Goal: Task Accomplishment & Management: Manage account settings

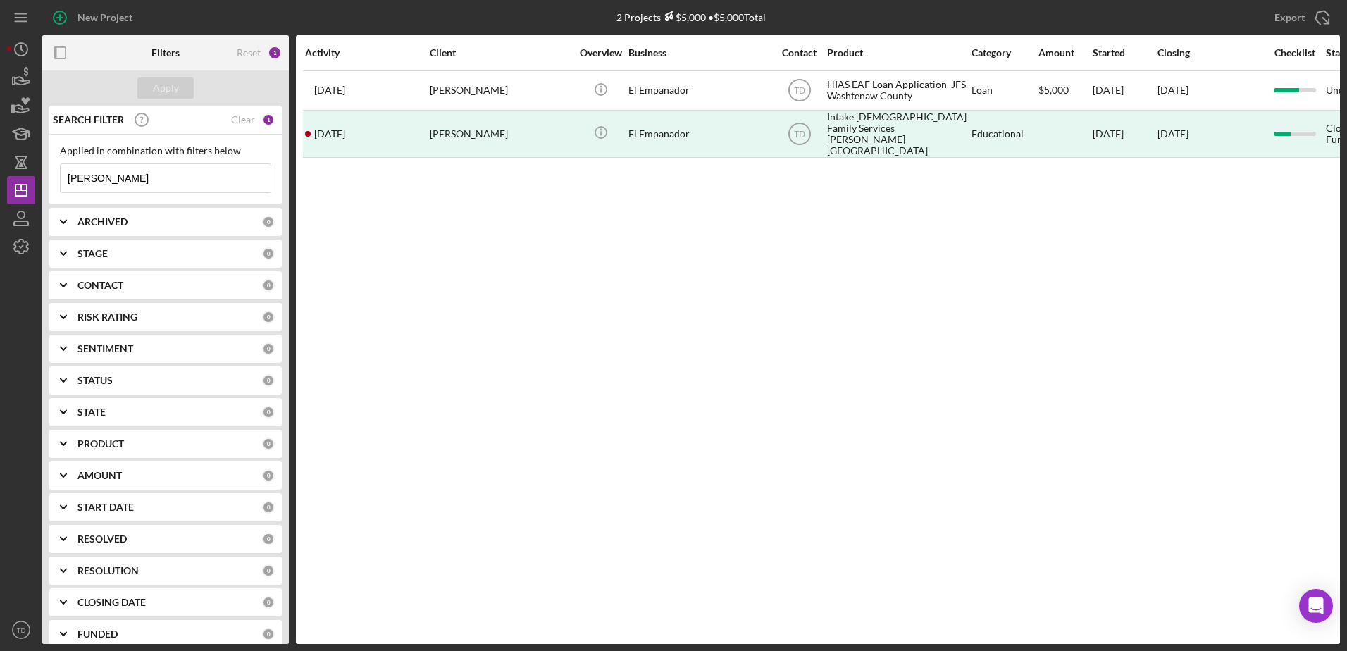
click at [127, 170] on input "heidi" at bounding box center [166, 178] width 210 height 28
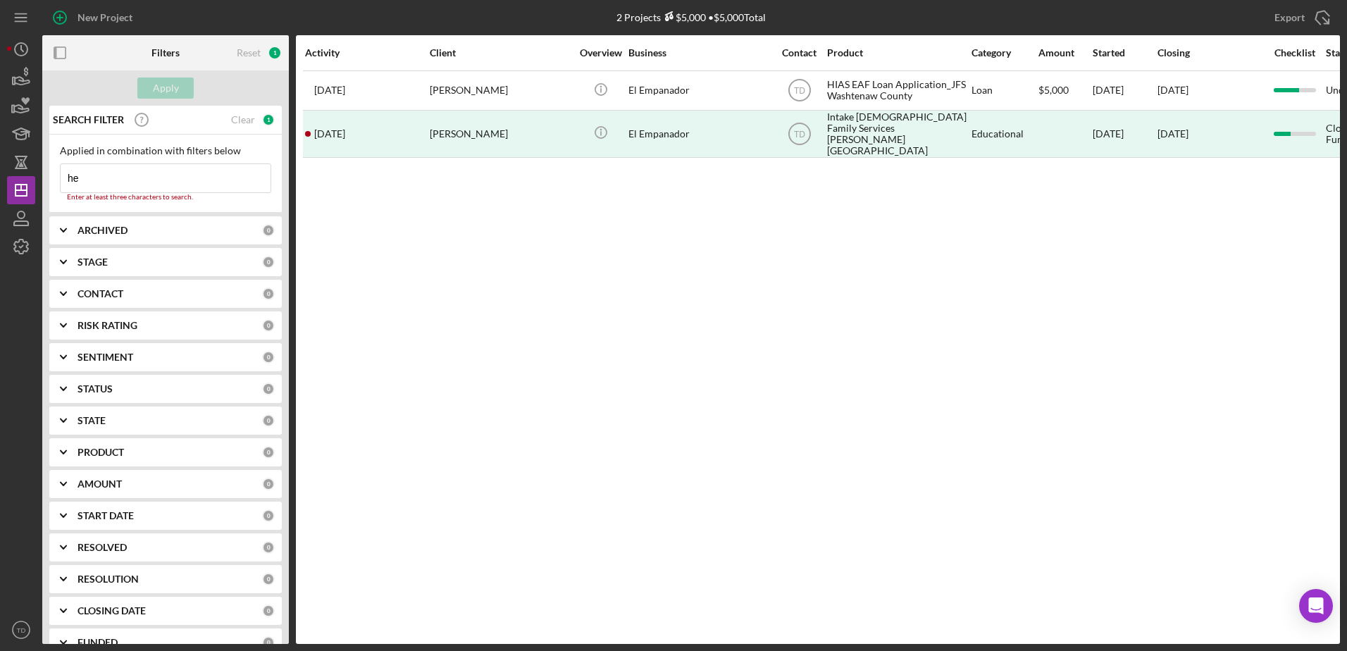
type input "h"
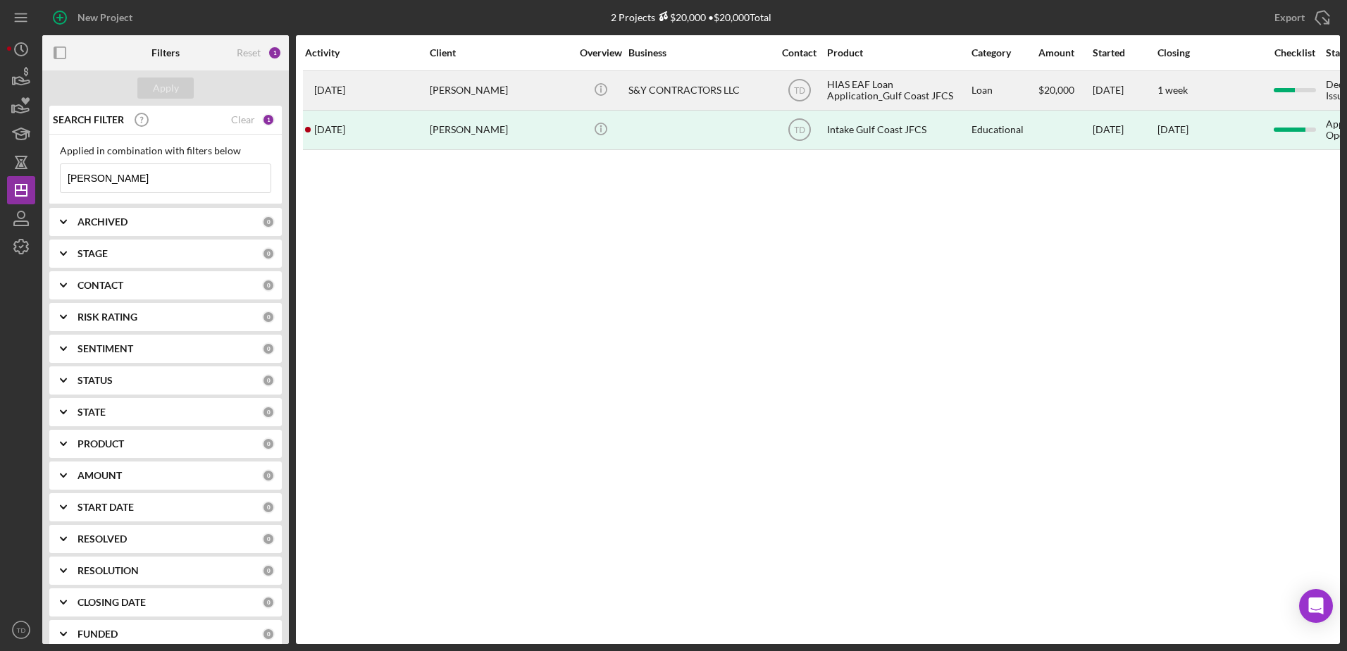
type input "wilfredo"
click at [379, 82] on div "2 months ago Wilfredo Figueredo" at bounding box center [366, 90] width 123 height 37
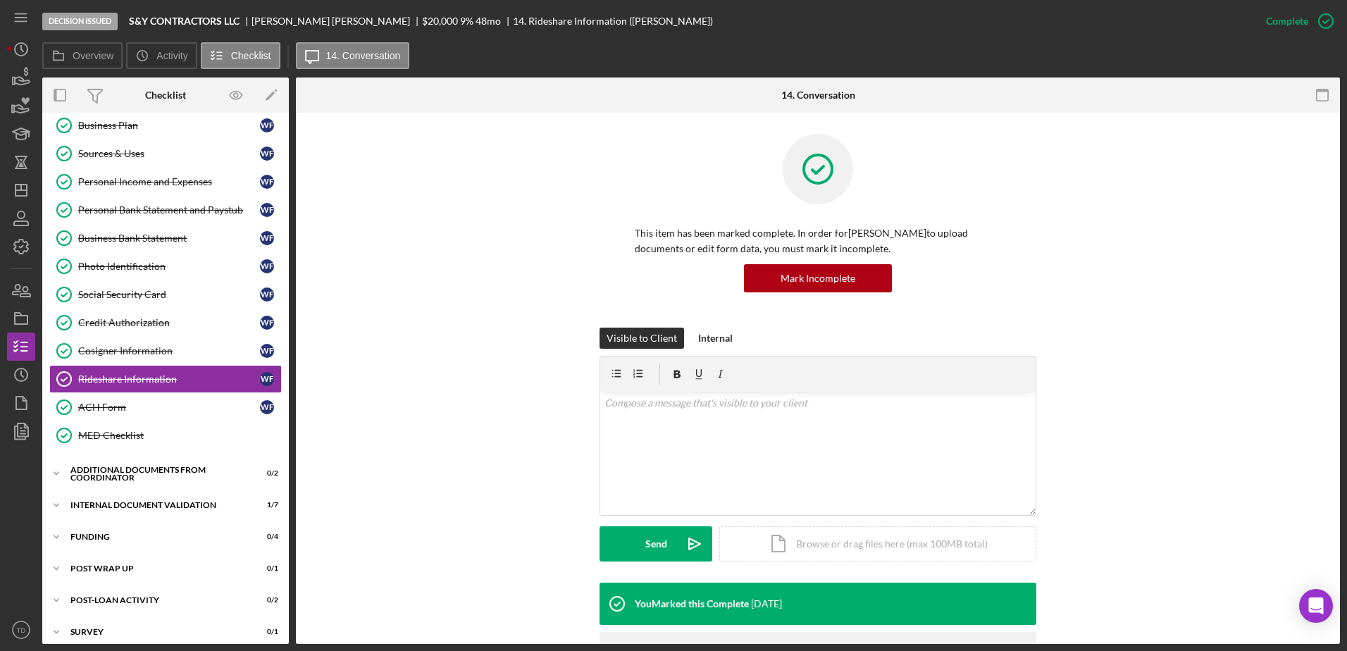
scroll to position [151, 0]
click at [154, 399] on link "ACH Form ACH Form W F" at bounding box center [165, 406] width 232 height 28
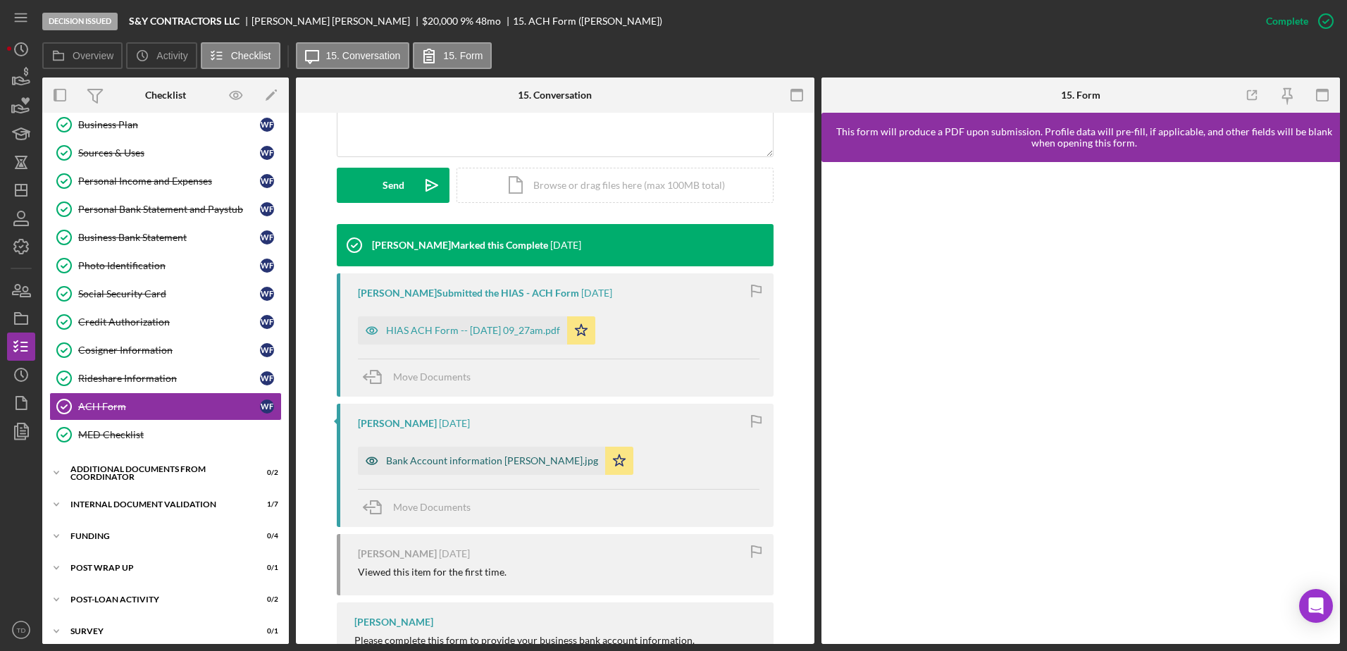
click at [549, 469] on div "Bank Account information Wilfredo Figueredo.jpg" at bounding box center [481, 461] width 247 height 28
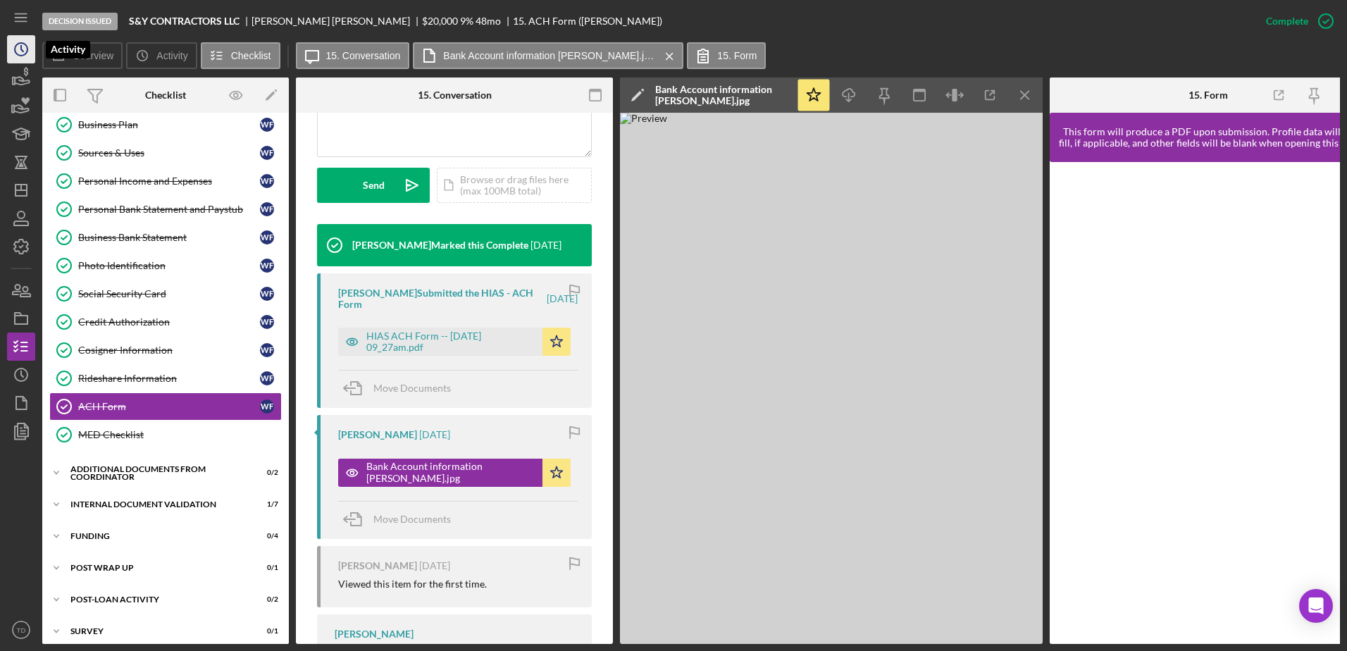
click at [22, 46] on polyline "button" at bounding box center [22, 49] width 2 height 6
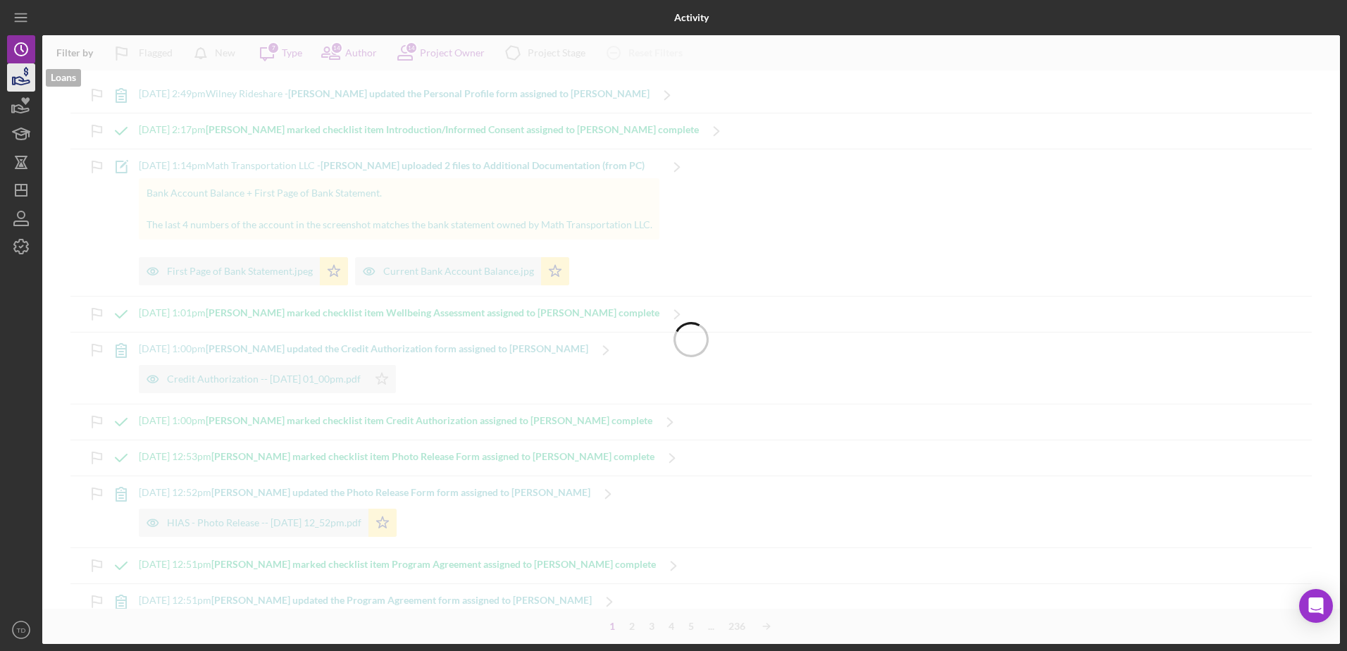
click at [23, 77] on icon "button" at bounding box center [21, 77] width 35 height 35
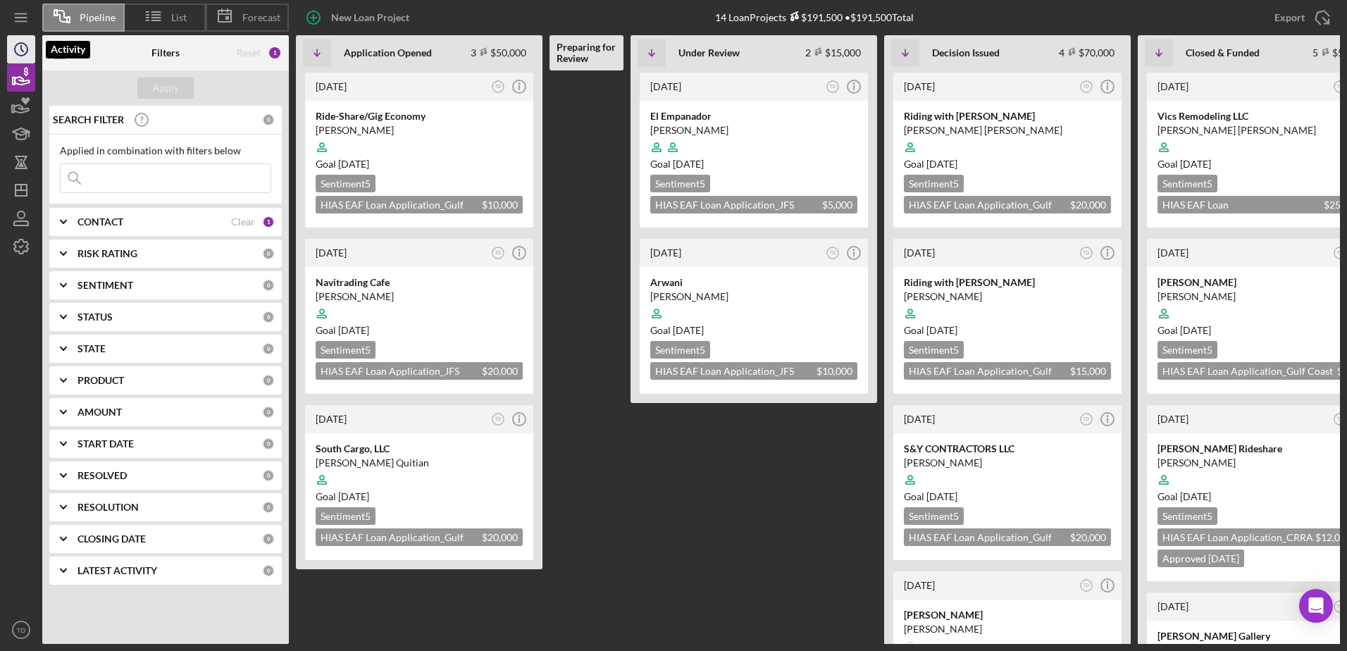
click at [20, 62] on icon "Icon/History" at bounding box center [21, 49] width 35 height 35
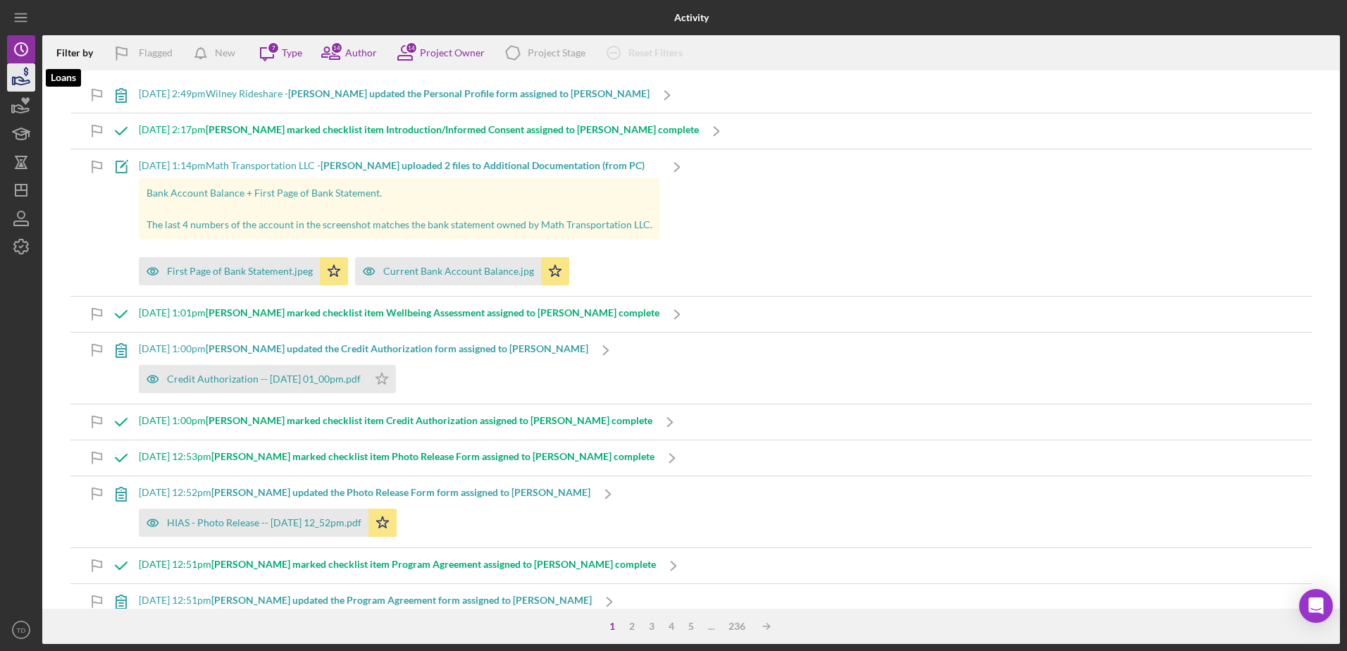
click at [15, 78] on polygon "button" at bounding box center [14, 80] width 2 height 7
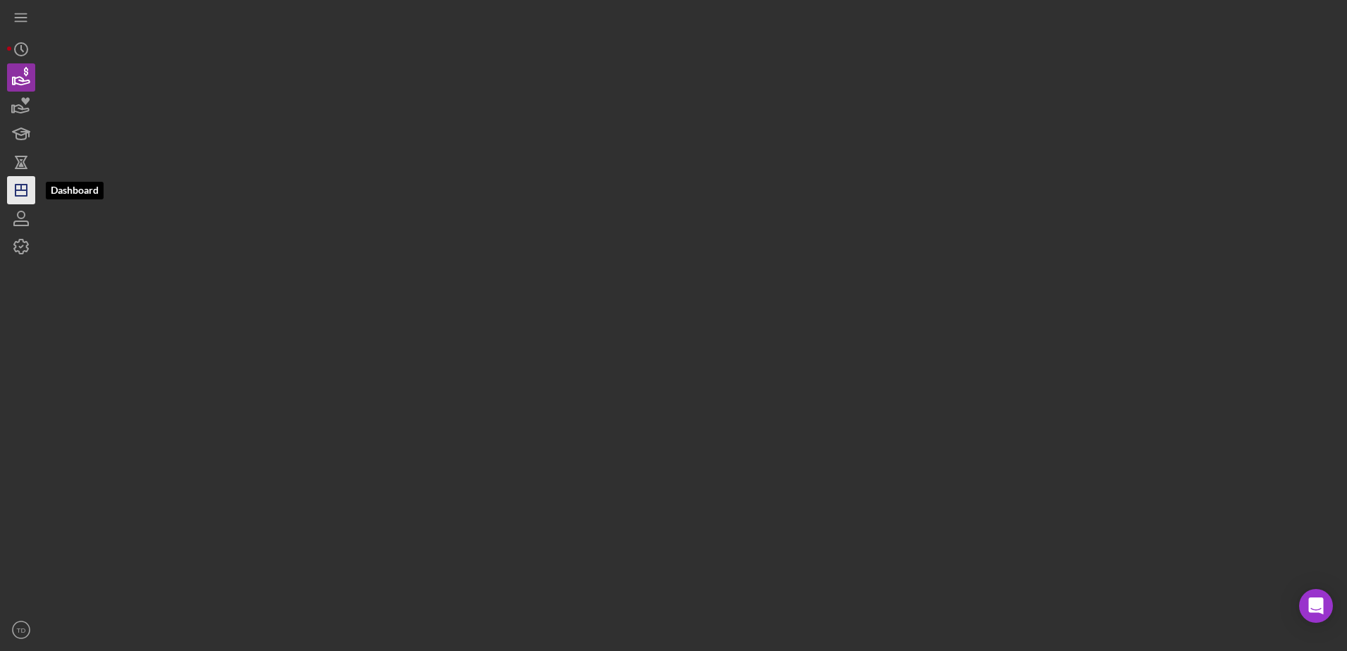
click at [26, 196] on polygon "button" at bounding box center [20, 190] width 11 height 11
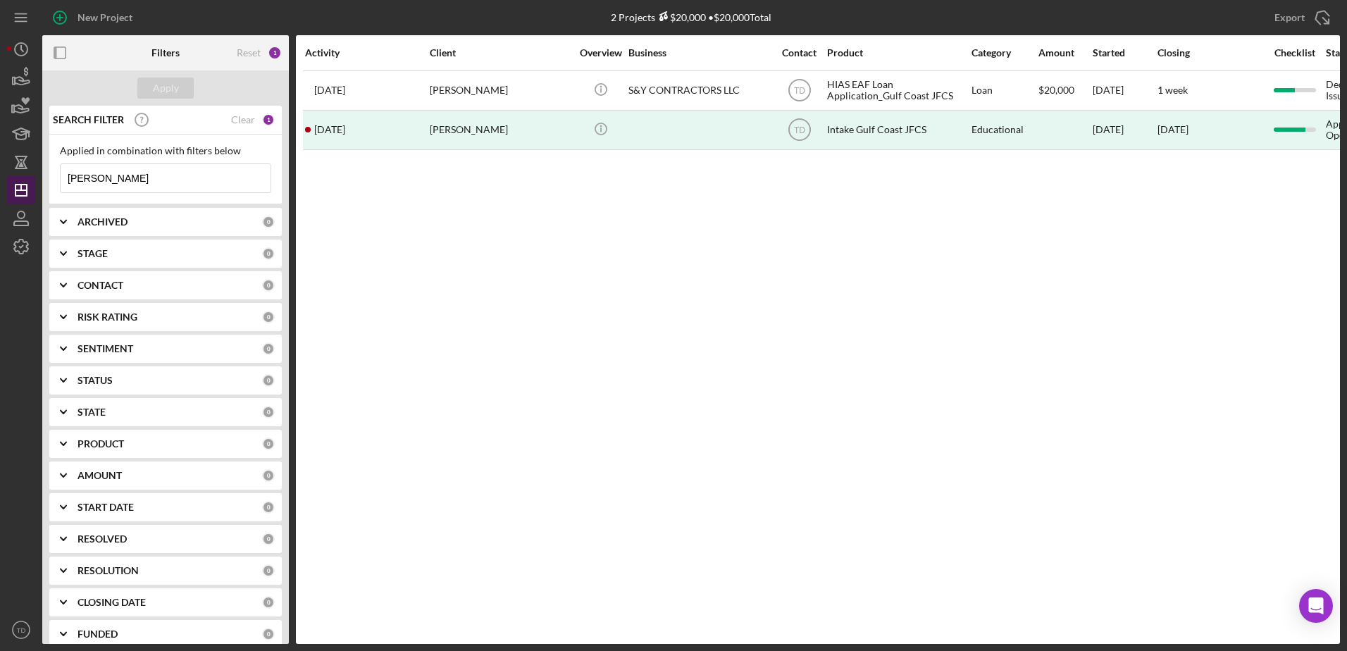
drag, startPoint x: 112, startPoint y: 178, endPoint x: 11, endPoint y: 181, distance: 100.8
click at [11, 181] on div "New Project 2 Projects $20,000 • $20,000 Total wilfredo Export Icon/Export Filt…" at bounding box center [673, 322] width 1333 height 644
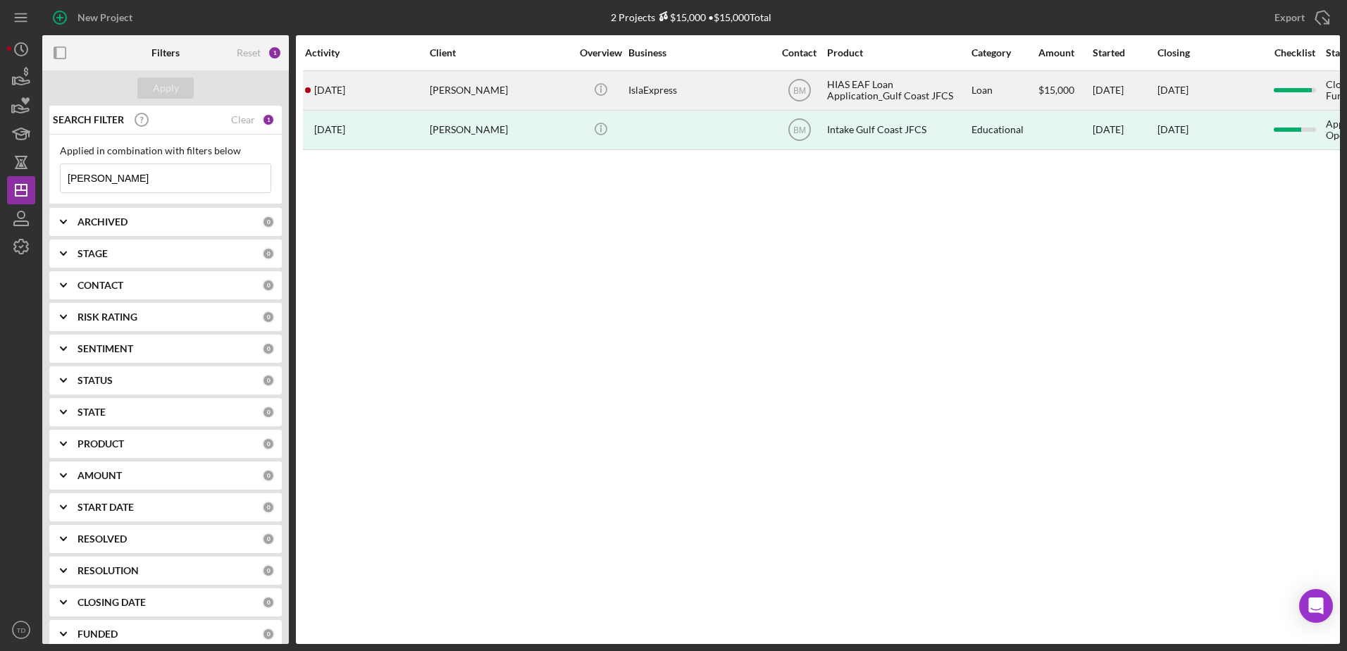
type input "moreno"
click at [404, 80] on div "4 months ago Darwin Moreno" at bounding box center [366, 90] width 123 height 37
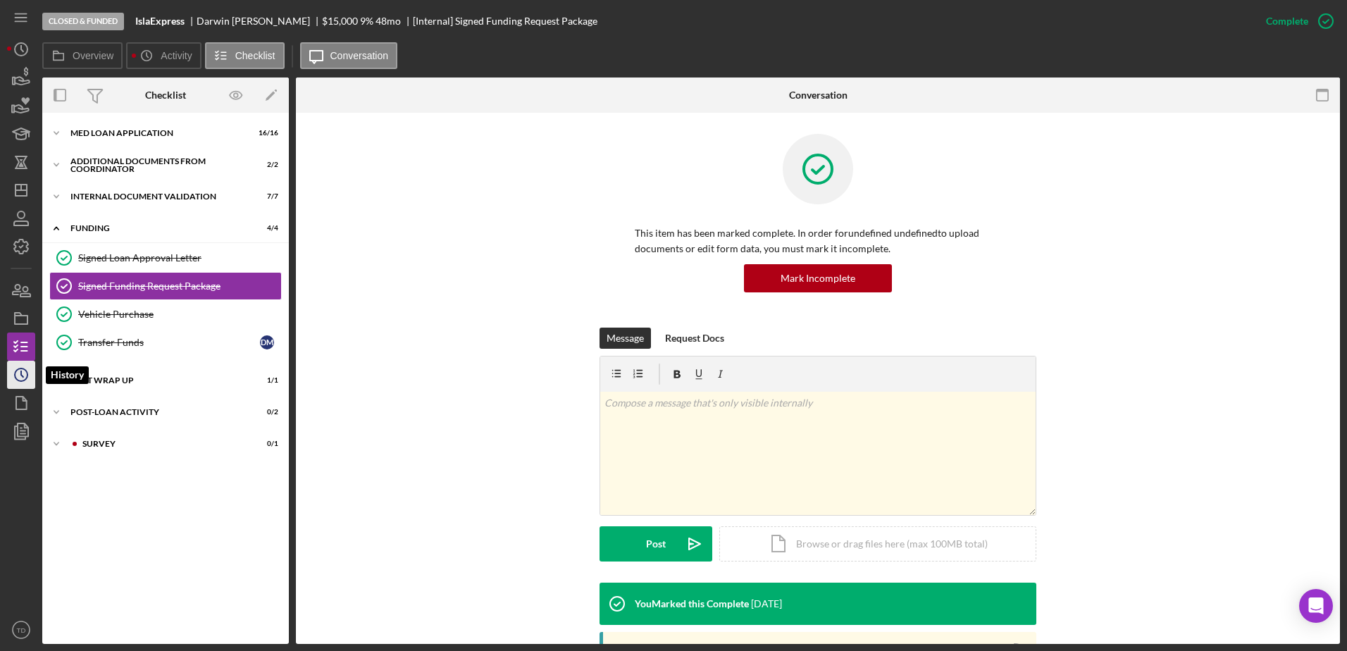
click at [15, 367] on icon "Icon/History" at bounding box center [21, 374] width 35 height 35
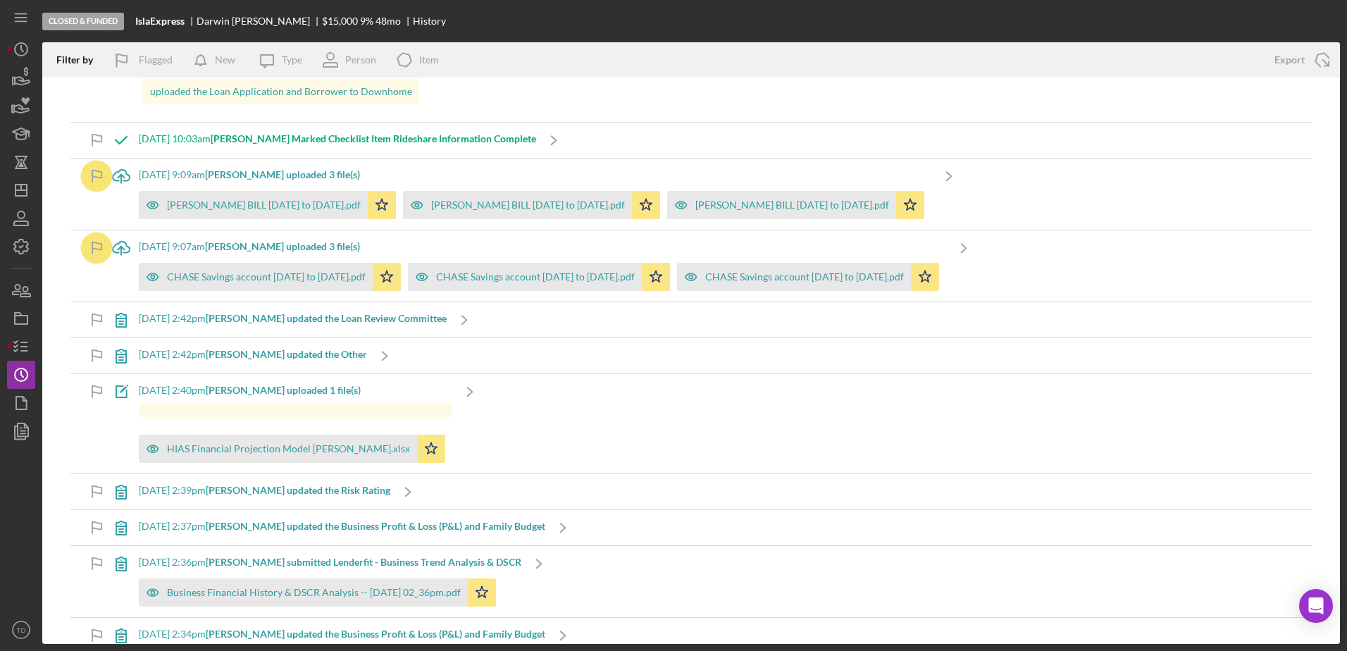
scroll to position [1729, 0]
click at [13, 196] on icon "Icon/Dashboard" at bounding box center [21, 190] width 35 height 35
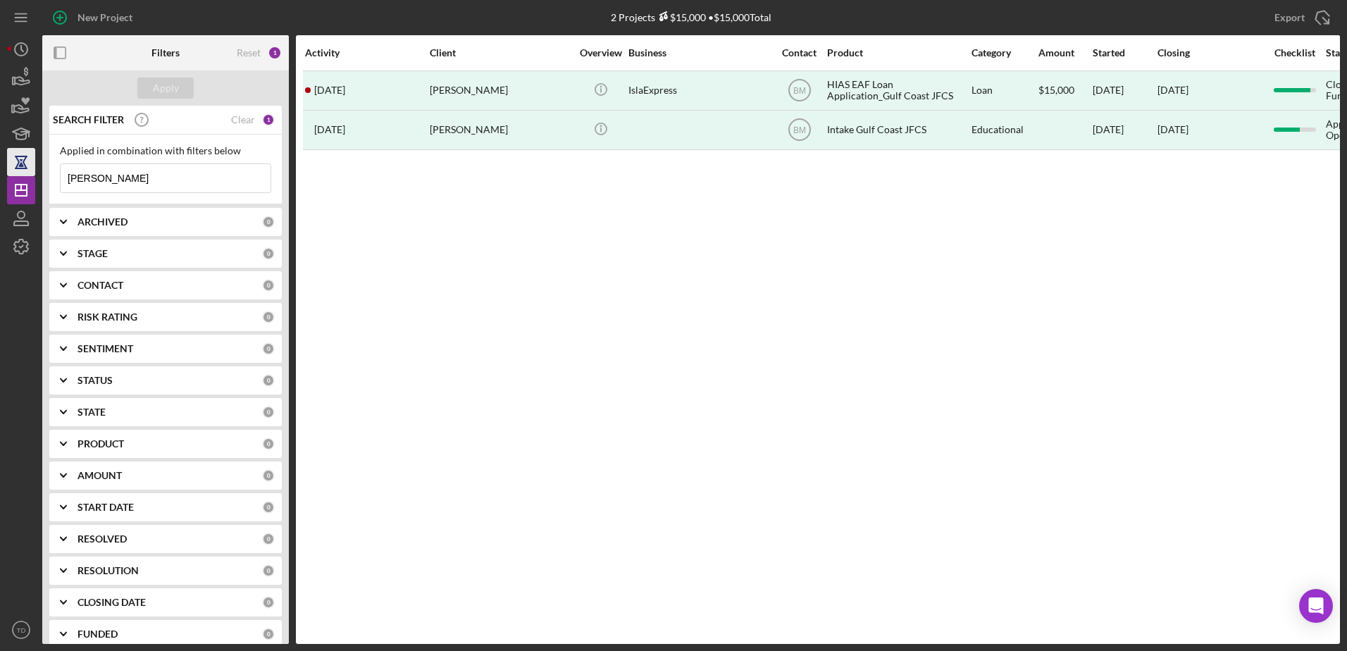
drag, startPoint x: 124, startPoint y: 175, endPoint x: 15, endPoint y: 169, distance: 109.3
click at [15, 169] on div "New Project 2 Projects $15,000 • $15,000 Total moreno Export Icon/Export Filter…" at bounding box center [673, 322] width 1333 height 644
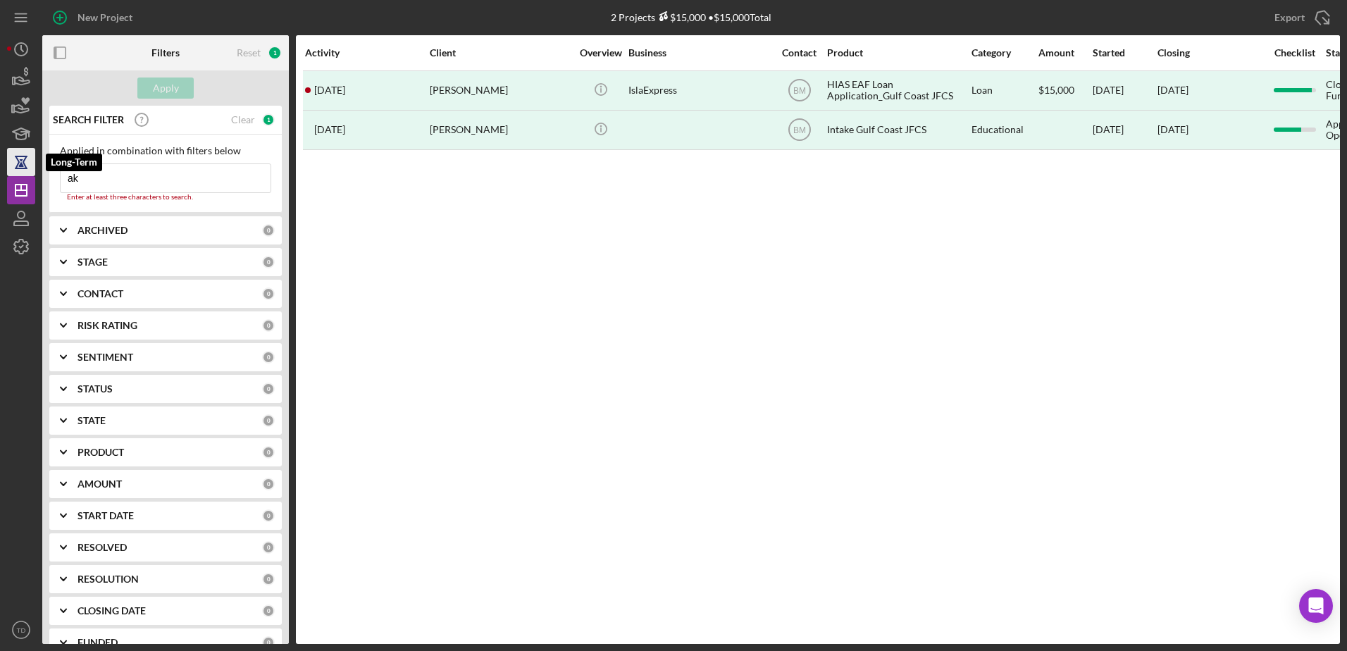
type input "a"
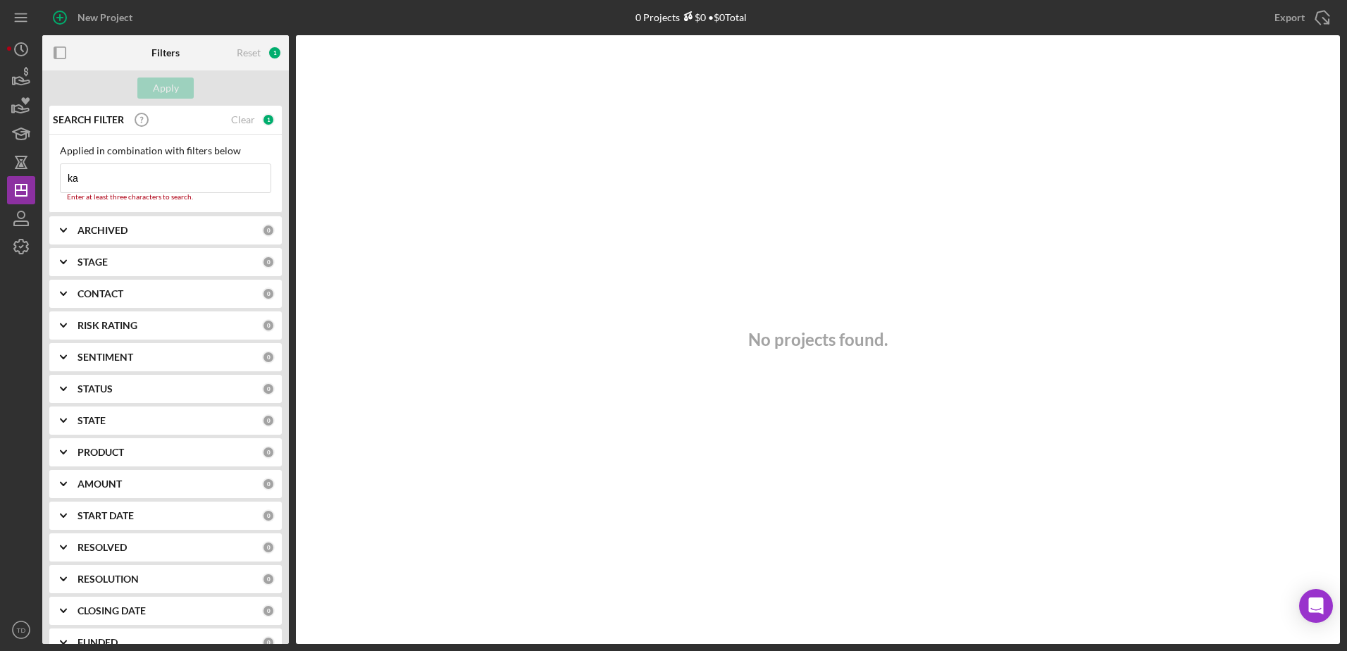
type input "k"
type input "r"
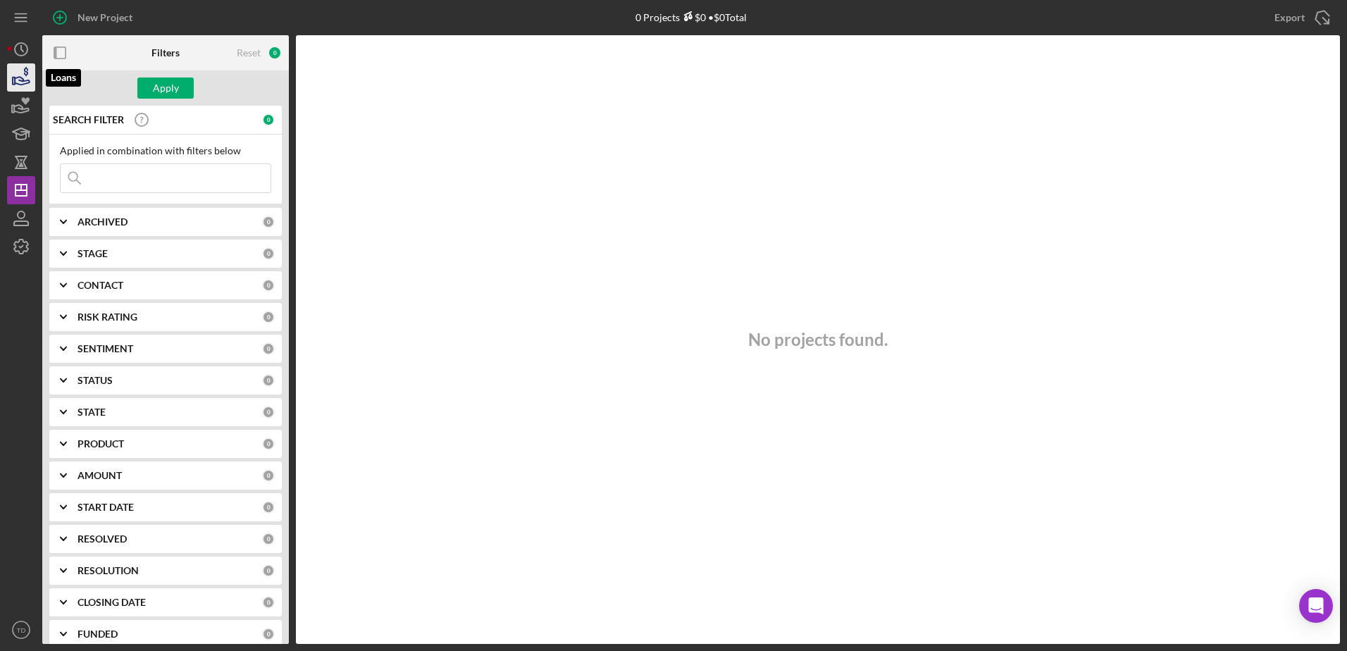
click at [24, 82] on icon "button" at bounding box center [21, 77] width 35 height 35
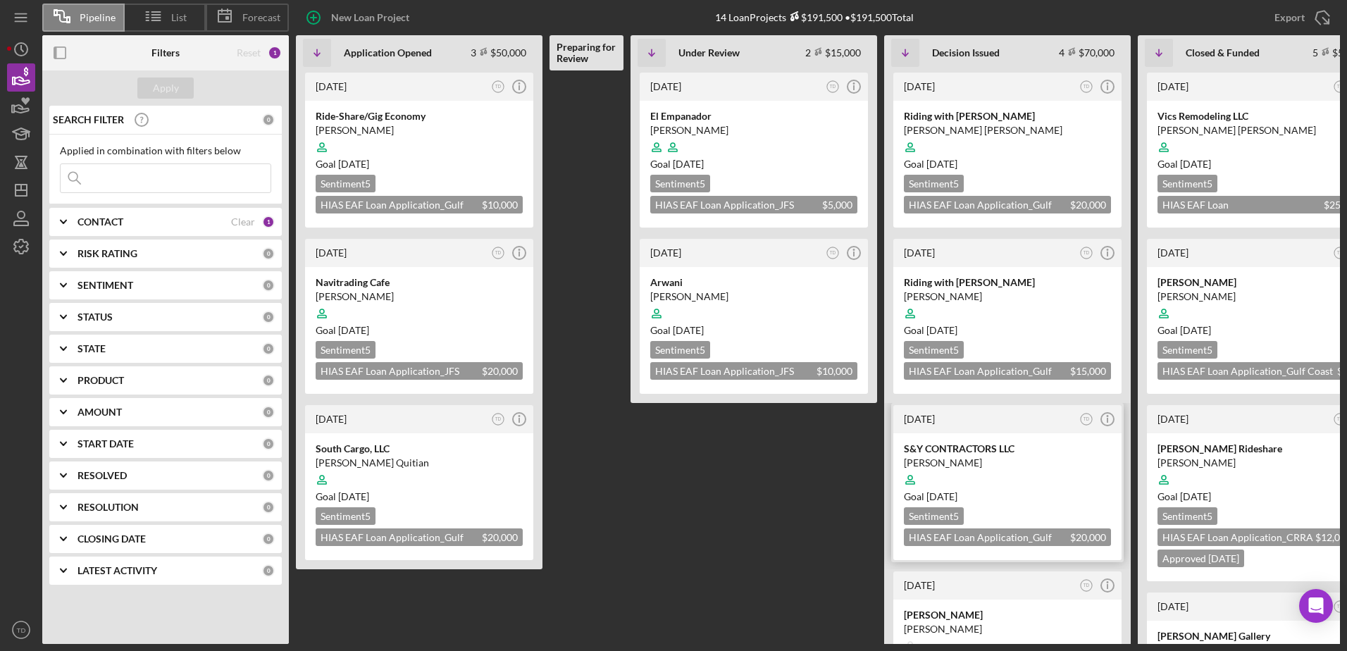
click at [976, 463] on div "[PERSON_NAME]" at bounding box center [1007, 463] width 207 height 14
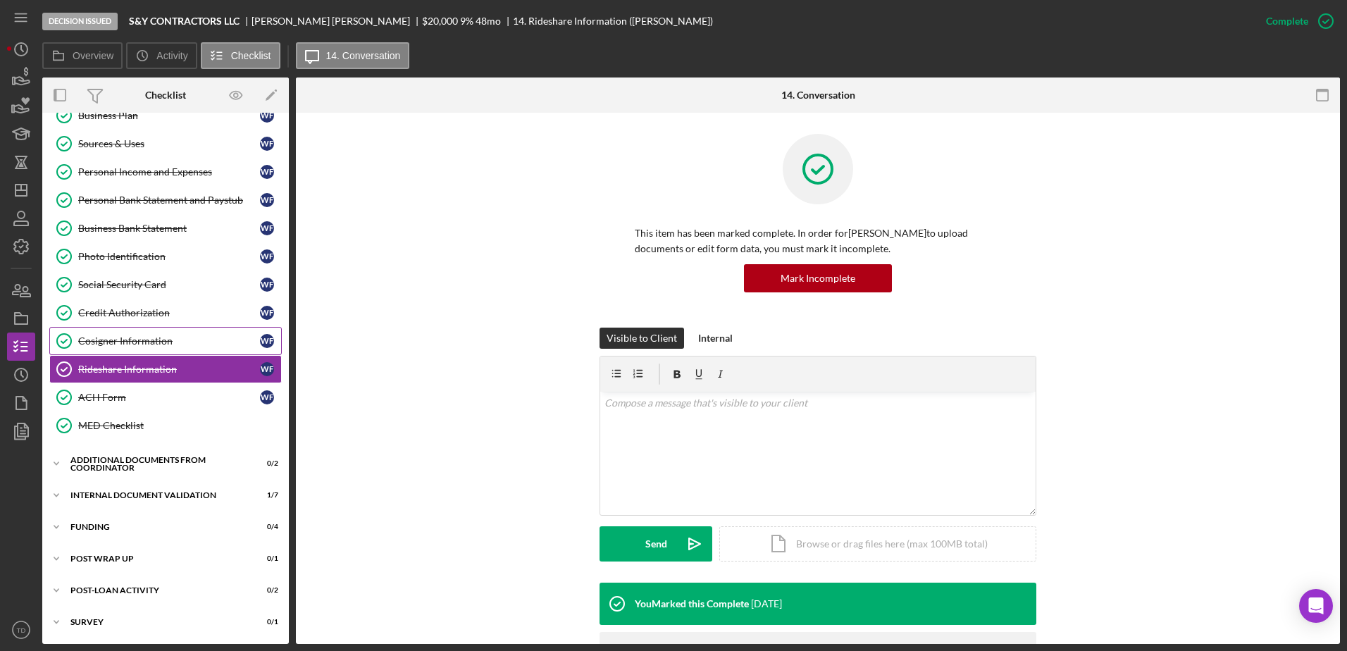
scroll to position [159, 0]
click at [133, 466] on div "Additional Documents from Coordinator" at bounding box center [170, 464] width 201 height 8
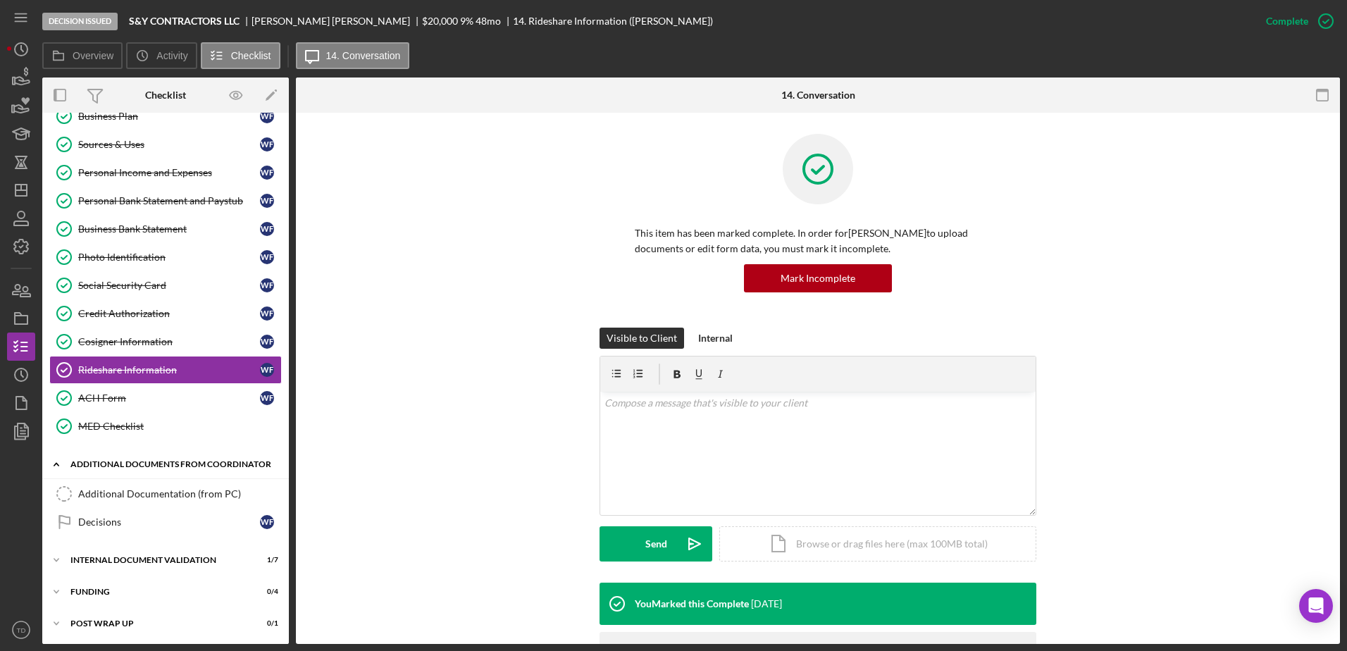
click at [133, 466] on div "Additional Documents from Coordinator" at bounding box center [170, 464] width 201 height 8
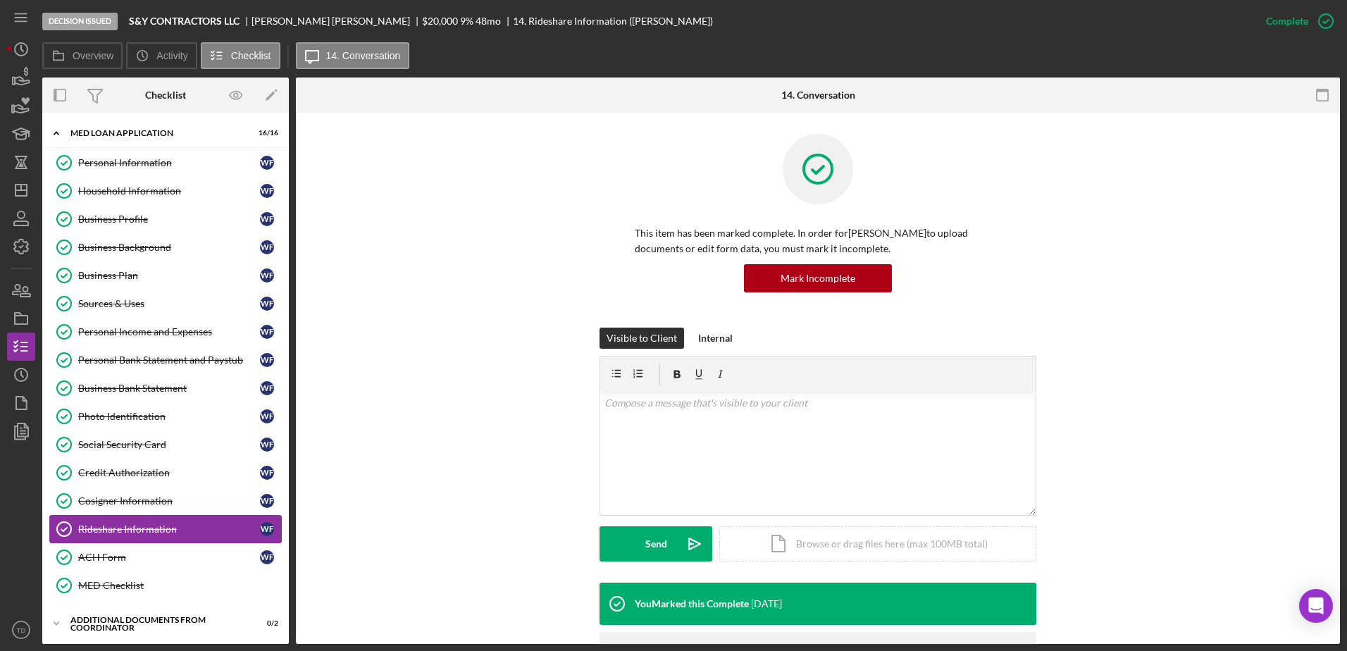
scroll to position [160, 0]
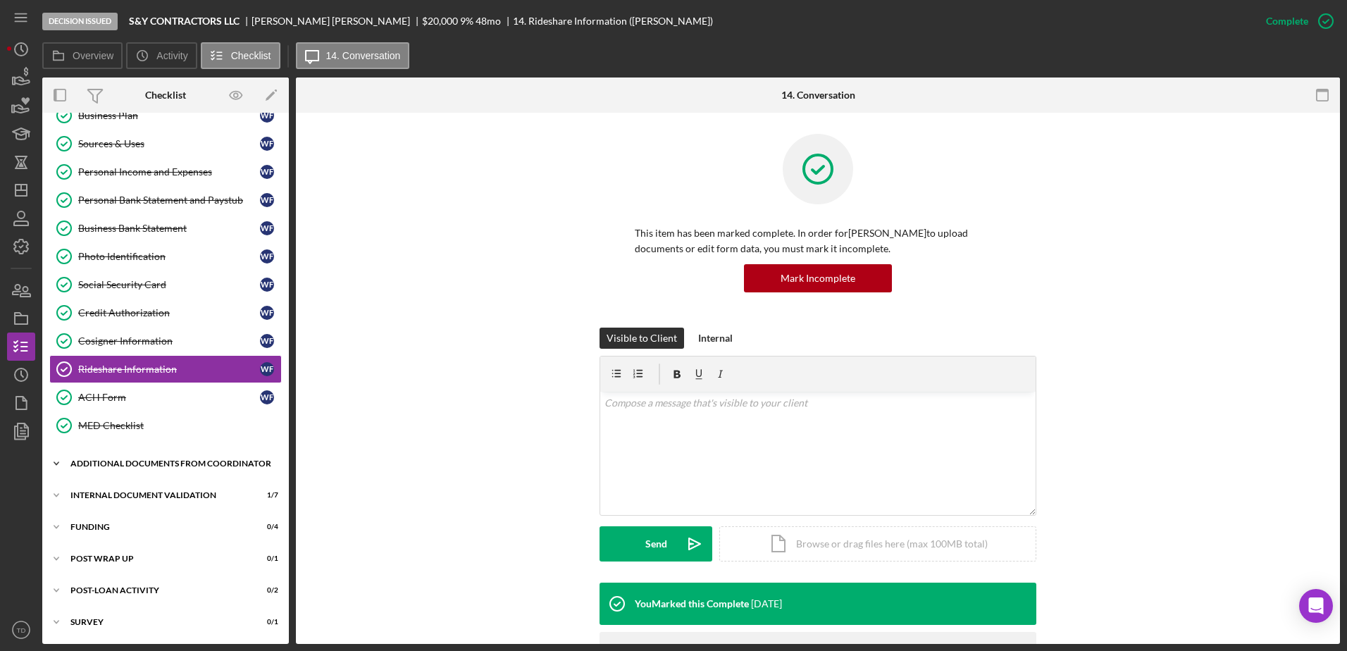
click at [124, 461] on div "Additional Documents from Coordinator" at bounding box center [170, 463] width 201 height 8
click at [106, 571] on div "Icon/Expander Internal Document Validation 1 / 7" at bounding box center [165, 559] width 247 height 28
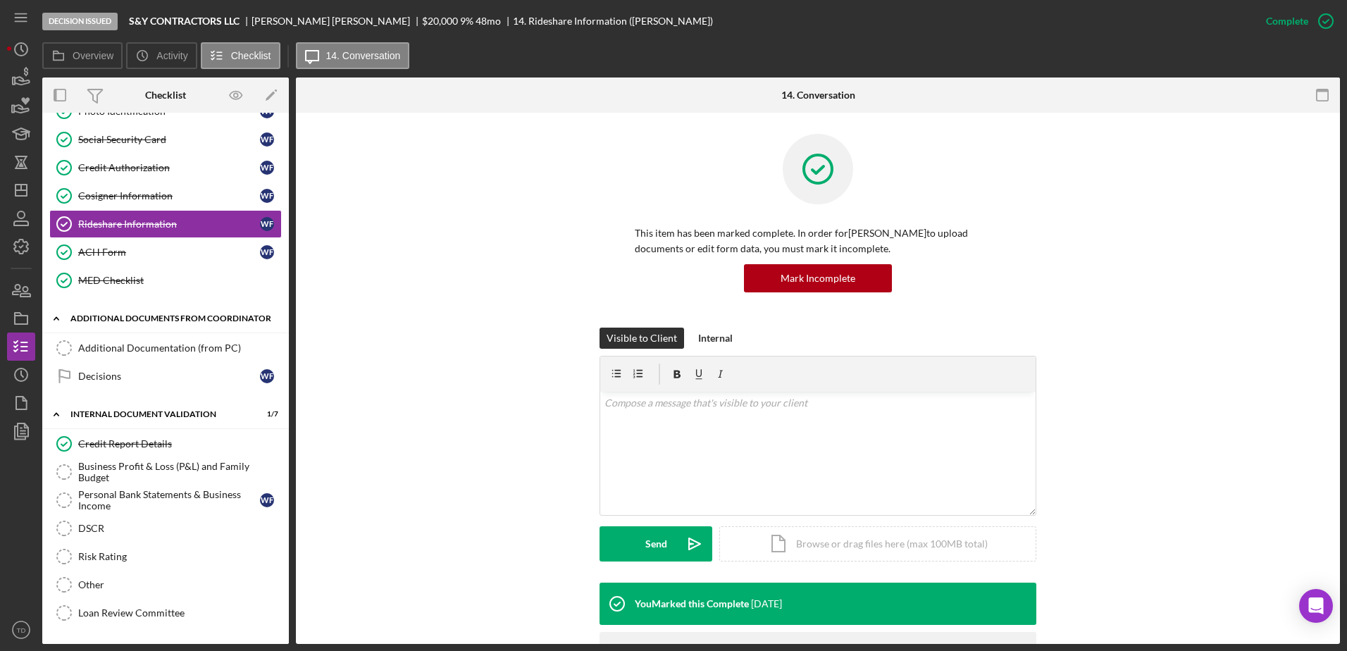
scroll to position [312, 0]
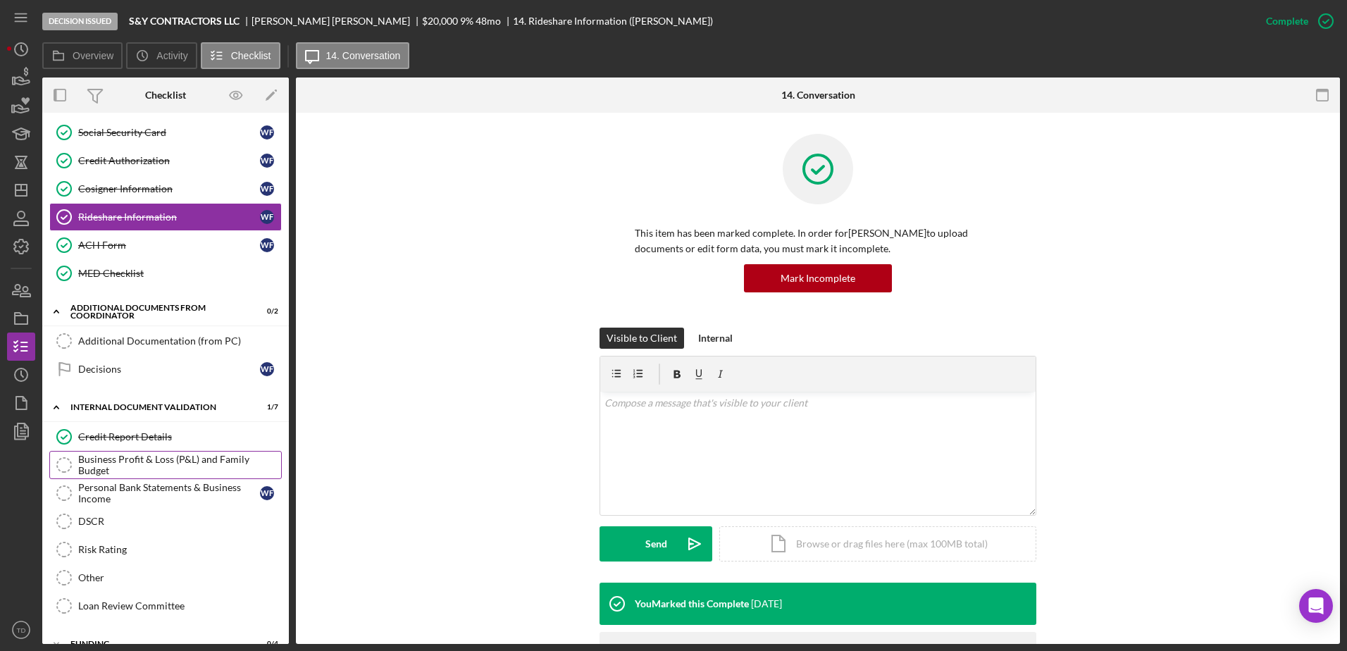
click at [201, 455] on div "Business Profit & Loss (P&L) and Family Budget" at bounding box center [179, 465] width 203 height 23
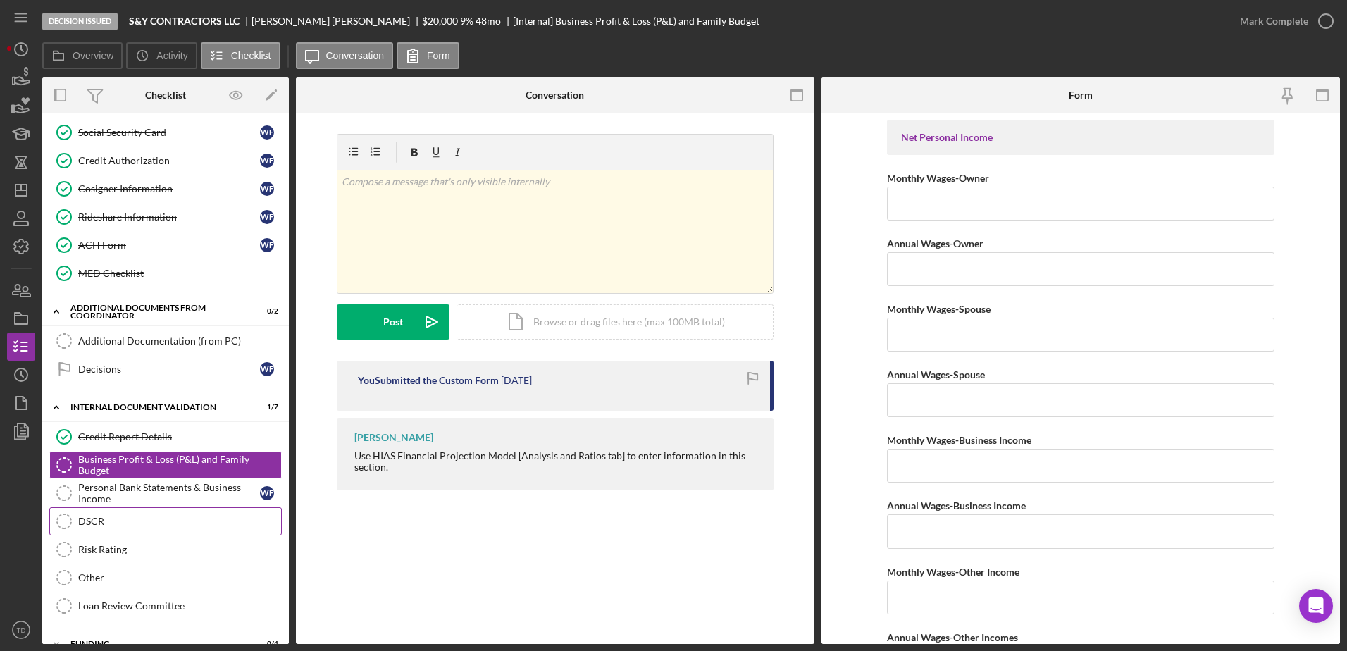
click at [111, 518] on div "DSCR" at bounding box center [179, 521] width 203 height 11
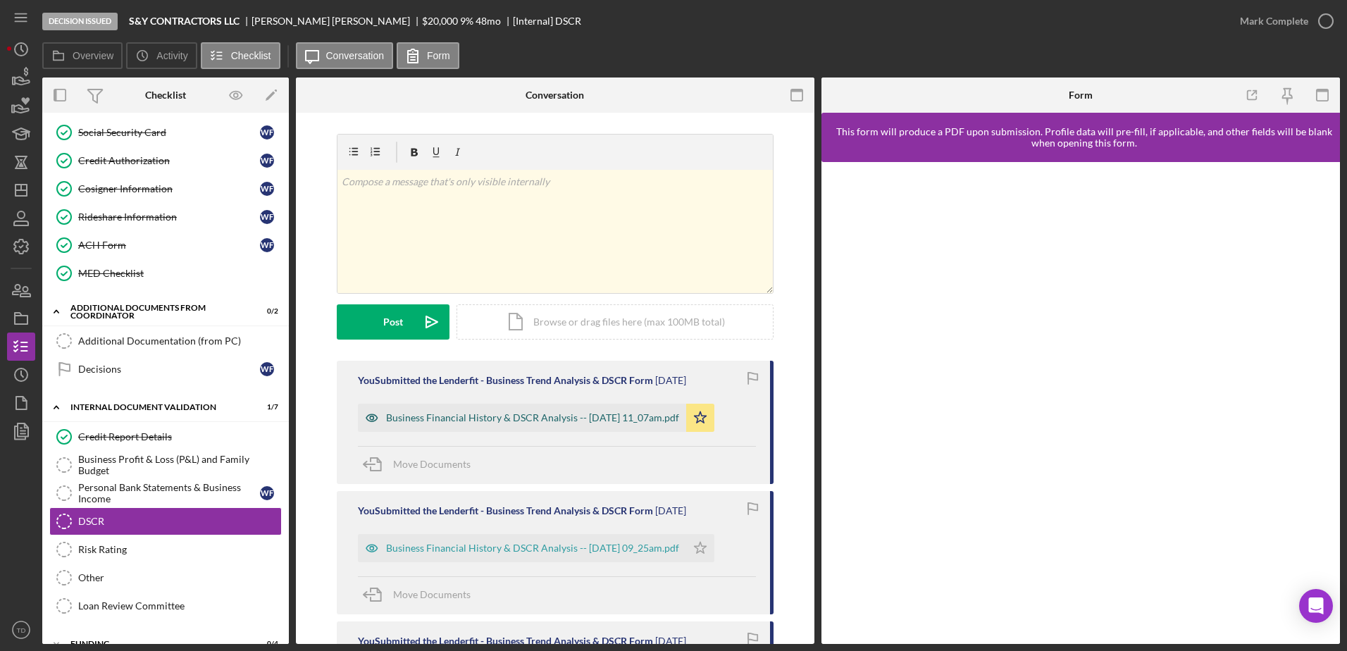
click at [585, 409] on div "Business Financial History & DSCR Analysis -- 2025-09-29 11_07am.pdf" at bounding box center [522, 418] width 328 height 28
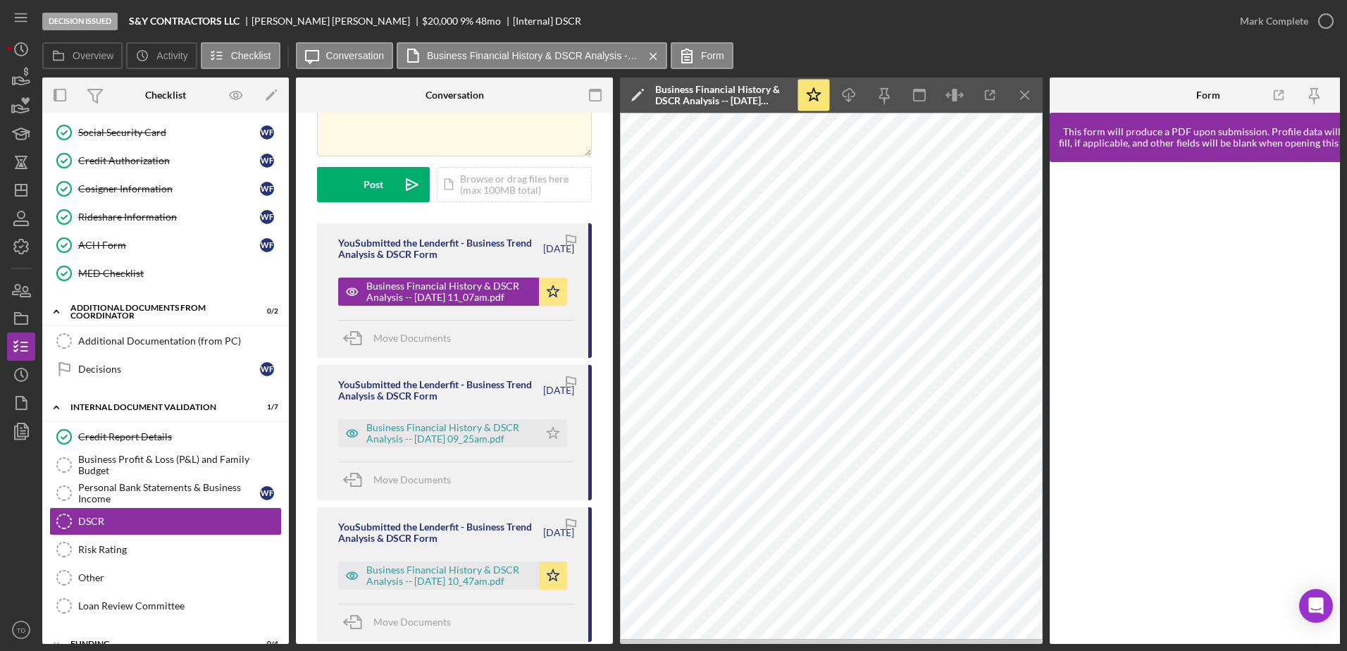
scroll to position [138, 0]
click at [459, 569] on div "Business Financial History & DSCR Analysis -- 2025-09-12 10_47am.pdf" at bounding box center [449, 574] width 166 height 23
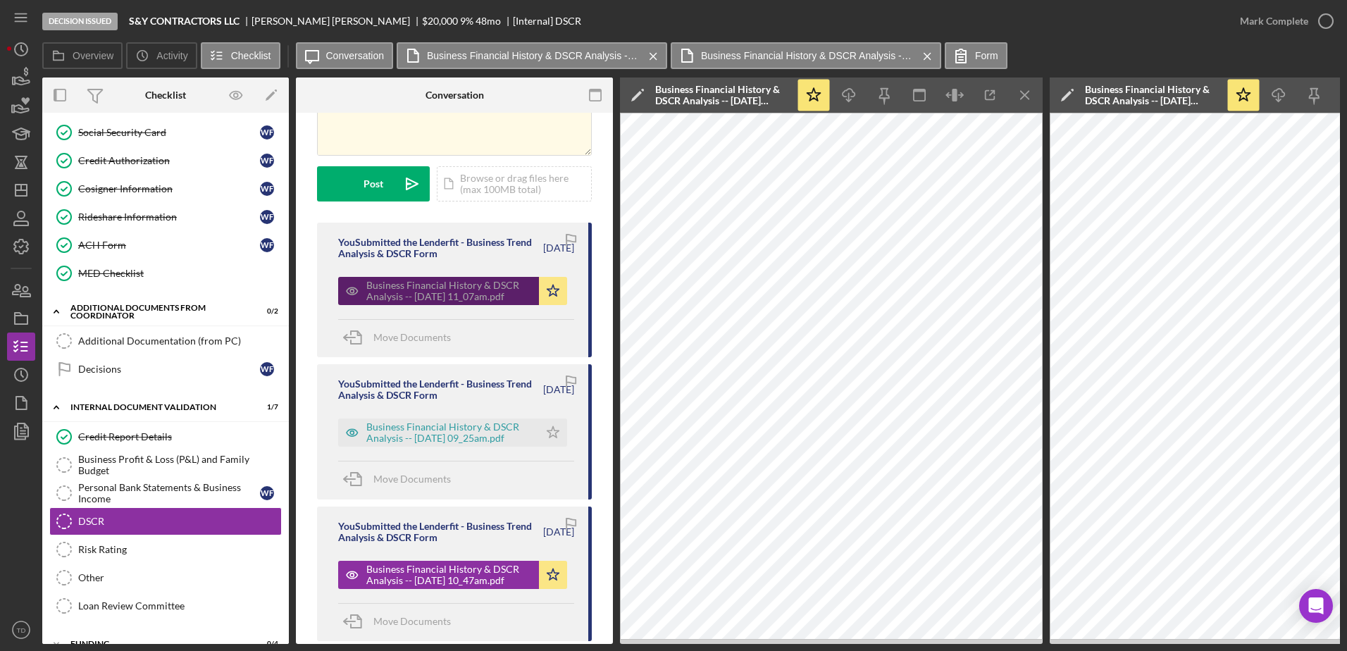
click at [477, 301] on div "Business Financial History & DSCR Analysis -- 2025-09-29 11_07am.pdf" at bounding box center [449, 291] width 166 height 23
click at [1027, 86] on icon "Icon/Menu Close" at bounding box center [1025, 96] width 32 height 32
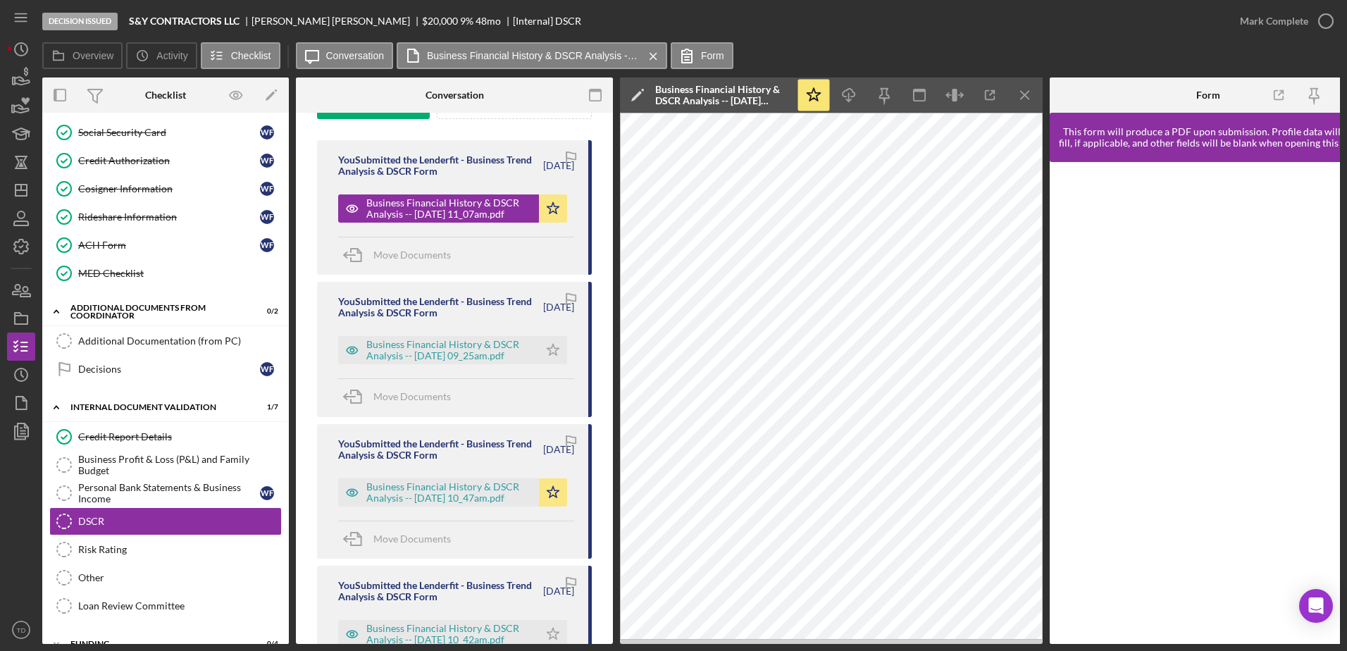
scroll to position [237, 0]
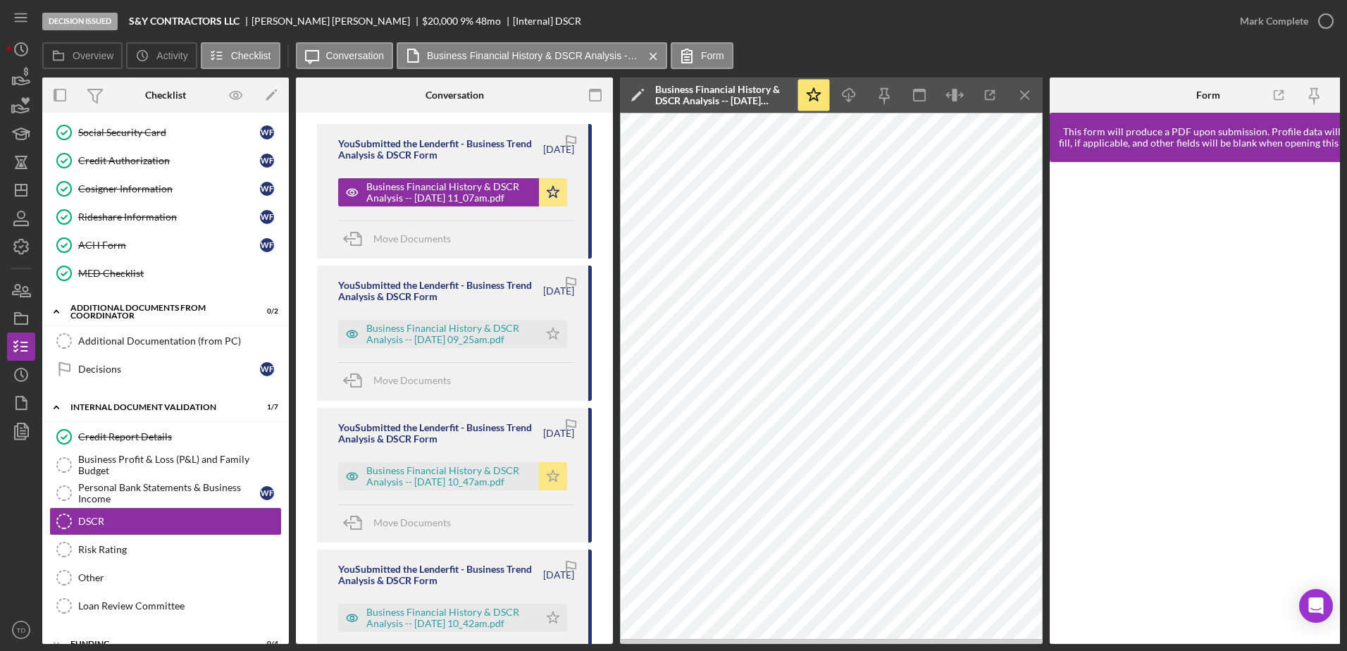
click at [549, 474] on icon "Icon/Star" at bounding box center [553, 476] width 28 height 28
click at [502, 342] on div "Business Financial History & DSCR Analysis -- 2025-09-26 09_25am.pdf" at bounding box center [449, 334] width 166 height 23
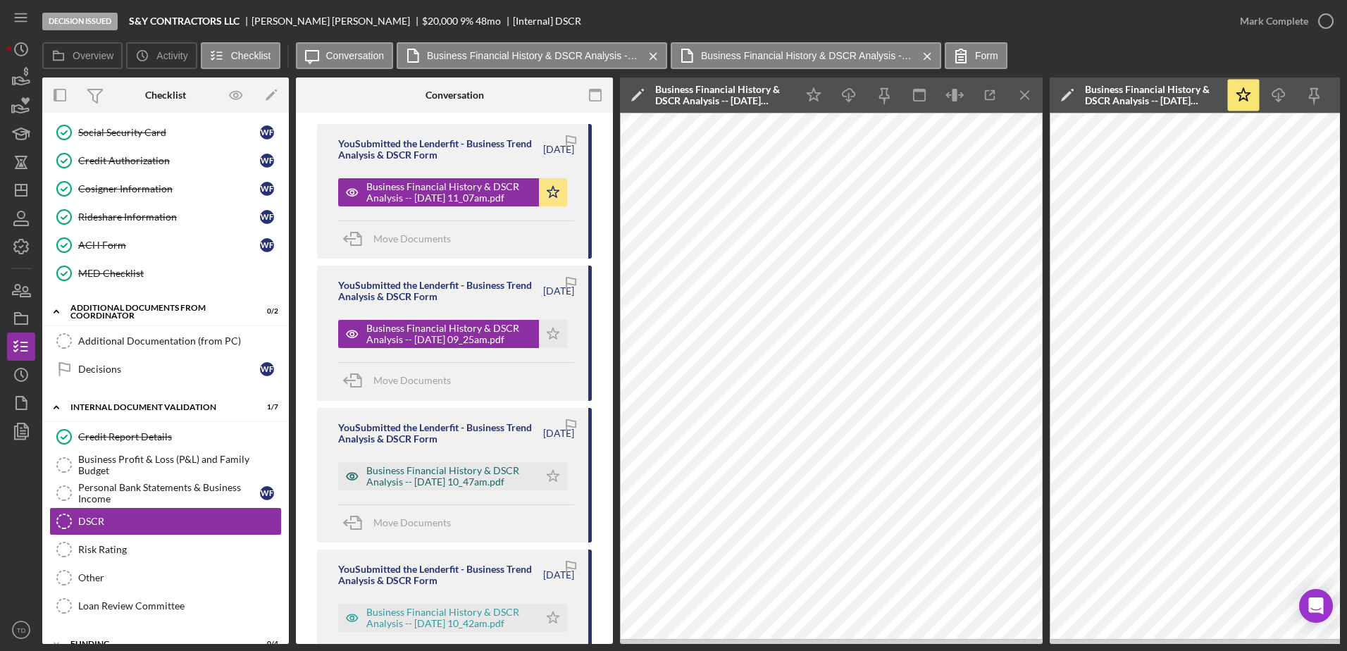
scroll to position [332, 0]
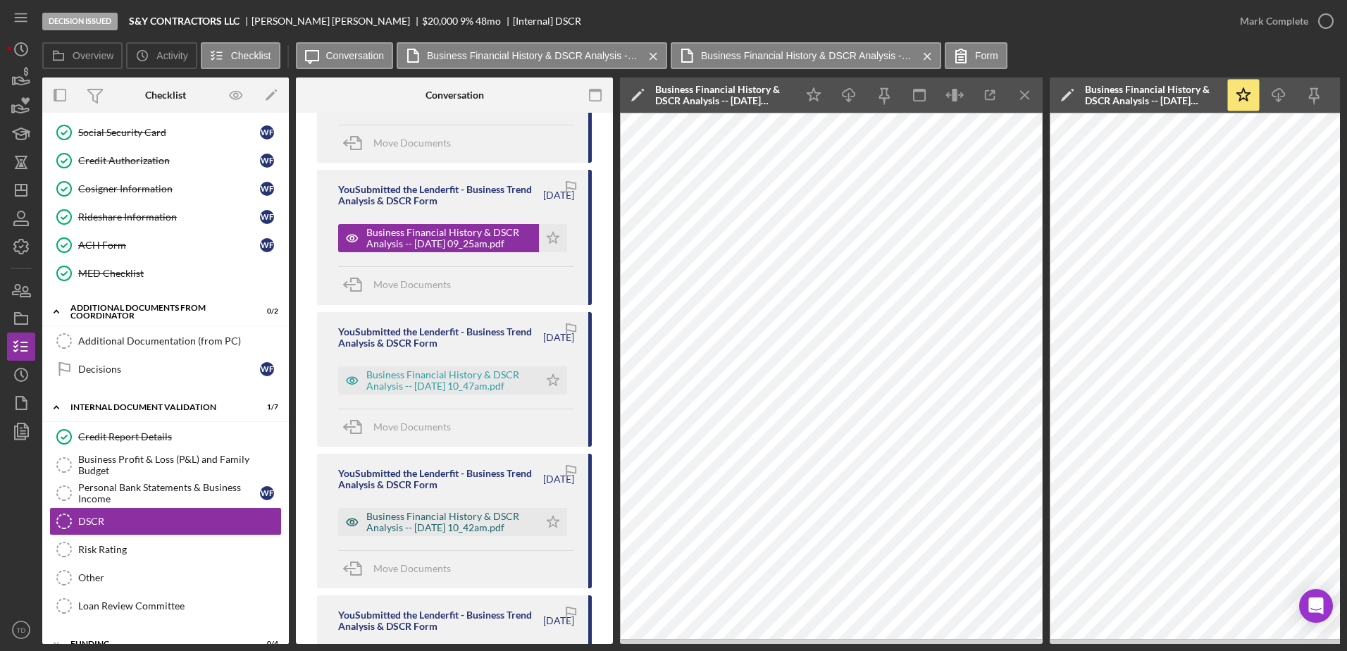
click at [478, 520] on div "Business Financial History & DSCR Analysis -- 2025-09-12 10_42am.pdf" at bounding box center [449, 522] width 166 height 23
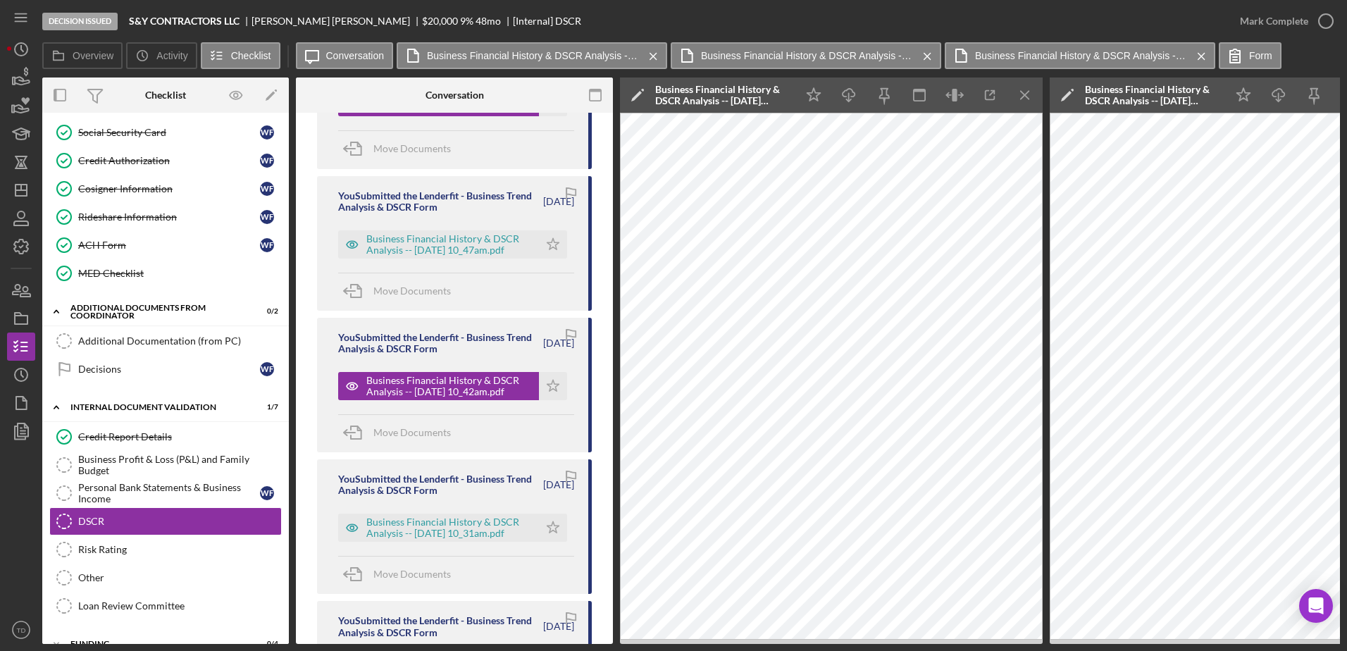
scroll to position [490, 0]
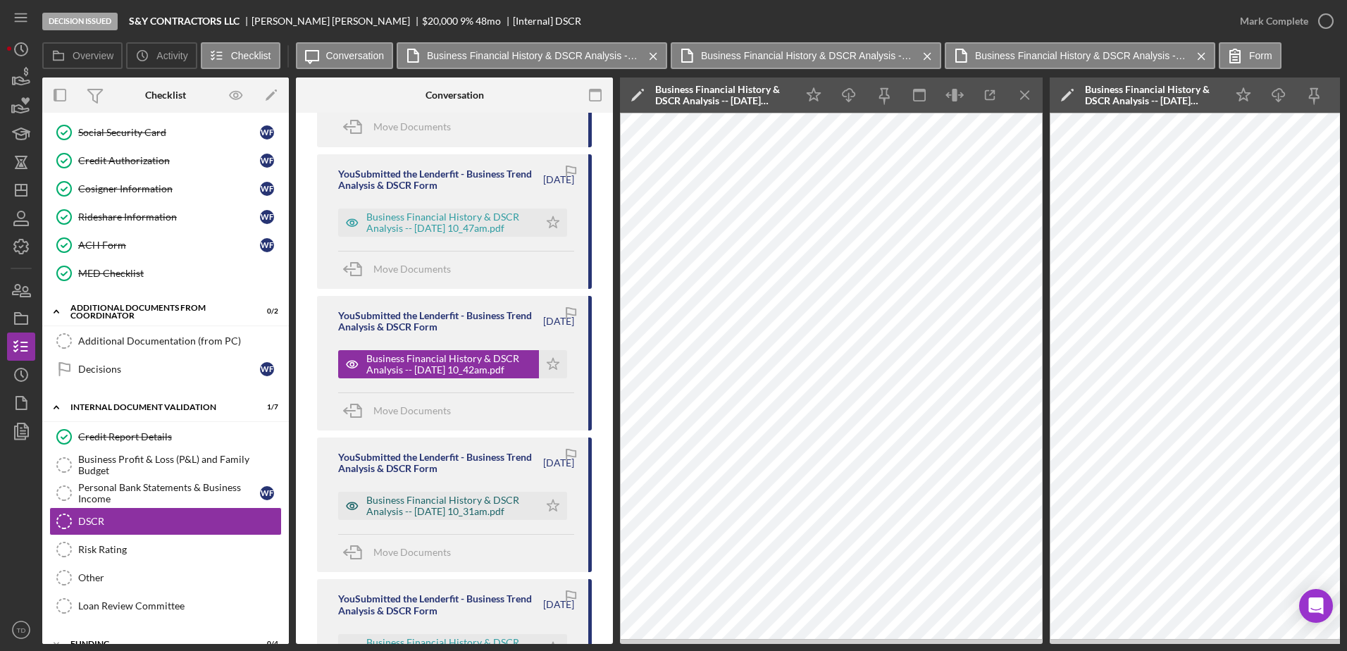
click at [483, 516] on div "Business Financial History & DSCR Analysis -- 2025-09-12 10_31am.pdf" at bounding box center [449, 505] width 166 height 23
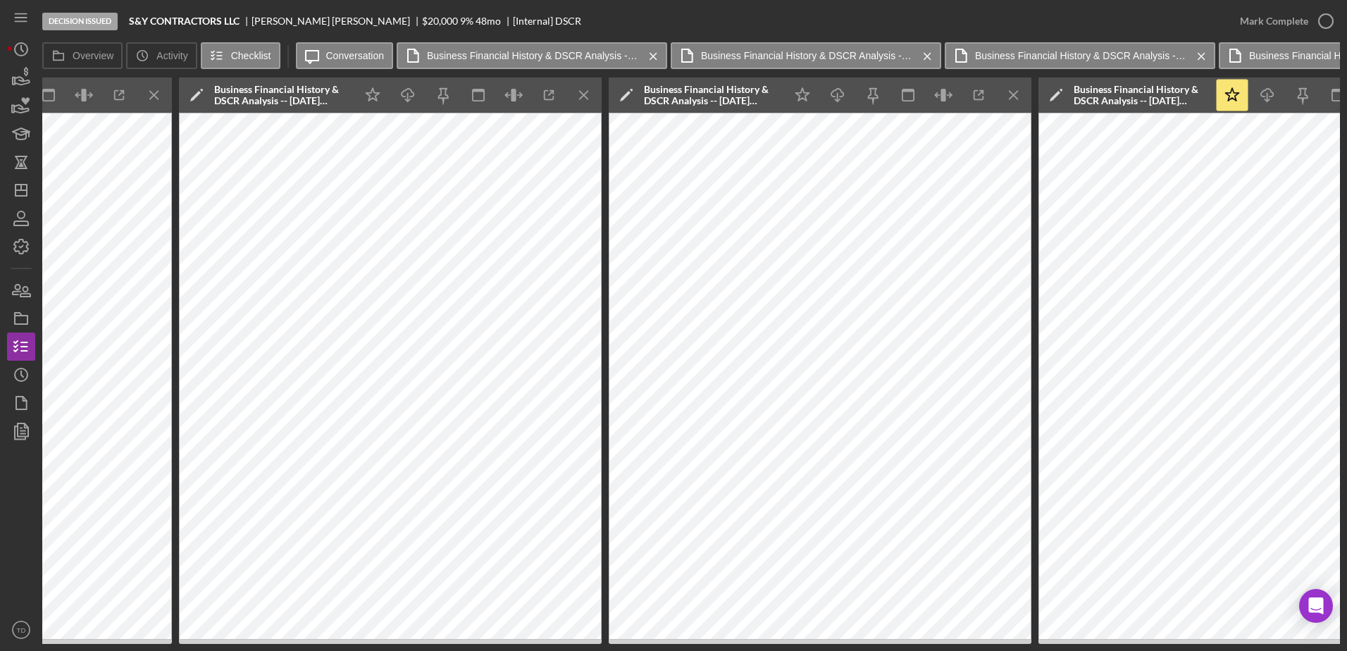
scroll to position [0, 871]
click at [804, 92] on icon "Icon/Star" at bounding box center [802, 96] width 32 height 32
click at [1016, 92] on icon "Icon/Menu Close" at bounding box center [1013, 96] width 32 height 32
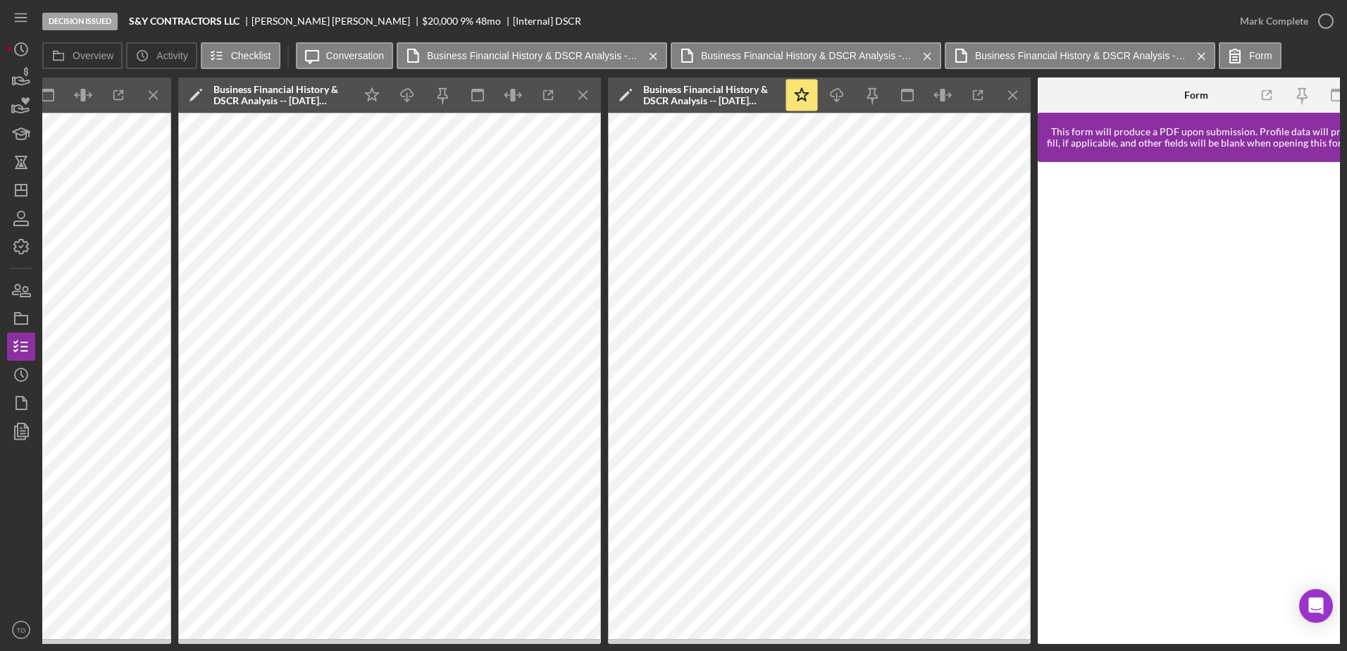
click at [1016, 92] on icon "Icon/Menu Close" at bounding box center [1013, 96] width 32 height 32
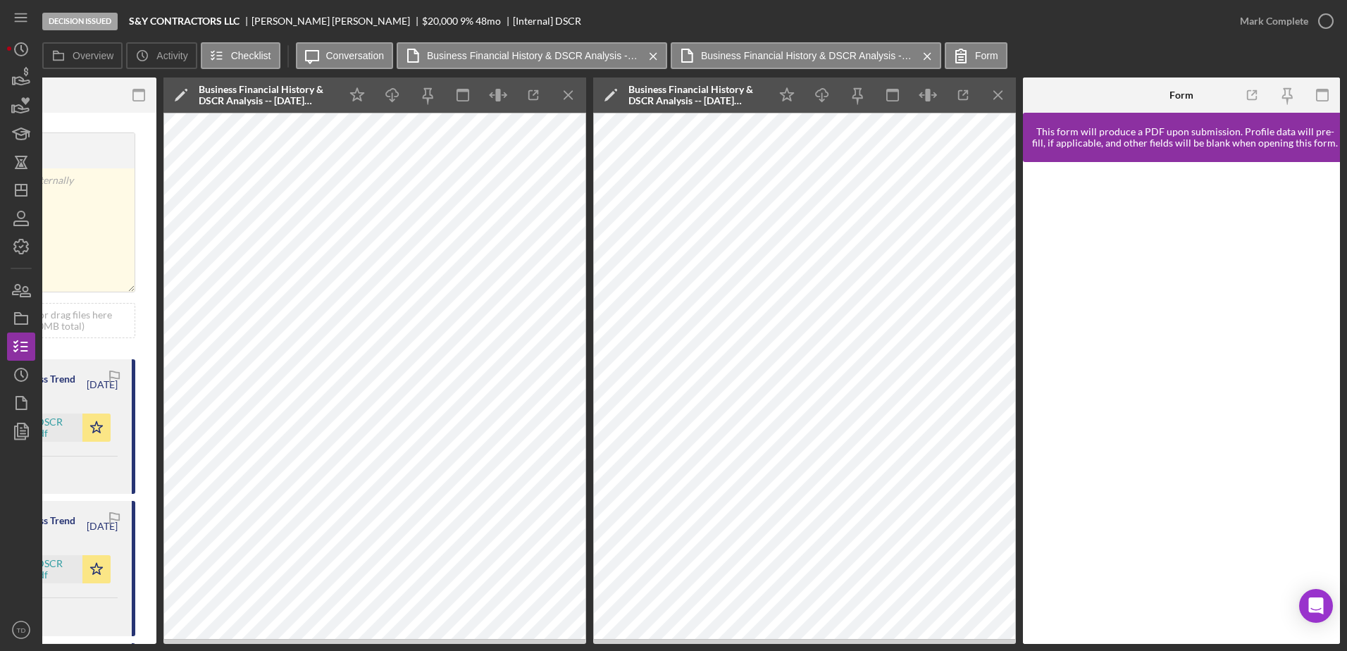
scroll to position [0, 456]
click at [1007, 94] on icon "Icon/Menu Close" at bounding box center [999, 96] width 32 height 32
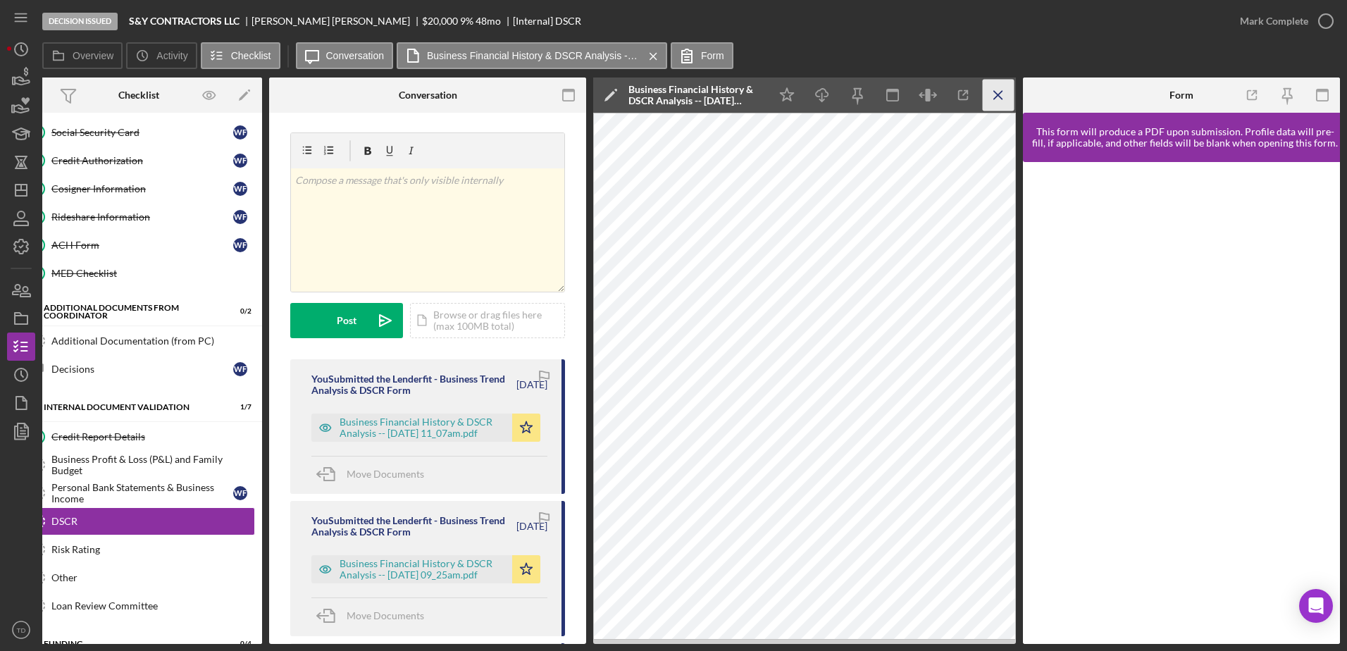
click at [988, 87] on icon "Icon/Menu Close" at bounding box center [999, 96] width 32 height 32
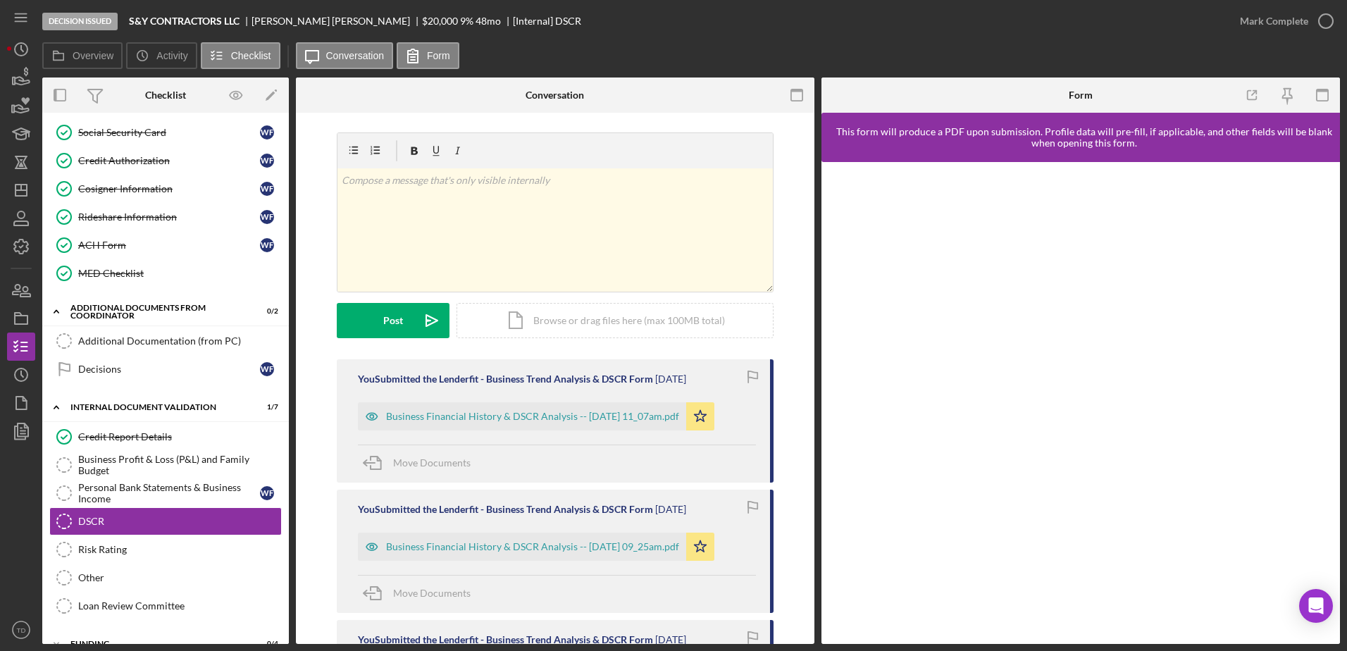
scroll to position [0, 0]
click at [591, 566] on div "You Submitted the Lenderfit - Business Trend Analysis & DSCR Form 1 week ago Bu…" at bounding box center [555, 551] width 437 height 123
click at [590, 542] on div "Business Financial History & DSCR Analysis -- 2025-09-26 09_25am.pdf" at bounding box center [532, 546] width 293 height 11
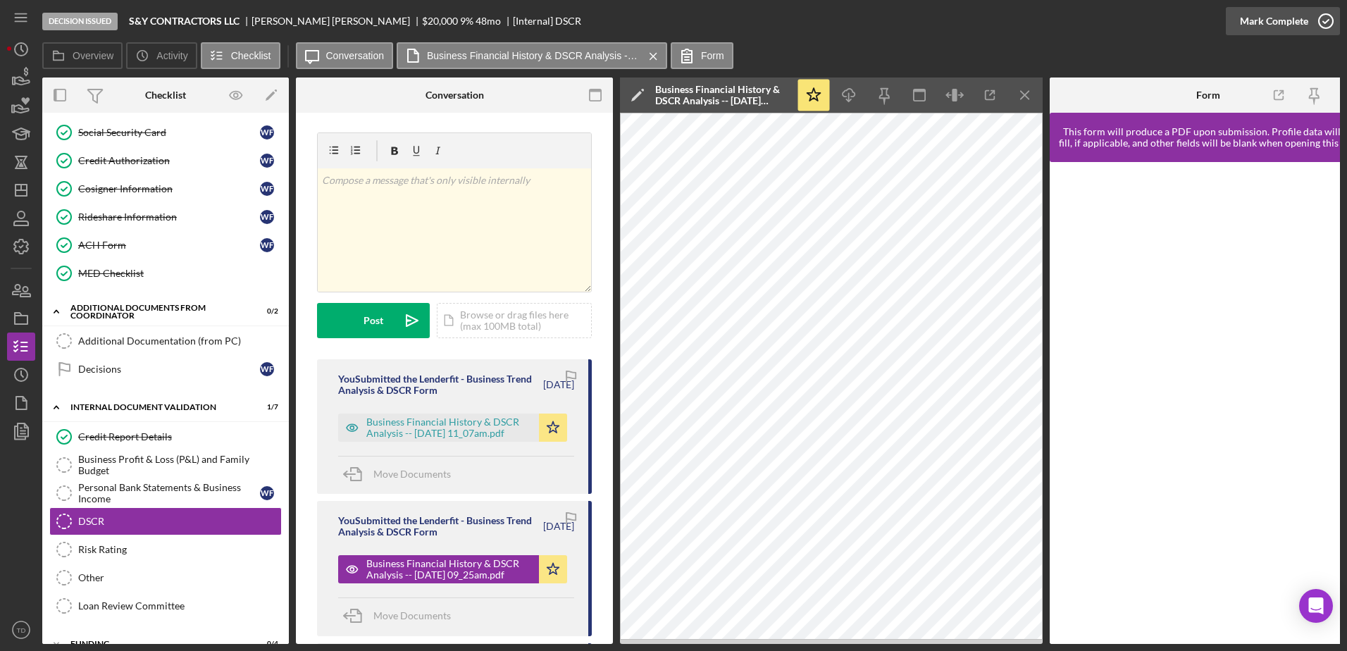
click at [1323, 18] on icon "button" at bounding box center [1325, 21] width 35 height 35
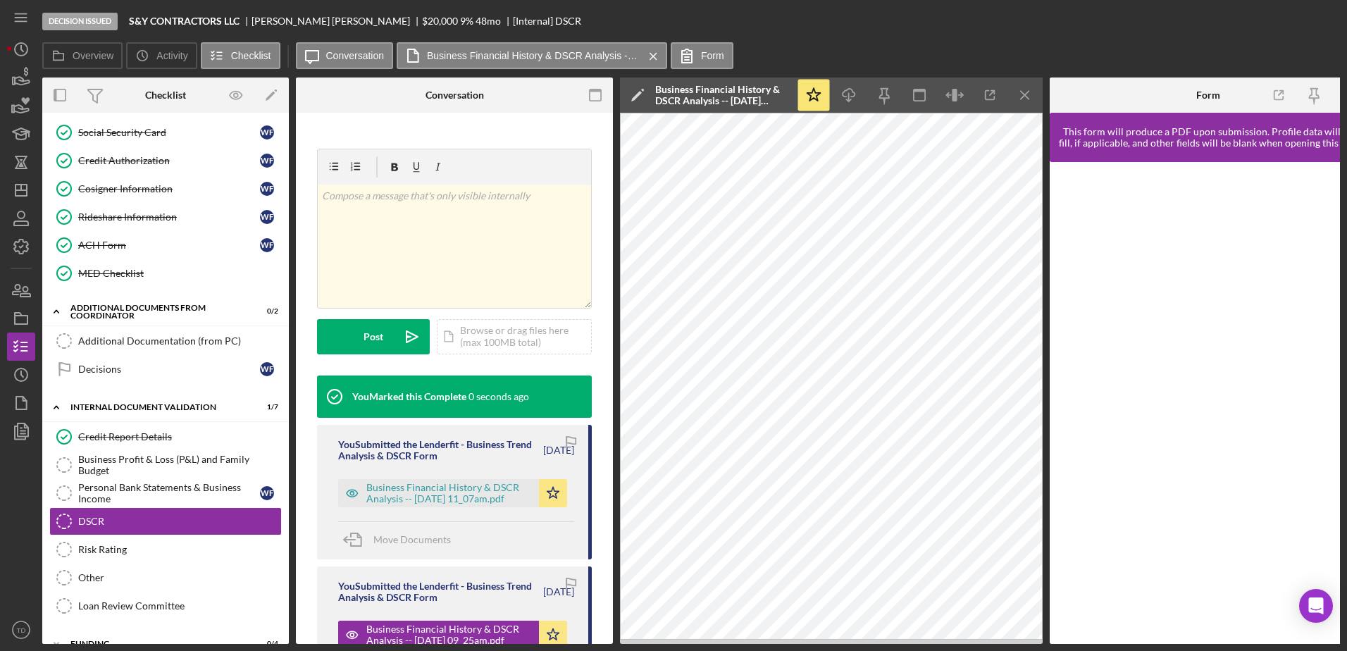
scroll to position [211, 0]
click at [161, 482] on div "Personal Bank Statements & Business Income" at bounding box center [169, 493] width 182 height 23
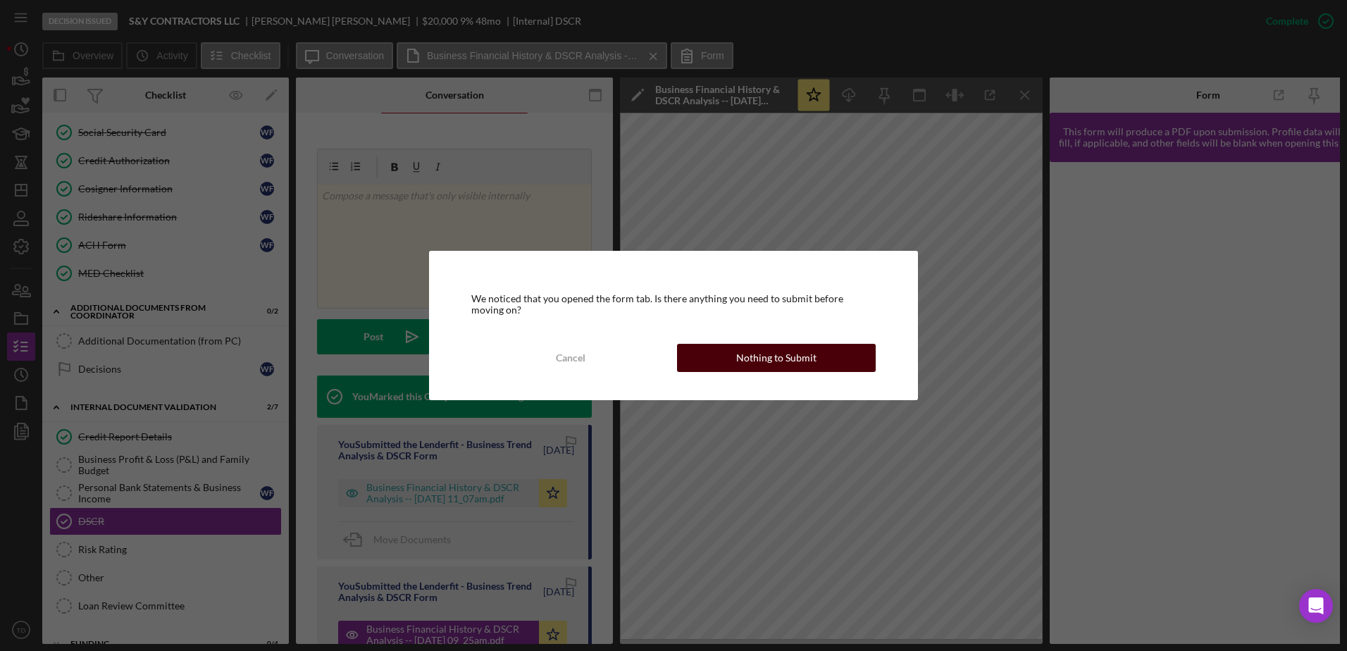
click at [773, 355] on div "Nothing to Submit" at bounding box center [776, 358] width 80 height 28
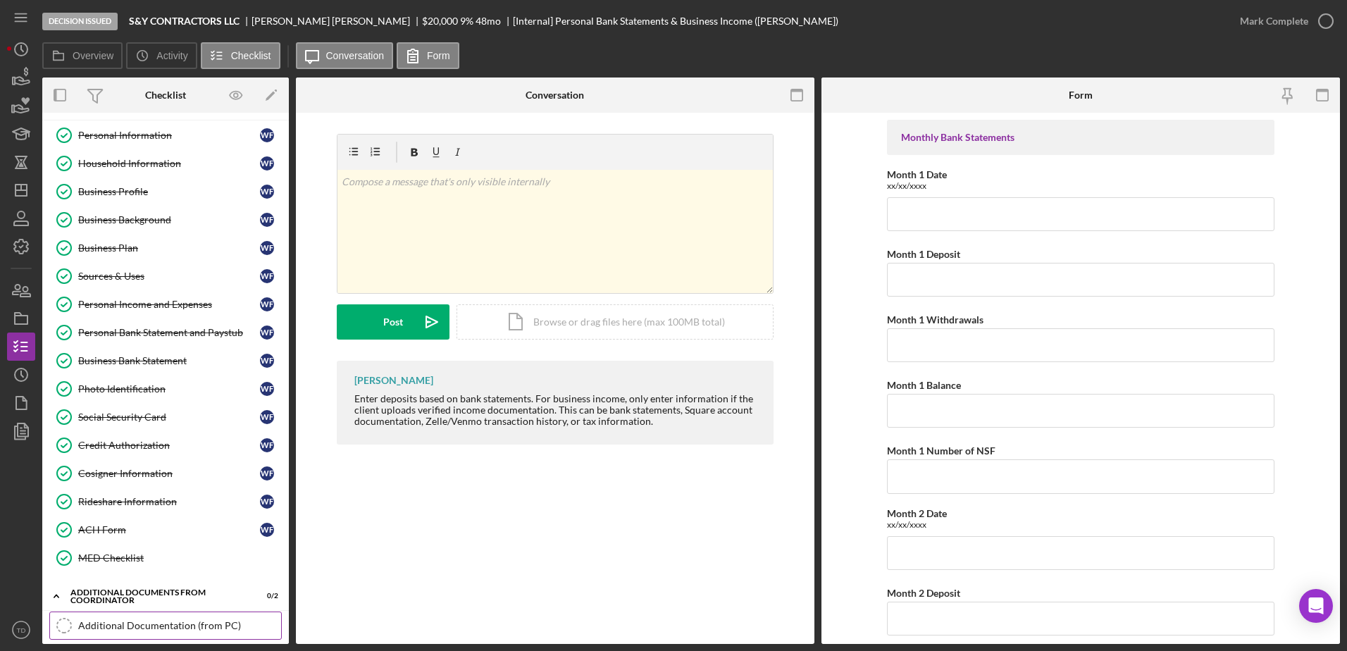
scroll to position [27, 0]
click at [154, 377] on link "Photo Identification Photo Identification W F" at bounding box center [165, 389] width 232 height 28
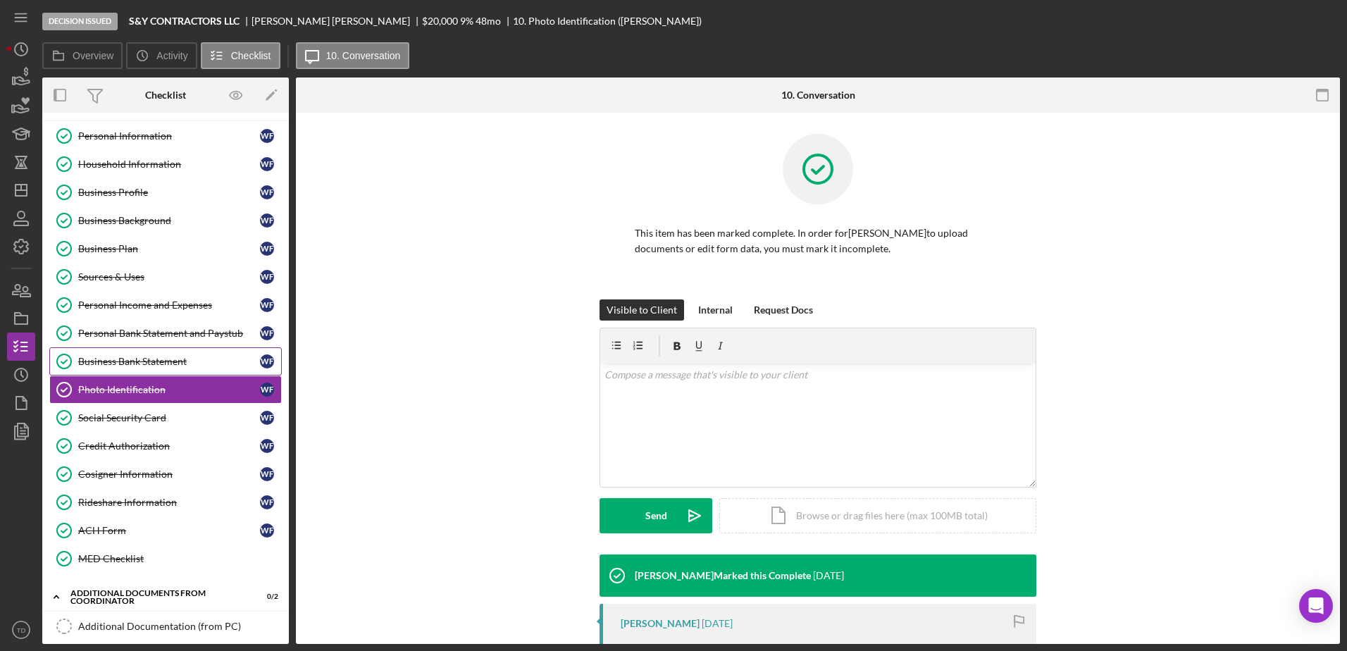
click at [158, 356] on div "Business Bank Statement" at bounding box center [169, 361] width 182 height 11
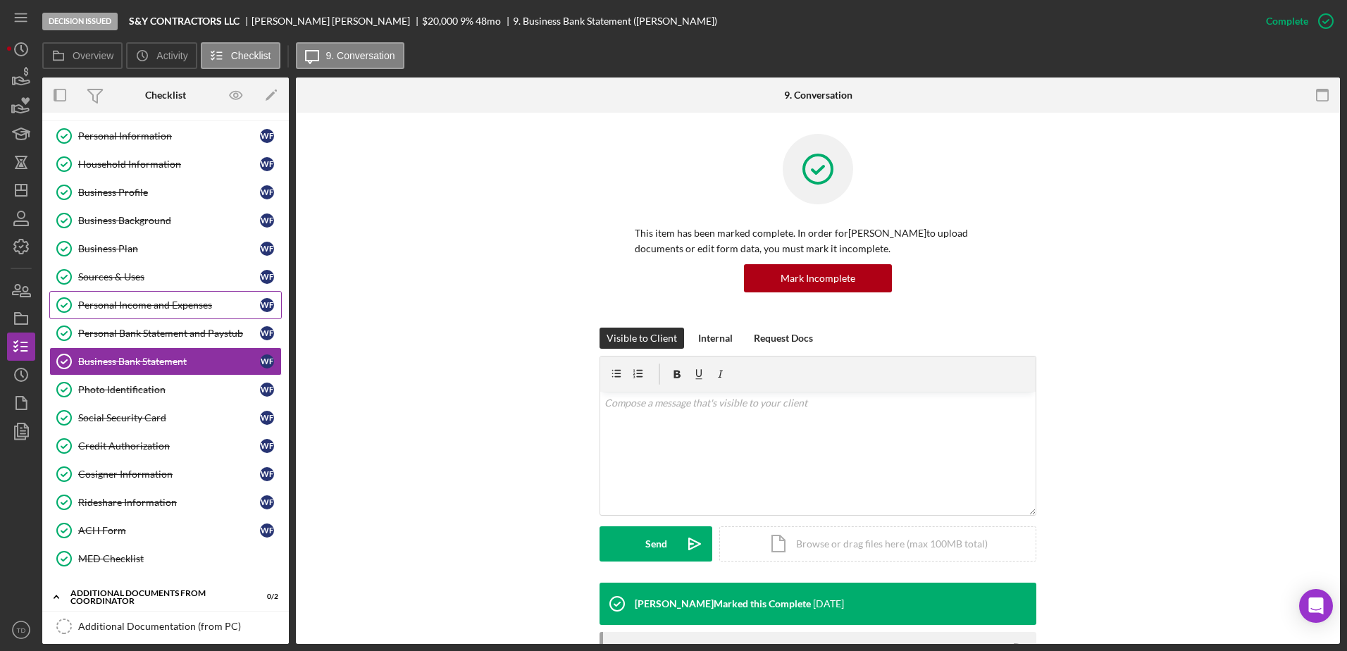
click at [144, 297] on link "Personal Income and Expenses Personal Income and Expenses W F" at bounding box center [165, 305] width 232 height 28
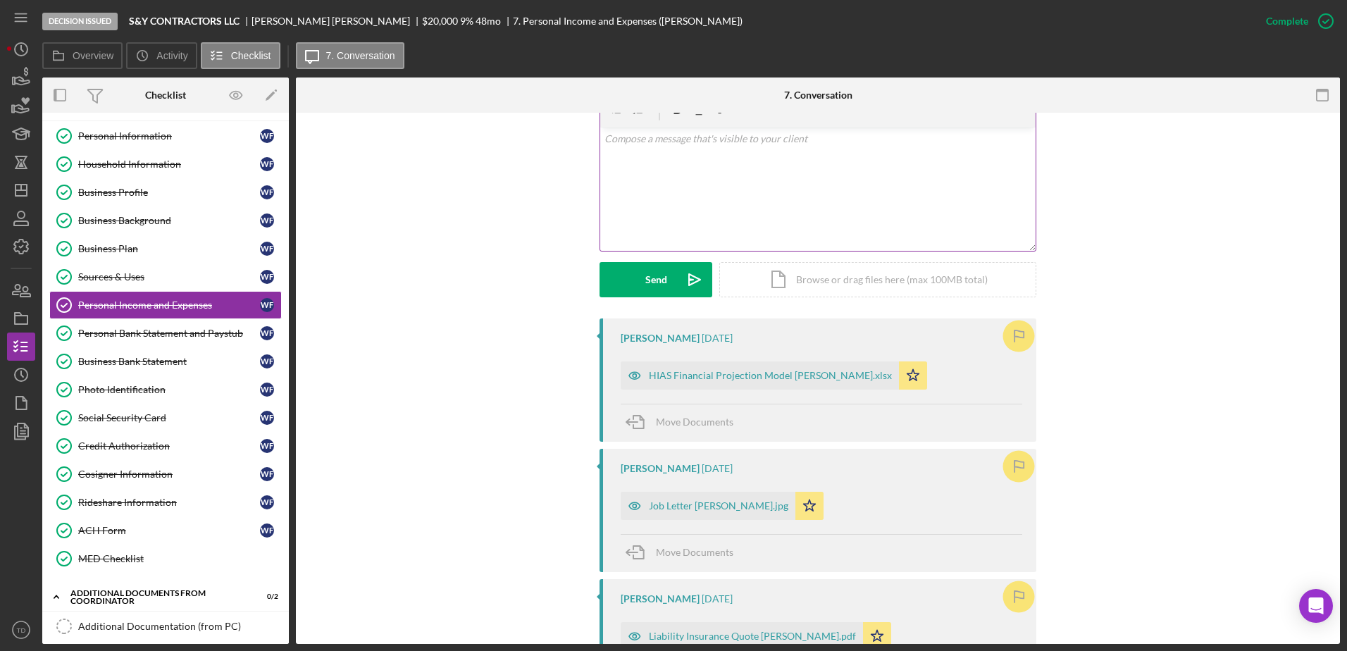
scroll to position [270, 0]
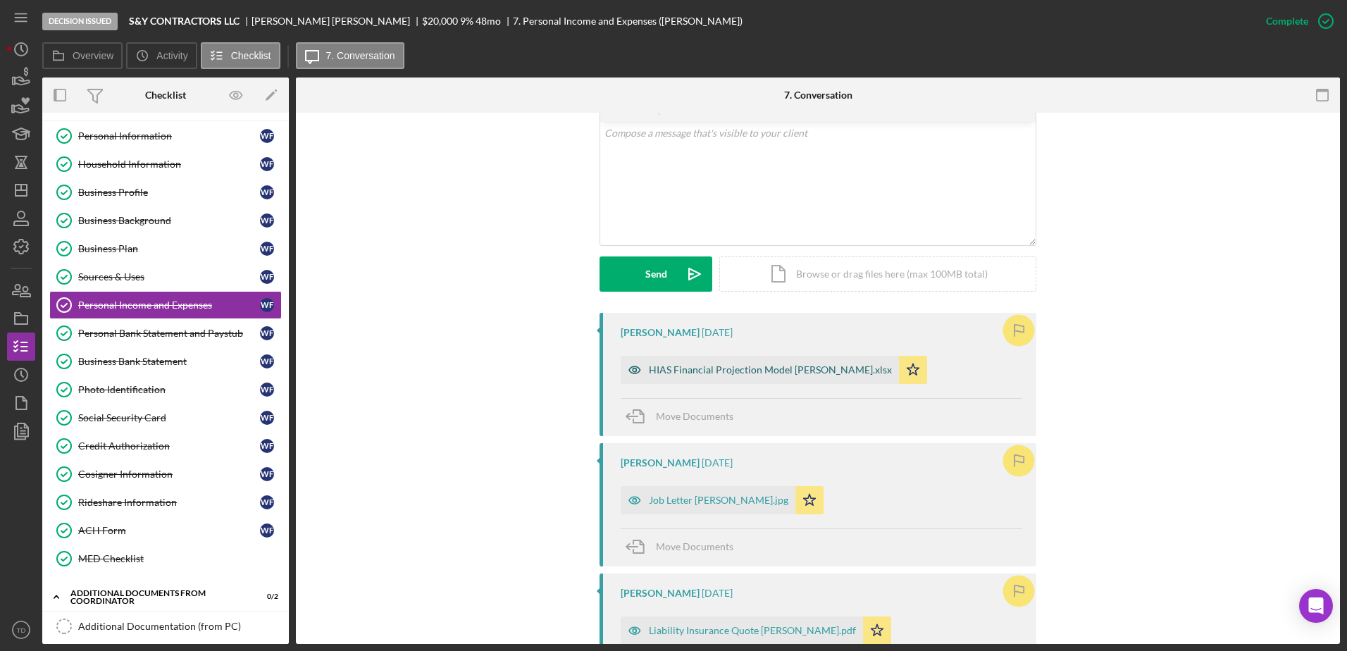
click at [714, 368] on div "HIAS Financial Projection Model Wilfredo Figueredo.xlsx" at bounding box center [770, 369] width 243 height 11
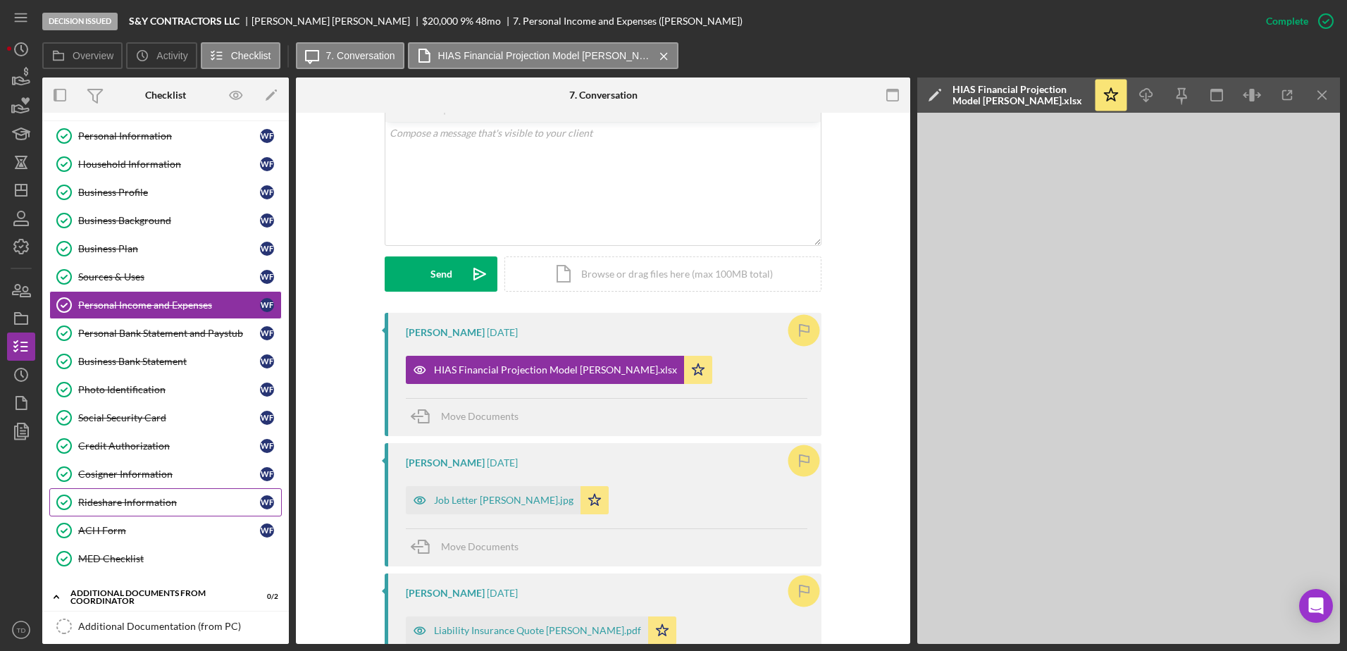
click at [200, 510] on link "Rideshare Information Rideshare Information W F" at bounding box center [165, 502] width 232 height 28
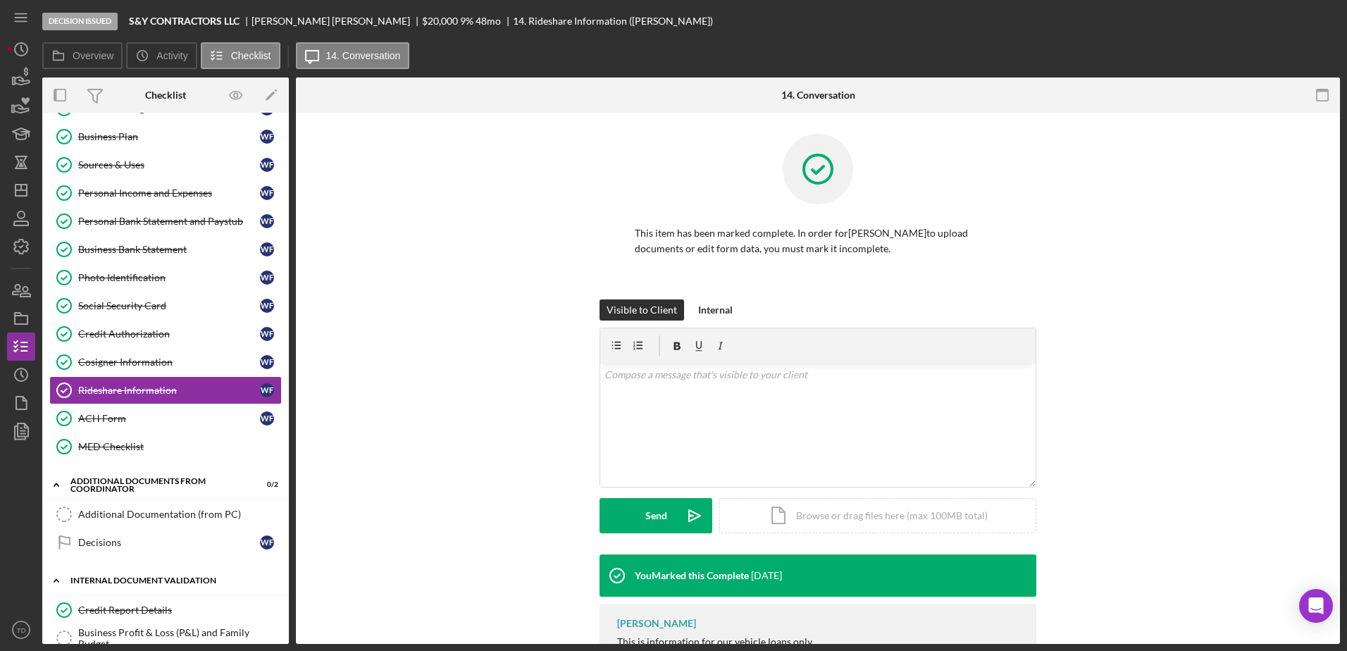
scroll to position [142, 0]
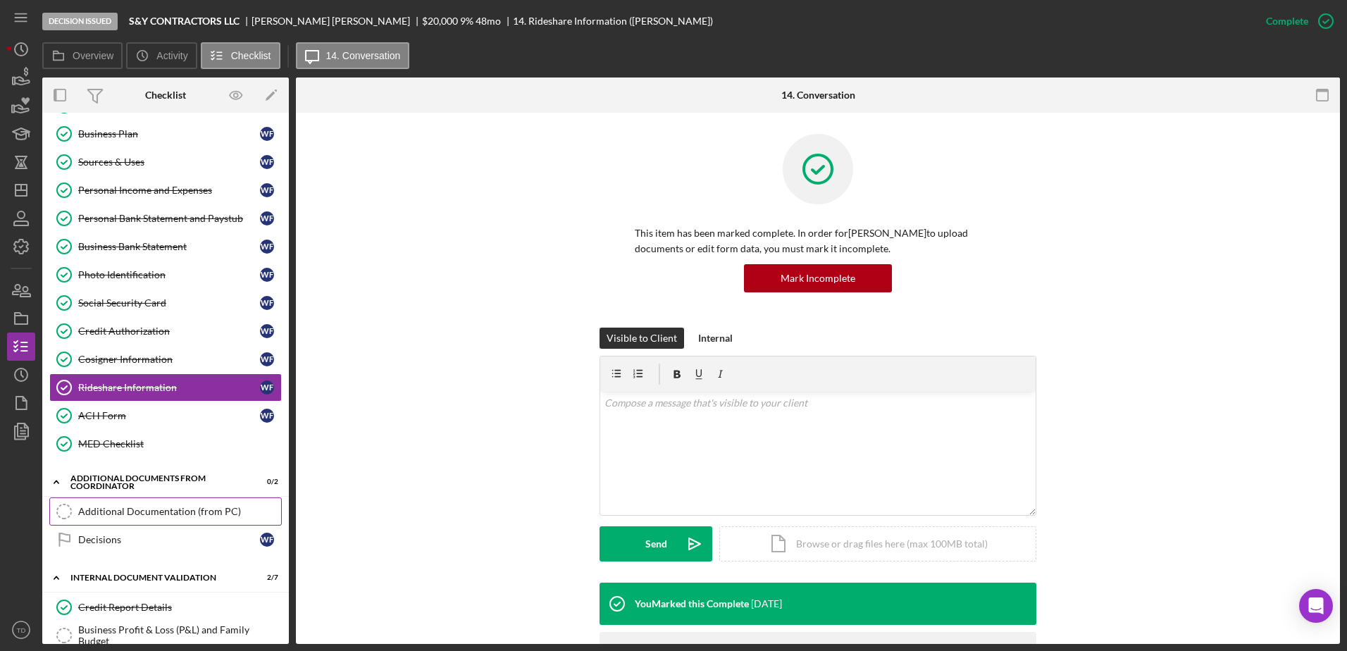
click at [191, 511] on div "Additional Documentation (from PC)" at bounding box center [179, 511] width 203 height 11
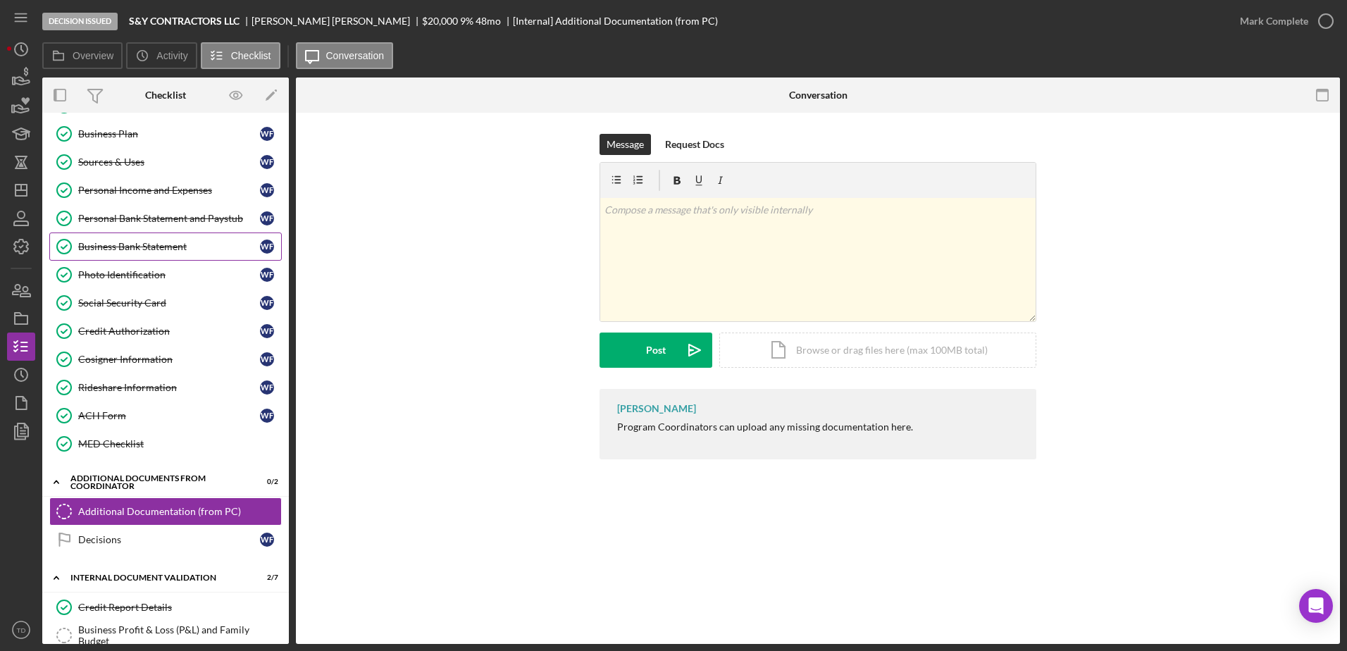
scroll to position [34, 0]
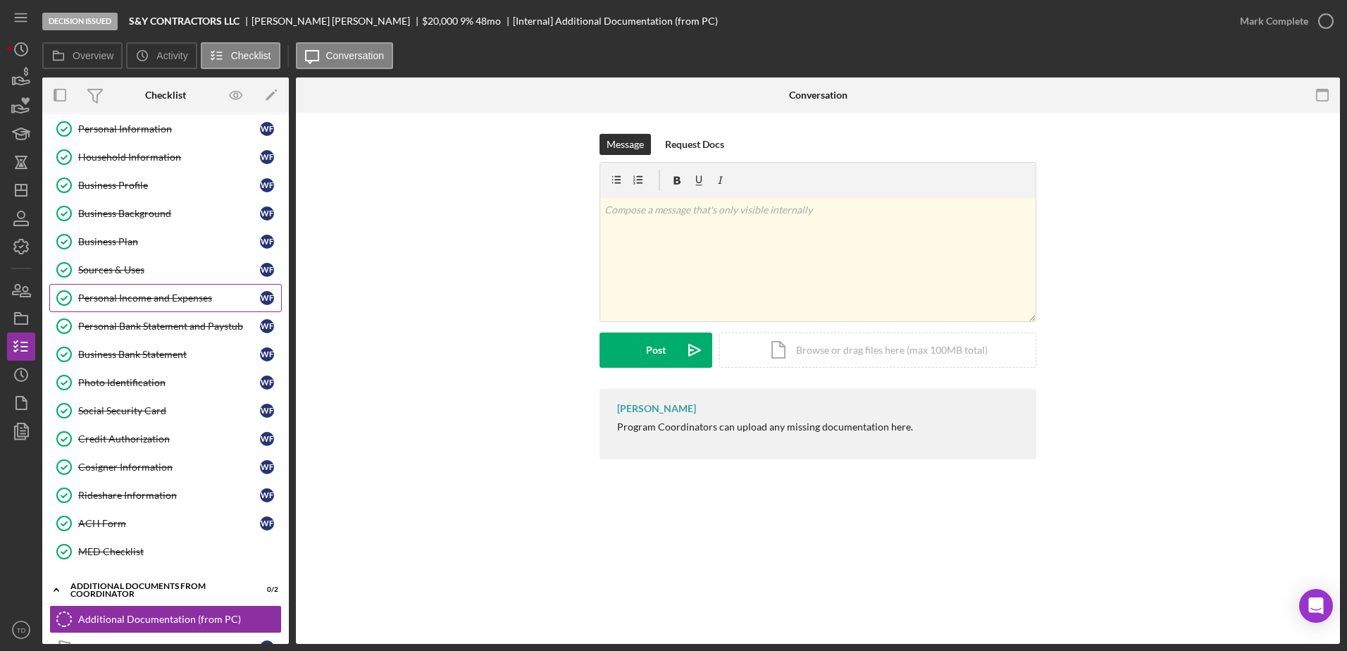
click at [148, 285] on link "Personal Income and Expenses Personal Income and Expenses W F" at bounding box center [165, 298] width 232 height 28
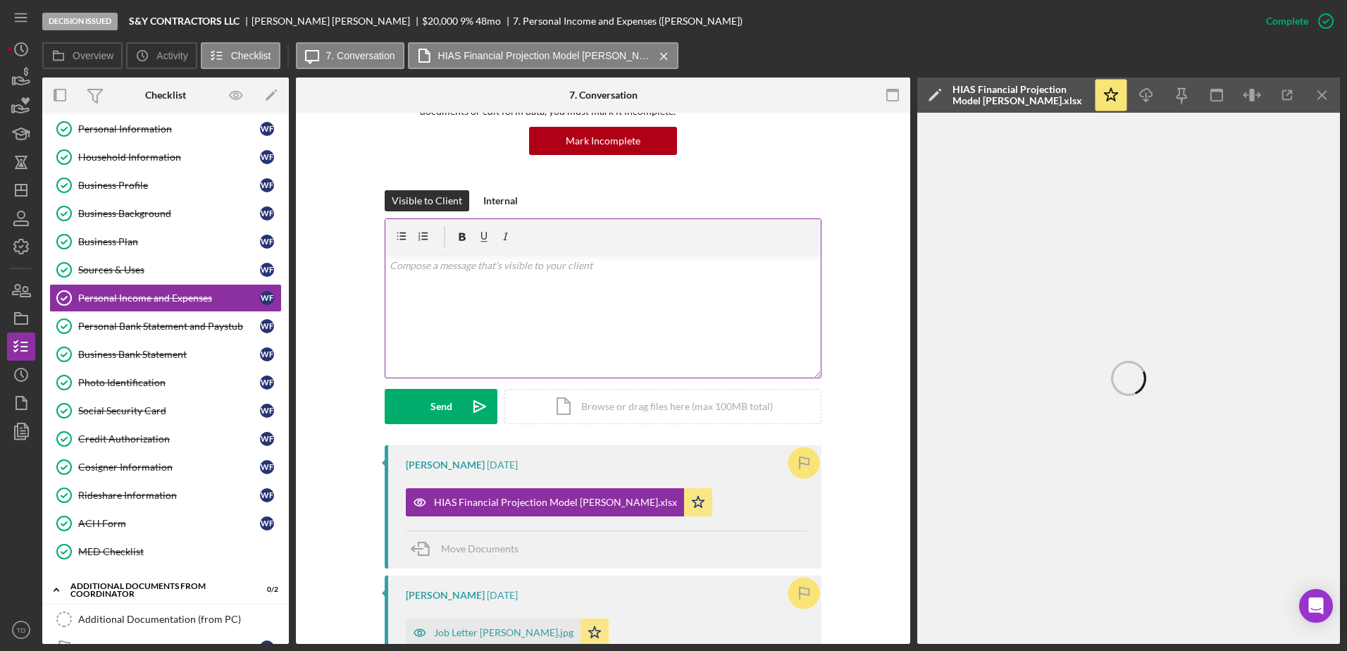
scroll to position [137, 0]
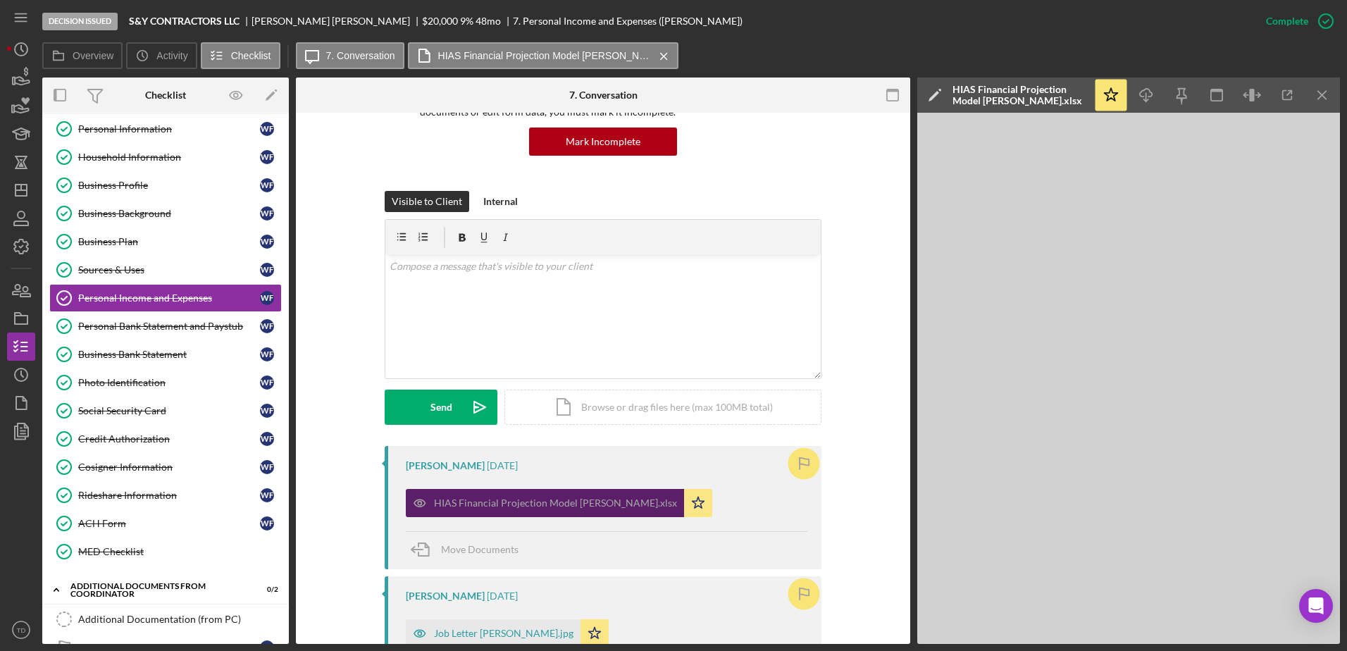
click at [651, 508] on div "HIAS Financial Projection Model Wilfredo Figueredo.xlsx" at bounding box center [555, 502] width 243 height 11
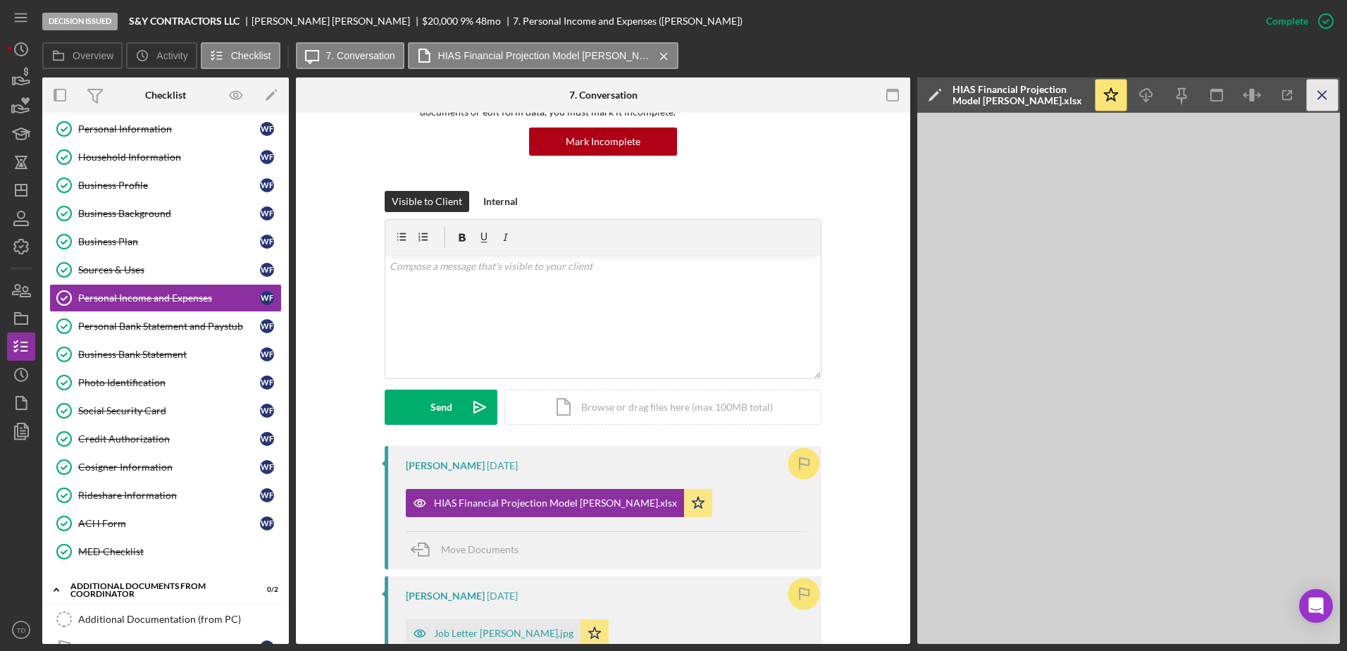
click at [1310, 92] on icon "Icon/Menu Close" at bounding box center [1323, 96] width 32 height 32
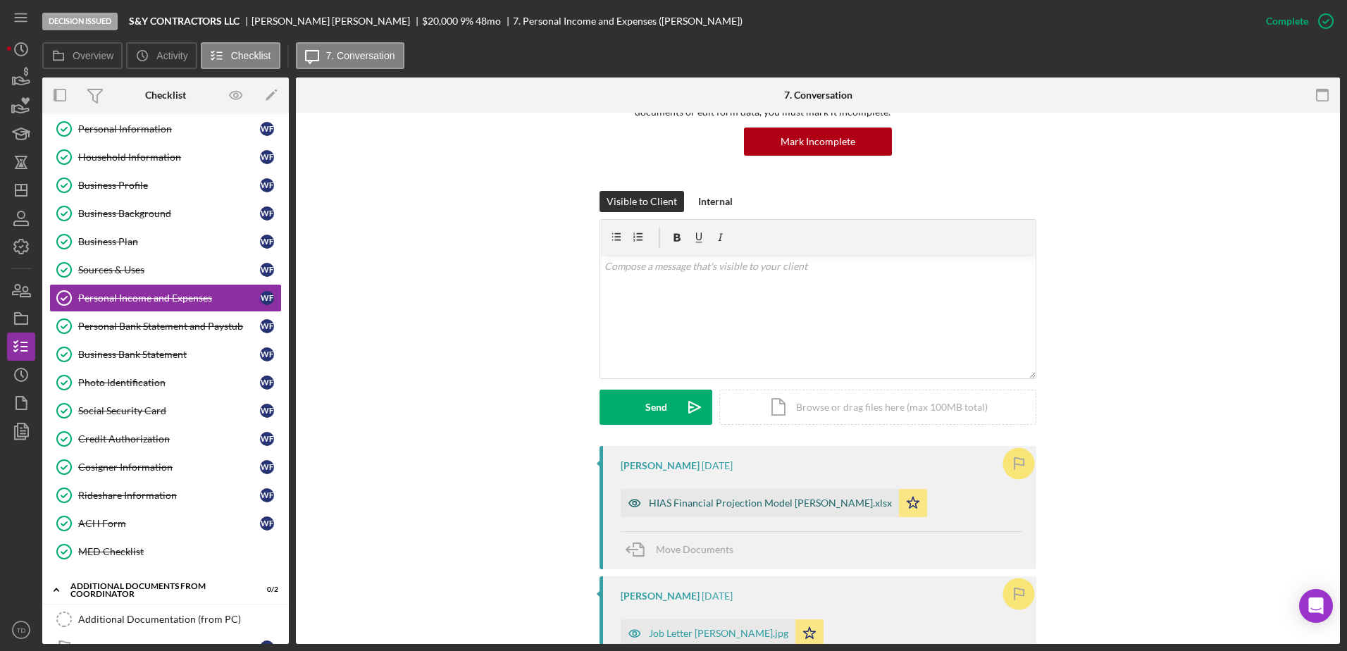
click at [779, 495] on div "HIAS Financial Projection Model Wilfredo Figueredo.xlsx" at bounding box center [760, 503] width 278 height 28
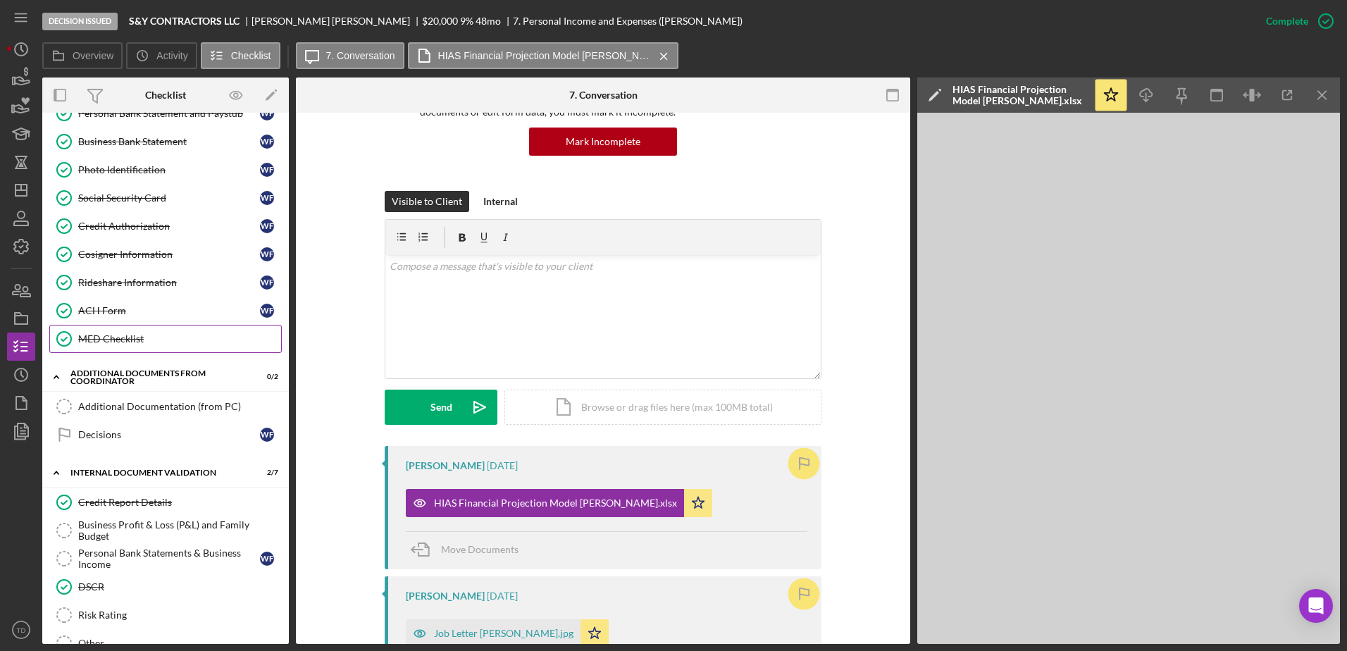
scroll to position [309, 0]
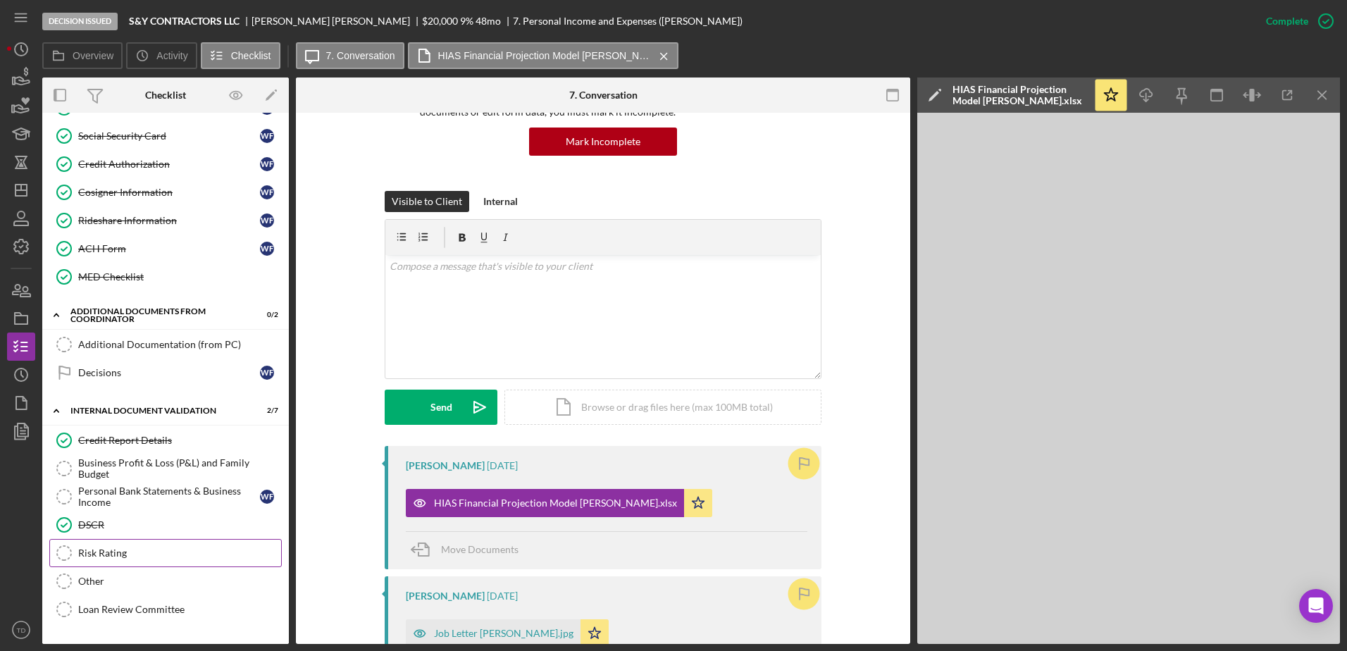
click at [158, 555] on div "Risk Rating" at bounding box center [179, 552] width 203 height 11
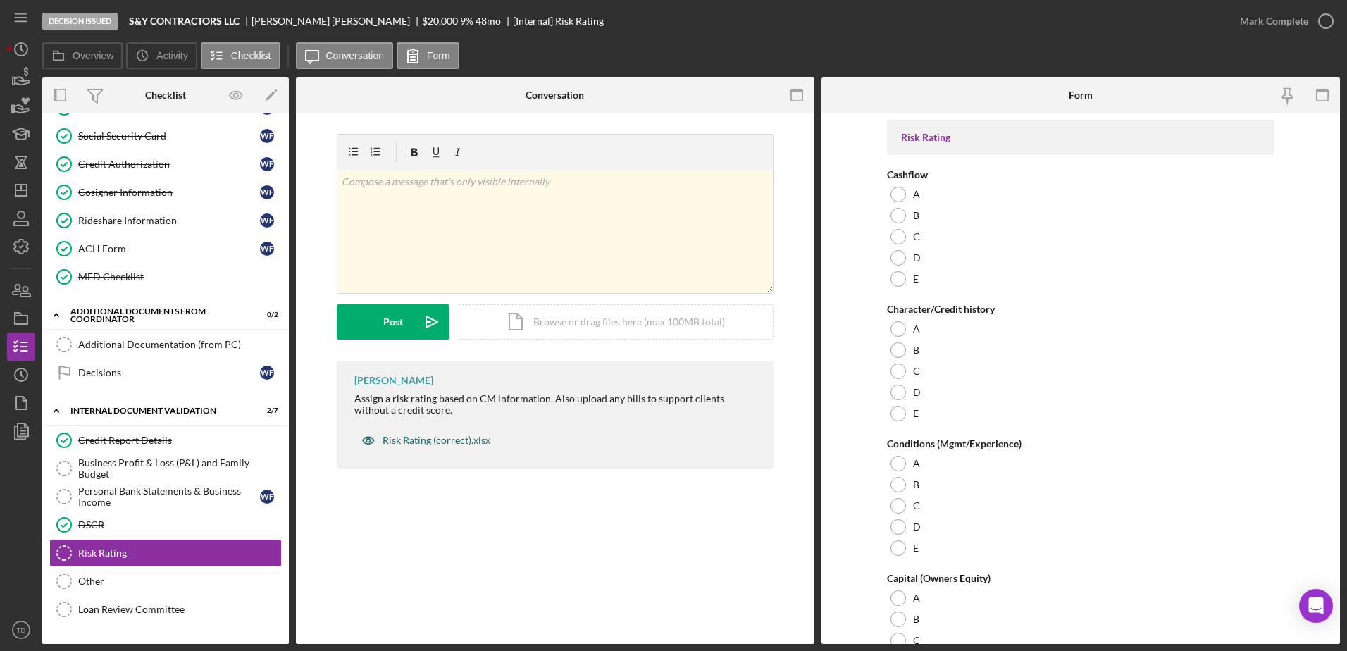
click at [480, 449] on div "Risk Rating (correct).xlsx" at bounding box center [425, 440] width 143 height 28
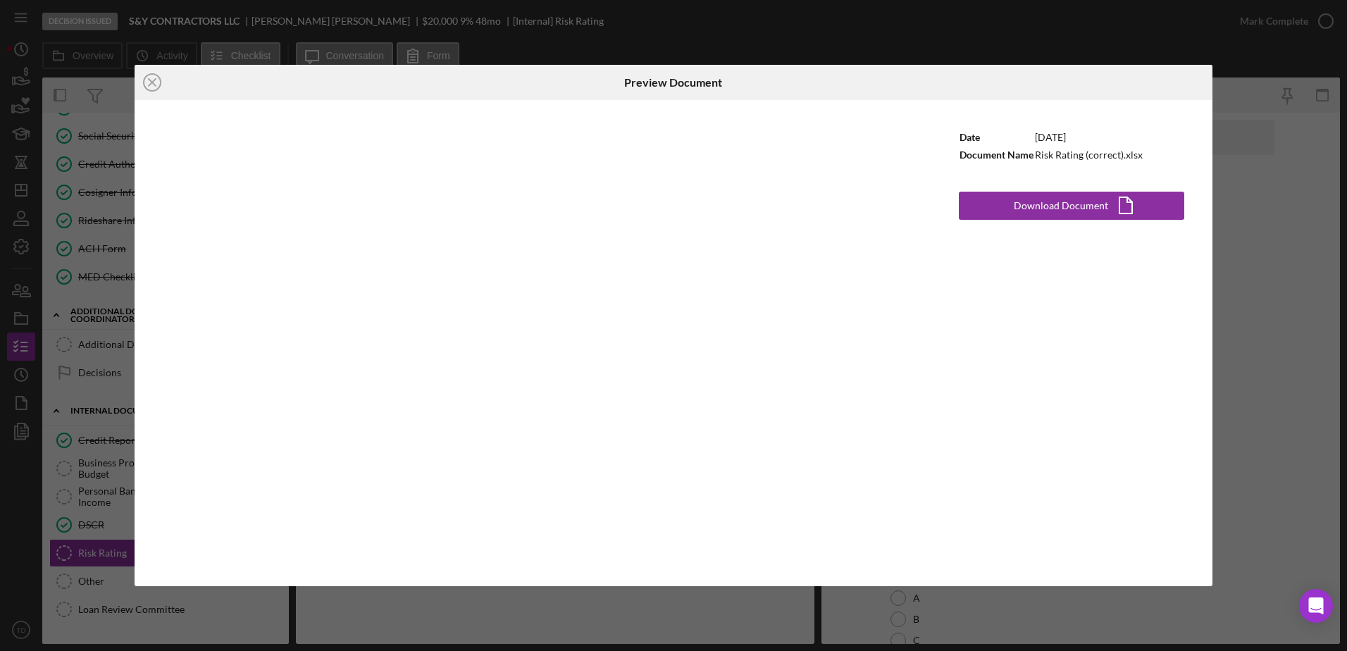
click at [106, 312] on div "Icon/Close Preview Document Date 11/11/2024 Document Name Risk Rating (correct)…" at bounding box center [673, 325] width 1347 height 651
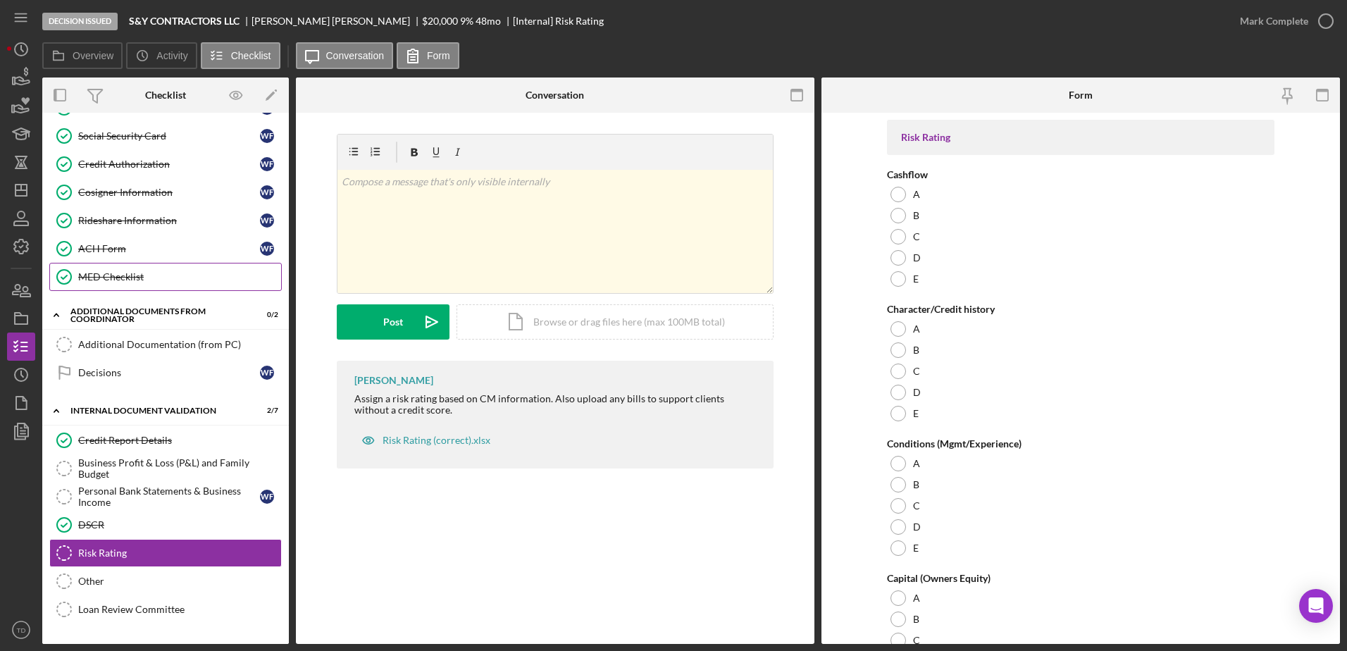
click at [119, 272] on div "MED Checklist" at bounding box center [179, 276] width 203 height 11
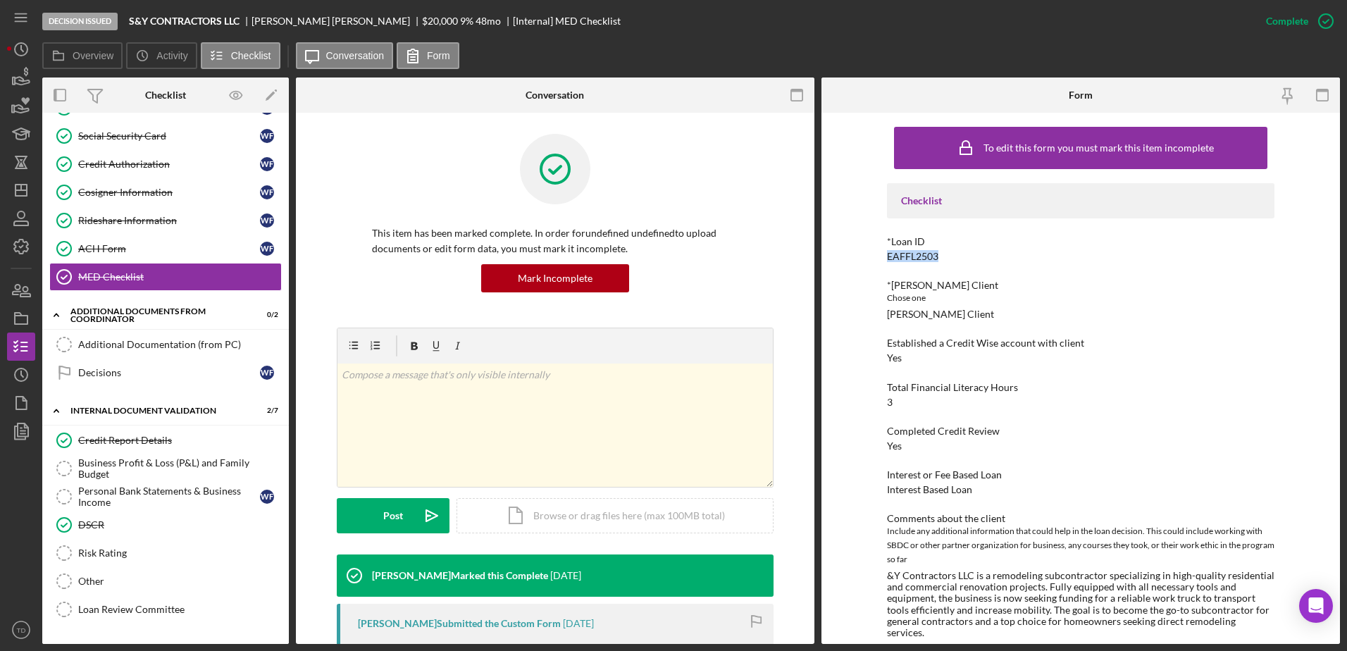
drag, startPoint x: 938, startPoint y: 253, endPoint x: 880, endPoint y: 256, distance: 57.9
click at [880, 256] on div "To edit this form you must mark this item incomplete Checklist *Loan ID EAFFL25…" at bounding box center [1080, 378] width 518 height 531
copy div "EAFFL2503"
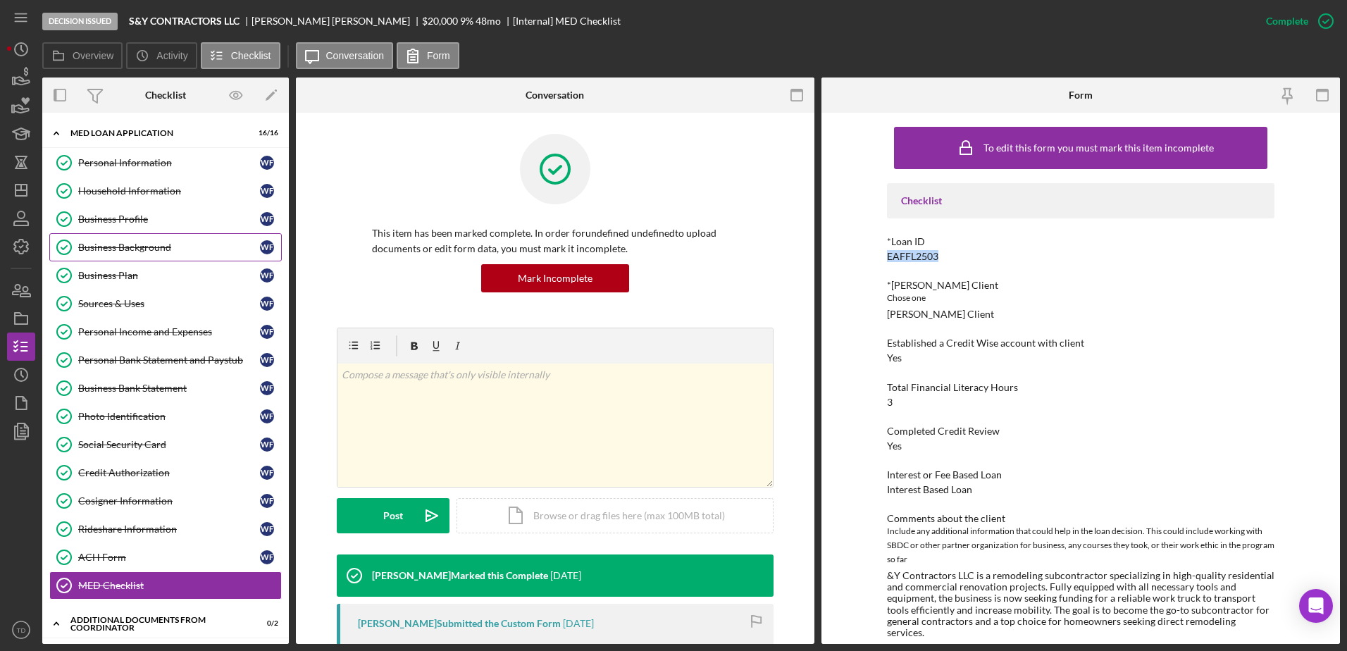
click at [133, 237] on link "Business Background Business Background W F" at bounding box center [165, 247] width 232 height 28
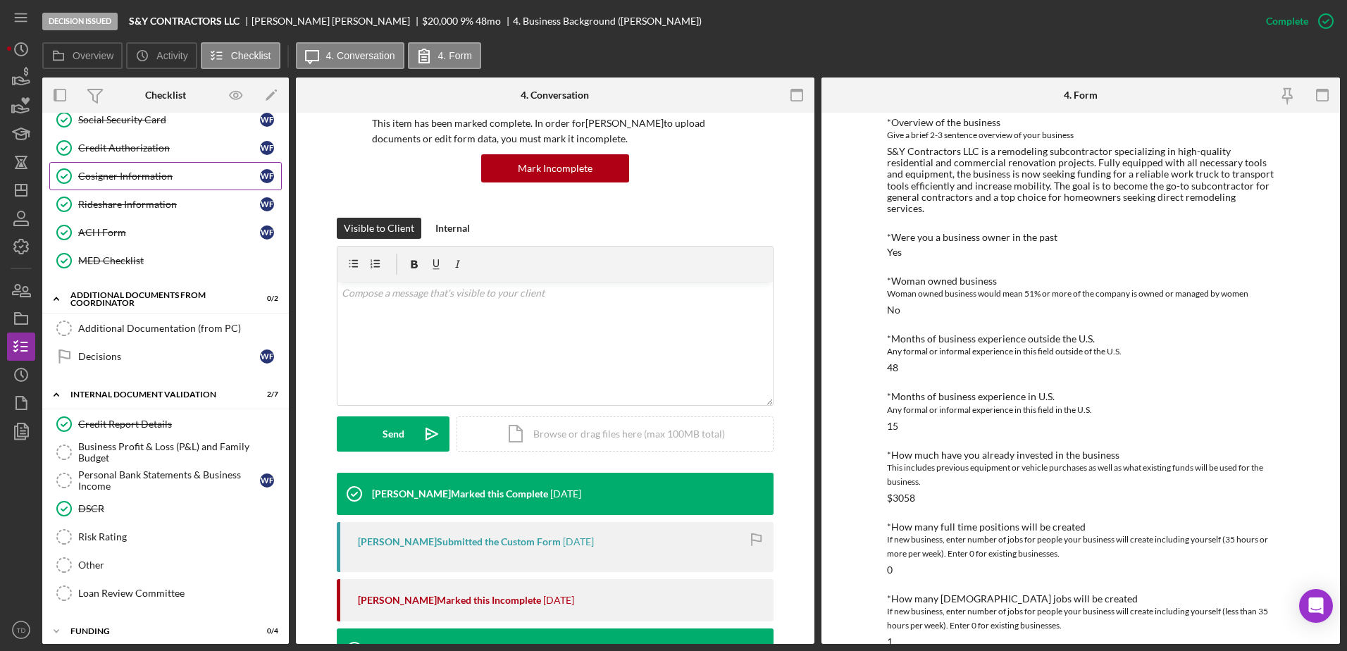
scroll to position [325, 0]
click at [171, 463] on div "Business Profit & Loss (P&L) and Family Budget" at bounding box center [179, 451] width 203 height 23
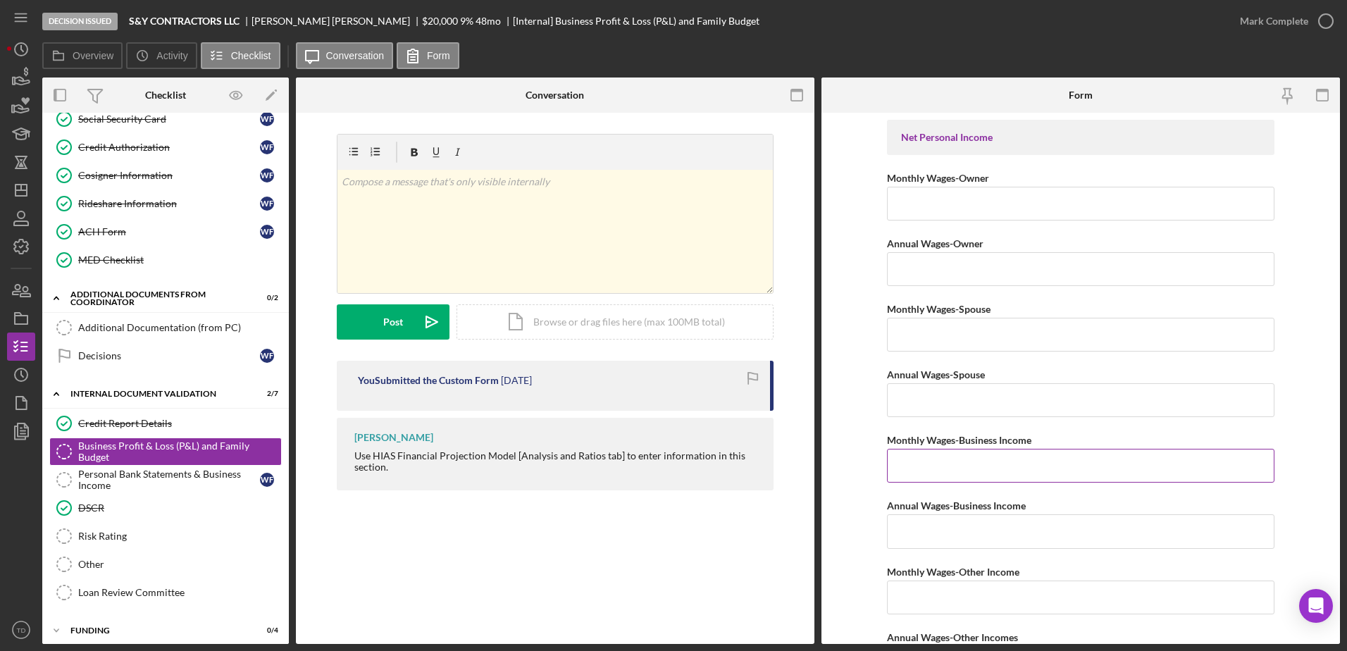
click at [960, 461] on input "Monthly Wages-Business Income" at bounding box center [1080, 466] width 387 height 34
type input "$3,684"
click at [945, 540] on input "Annual Wages-Business Income" at bounding box center [1080, 531] width 387 height 34
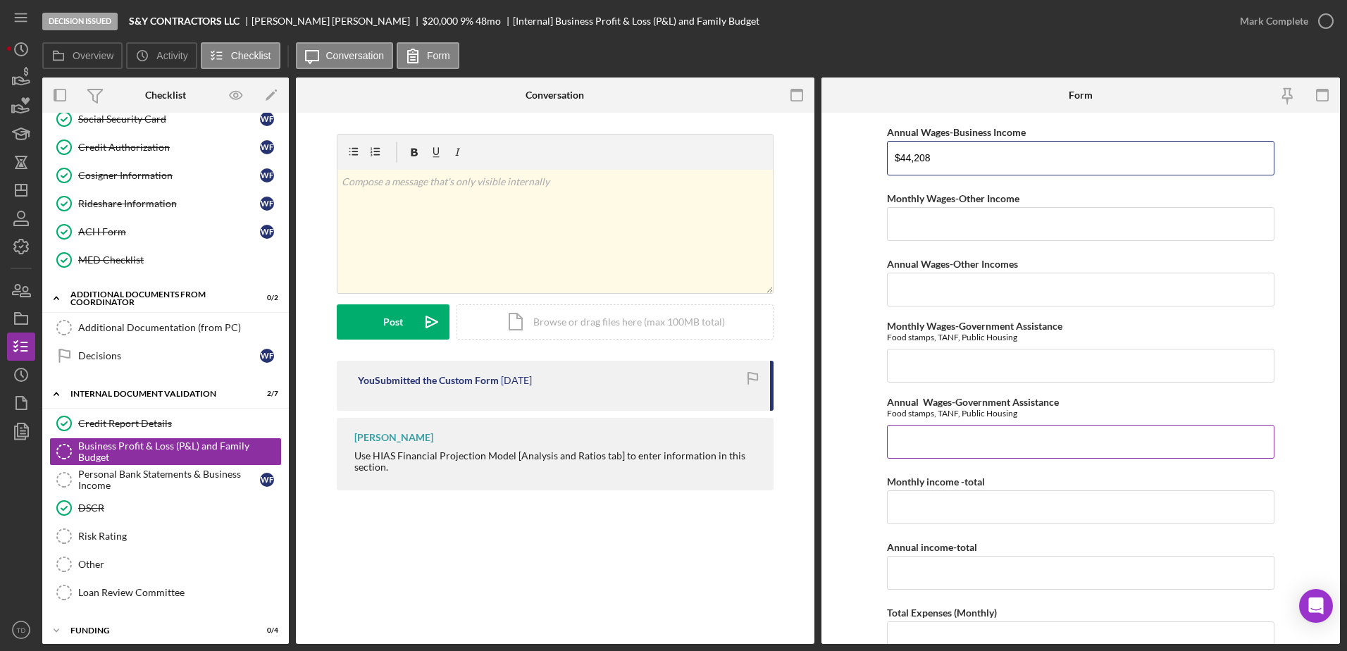
scroll to position [382, 0]
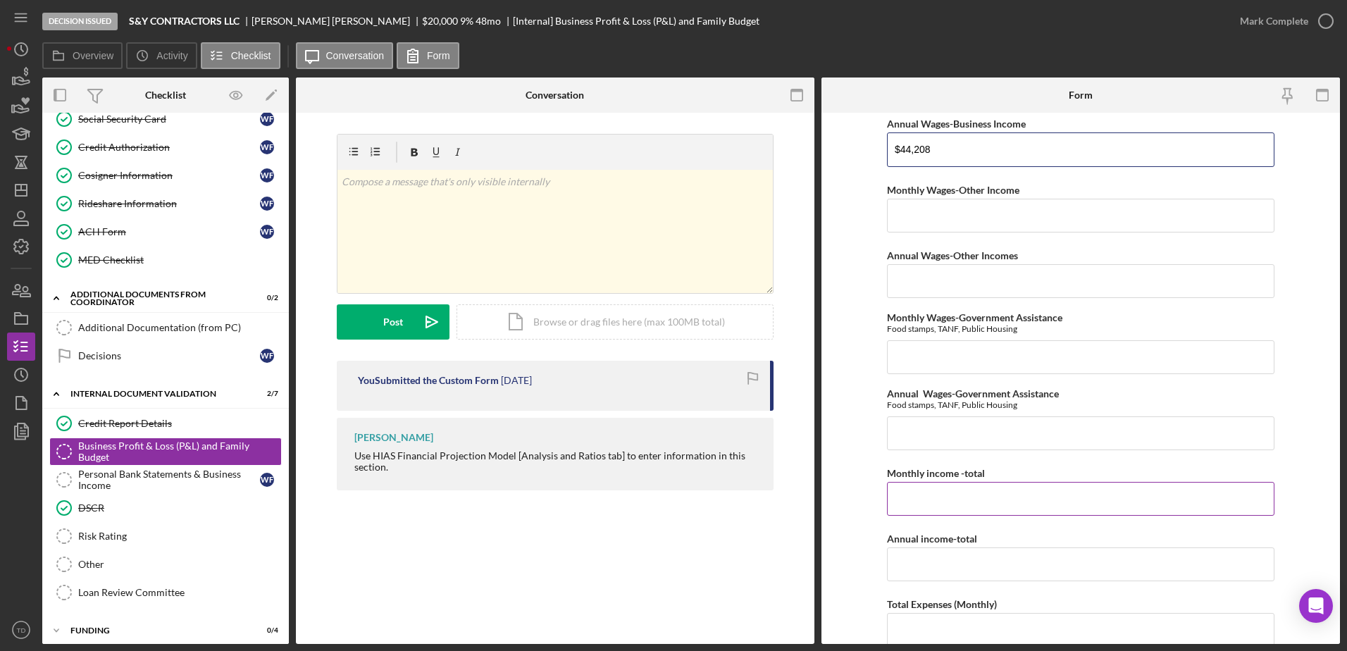
type input "$44,208"
click at [940, 492] on input "Monthly income -total" at bounding box center [1080, 499] width 387 height 34
type input "$3,684"
click at [921, 570] on input "Annual income-total" at bounding box center [1080, 564] width 387 height 34
type input "$44,208"
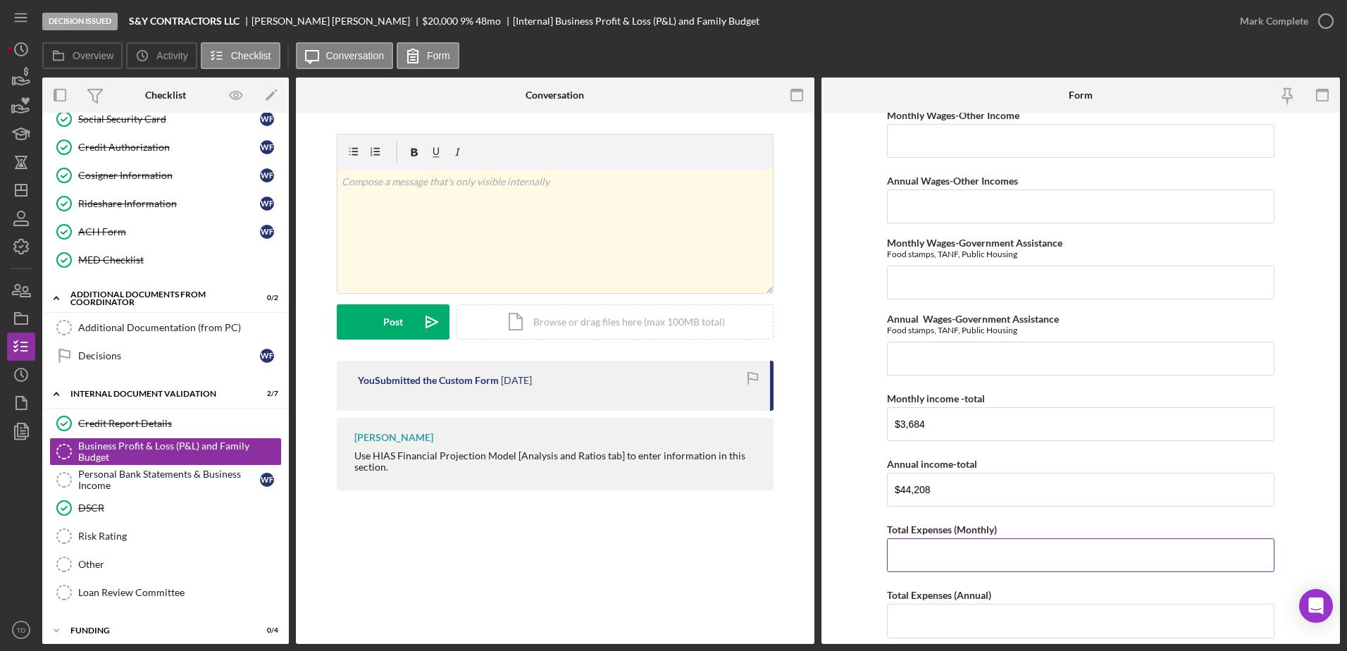
scroll to position [459, 0]
click at [921, 560] on input "Total Expenses (Monthly)" at bounding box center [1080, 553] width 387 height 34
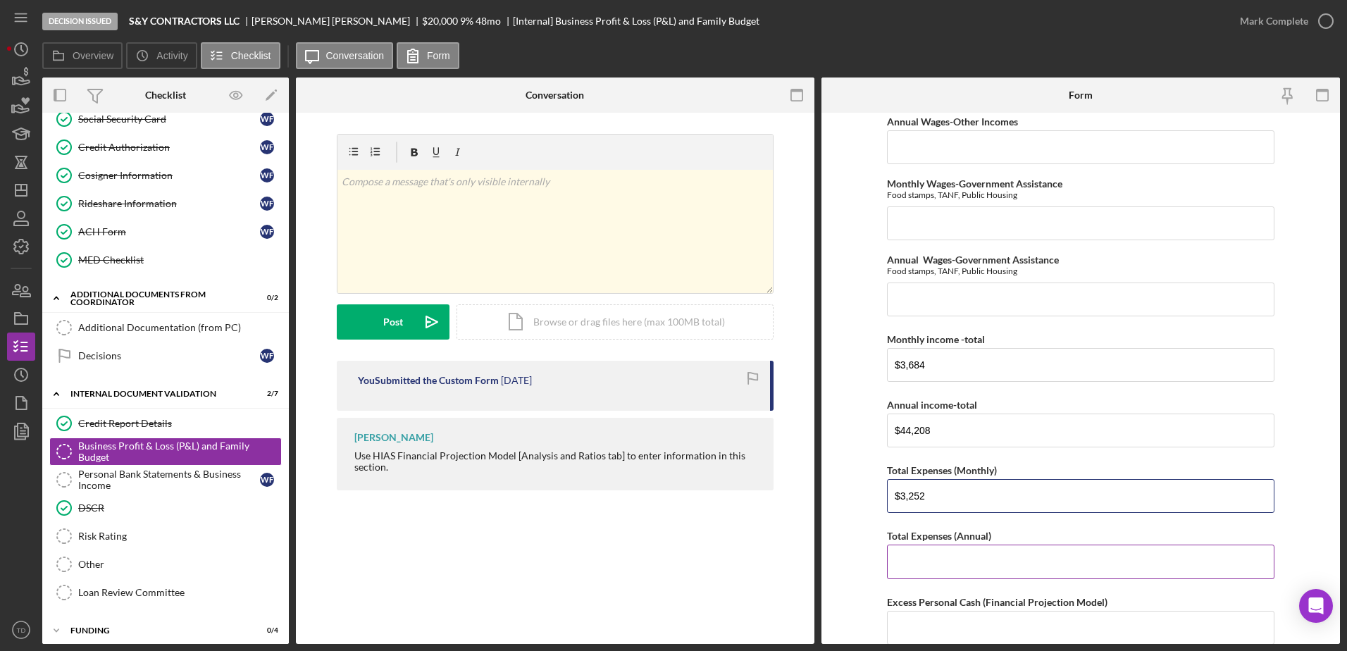
type input "$3,252"
click at [914, 568] on input "Total Expenses (Annual)" at bounding box center [1080, 561] width 387 height 34
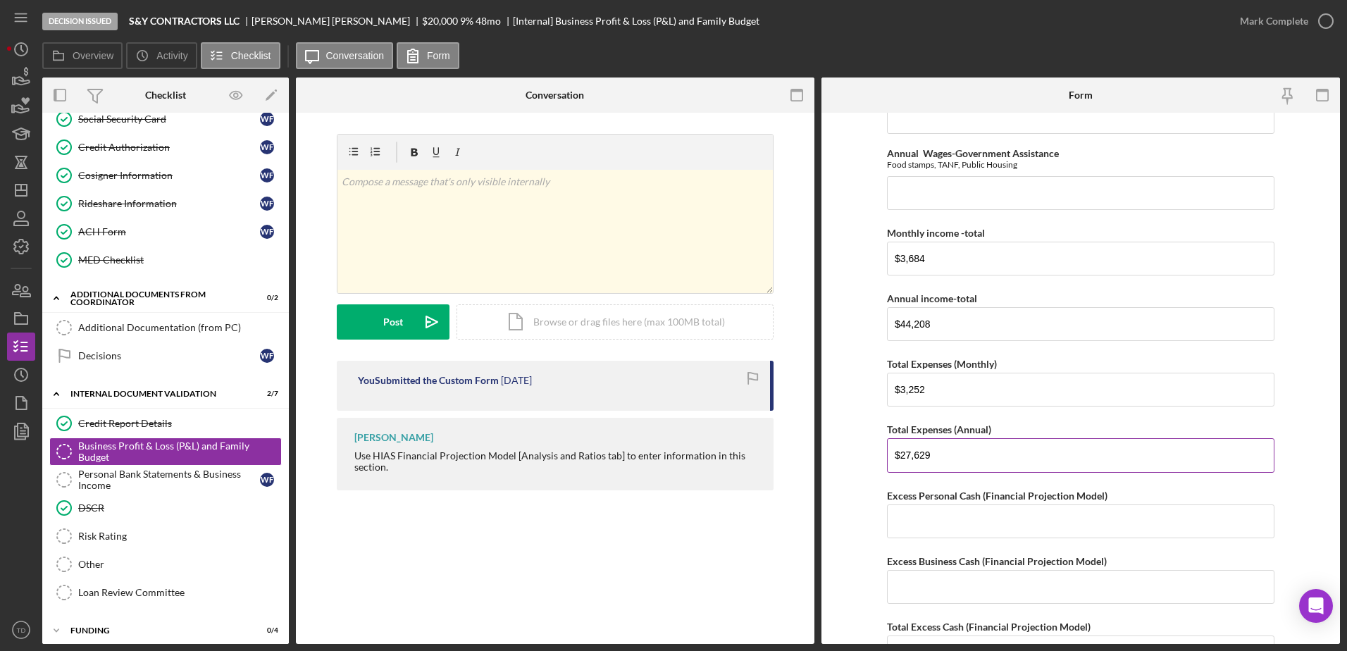
scroll to position [639, 0]
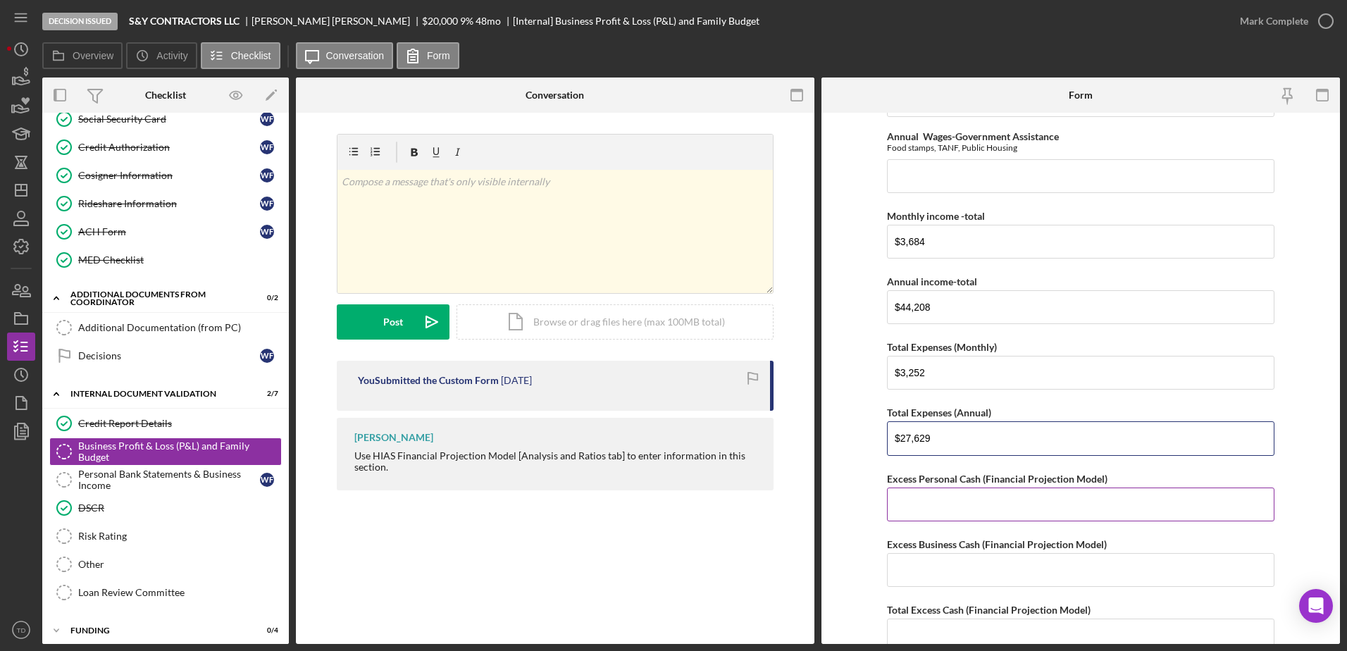
type input "$27,629"
click at [966, 506] on input "Excess Personal Cash (Financial Projection Model)" at bounding box center [1080, 504] width 387 height 34
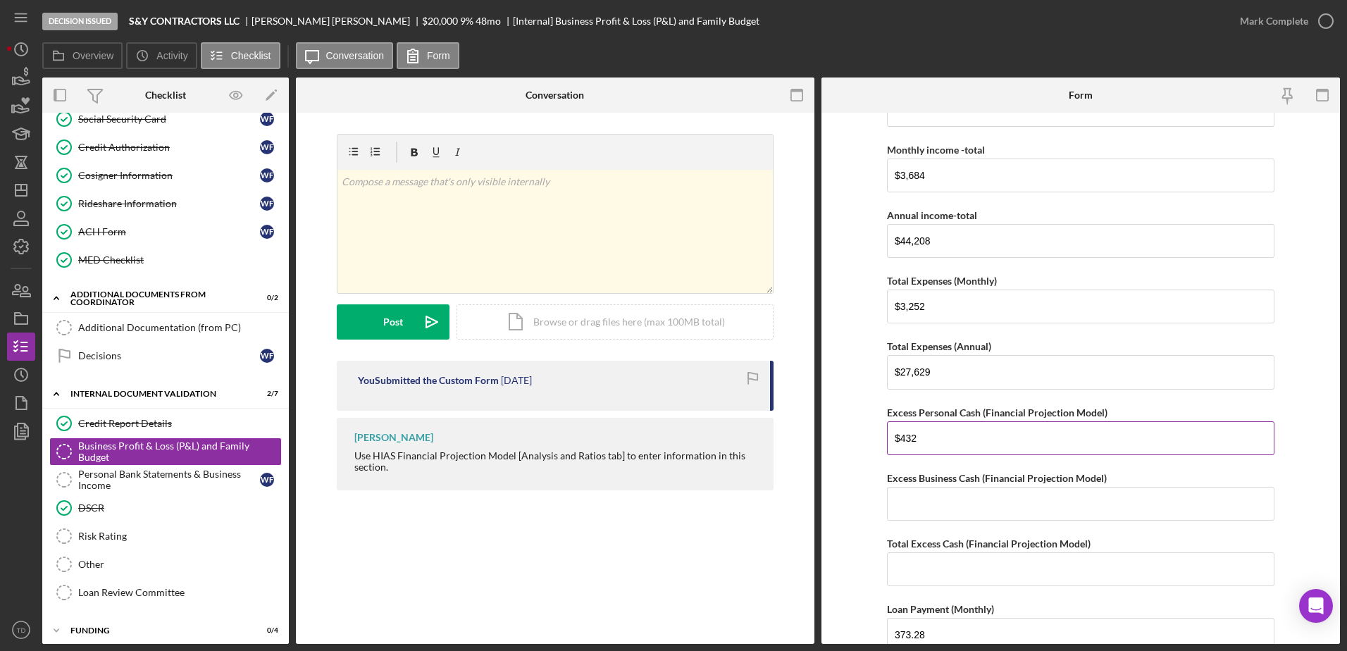
scroll to position [705, 0]
type input "$432"
click at [953, 506] on input "Excess Business Cash (Financial Projection Model)" at bounding box center [1080, 504] width 387 height 34
click at [961, 493] on input "Excess Business Cash (Financial Projection Model)" at bounding box center [1080, 504] width 387 height 34
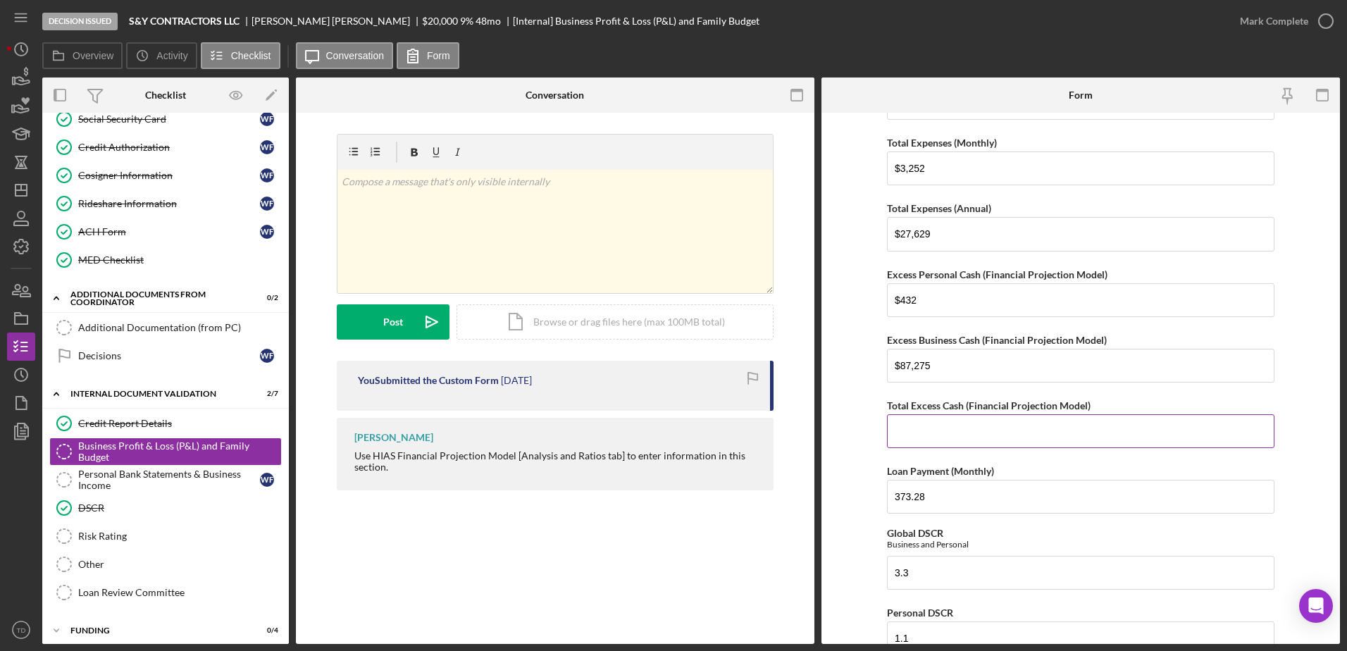
click at [1009, 417] on input "Total Excess Cash (Financial Projection Model)" at bounding box center [1080, 431] width 387 height 34
click at [915, 366] on input "$87,275" at bounding box center [1080, 366] width 387 height 34
drag, startPoint x: 939, startPoint y: 363, endPoint x: 906, endPoint y: 367, distance: 33.4
click at [906, 367] on input "$8,275" at bounding box center [1080, 366] width 387 height 34
type input "$8"
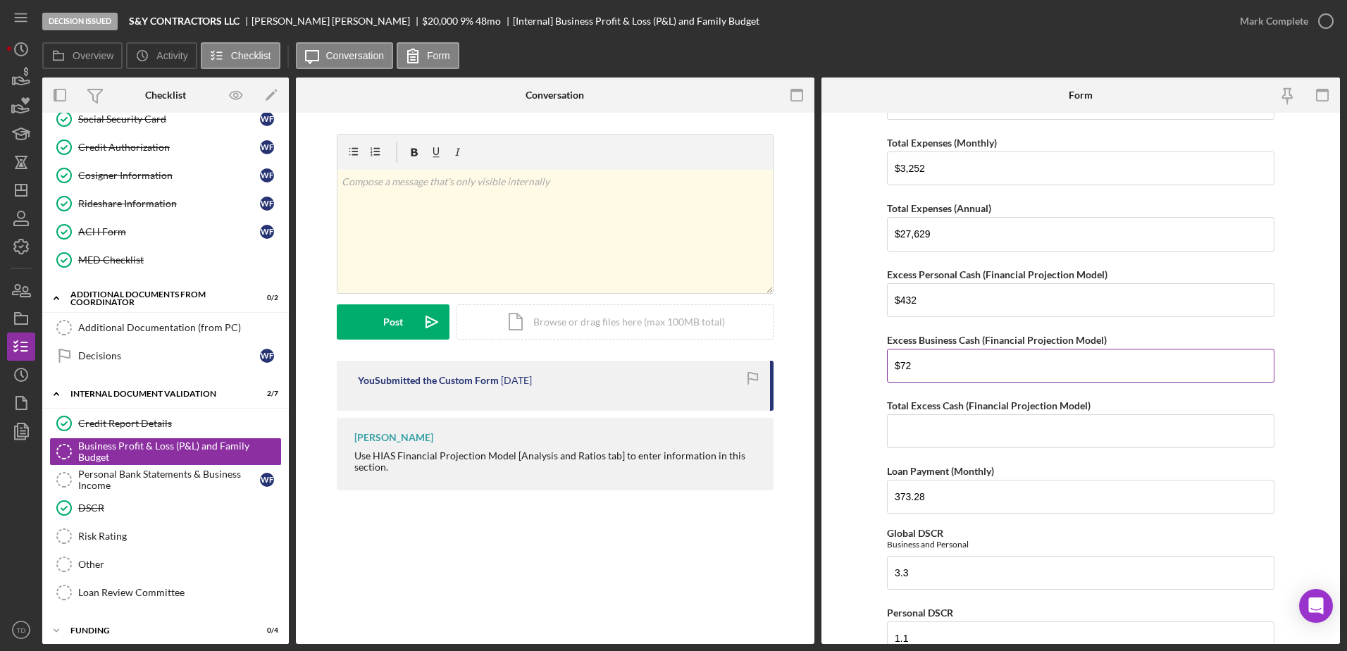
type input "$7"
click at [943, 411] on label "Total Excess Cash (Financial Projection Model)" at bounding box center [989, 405] width 204 height 12
click at [943, 414] on input "Total Excess Cash (Financial Projection Model)" at bounding box center [1080, 431] width 387 height 34
click at [909, 365] on input "$87.27" at bounding box center [1080, 366] width 387 height 34
click at [935, 368] on input "$872.27" at bounding box center [1080, 366] width 387 height 34
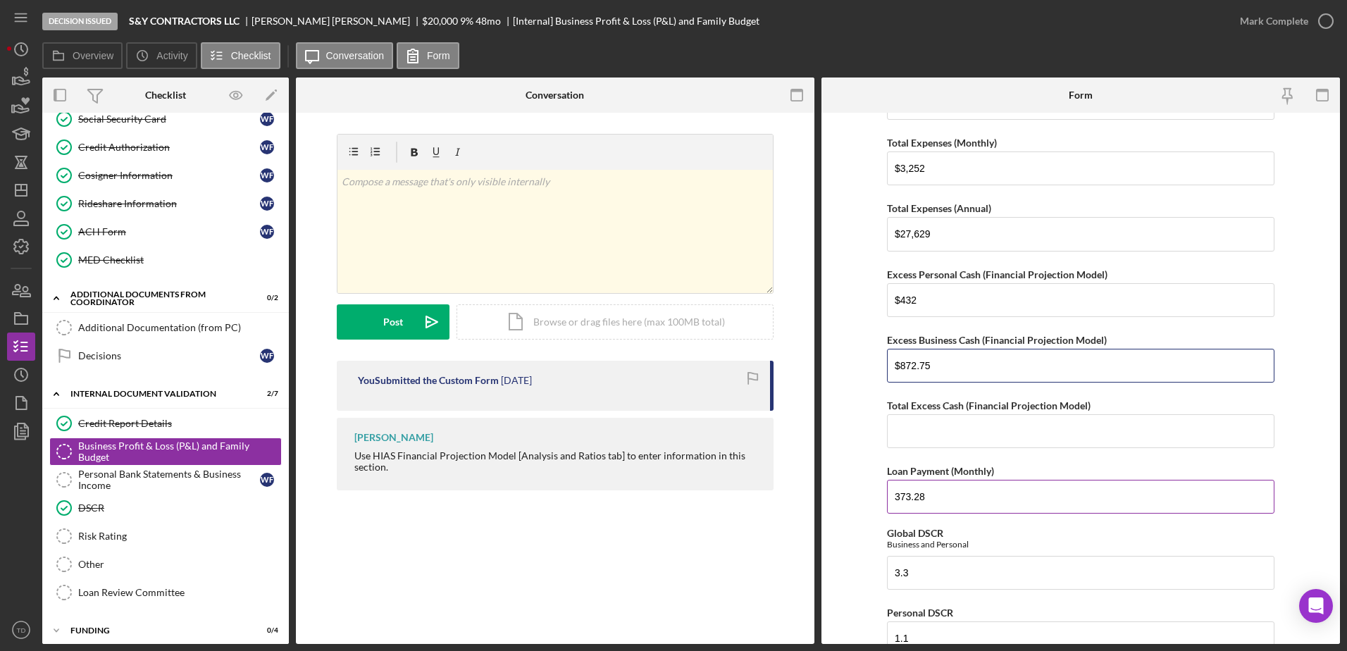
type input "$872.75"
click at [958, 465] on label "Loan Payment (Monthly)" at bounding box center [940, 471] width 107 height 12
click at [958, 480] on input "373.28" at bounding box center [1080, 497] width 387 height 34
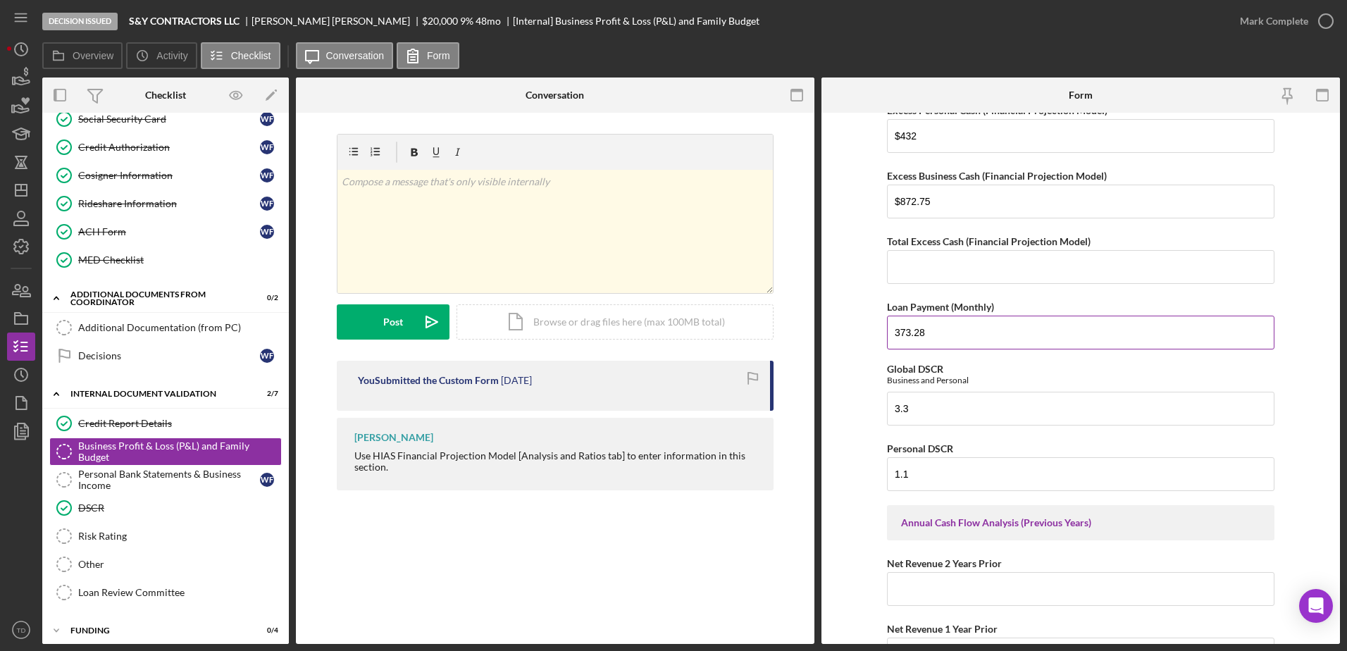
scroll to position [1008, 0]
click at [939, 246] on label "Total Excess Cash (Financial Projection Model)" at bounding box center [989, 241] width 204 height 12
click at [939, 249] on input "Total Excess Cash (Financial Projection Model)" at bounding box center [1080, 266] width 387 height 34
type input "$1,304.75"
click at [950, 325] on input "373.28" at bounding box center [1080, 332] width 387 height 34
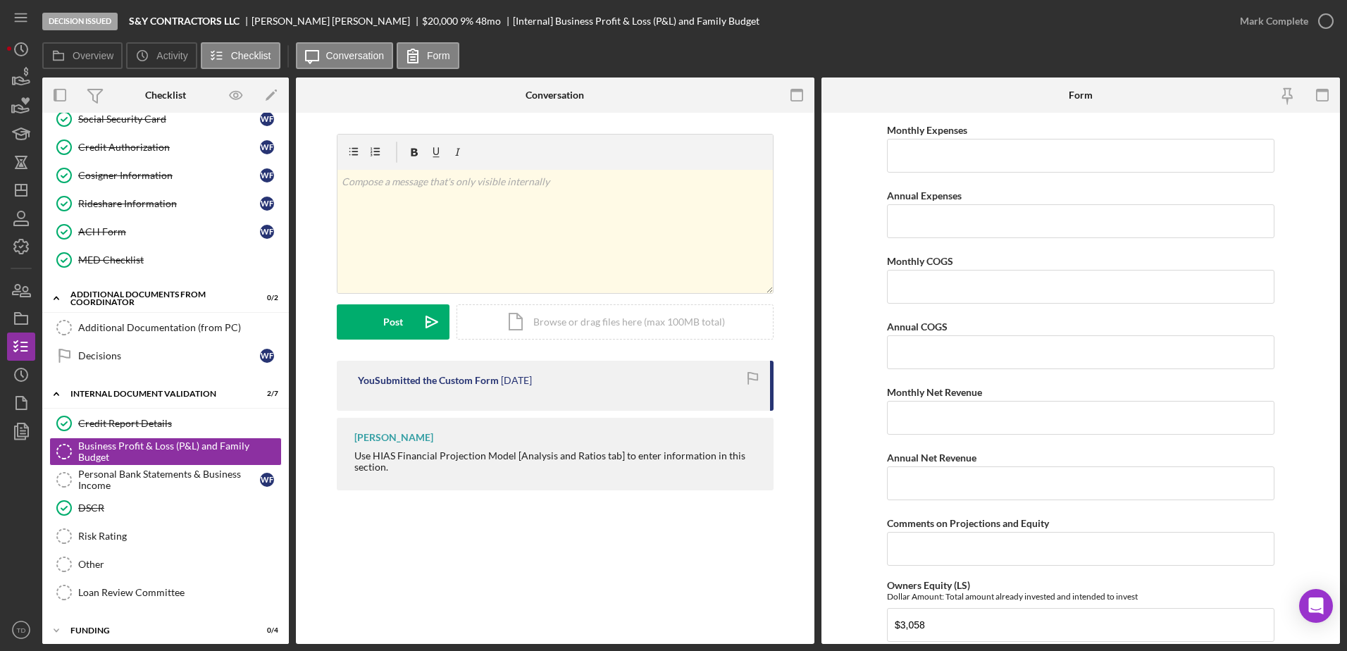
scroll to position [1939, 0]
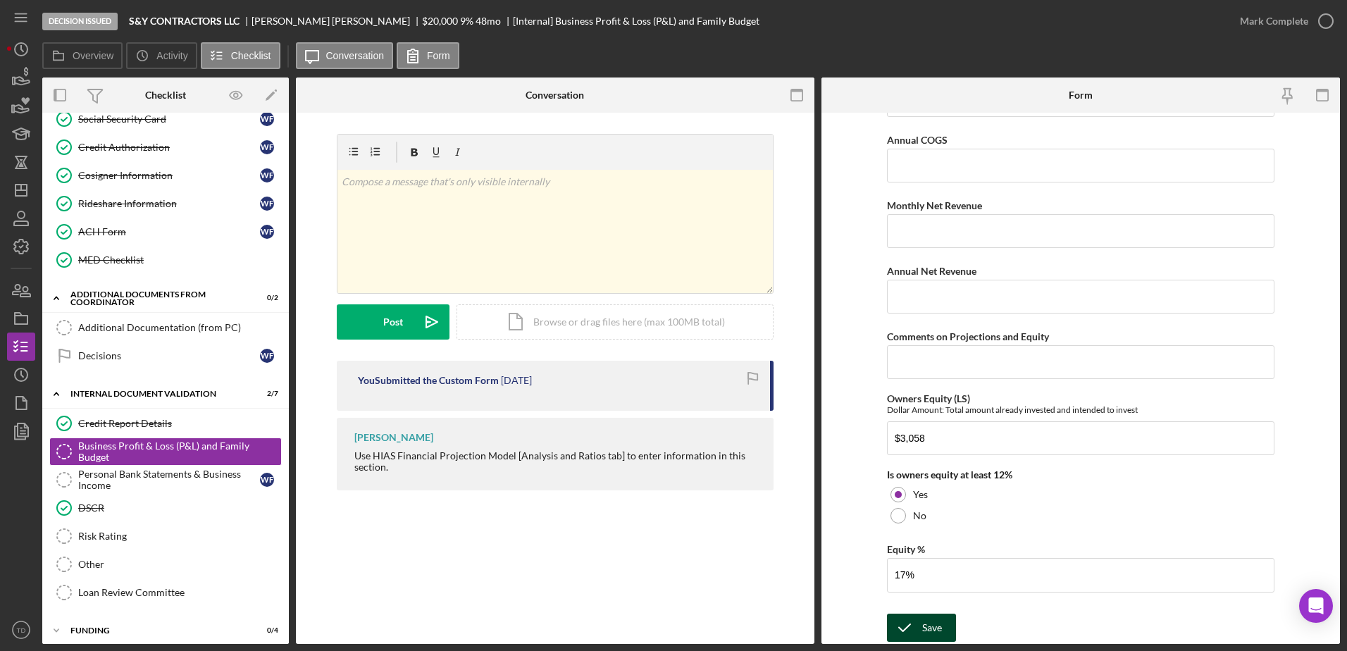
click at [911, 628] on icon "submit" at bounding box center [904, 627] width 35 height 35
click at [611, 302] on form "v Color teal Color pink Remove color Add row above Add row below Add column bef…" at bounding box center [555, 237] width 437 height 206
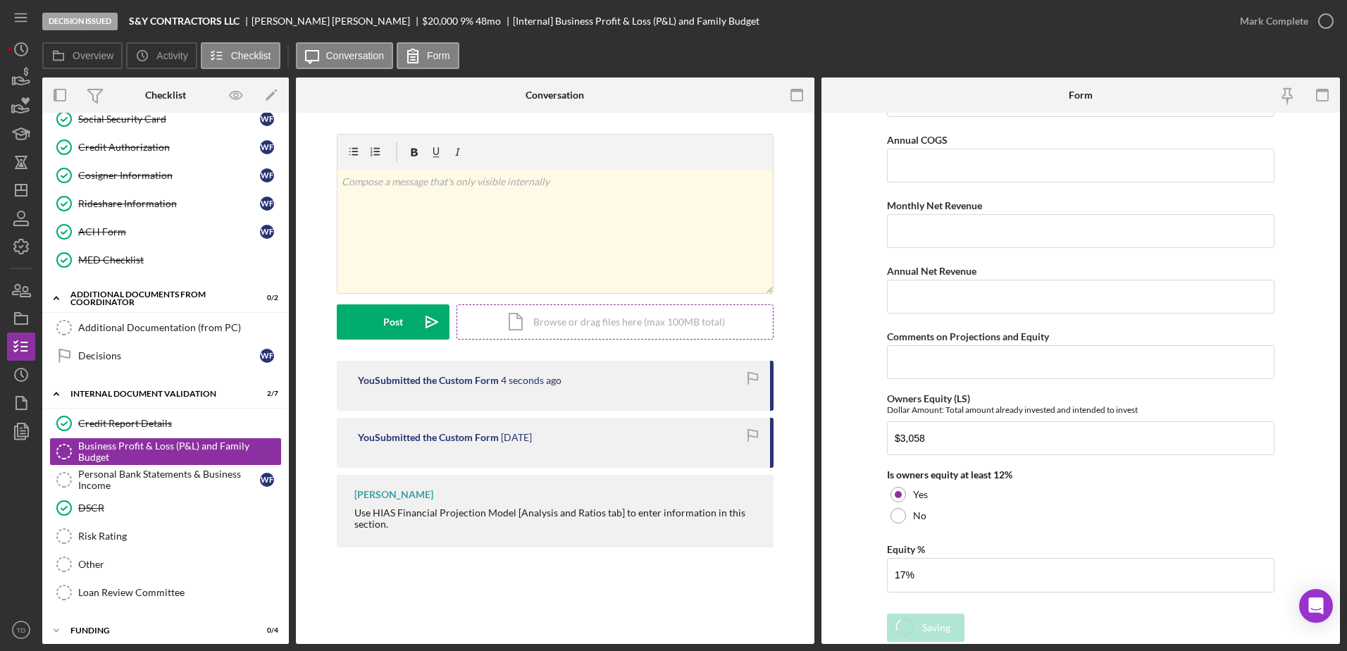
click at [531, 309] on div "Icon/Document Browse or drag files here (max 100MB total) Tap to choose files o…" at bounding box center [614, 321] width 317 height 35
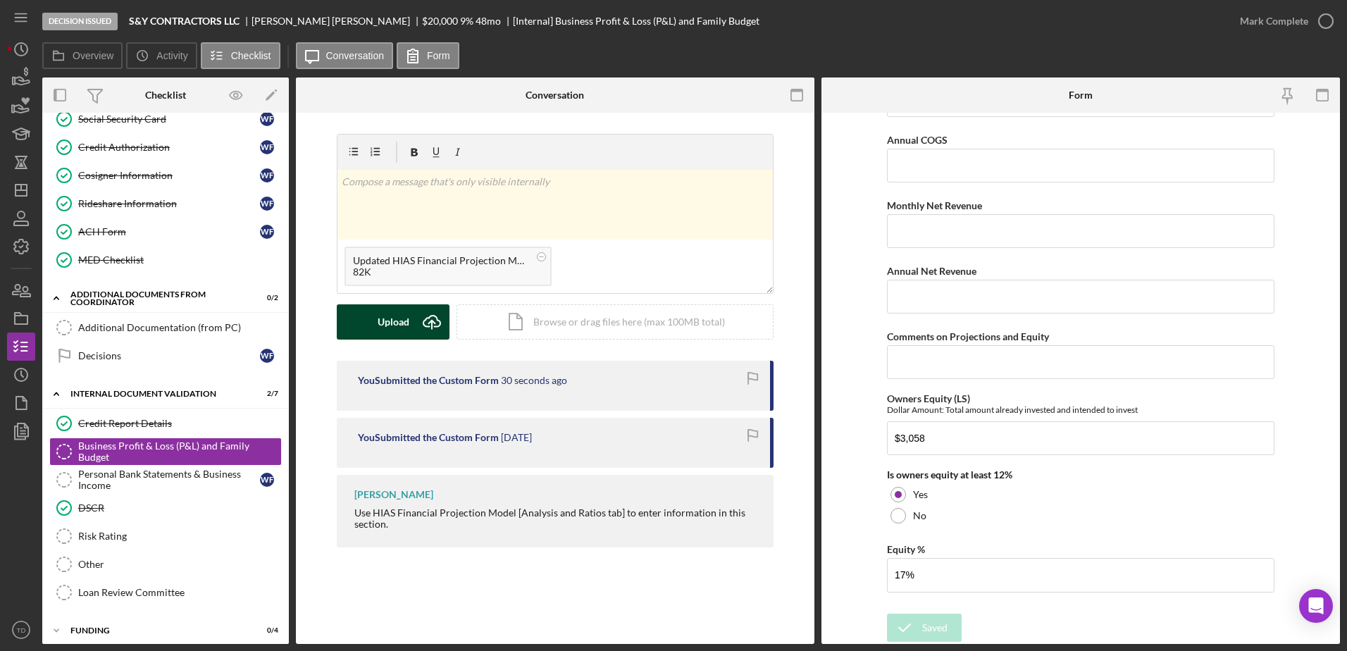
click at [410, 321] on button "Upload Icon/Upload" at bounding box center [393, 321] width 113 height 35
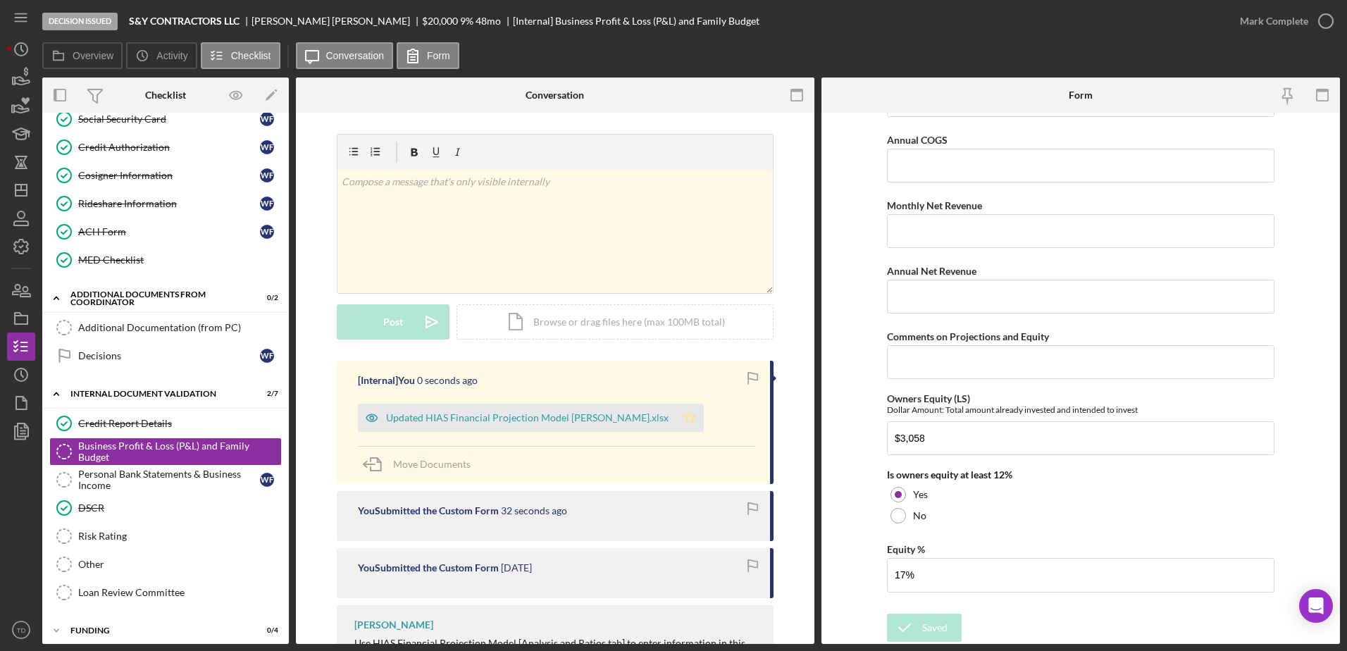
click at [691, 424] on icon "Icon/Star" at bounding box center [689, 418] width 28 height 28
click at [1334, 23] on icon "button" at bounding box center [1325, 21] width 35 height 35
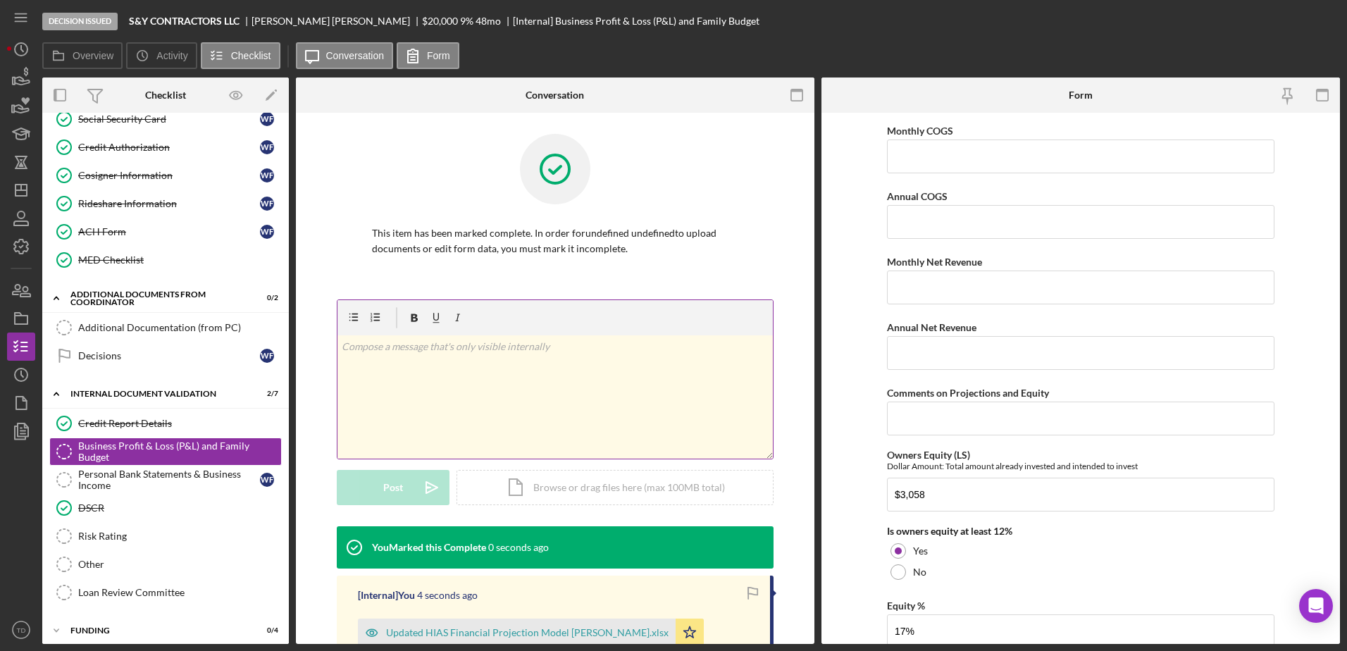
scroll to position [1995, 0]
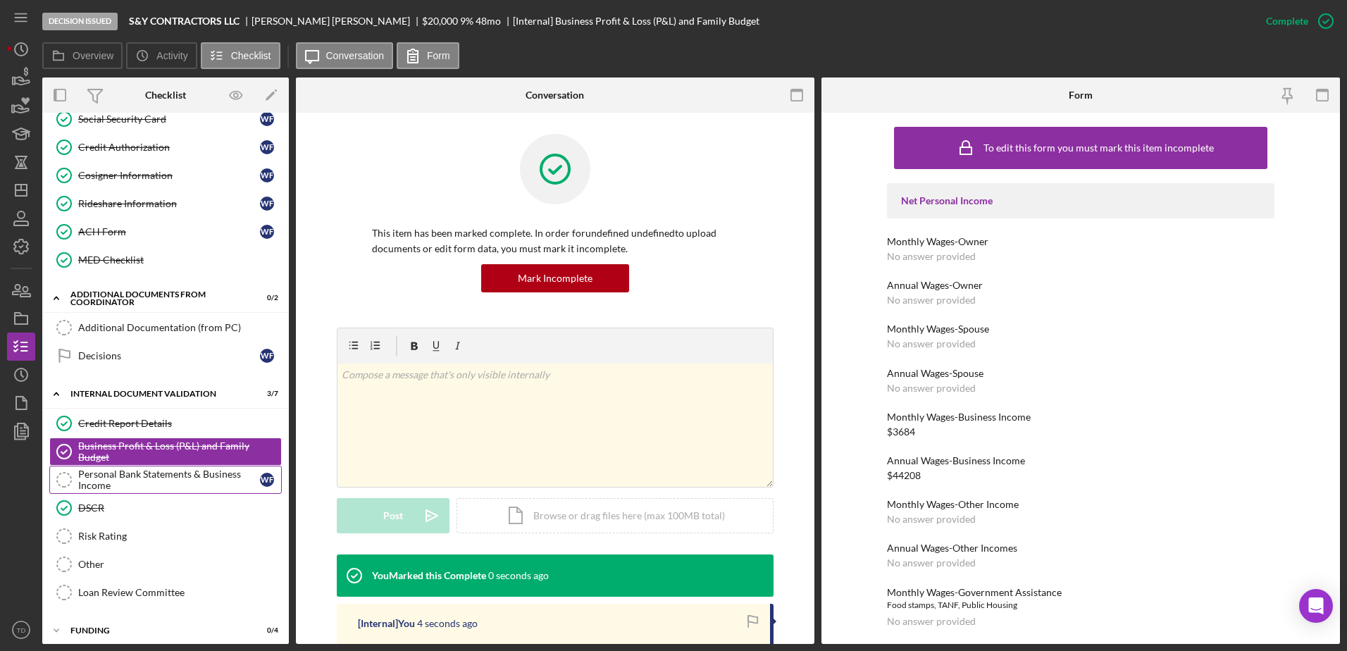
click at [151, 478] on div "Personal Bank Statements & Business Income" at bounding box center [169, 479] width 182 height 23
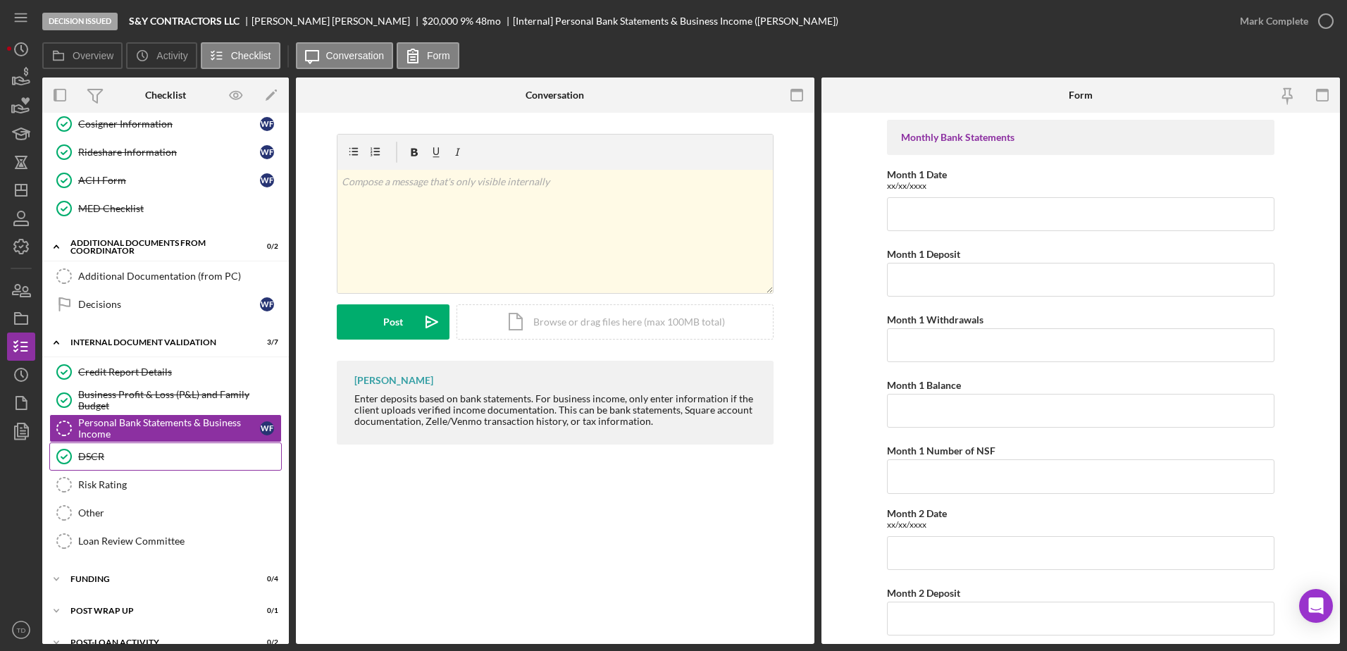
scroll to position [387, 0]
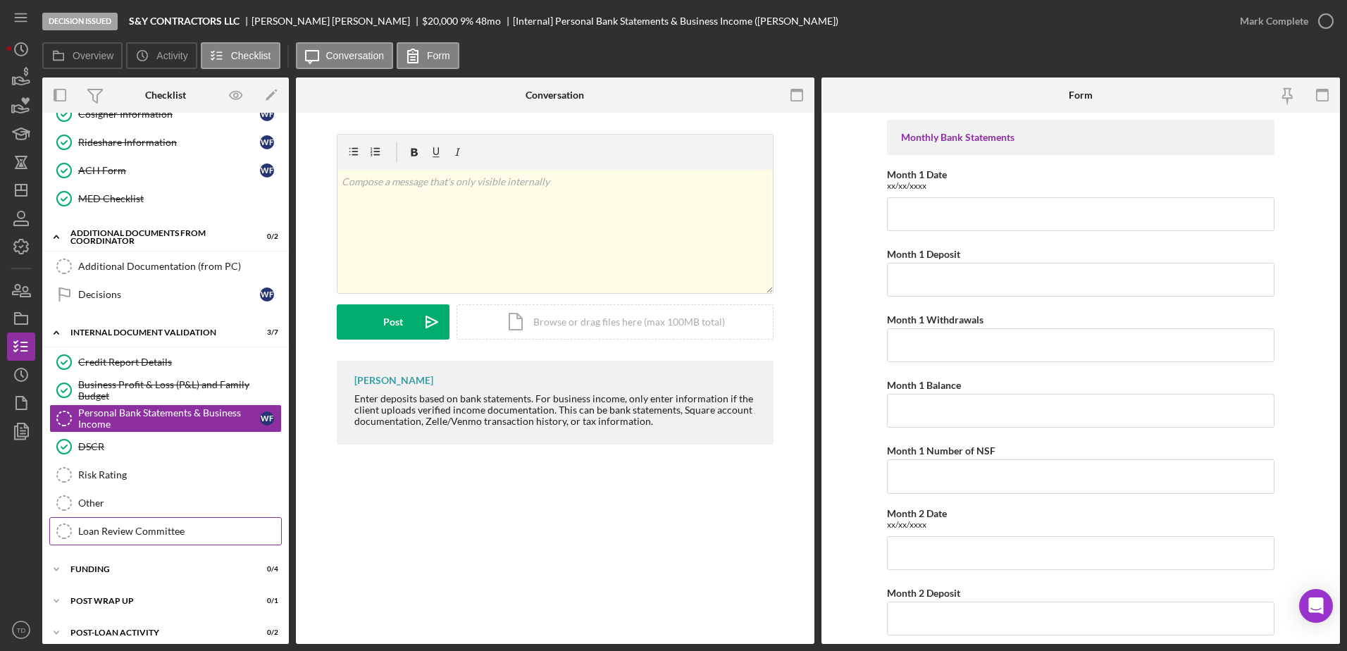
click at [145, 531] on div "Loan Review Committee" at bounding box center [179, 530] width 203 height 11
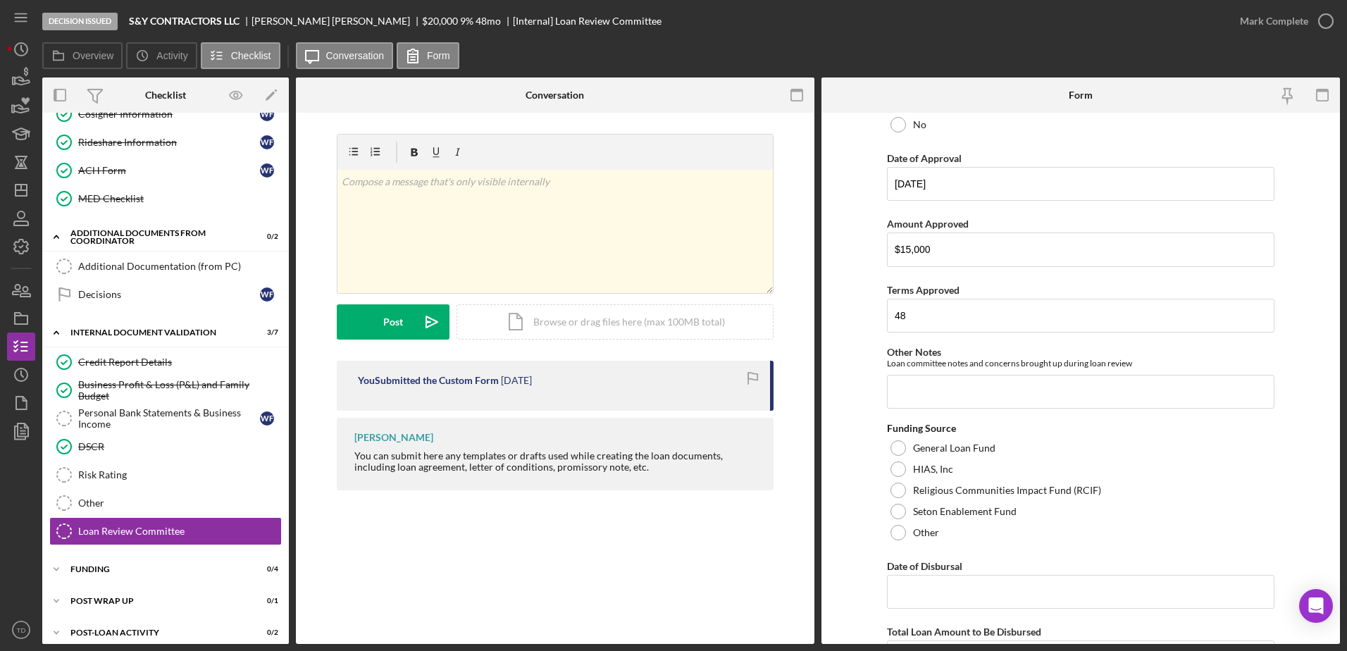
scroll to position [325, 0]
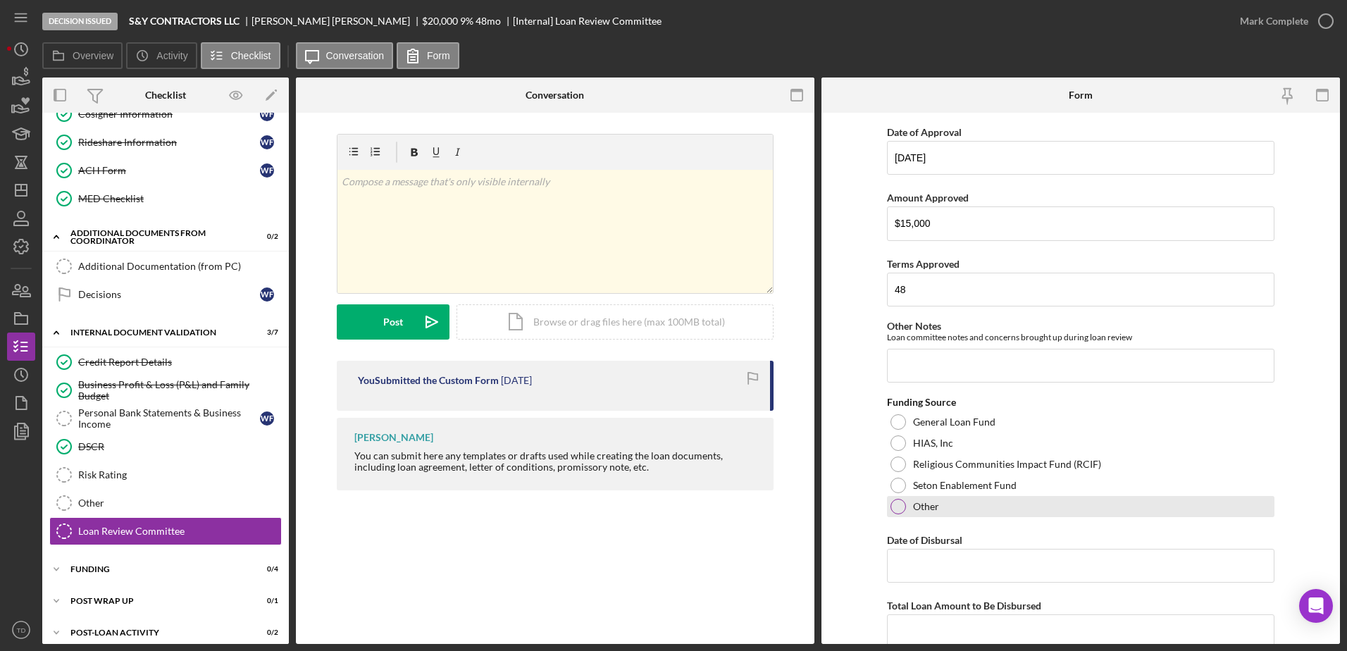
click at [899, 511] on div at bounding box center [897, 506] width 15 height 15
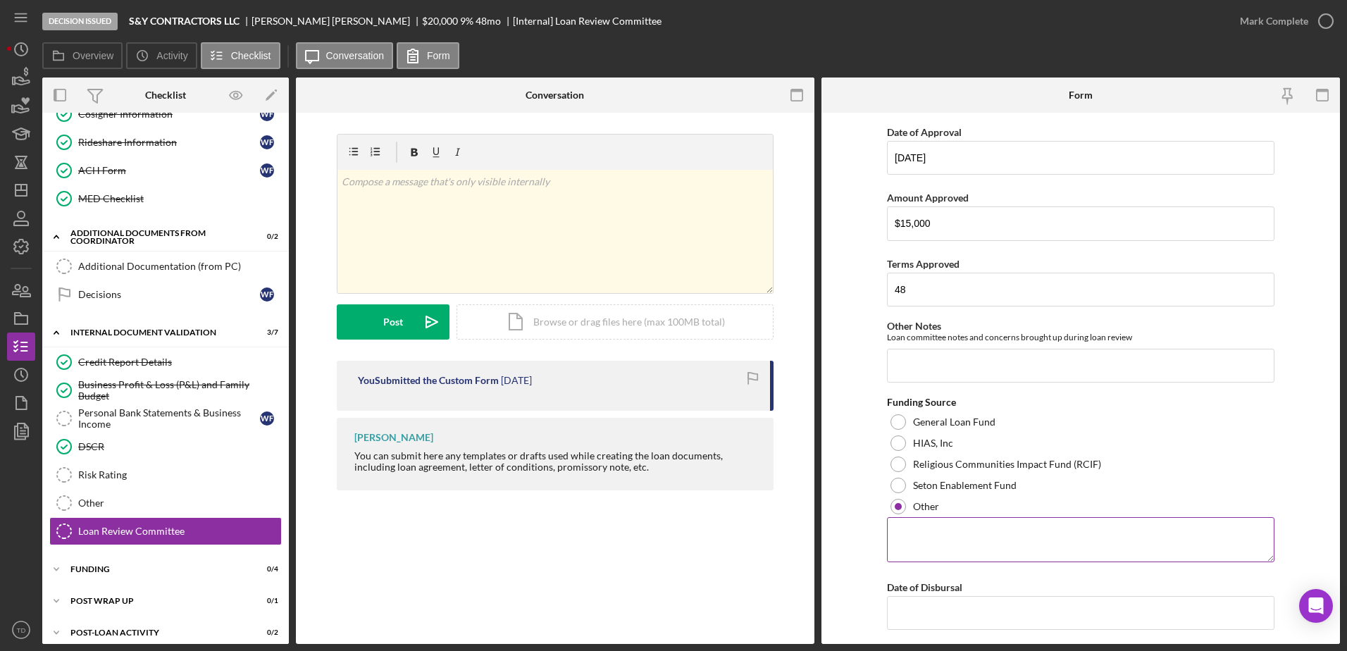
click at [937, 547] on textarea at bounding box center [1080, 539] width 387 height 45
type textarea "Mercy Investment Services"
click at [925, 612] on input "Date of Disbursal" at bounding box center [1080, 613] width 387 height 34
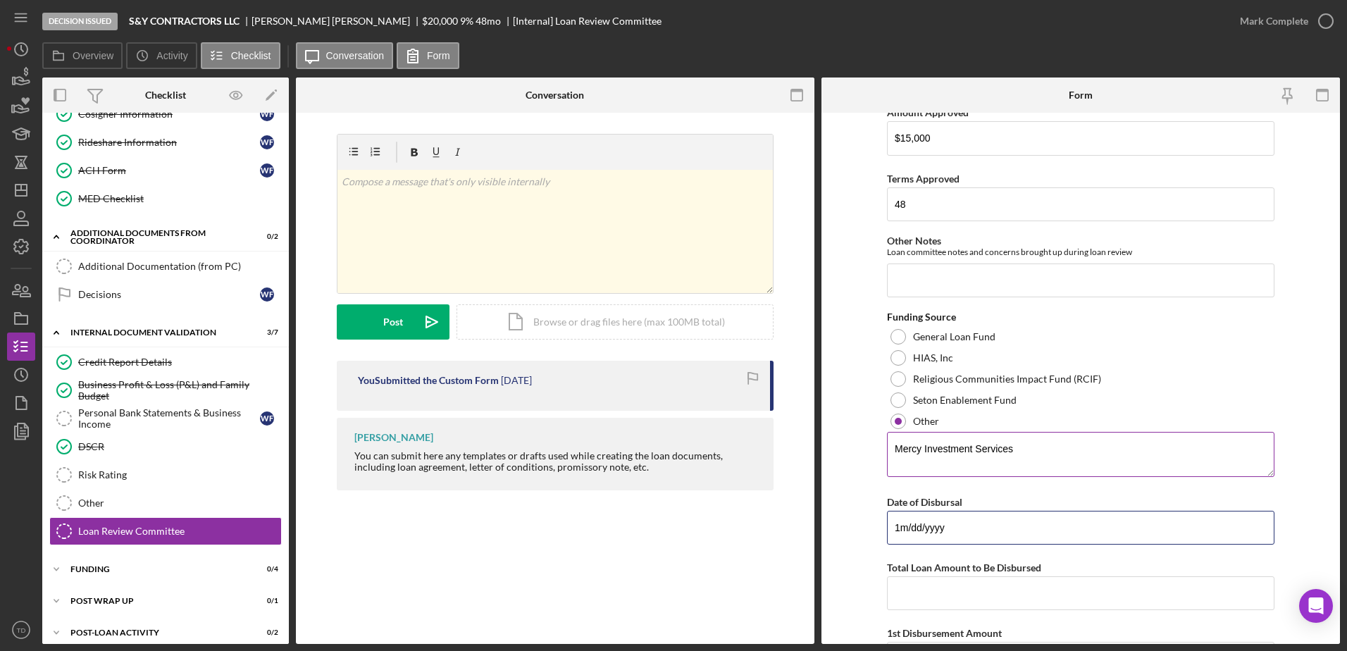
scroll to position [518, 0]
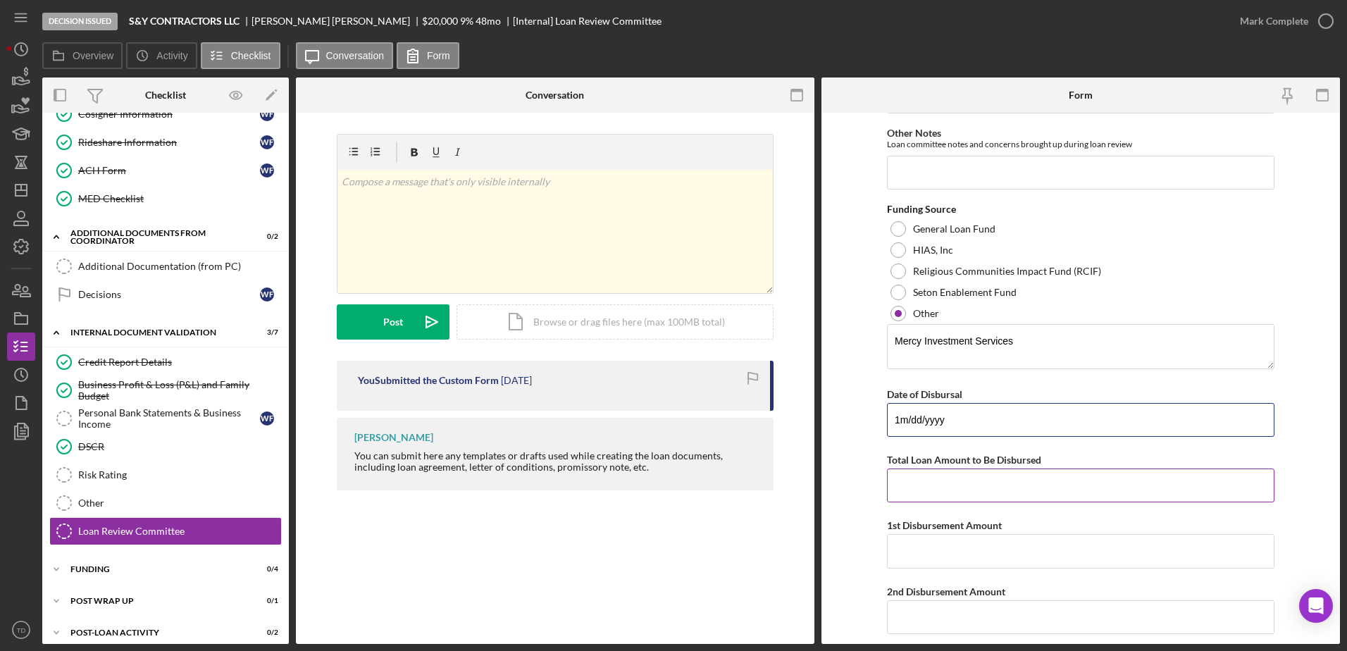
type input "1m/dd/yyyy"
click at [960, 489] on input "Total Loan Amount to Be Disbursed" at bounding box center [1080, 485] width 387 height 34
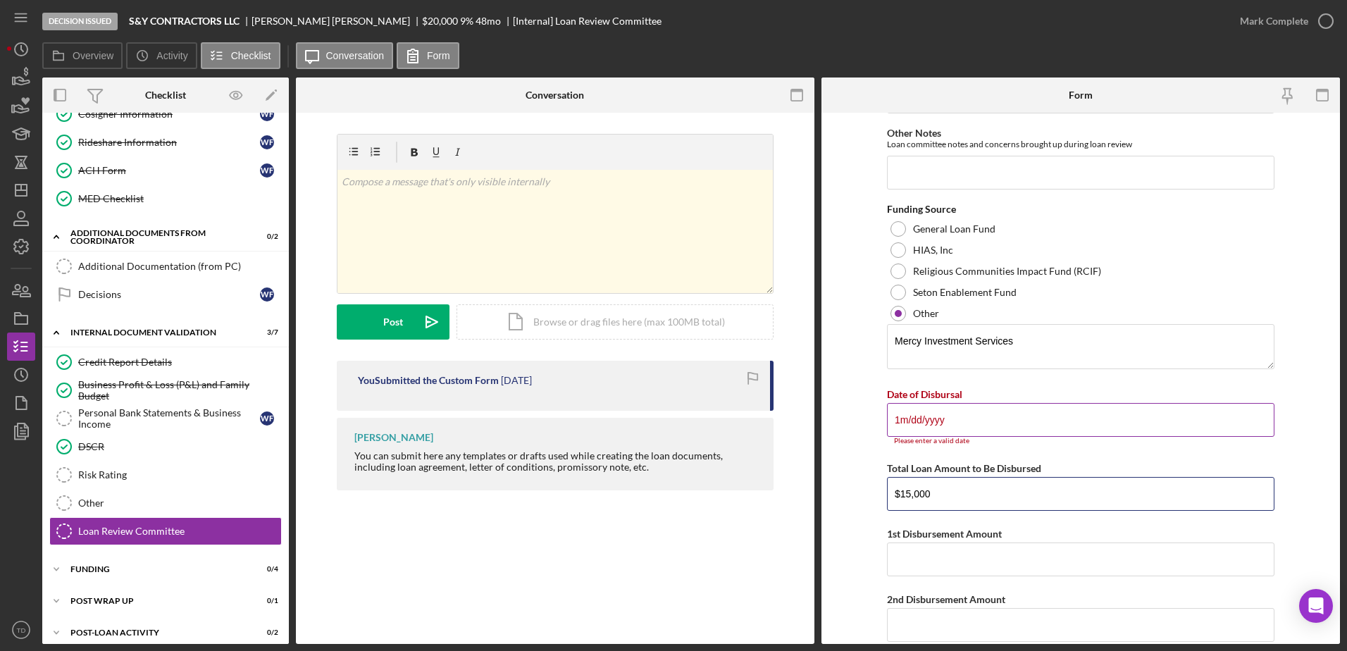
type input "$15,000"
click at [911, 416] on input "1m/dd/yyyy" at bounding box center [1080, 420] width 387 height 34
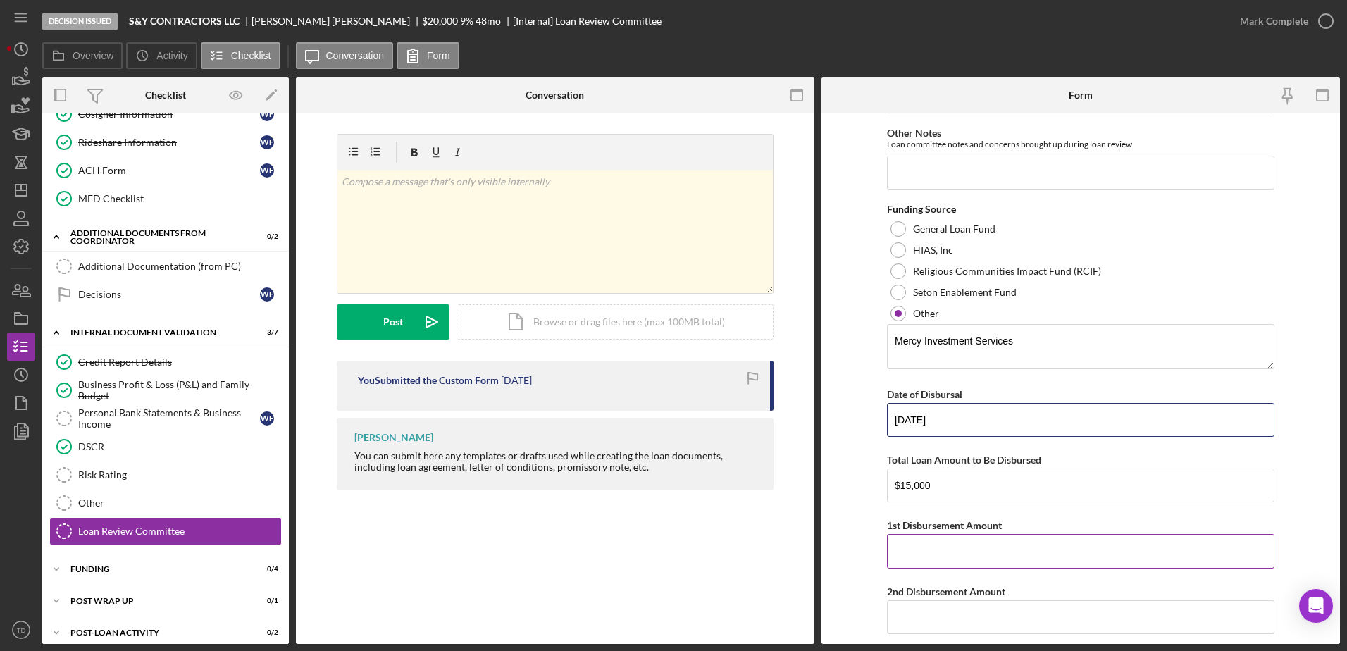
type input "10/06/2025"
click at [922, 551] on input "1st Disbursement Amount" at bounding box center [1080, 551] width 387 height 34
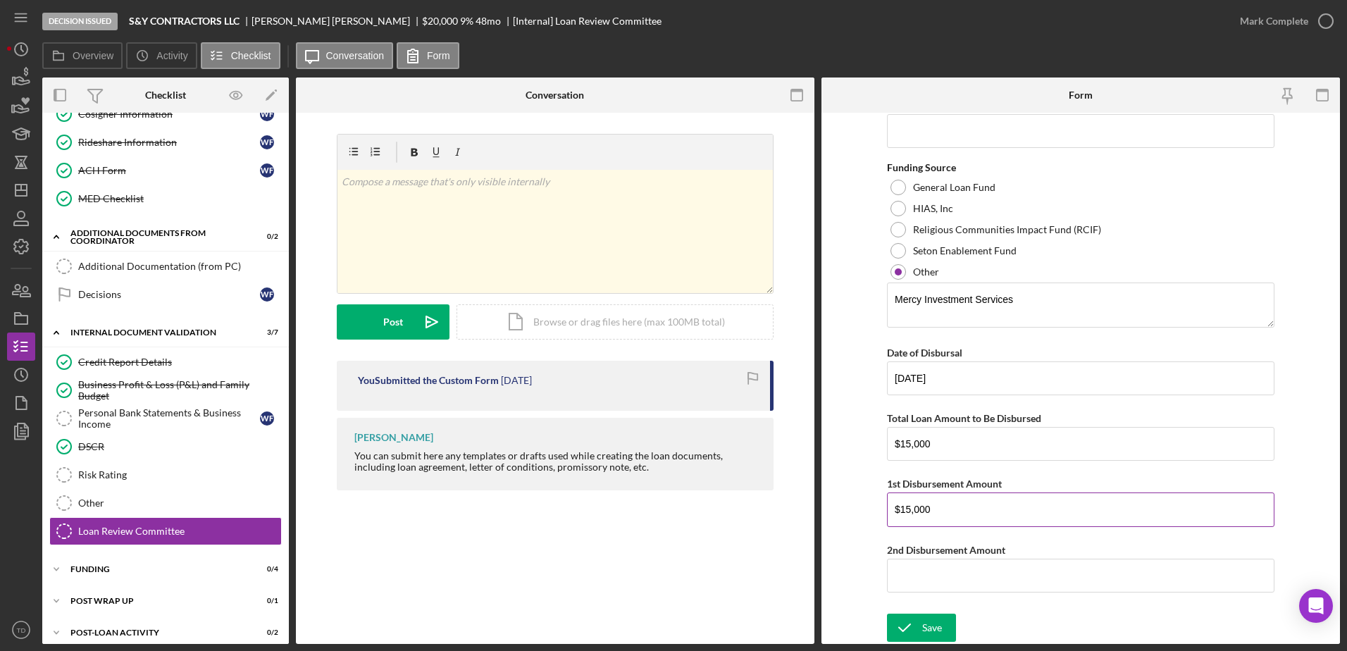
scroll to position [559, 0]
type input "$15,000"
click at [907, 640] on icon "submit" at bounding box center [904, 627] width 35 height 35
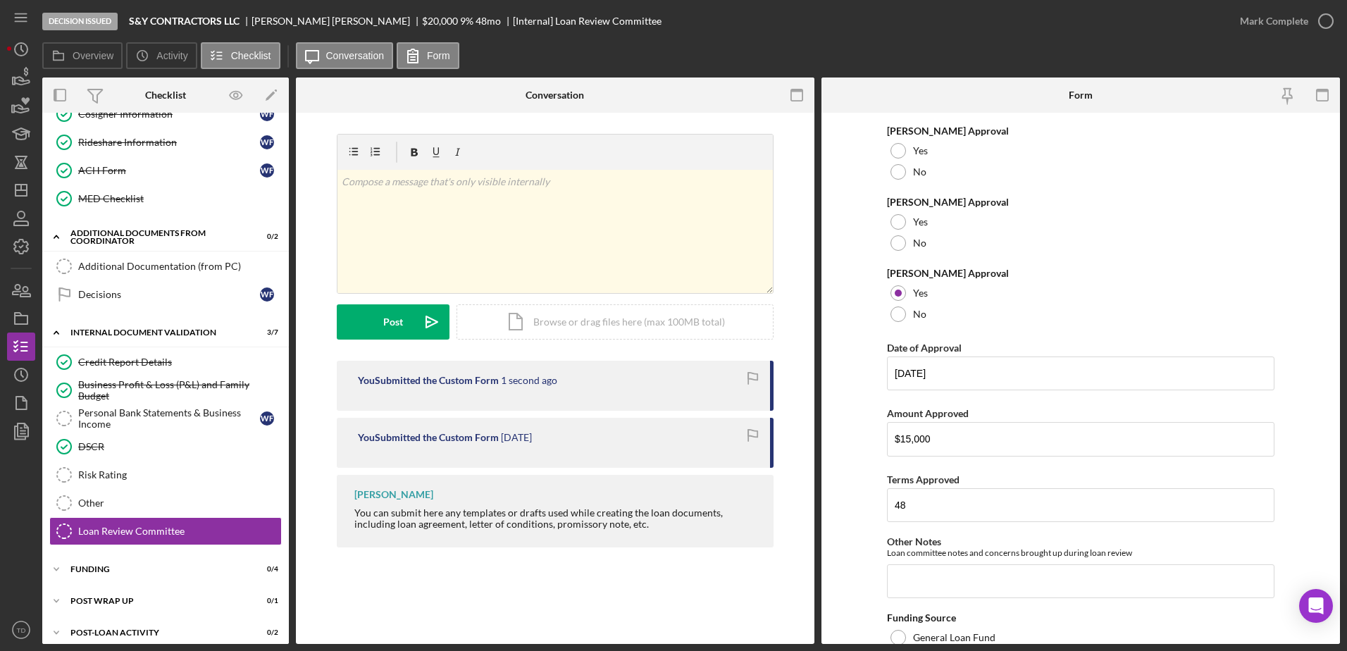
scroll to position [0, 0]
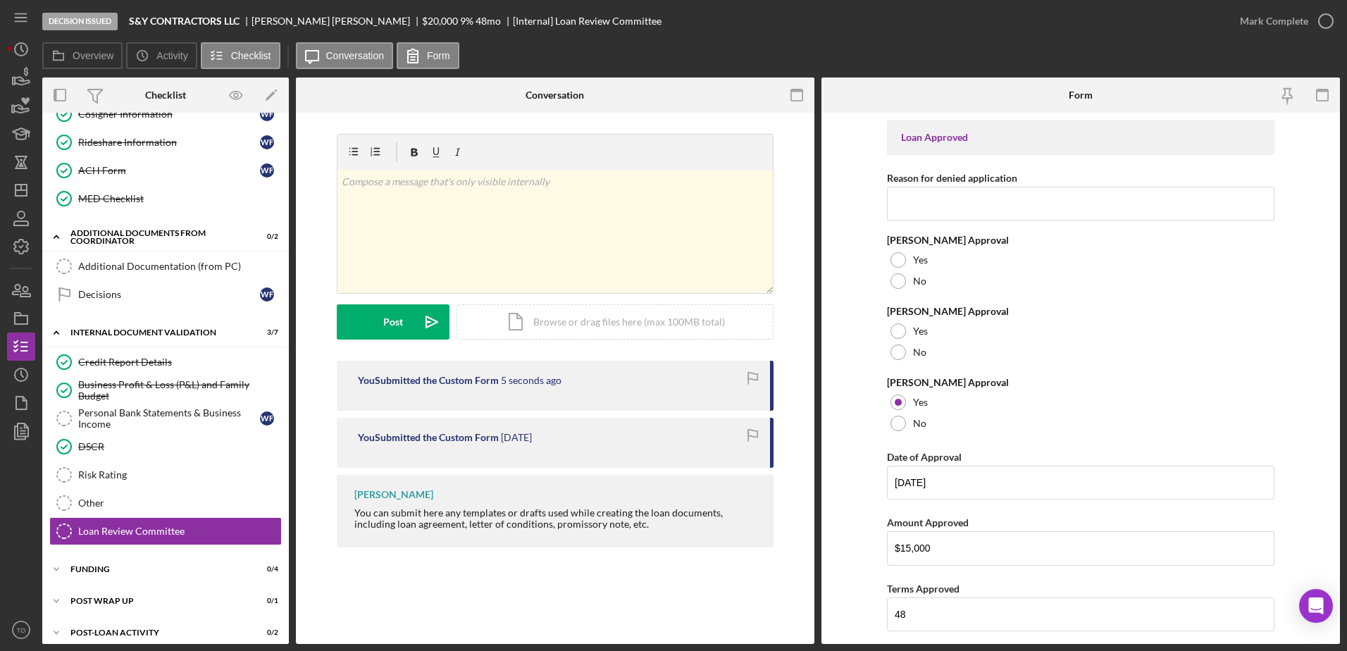
click at [1321, 17] on div "Saved" at bounding box center [1222, 14] width 225 height 6
click at [88, 482] on link "Risk Rating Risk Rating" at bounding box center [165, 475] width 232 height 28
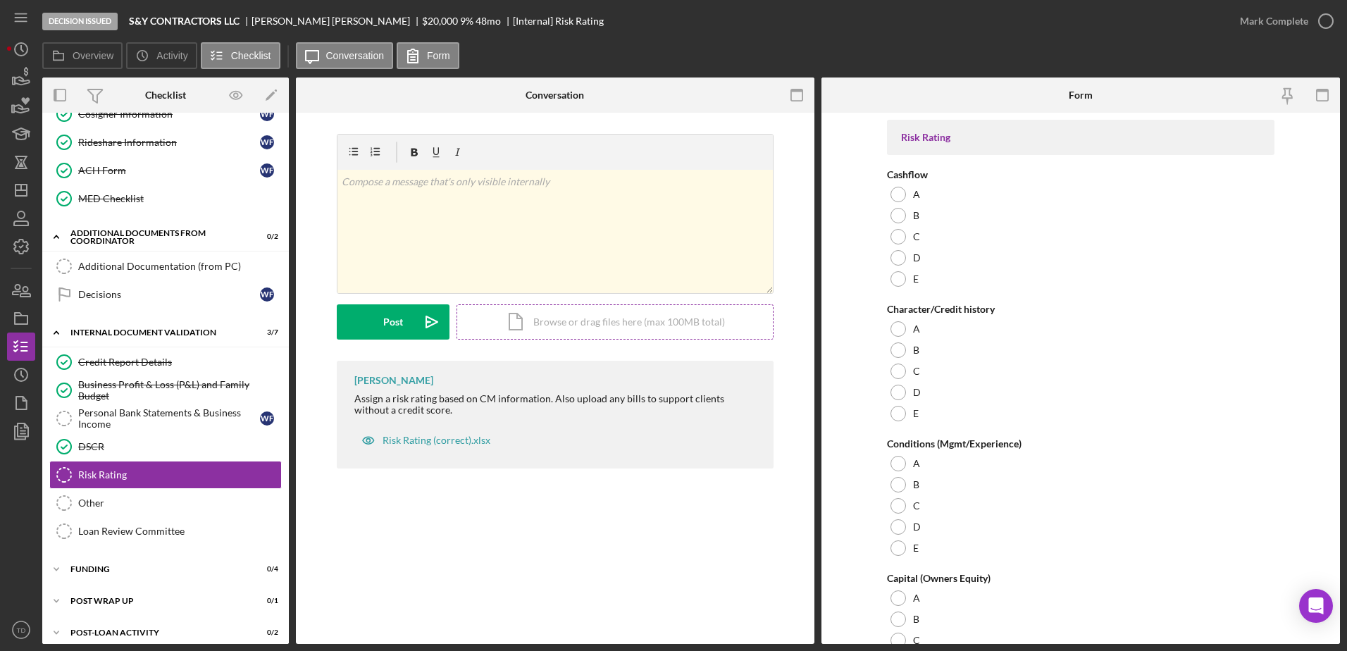
click at [631, 324] on div "Icon/Document Browse or drag files here (max 100MB total) Tap to choose files o…" at bounding box center [614, 321] width 317 height 35
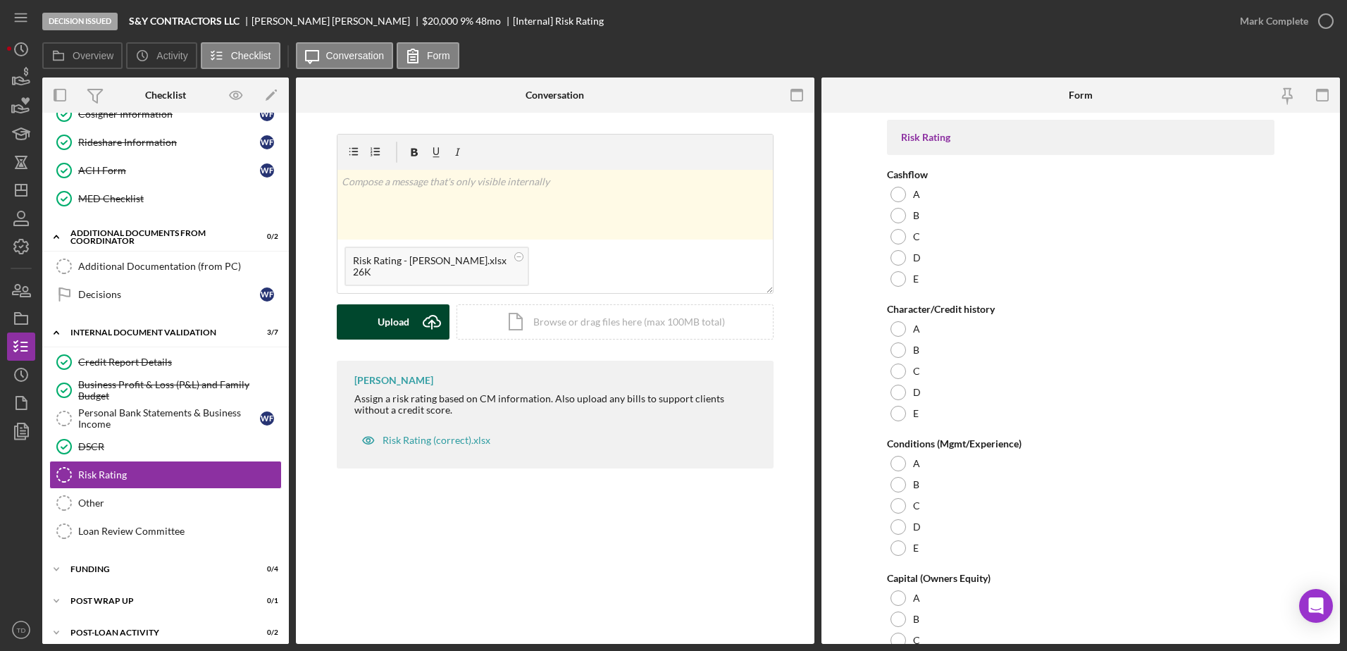
click at [380, 321] on div "Upload" at bounding box center [394, 321] width 32 height 35
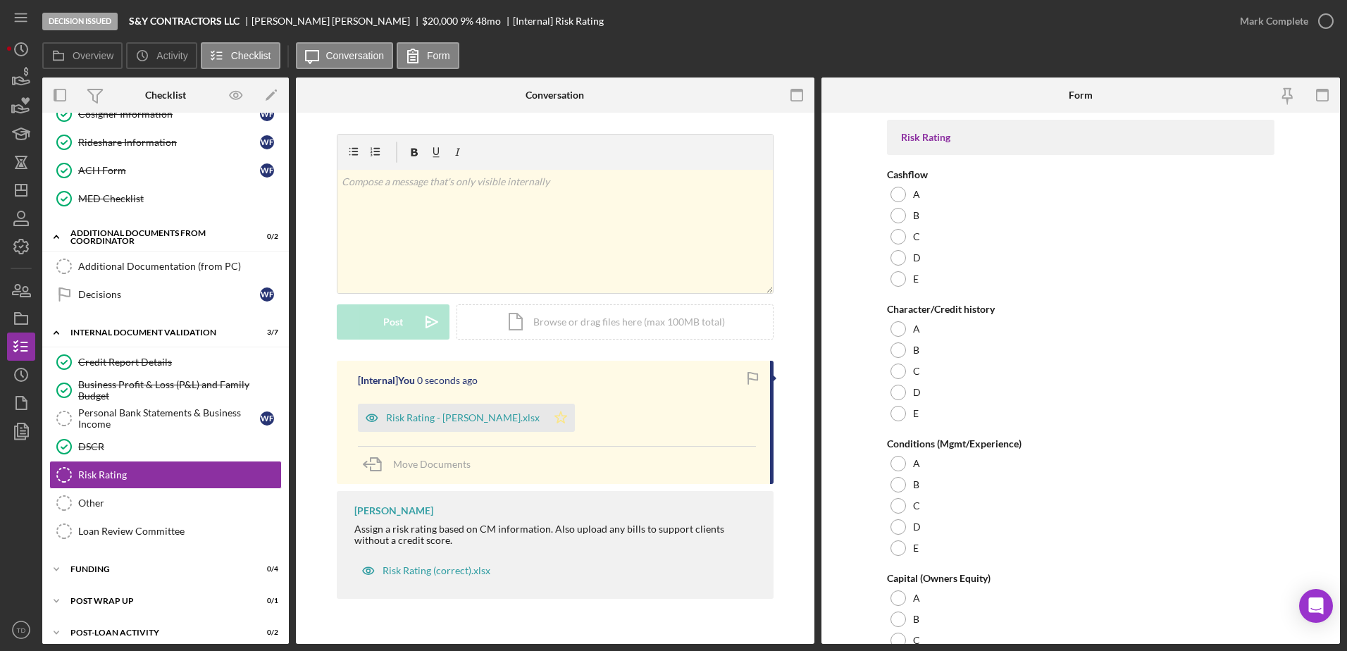
click at [567, 417] on polygon "button" at bounding box center [561, 416] width 12 height 11
click at [487, 415] on div "Risk Rating - Wilfredo Figueredo.xlsx" at bounding box center [463, 417] width 154 height 11
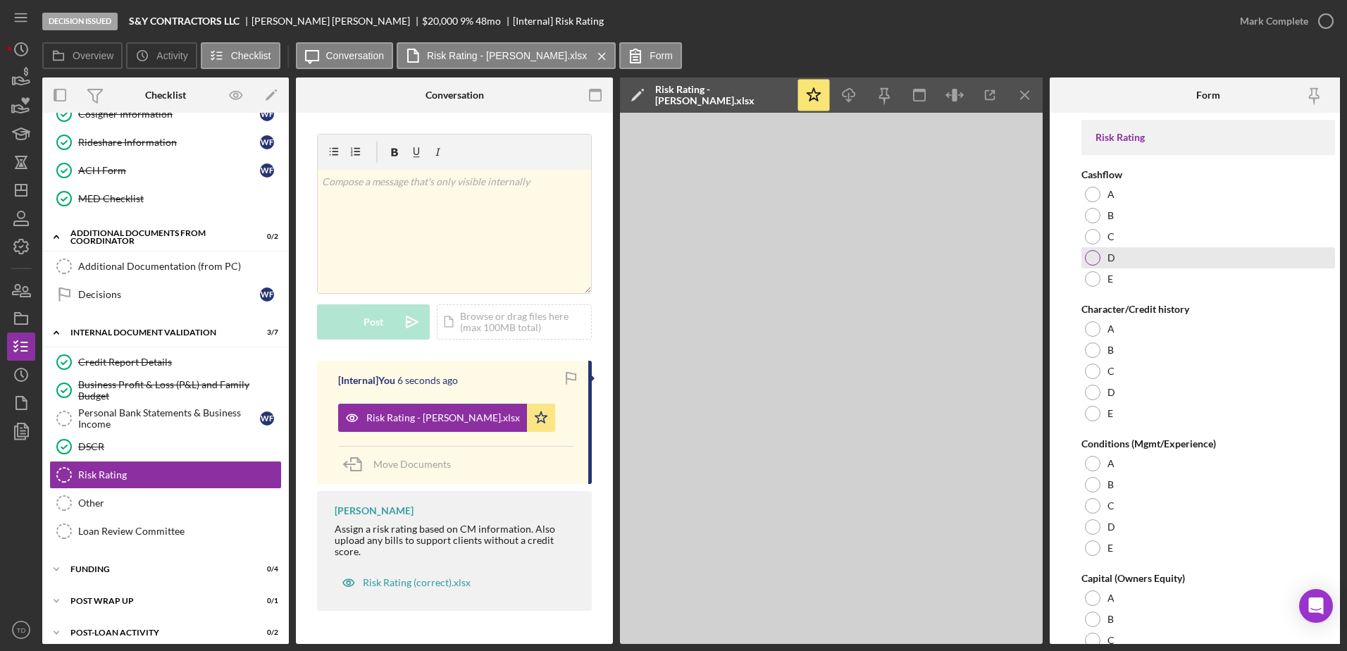
click at [1093, 254] on div at bounding box center [1092, 257] width 15 height 15
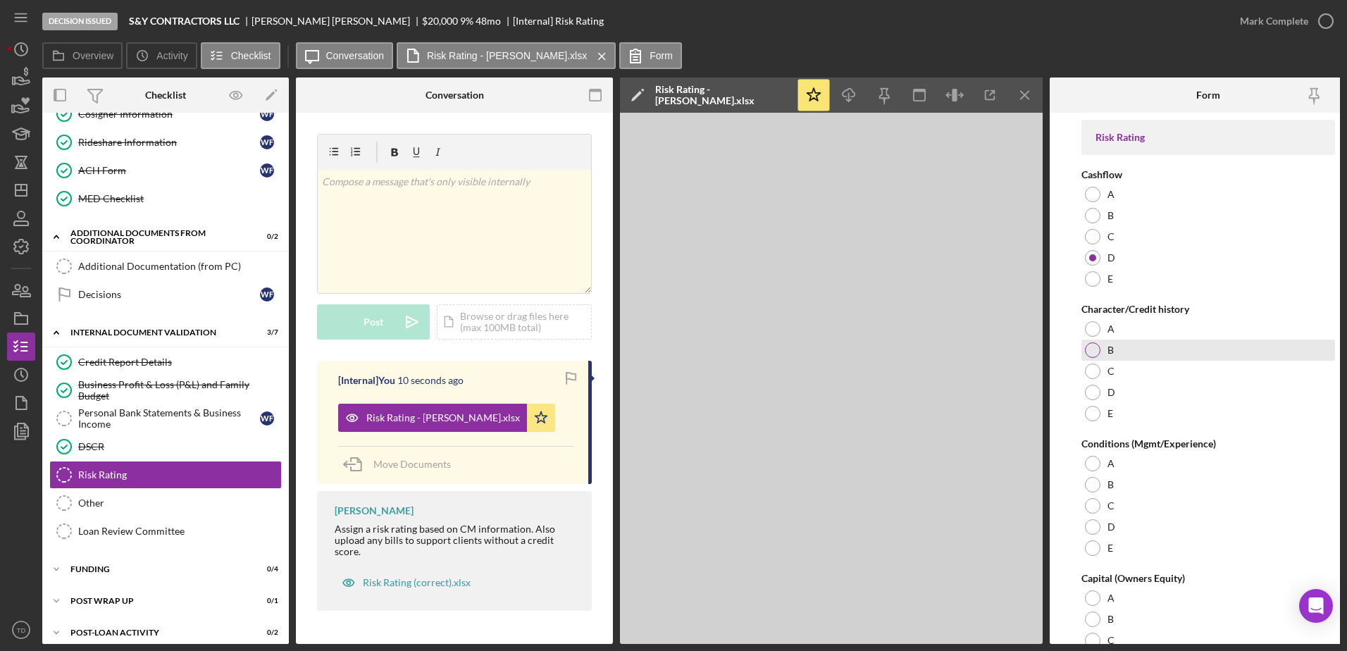
click at [1096, 355] on div at bounding box center [1092, 349] width 15 height 15
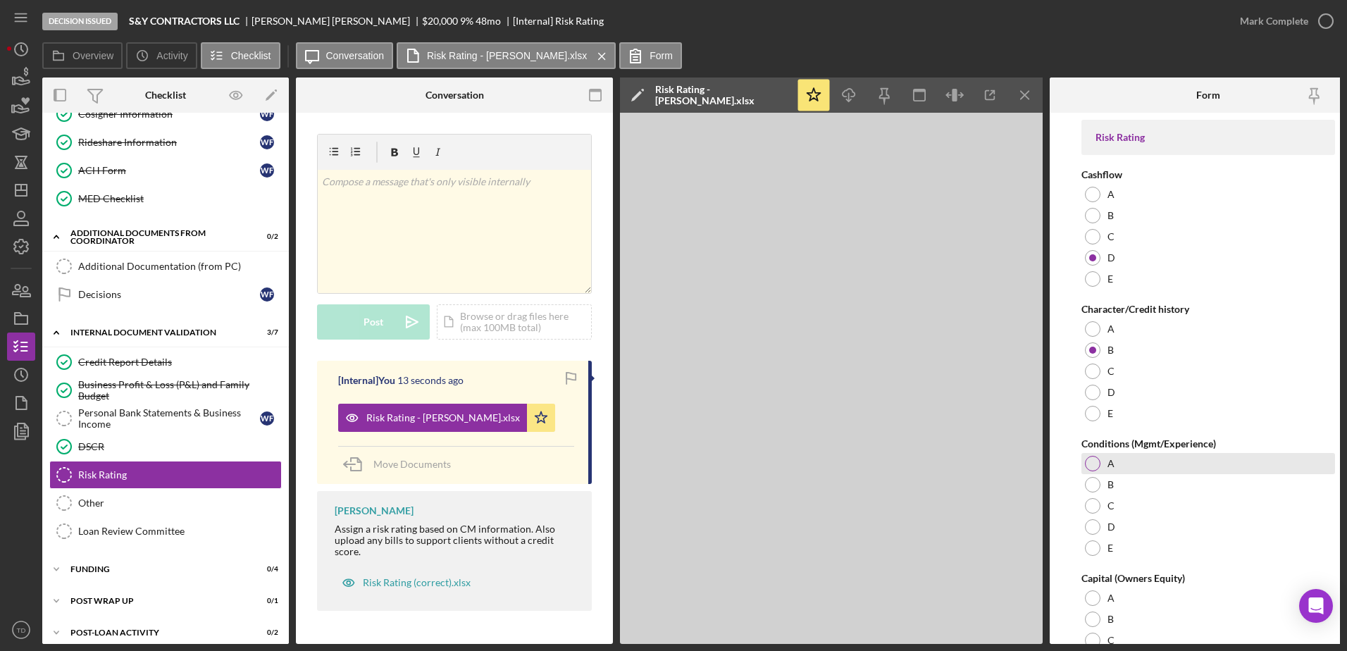
click at [1095, 460] on div at bounding box center [1092, 463] width 15 height 15
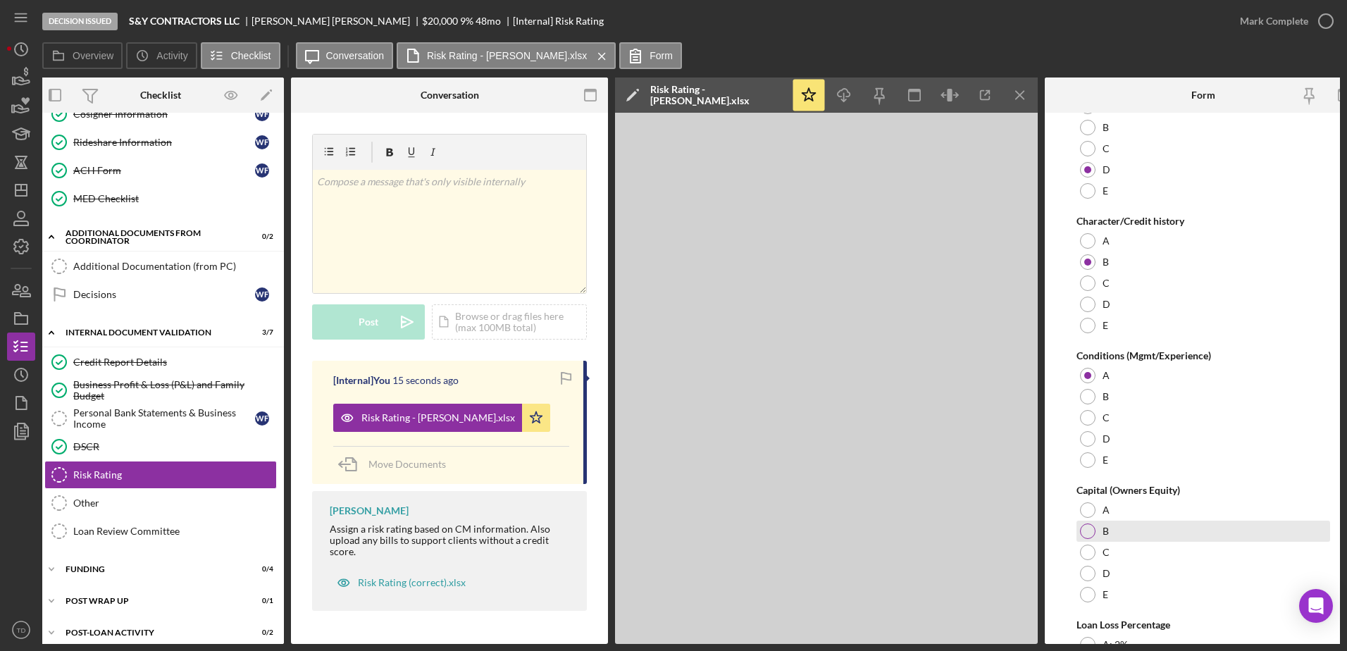
scroll to position [0, 6]
click at [1091, 533] on div at bounding box center [1086, 530] width 15 height 15
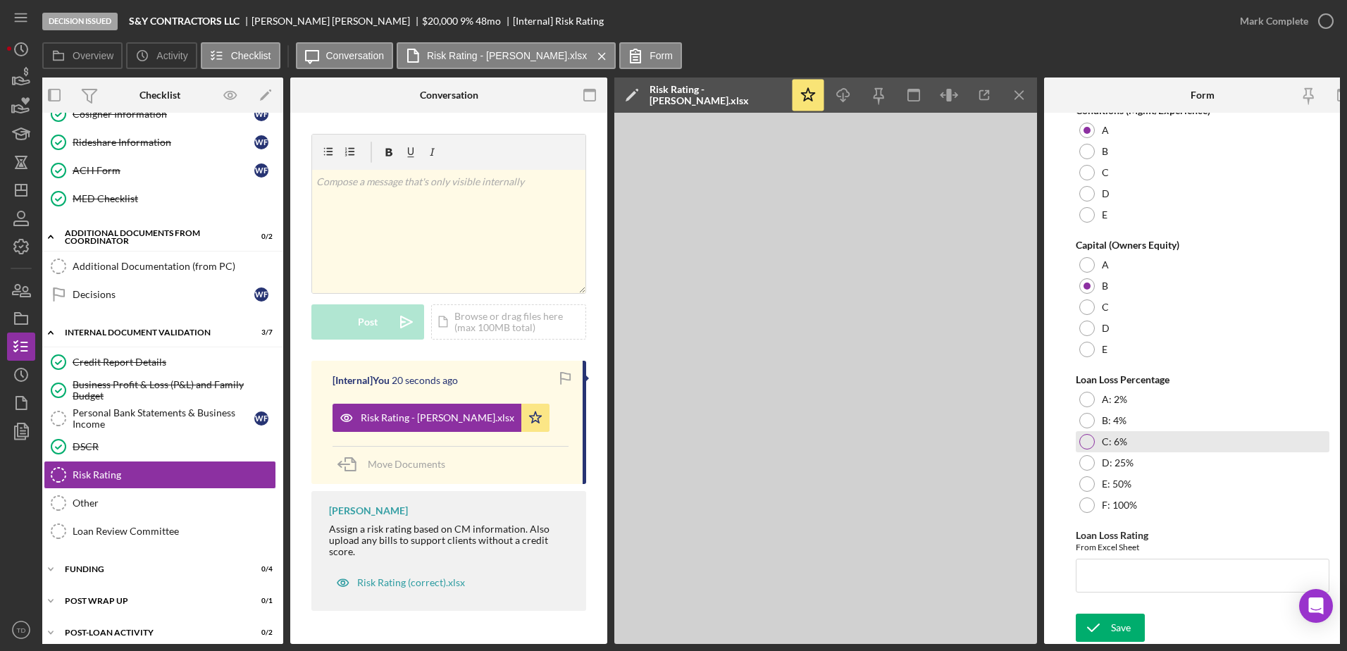
click at [1090, 434] on div at bounding box center [1086, 441] width 15 height 15
click at [1107, 580] on input "Loan Loss Rating" at bounding box center [1203, 576] width 254 height 34
type input "3.3"
click at [1101, 628] on icon "submit" at bounding box center [1093, 627] width 35 height 35
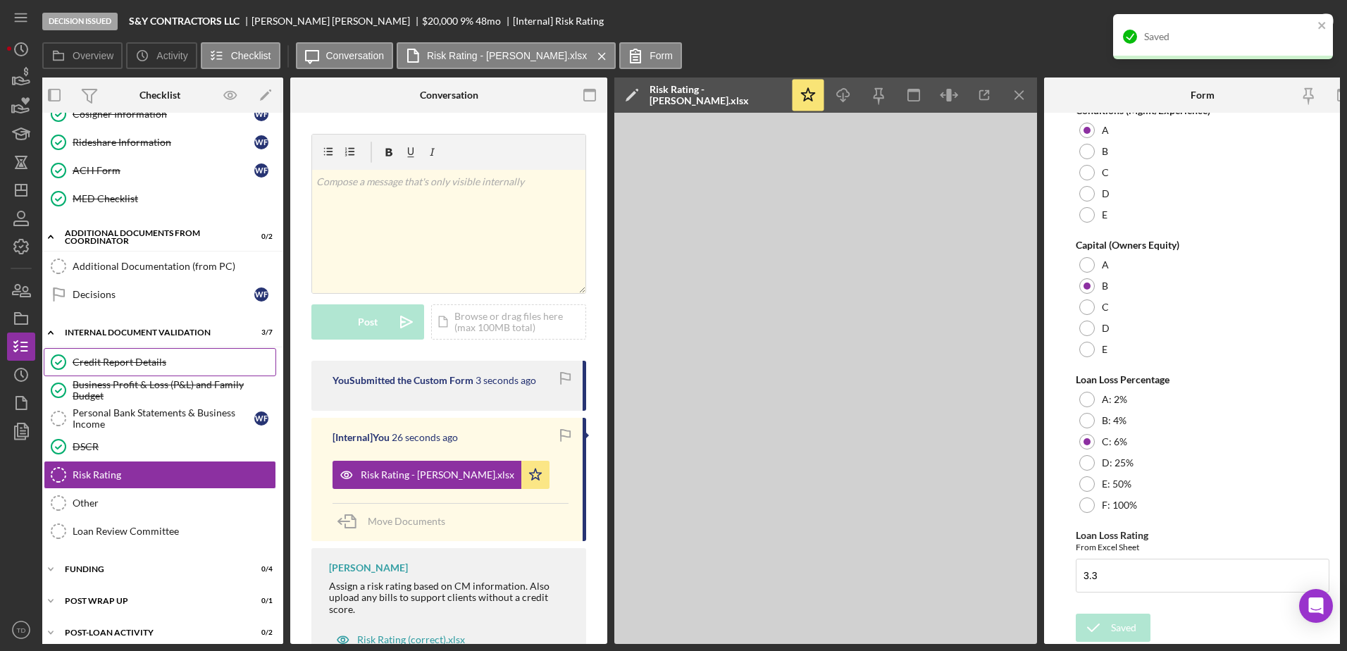
click at [161, 355] on link "Credit Report Details Credit Report Details" at bounding box center [160, 362] width 232 height 28
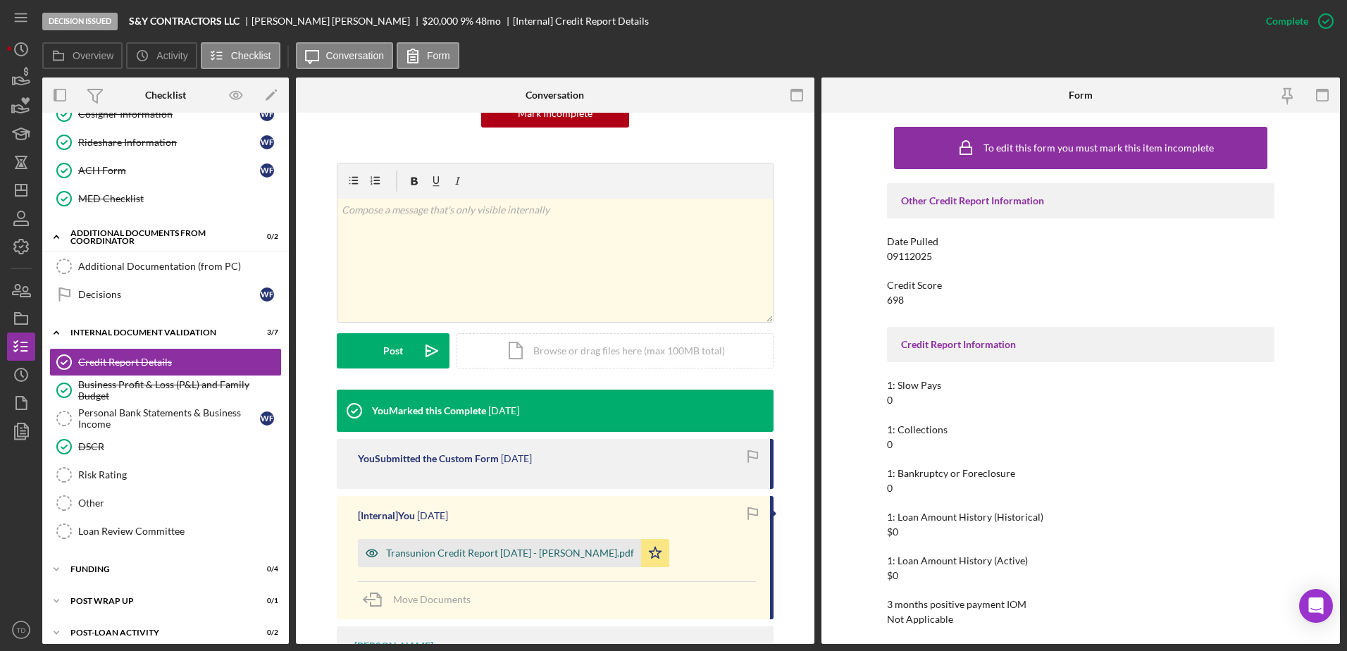
click at [502, 556] on div "Transunion Credit Report 9.11.2025 - Figueredo Reyes.pdf" at bounding box center [510, 552] width 248 height 11
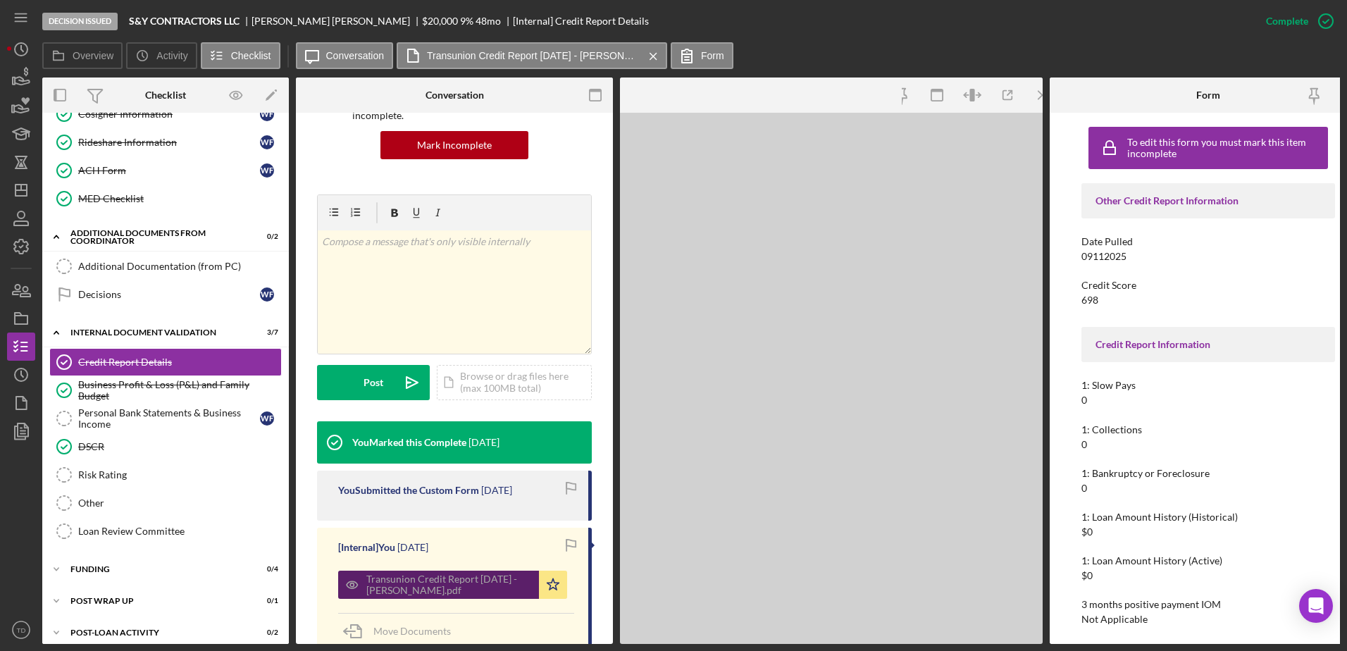
scroll to position [180, 0]
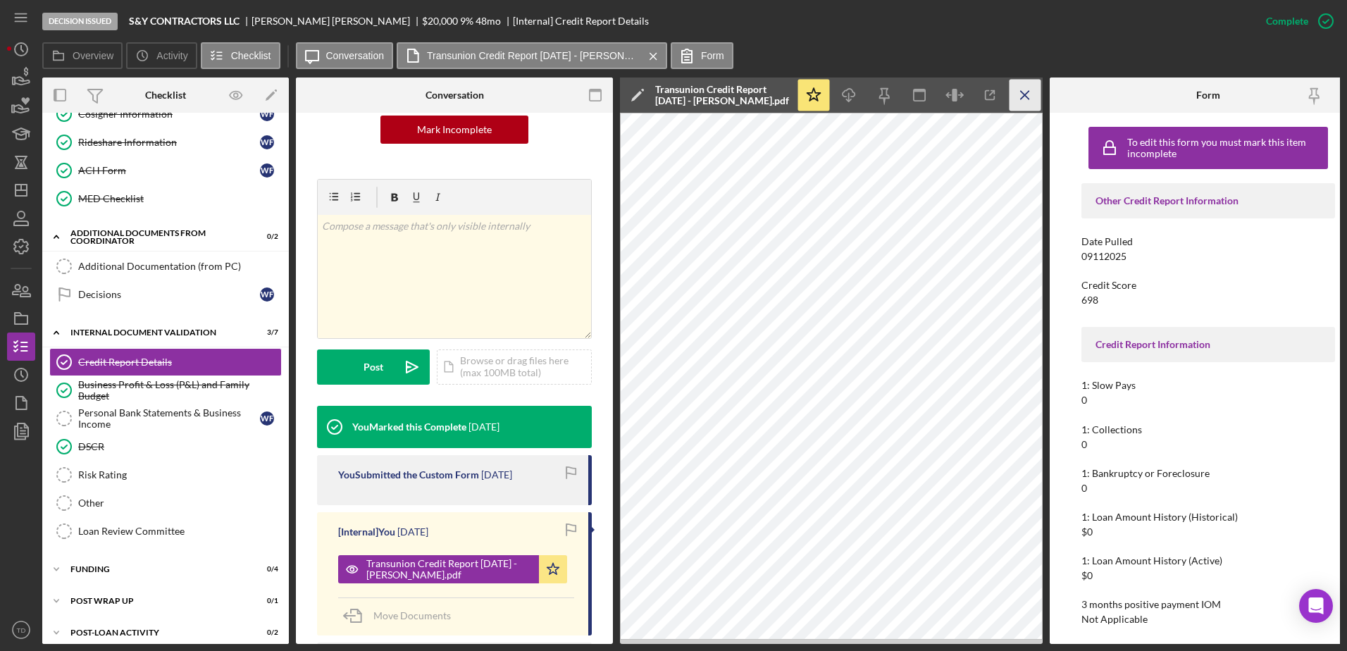
click at [1026, 96] on line "button" at bounding box center [1025, 95] width 8 height 8
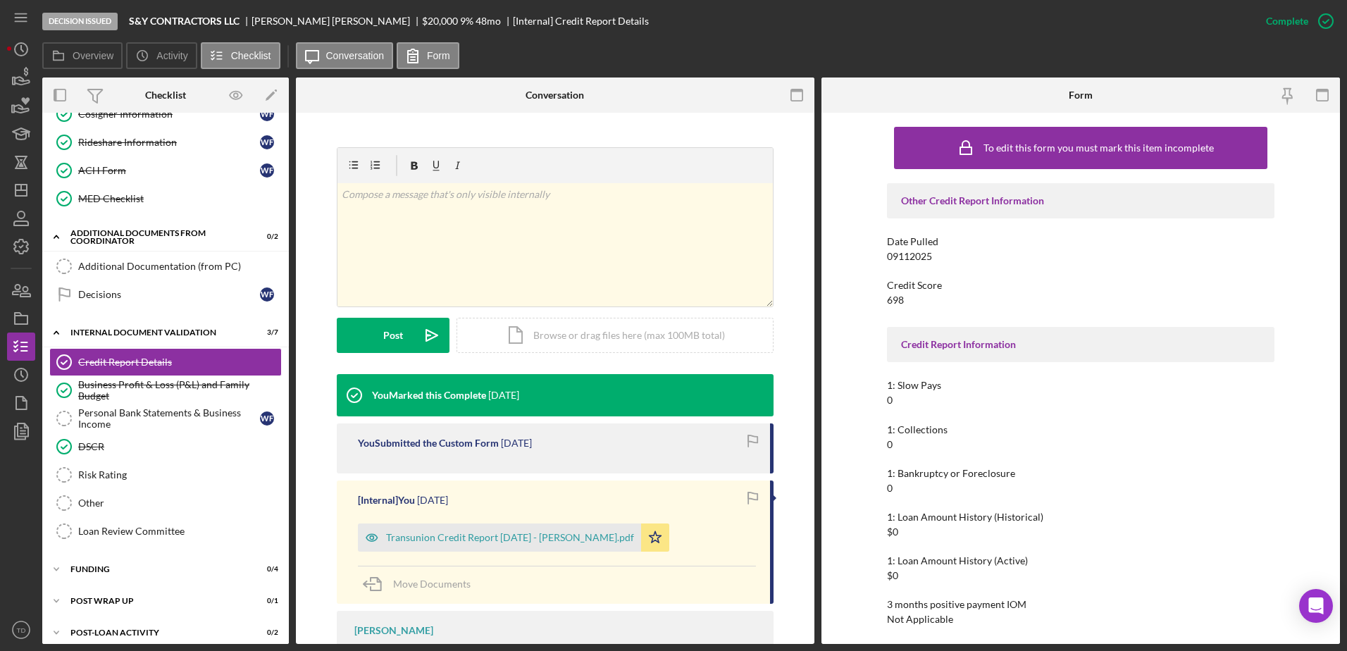
scroll to position [165, 0]
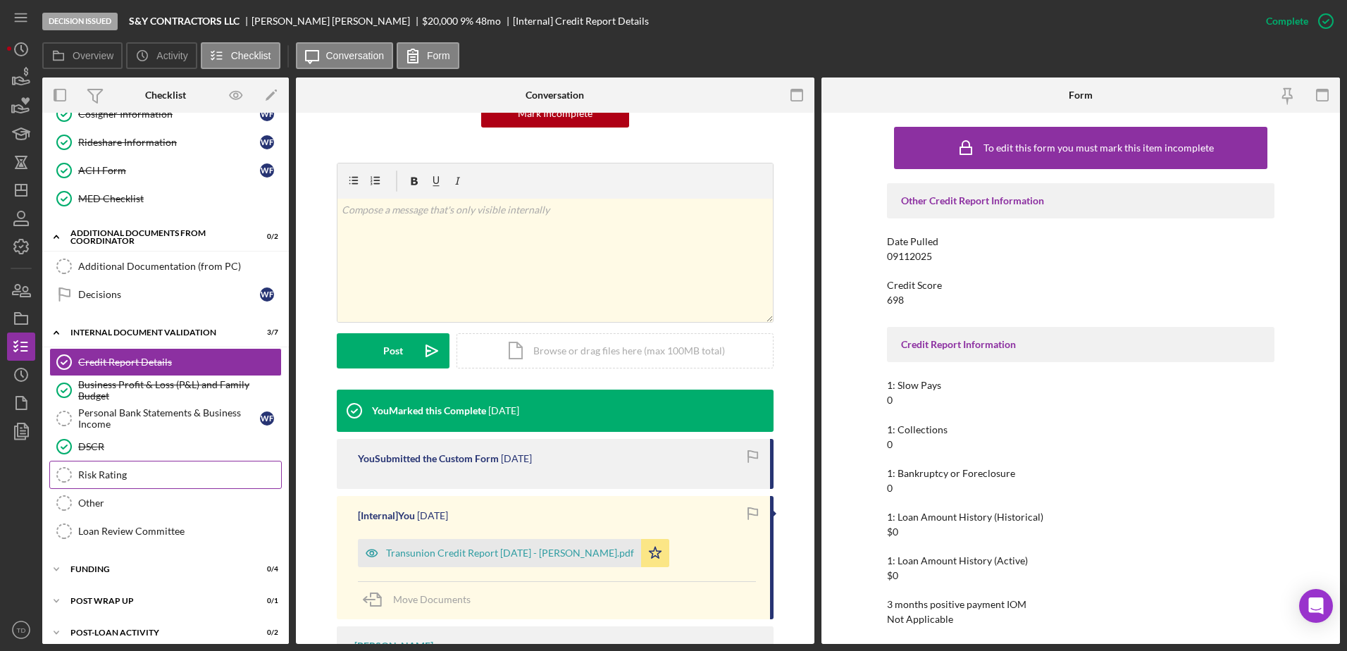
click at [108, 472] on div "Risk Rating" at bounding box center [179, 474] width 203 height 11
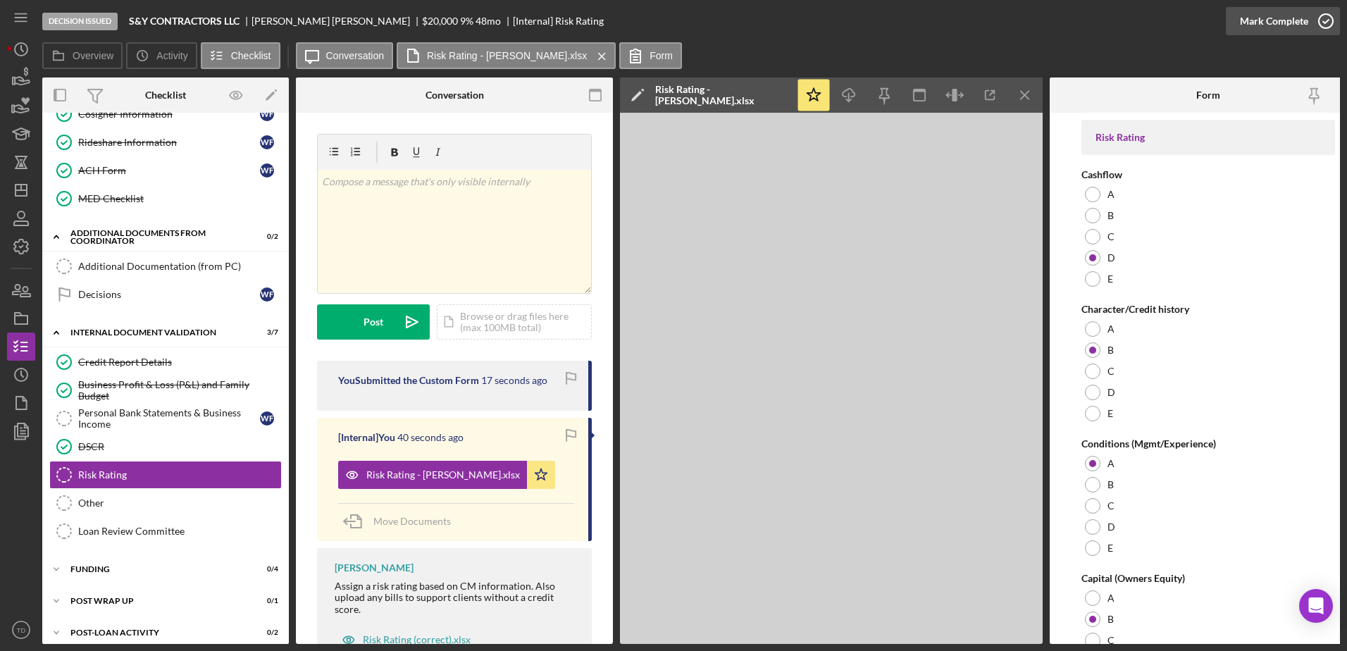
click at [1326, 26] on icon "button" at bounding box center [1325, 21] width 35 height 35
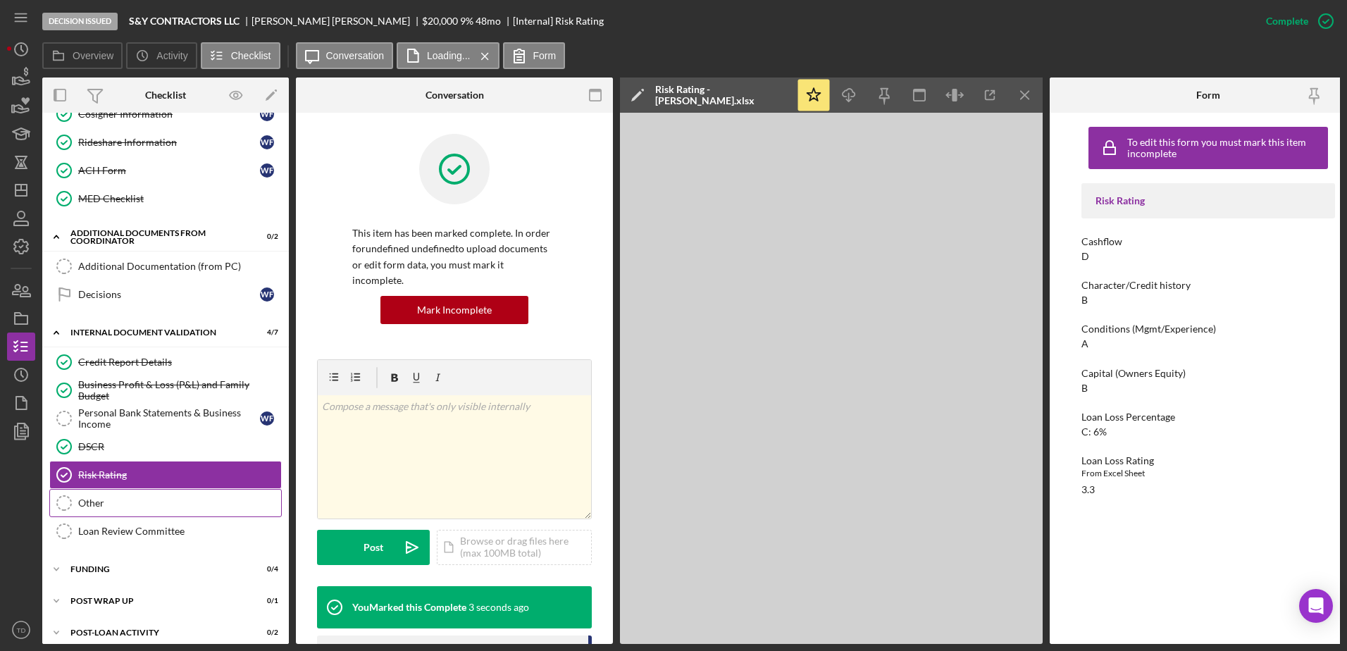
click at [149, 500] on div "Other" at bounding box center [179, 502] width 203 height 11
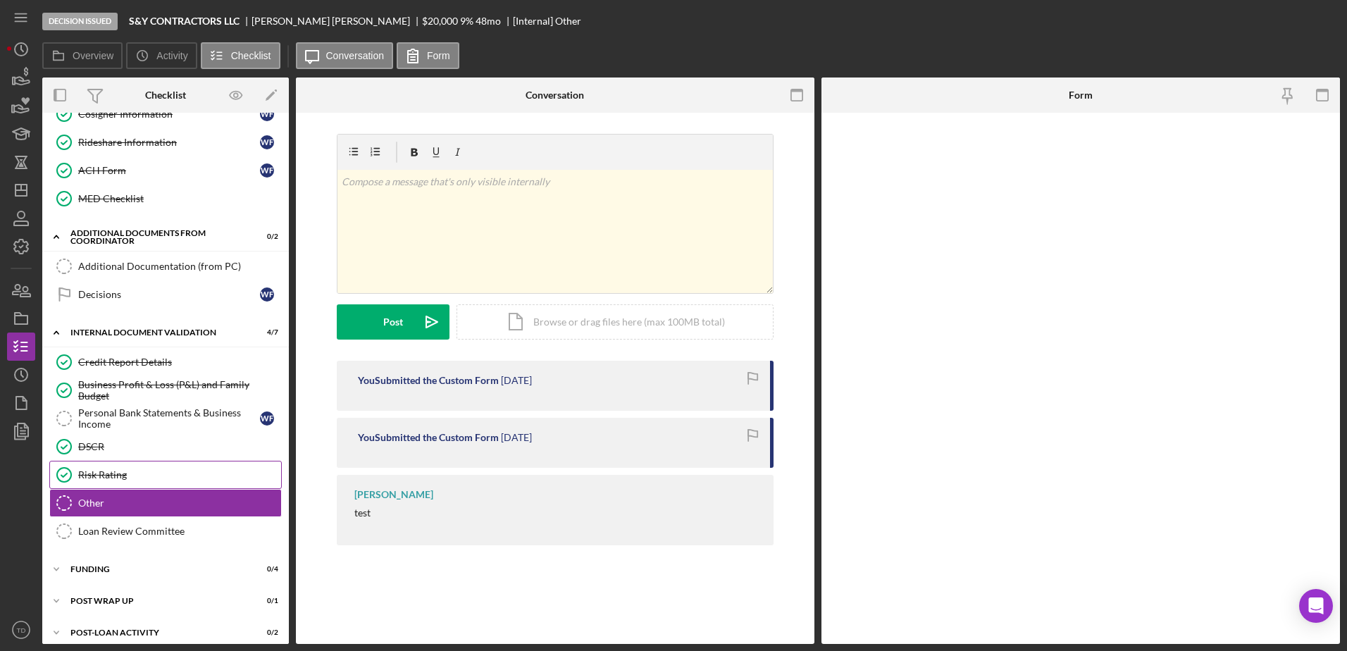
click at [151, 475] on div "Risk Rating" at bounding box center [179, 474] width 203 height 11
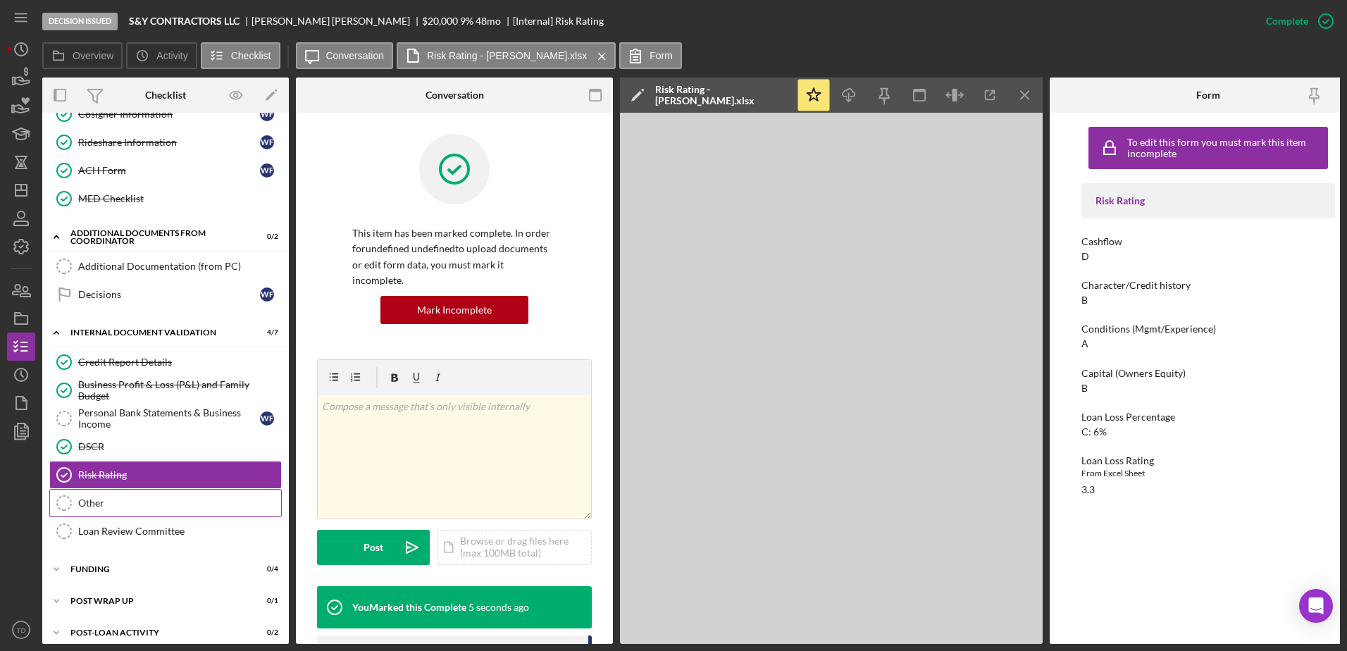
click at [187, 504] on div "Other" at bounding box center [179, 502] width 203 height 11
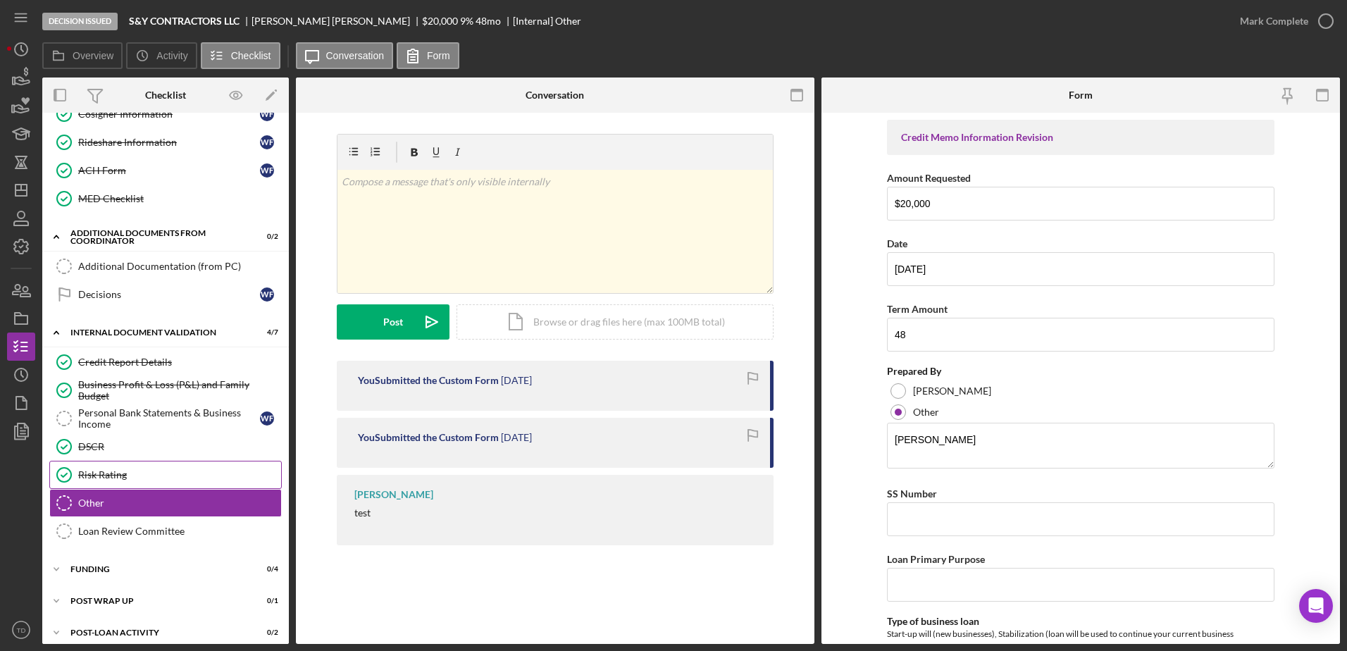
click at [162, 478] on div "Risk Rating" at bounding box center [179, 474] width 203 height 11
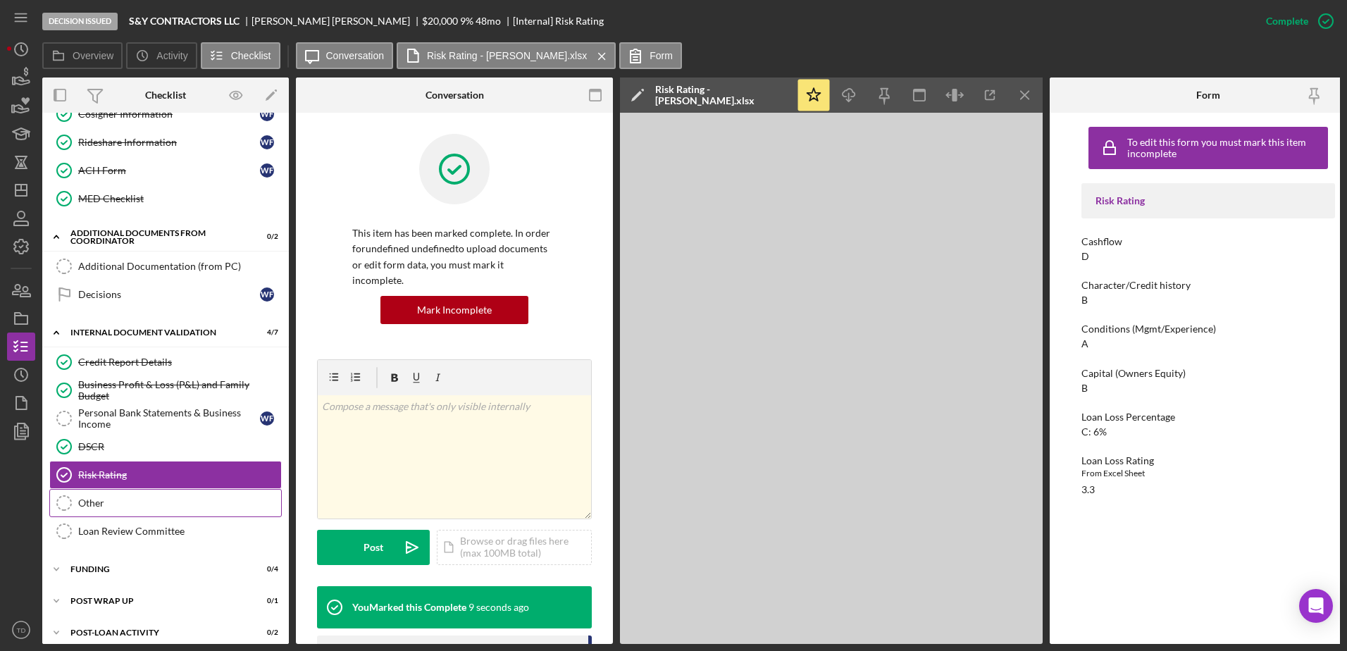
click at [156, 497] on div "Other" at bounding box center [179, 502] width 203 height 11
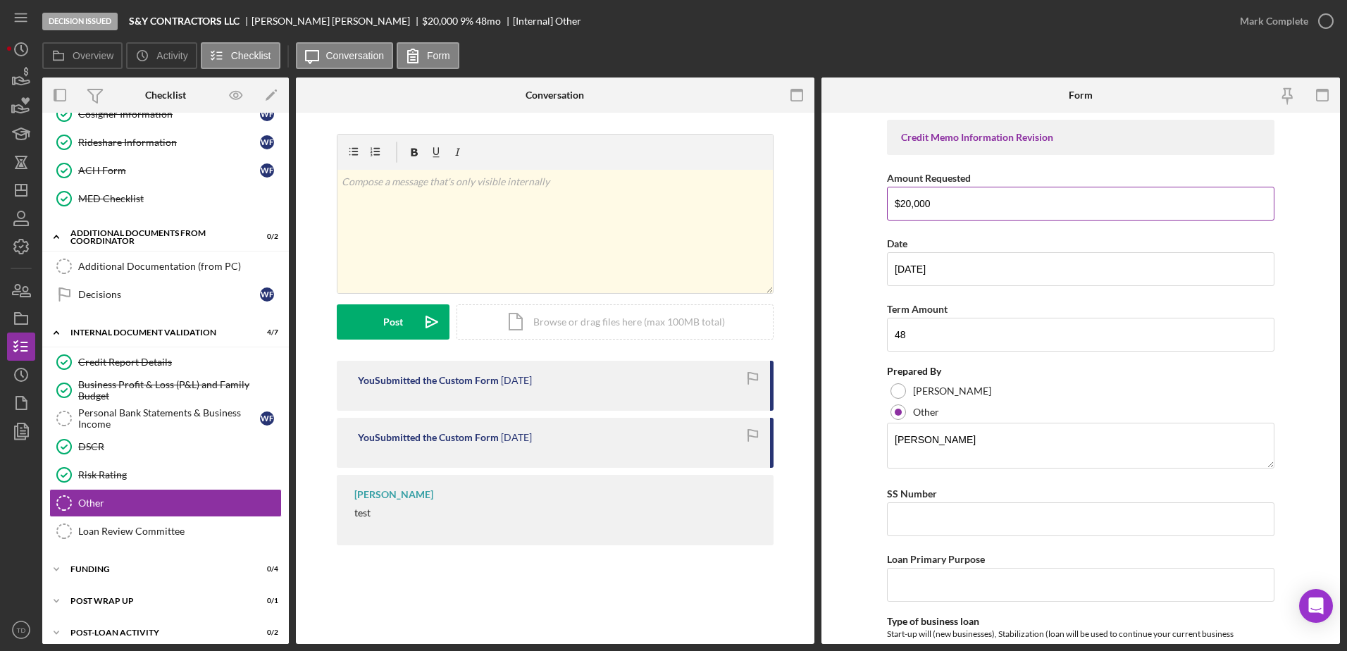
drag, startPoint x: 947, startPoint y: 211, endPoint x: 934, endPoint y: 199, distance: 18.0
click at [934, 199] on input "$20,000" at bounding box center [1080, 204] width 387 height 34
click at [987, 327] on input "48" at bounding box center [1080, 335] width 387 height 34
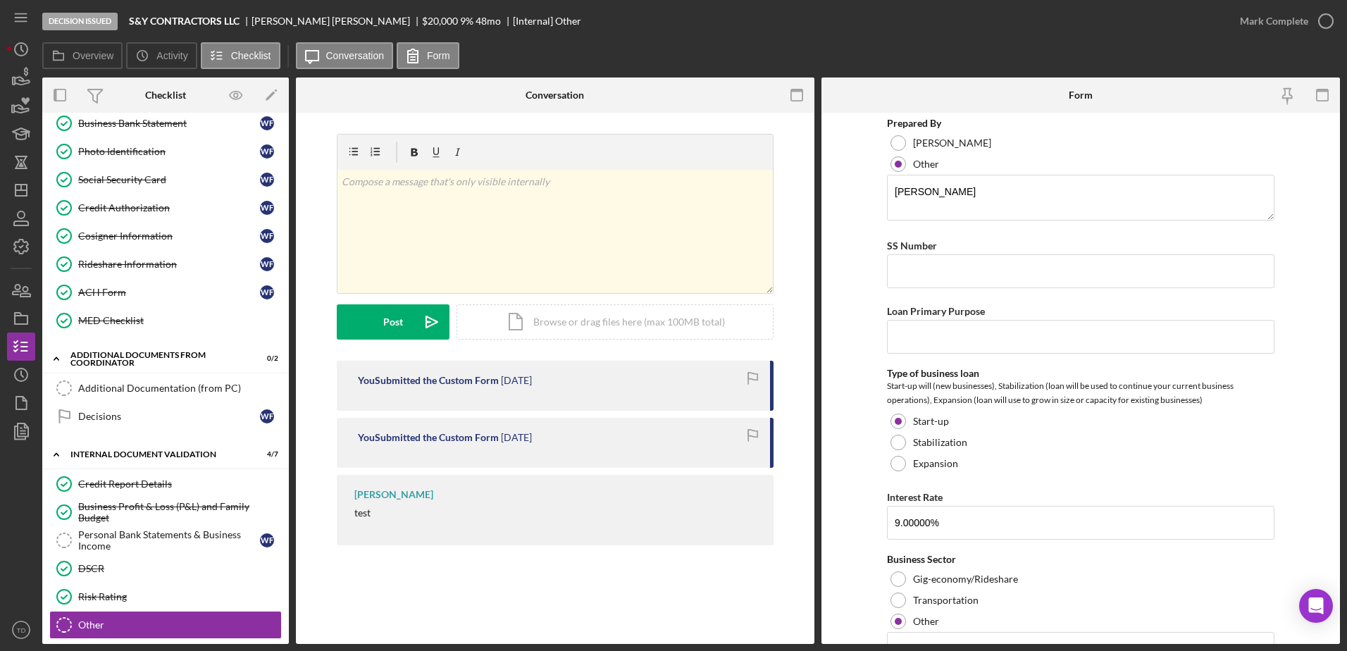
scroll to position [264, 0]
click at [1329, 99] on icon "button" at bounding box center [1322, 96] width 32 height 32
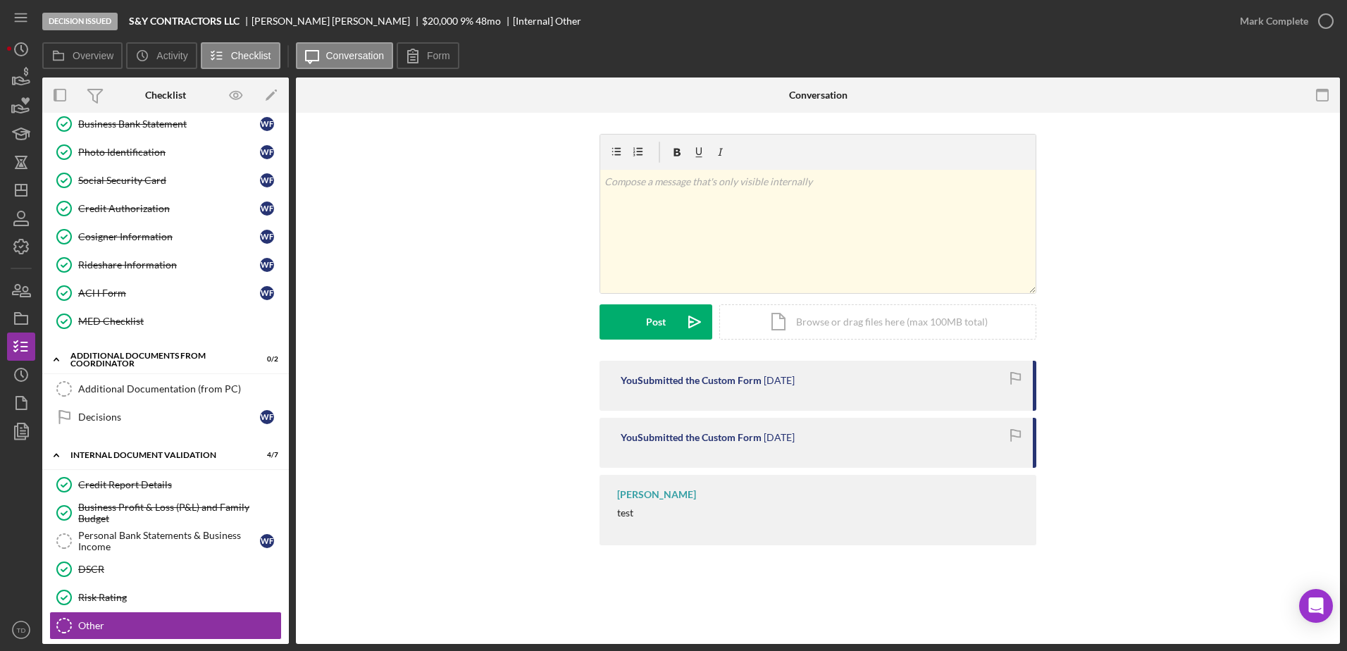
click at [1329, 99] on icon "button" at bounding box center [1323, 96] width 32 height 32
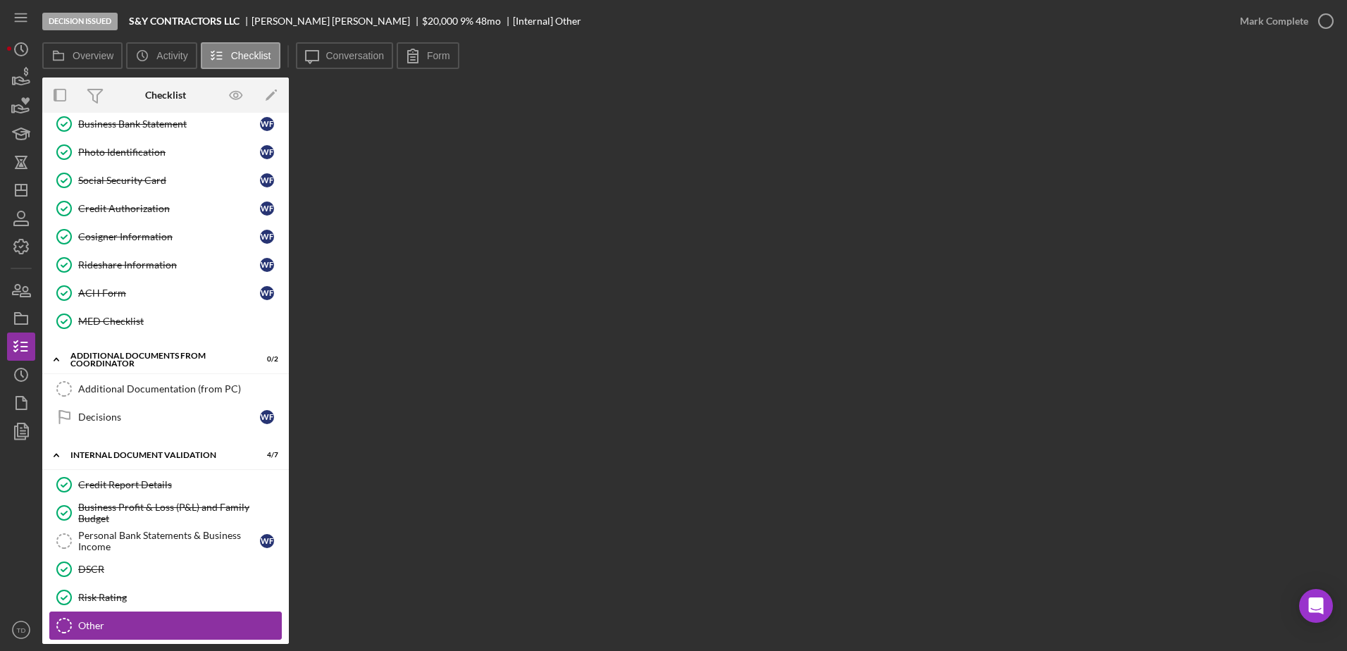
click at [145, 638] on link "Other Other" at bounding box center [165, 625] width 232 height 28
click at [144, 631] on div "Other" at bounding box center [179, 625] width 203 height 11
click at [104, 596] on div "Risk Rating" at bounding box center [179, 597] width 203 height 11
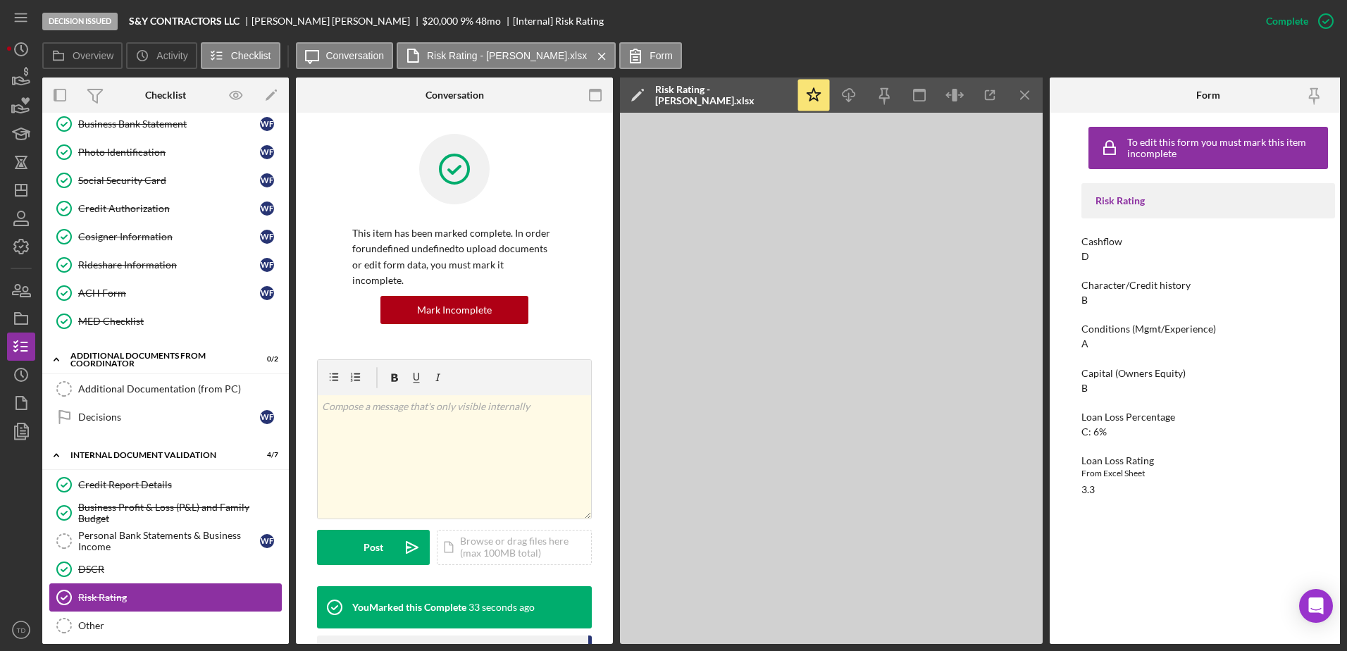
click at [100, 611] on link "Risk Rating Risk Rating" at bounding box center [165, 597] width 232 height 28
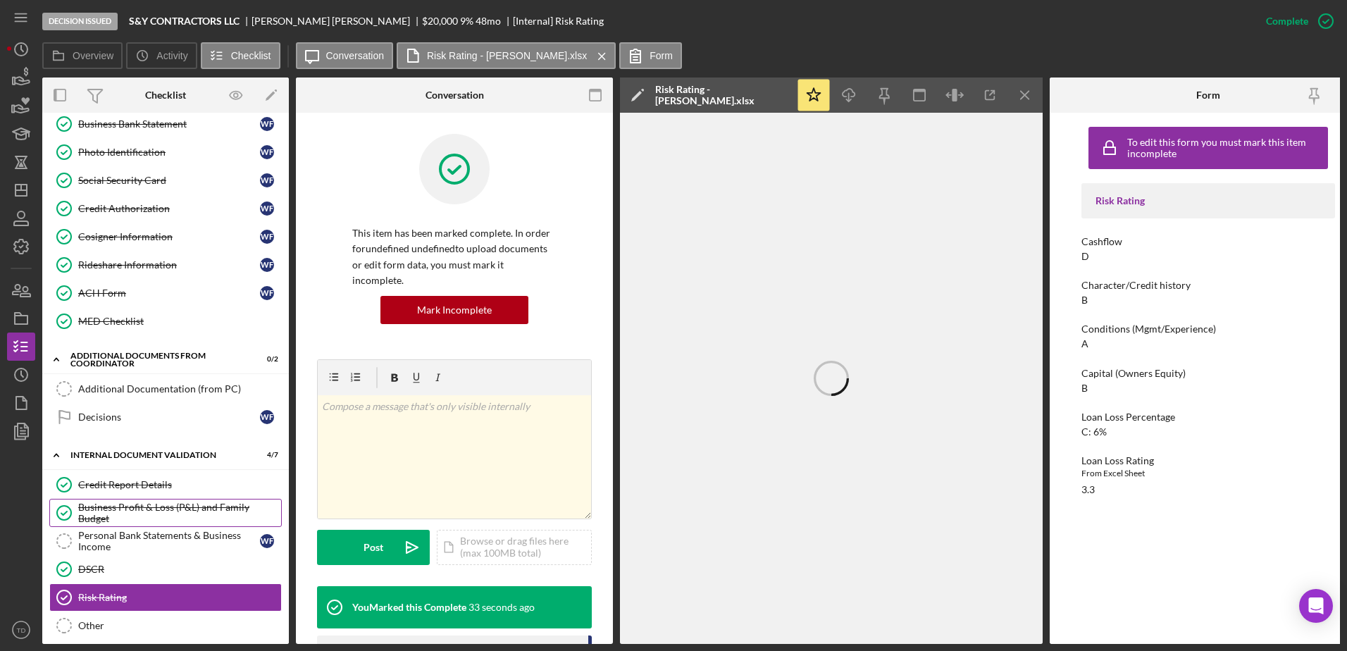
click at [101, 509] on div "Business Profit & Loss (P&L) and Family Budget" at bounding box center [179, 513] width 203 height 23
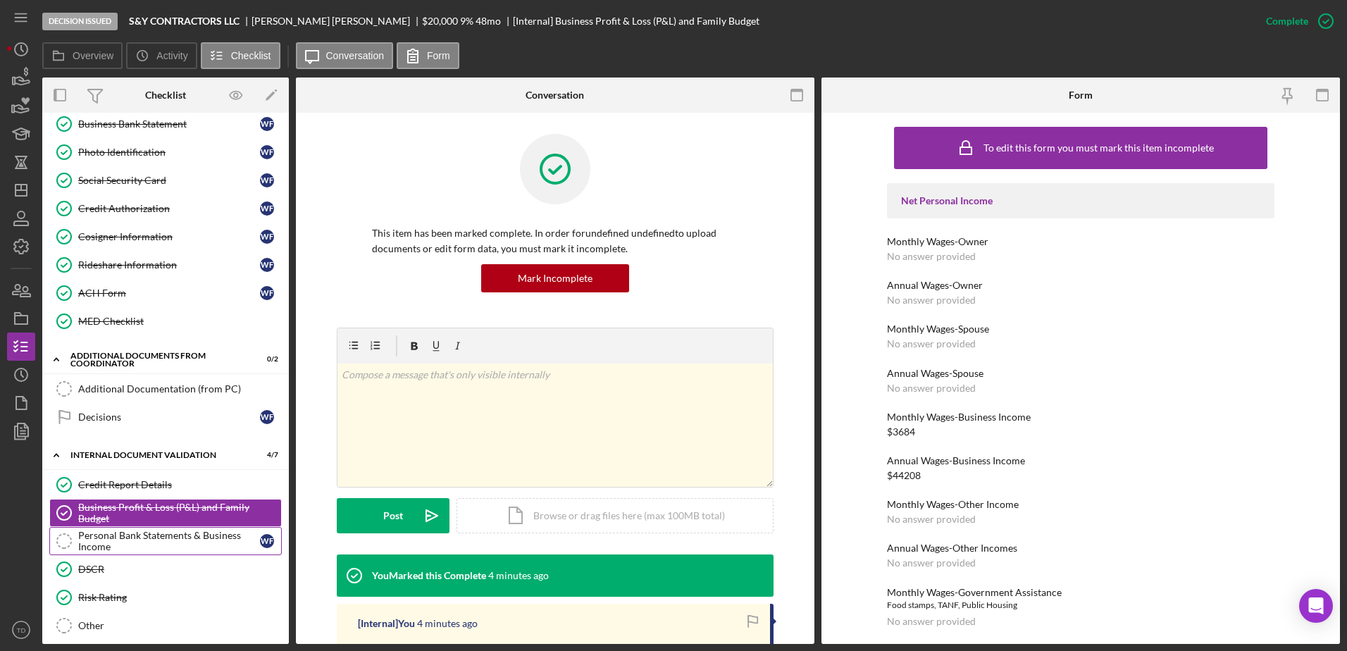
click at [98, 530] on div "Personal Bank Statements & Business Income" at bounding box center [169, 541] width 182 height 23
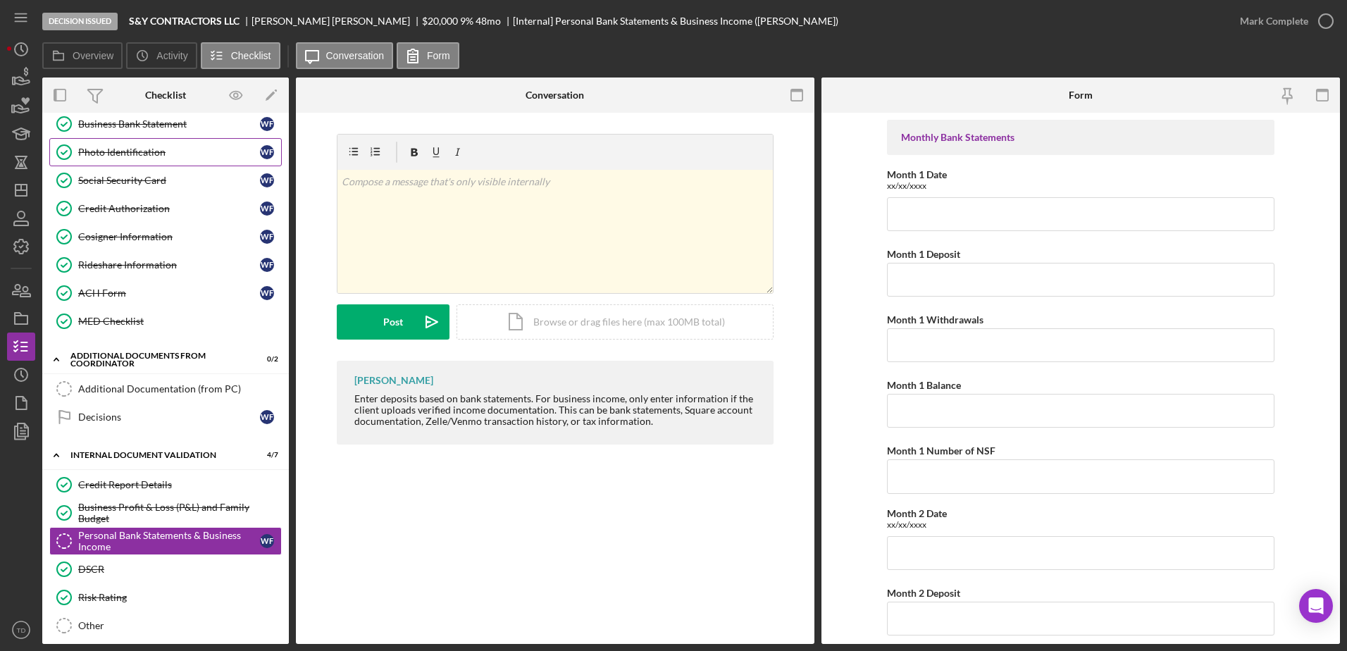
click at [147, 142] on link "Photo Identification Photo Identification W F" at bounding box center [165, 152] width 232 height 28
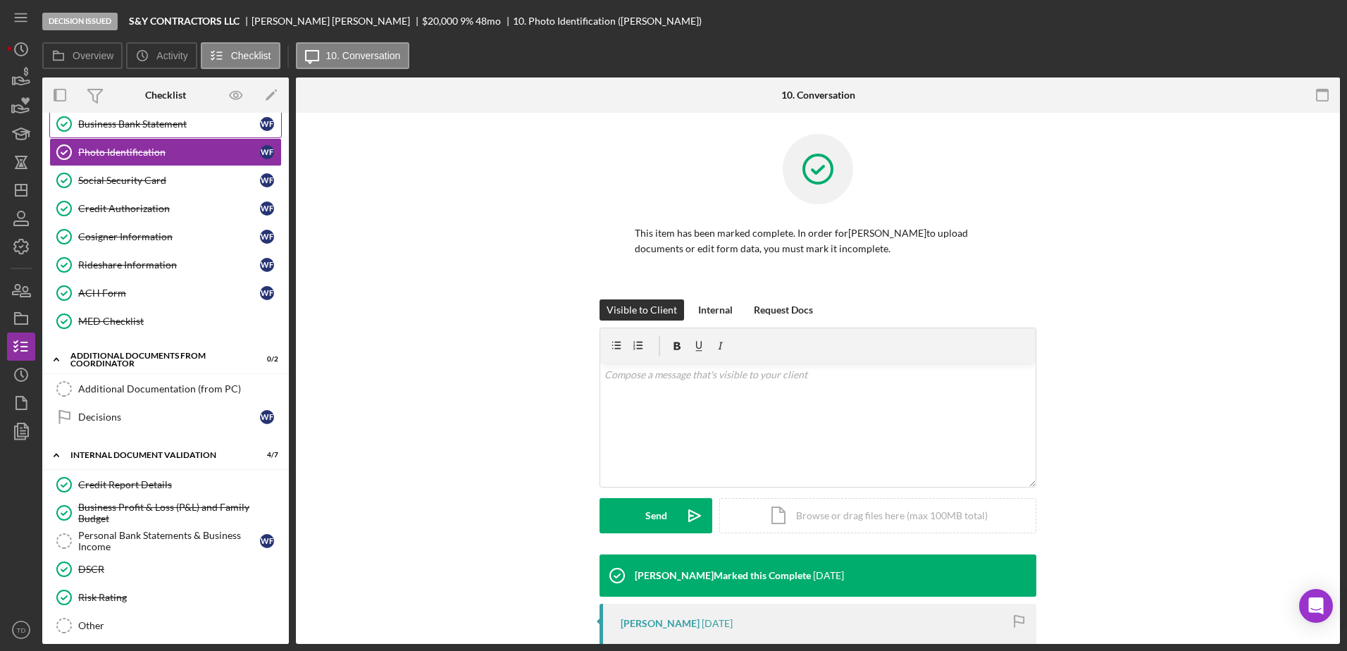
click at [146, 120] on div "Business Bank Statement" at bounding box center [169, 123] width 182 height 11
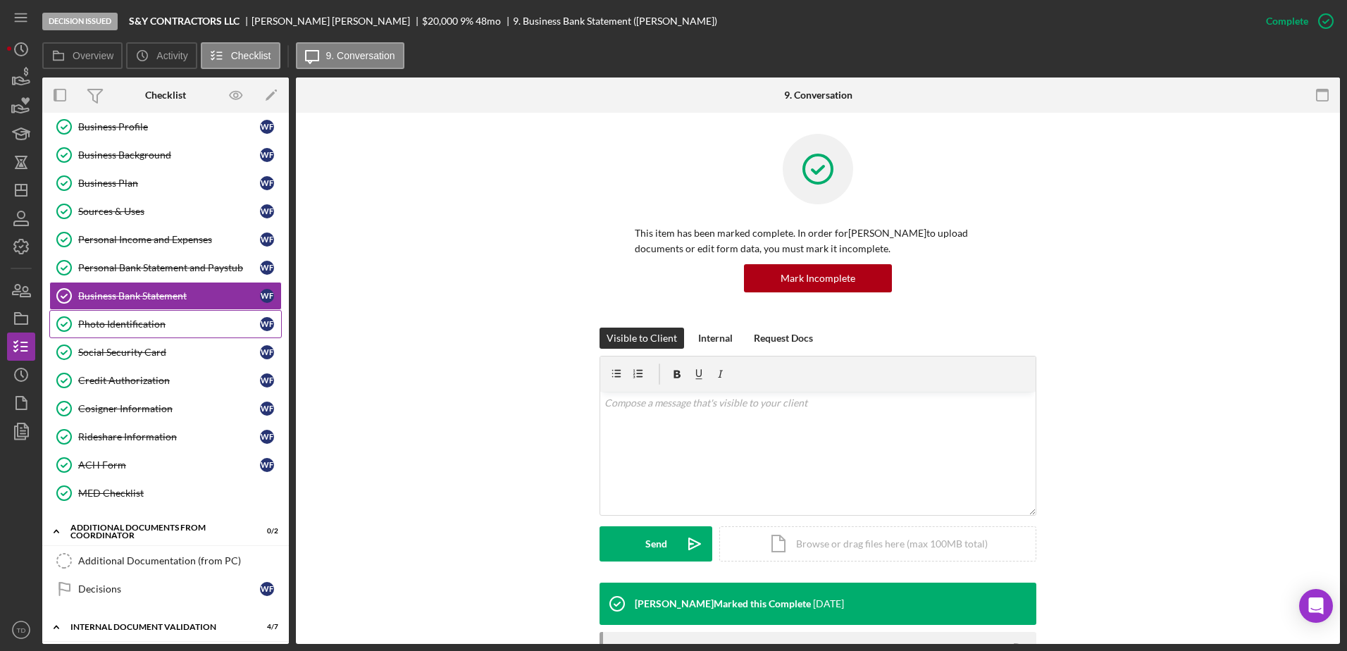
scroll to position [92, 0]
click at [136, 265] on div "Personal Bank Statement and Paystub" at bounding box center [169, 268] width 182 height 11
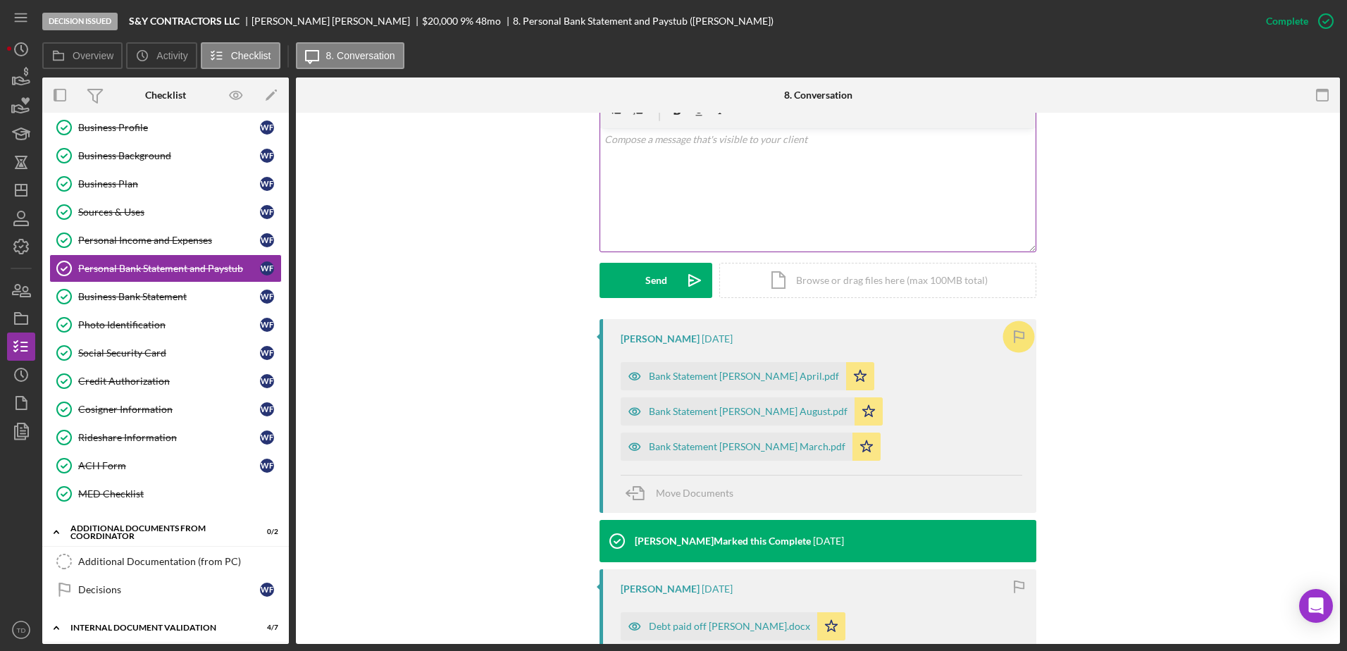
scroll to position [393, 0]
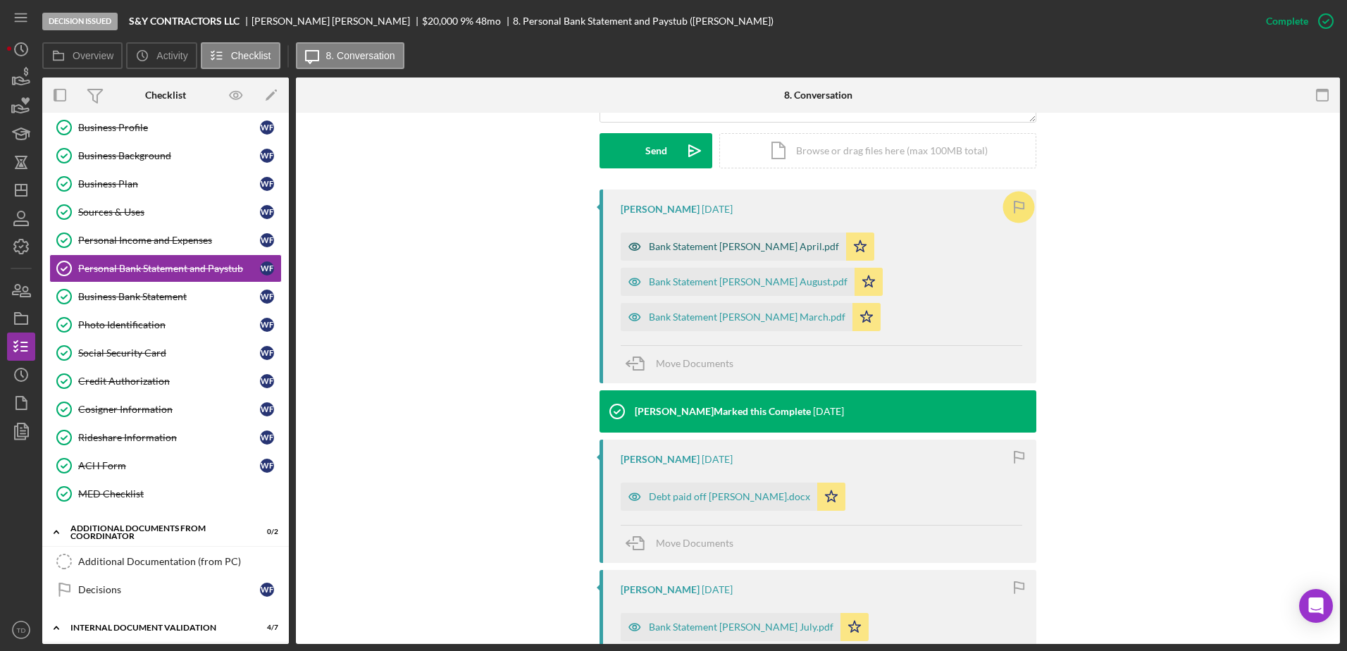
click at [706, 255] on div "Bank Statement [PERSON_NAME] April.pdf" at bounding box center [733, 246] width 225 height 28
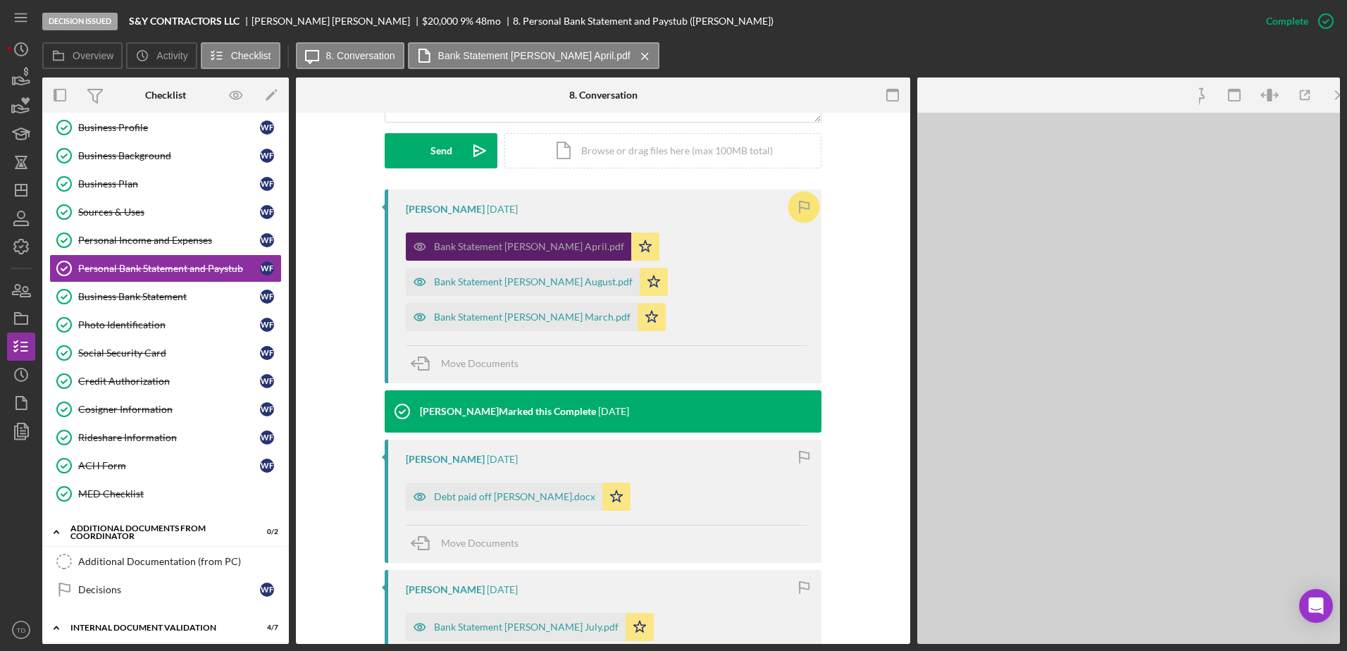
click at [706, 255] on div "Bank Statement Wilfredo Figueredo April.pdf Icon/Star Bank Statement Wilfredo F…" at bounding box center [606, 278] width 401 height 106
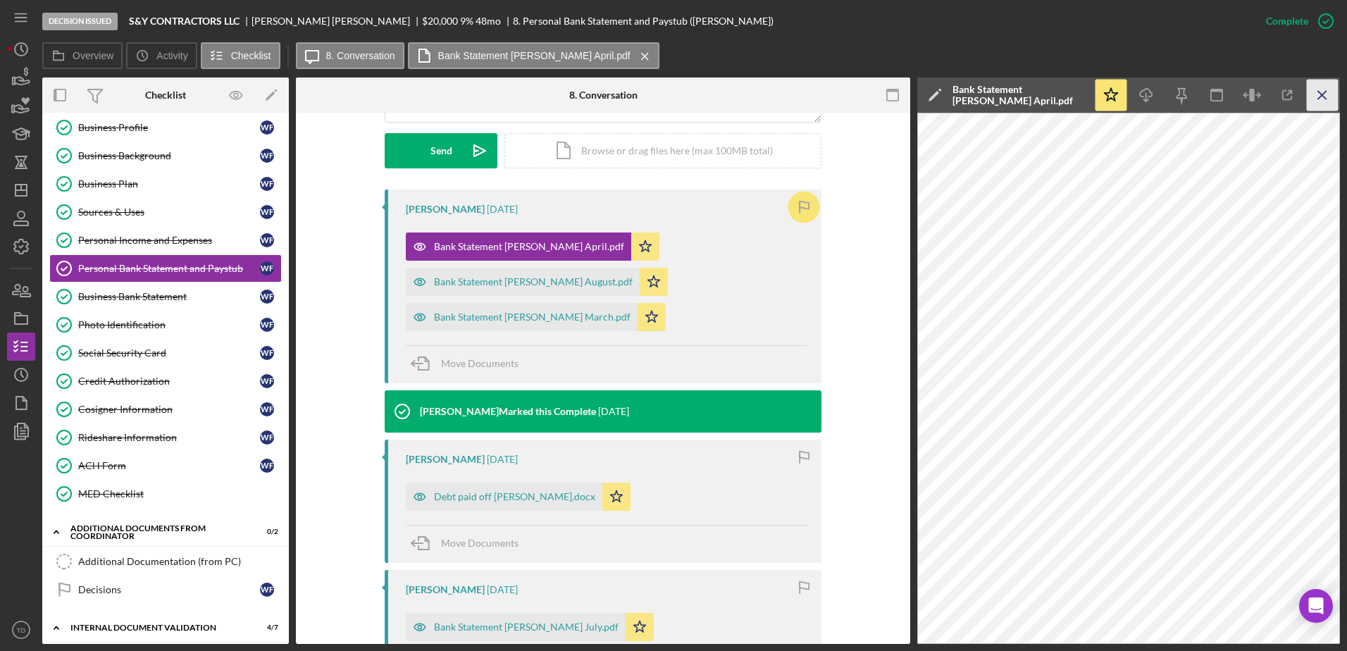
click at [1319, 87] on icon "Icon/Menu Close" at bounding box center [1323, 96] width 32 height 32
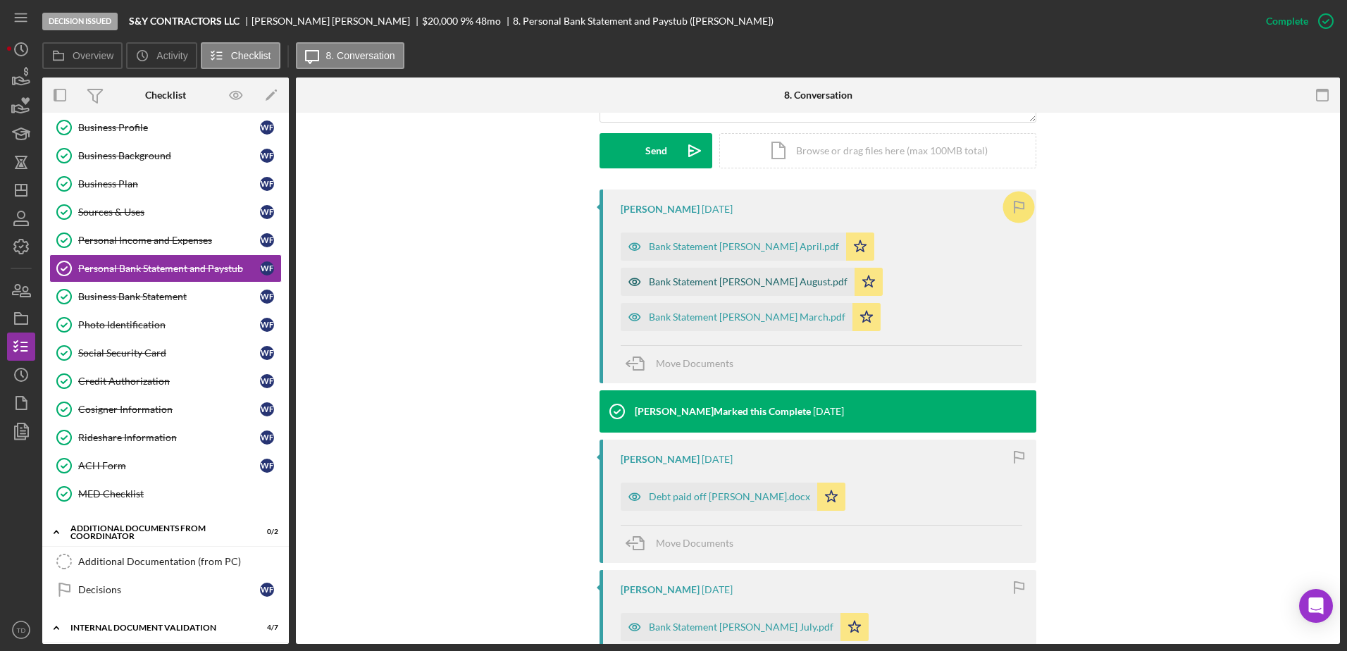
click at [819, 277] on div "Bank Statement [PERSON_NAME] August.pdf" at bounding box center [748, 281] width 199 height 11
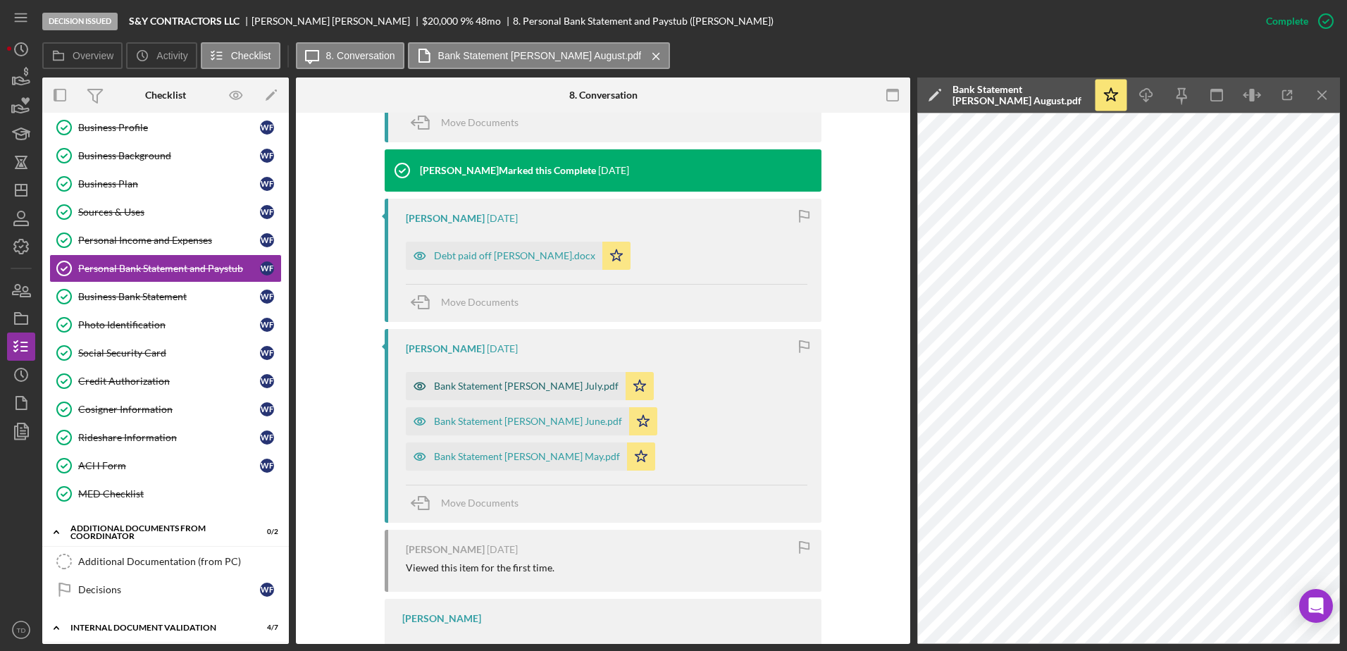
scroll to position [756, 0]
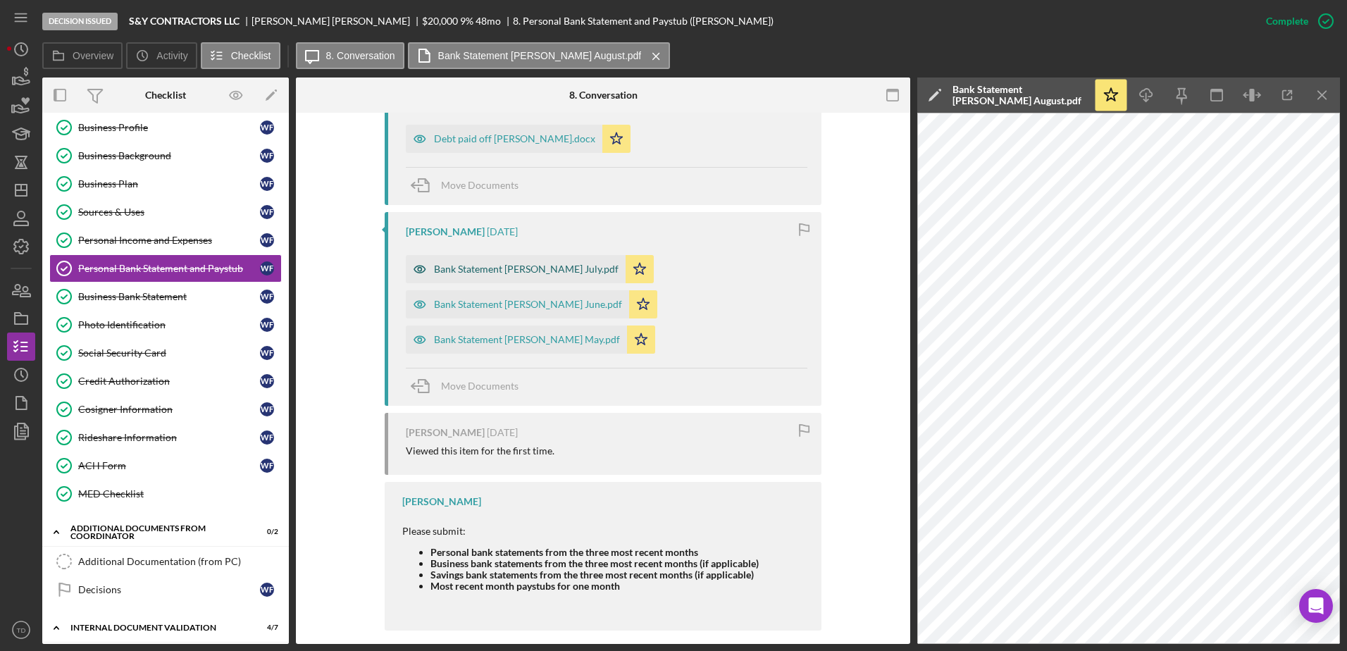
click at [556, 268] on div "Bank Statement [PERSON_NAME] July.pdf" at bounding box center [526, 268] width 185 height 11
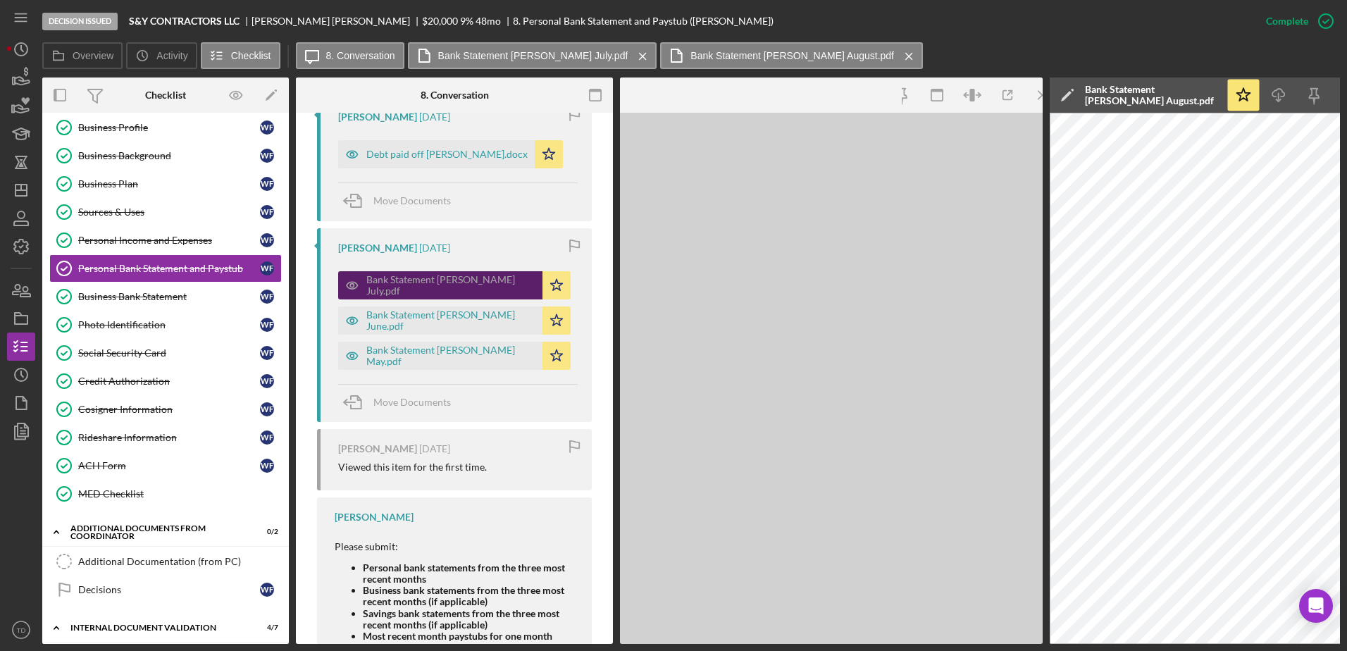
scroll to position [767, 0]
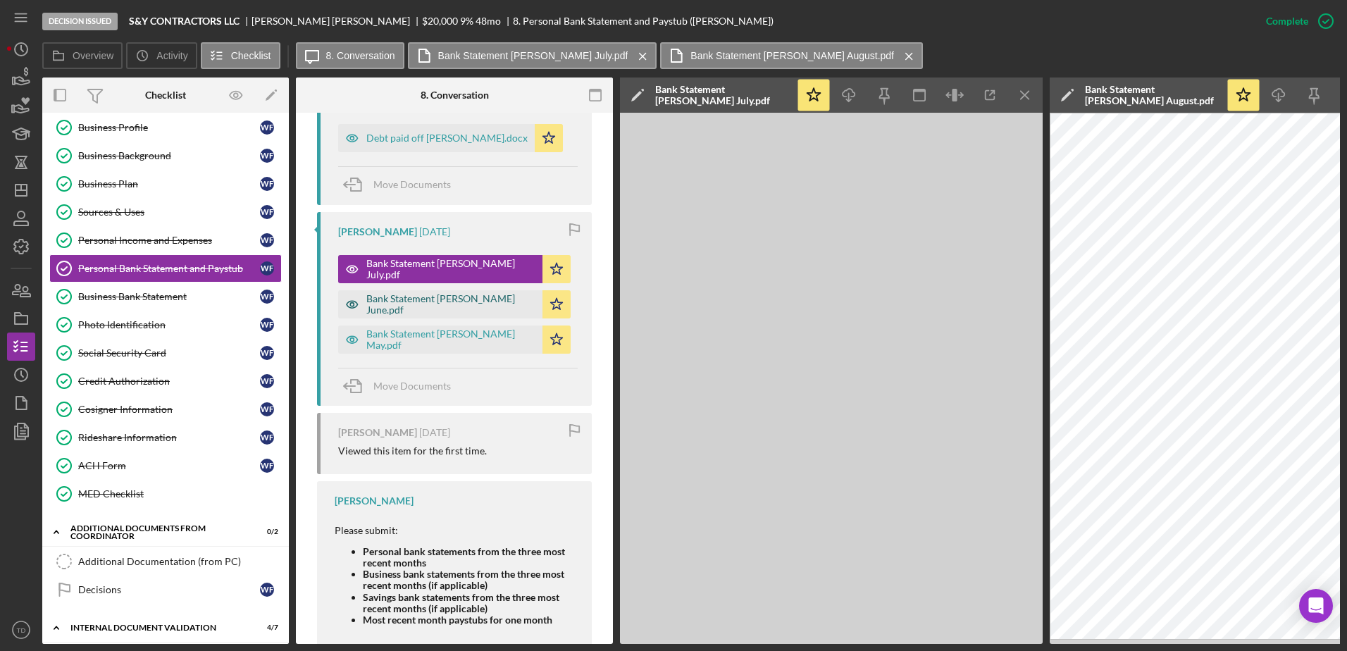
click at [509, 304] on div "Bank Statement [PERSON_NAME] June.pdf" at bounding box center [450, 304] width 169 height 23
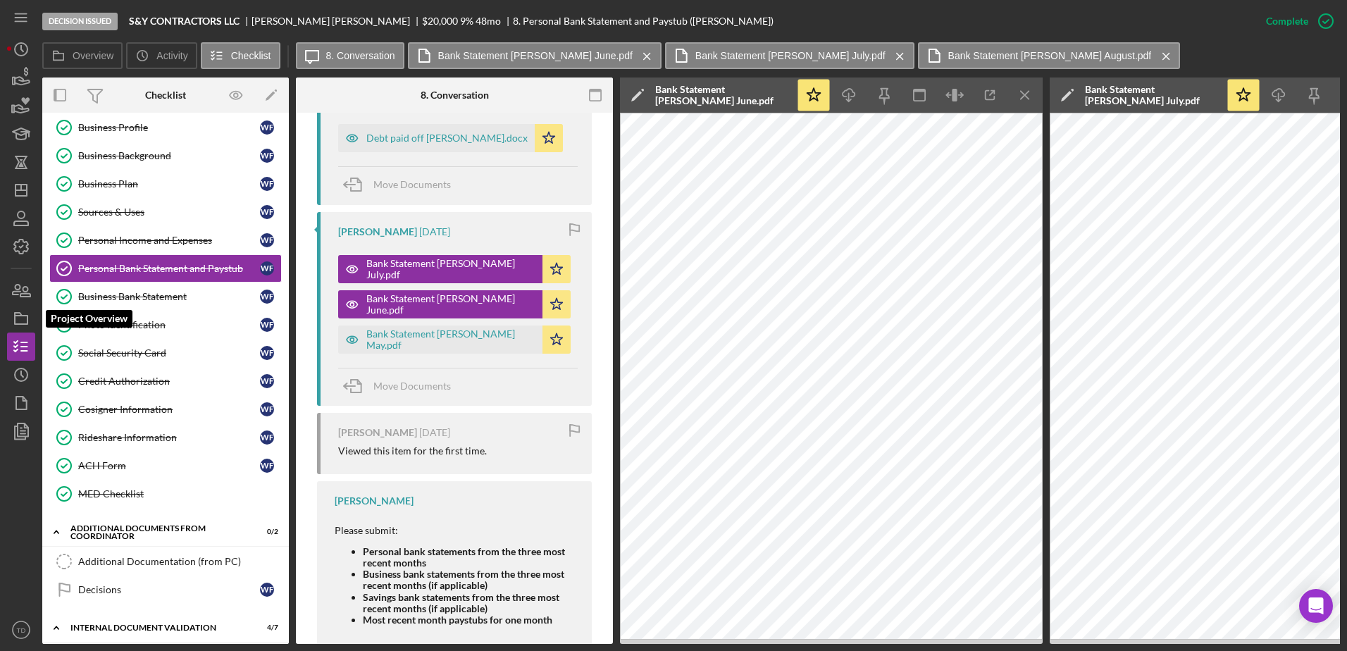
drag, startPoint x: 20, startPoint y: 310, endPoint x: 38, endPoint y: 312, distance: 18.4
click at [20, 310] on icon "button" at bounding box center [21, 318] width 35 height 35
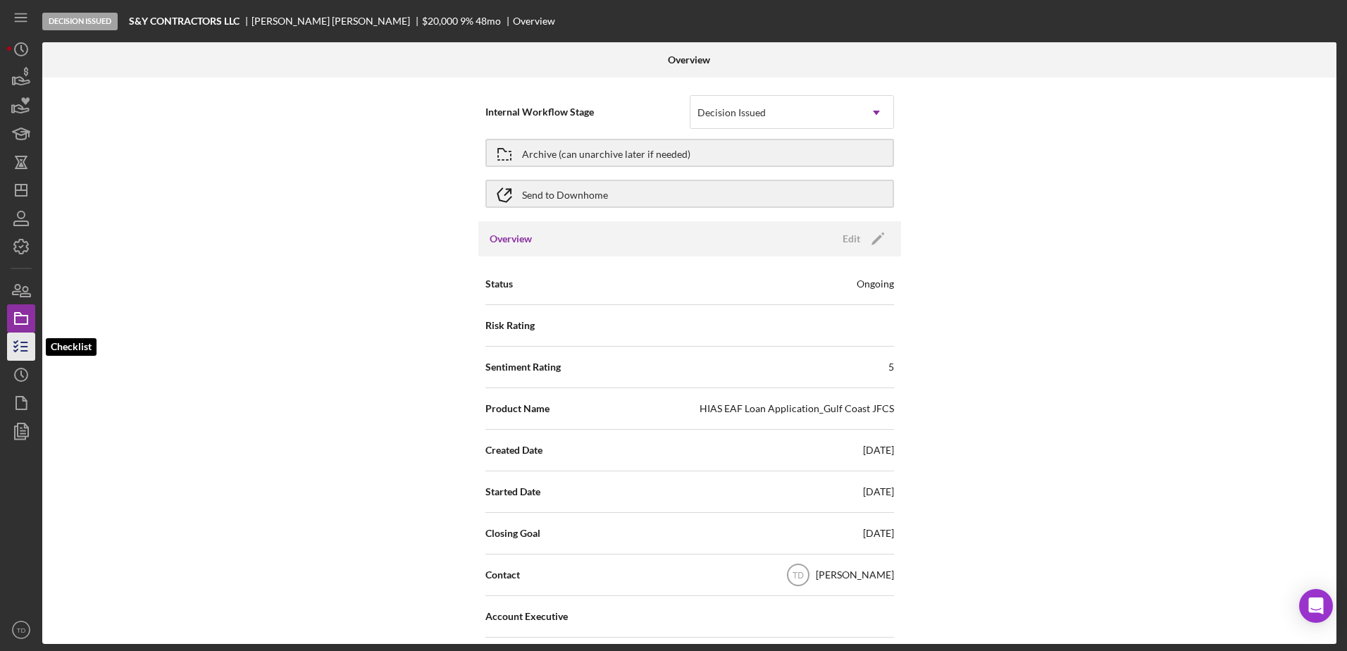
click at [18, 359] on icon "button" at bounding box center [21, 346] width 35 height 35
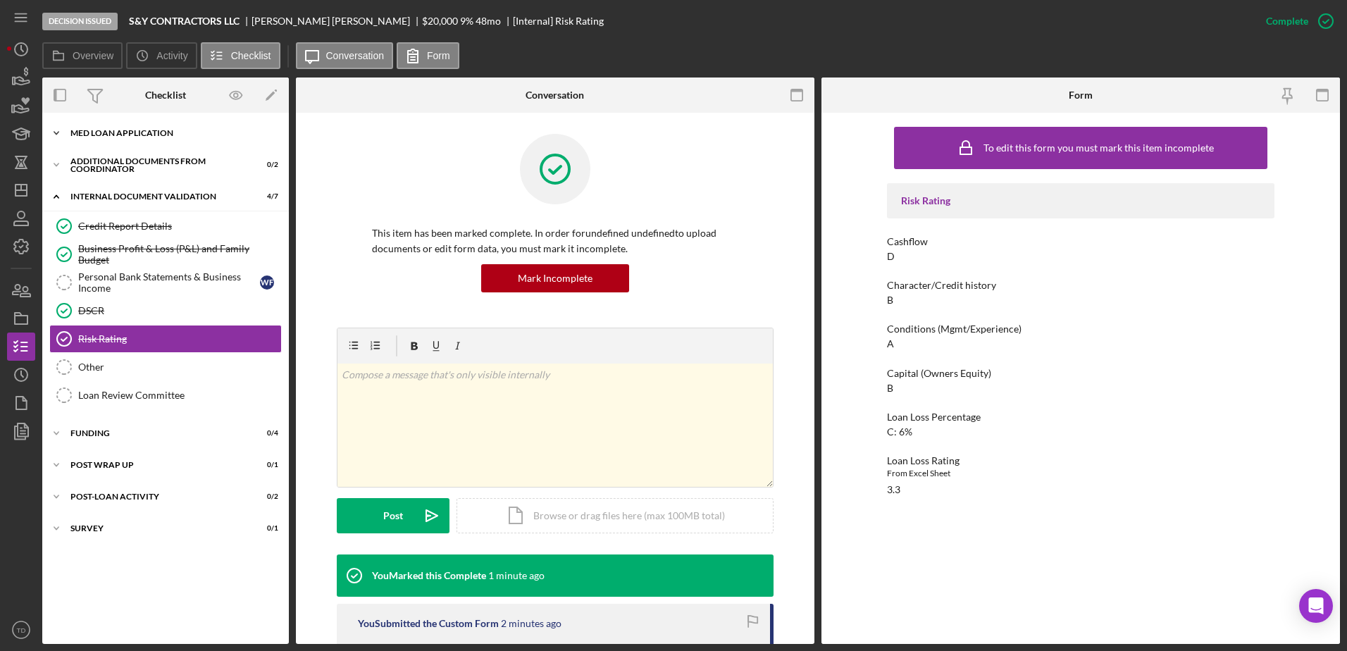
click at [156, 136] on div "MED Loan Application" at bounding box center [170, 133] width 201 height 8
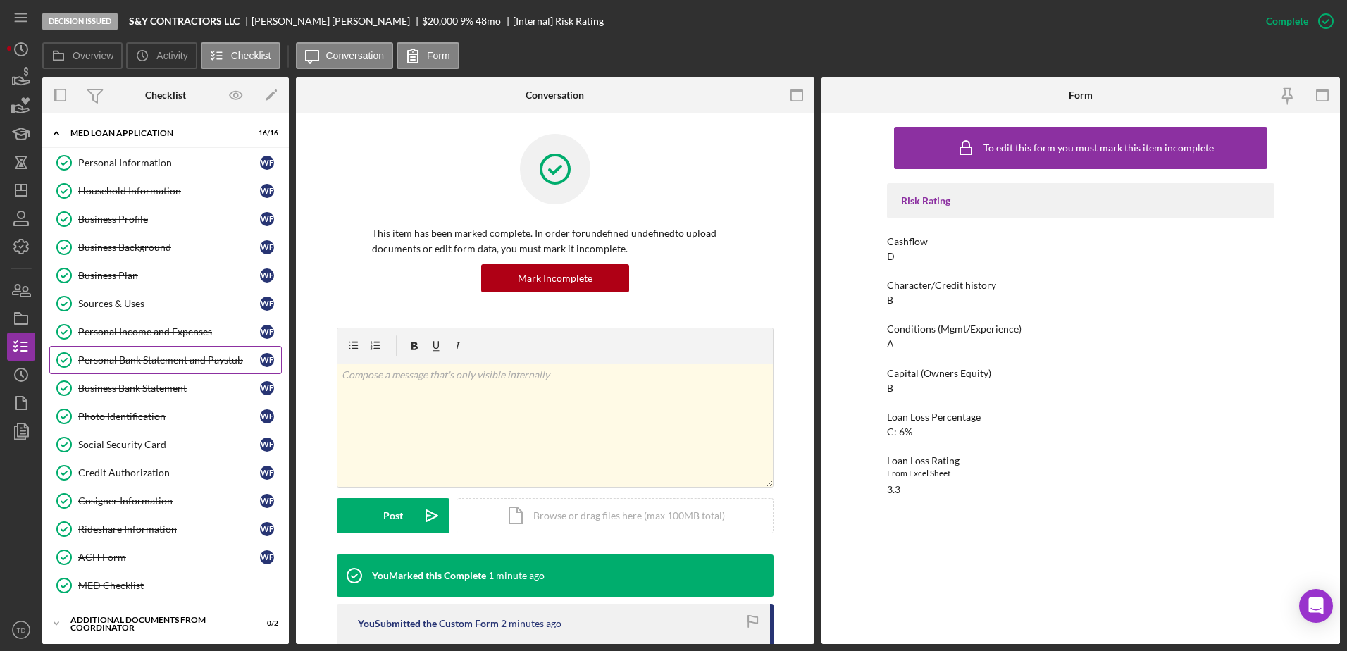
click at [170, 363] on div "Personal Bank Statement and Paystub" at bounding box center [169, 359] width 182 height 11
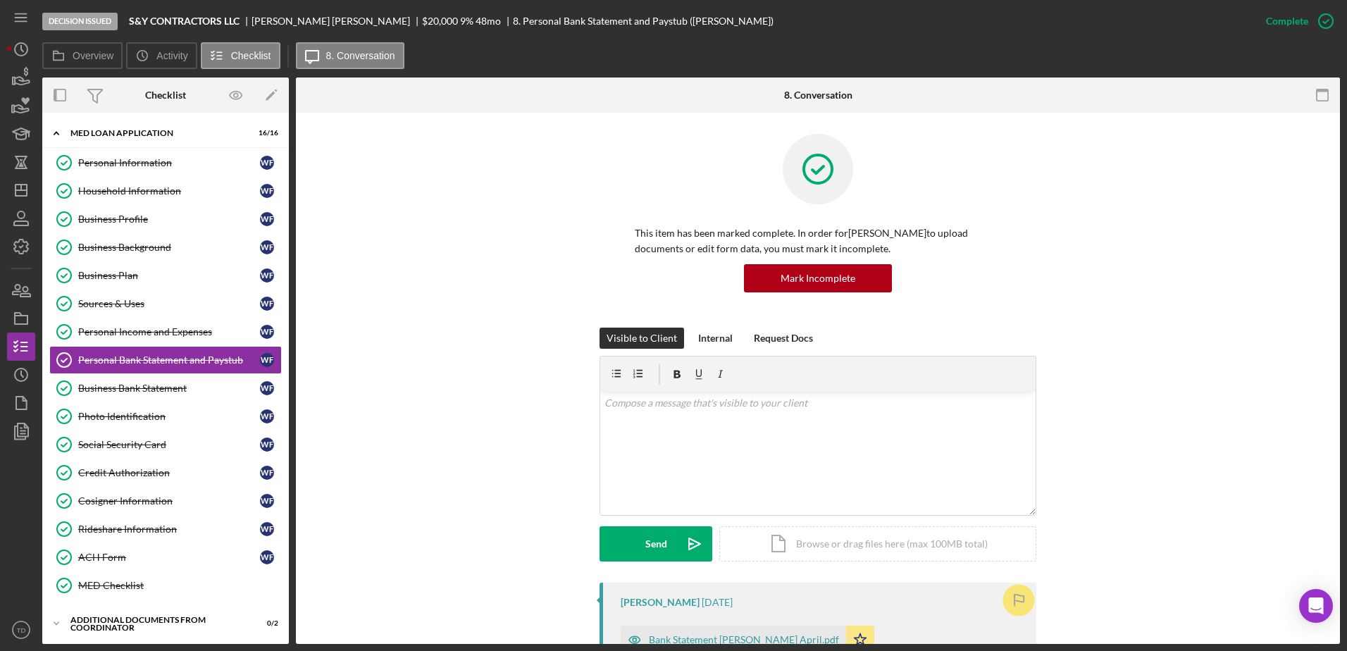
click at [351, 342] on div "Visible to Client Internal Request Docs v Color teal Color pink Remove color Ad…" at bounding box center [818, 455] width 1002 height 255
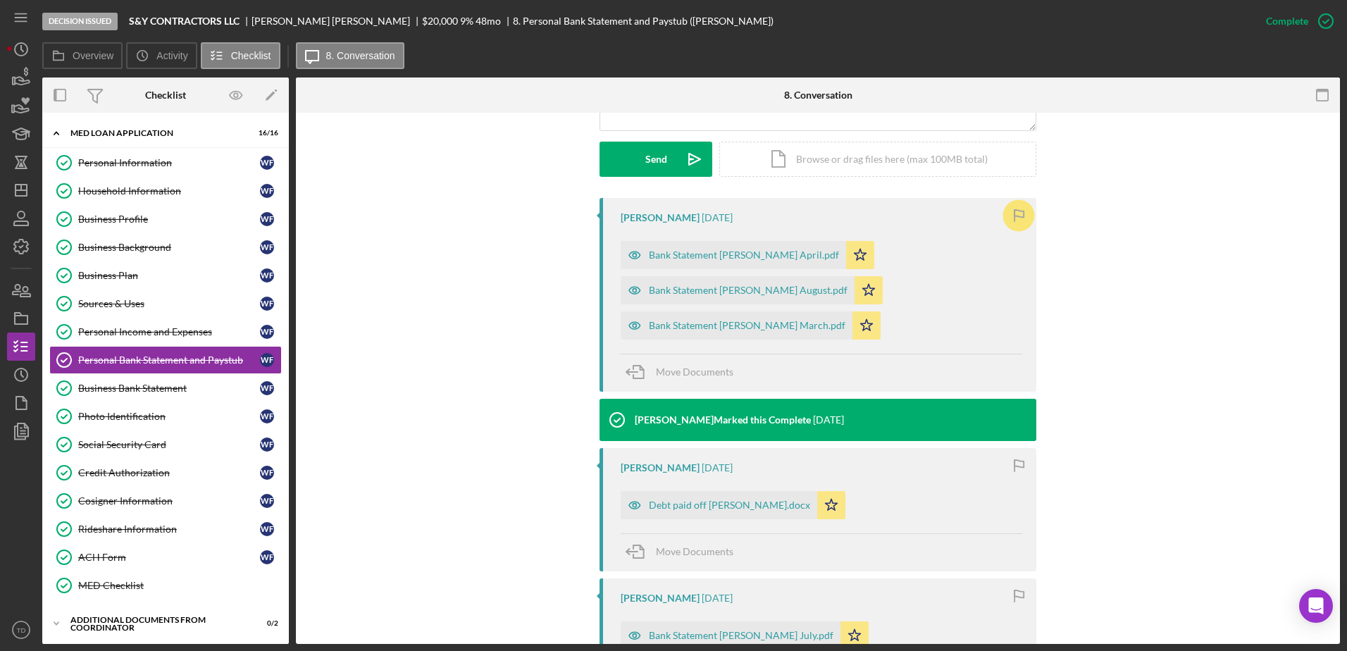
scroll to position [574, 0]
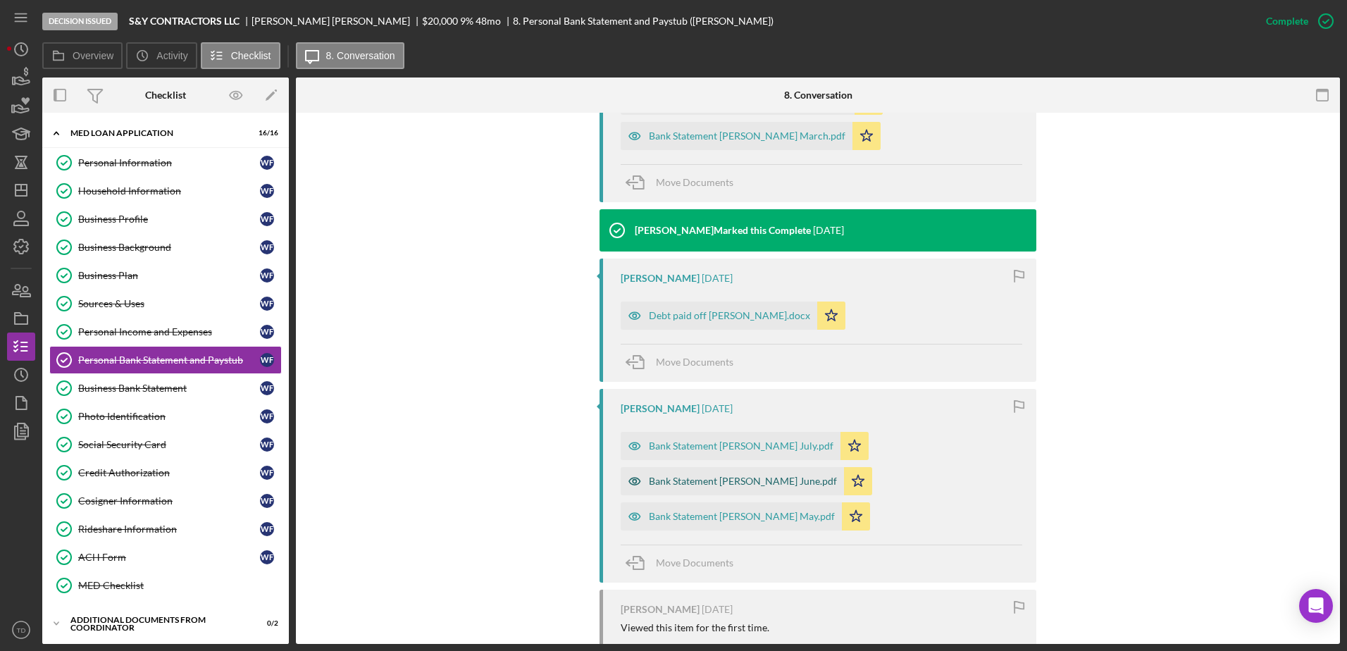
click at [765, 481] on div "Bank Statement [PERSON_NAME] June.pdf" at bounding box center [743, 480] width 188 height 11
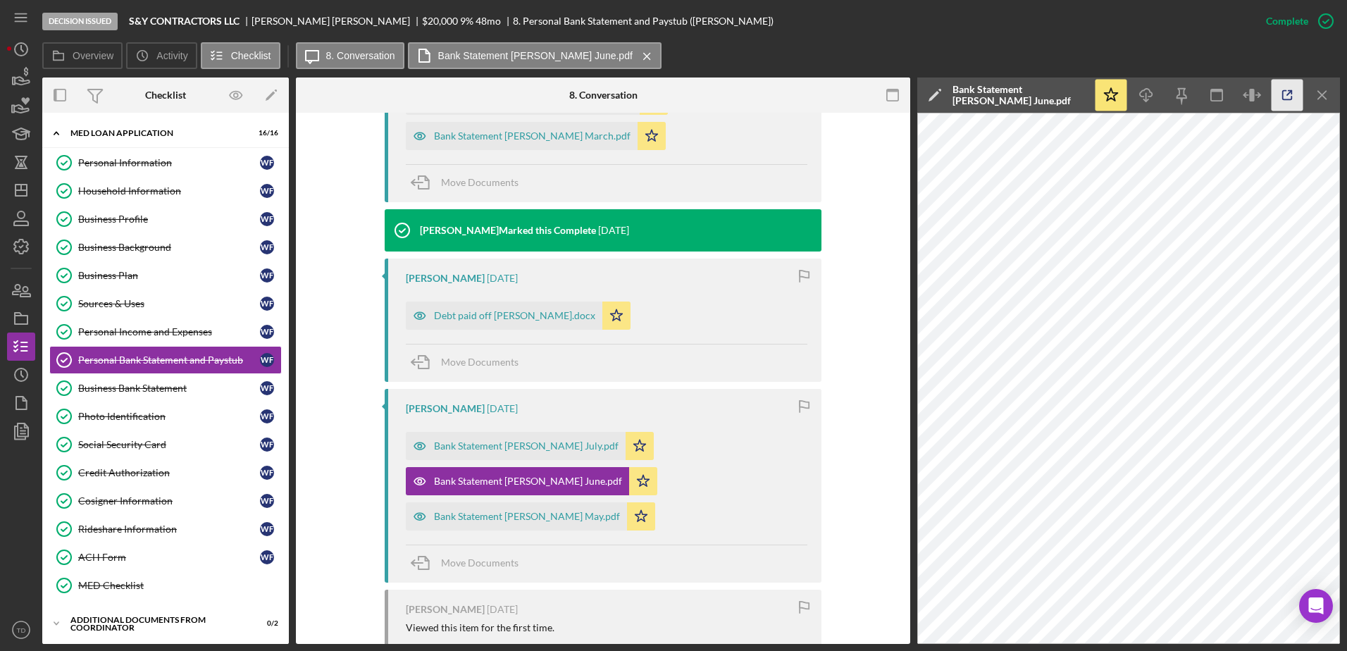
click at [1278, 101] on icon "button" at bounding box center [1287, 96] width 32 height 32
click at [563, 459] on div "Bank Statement [PERSON_NAME] July.pdf" at bounding box center [516, 446] width 220 height 28
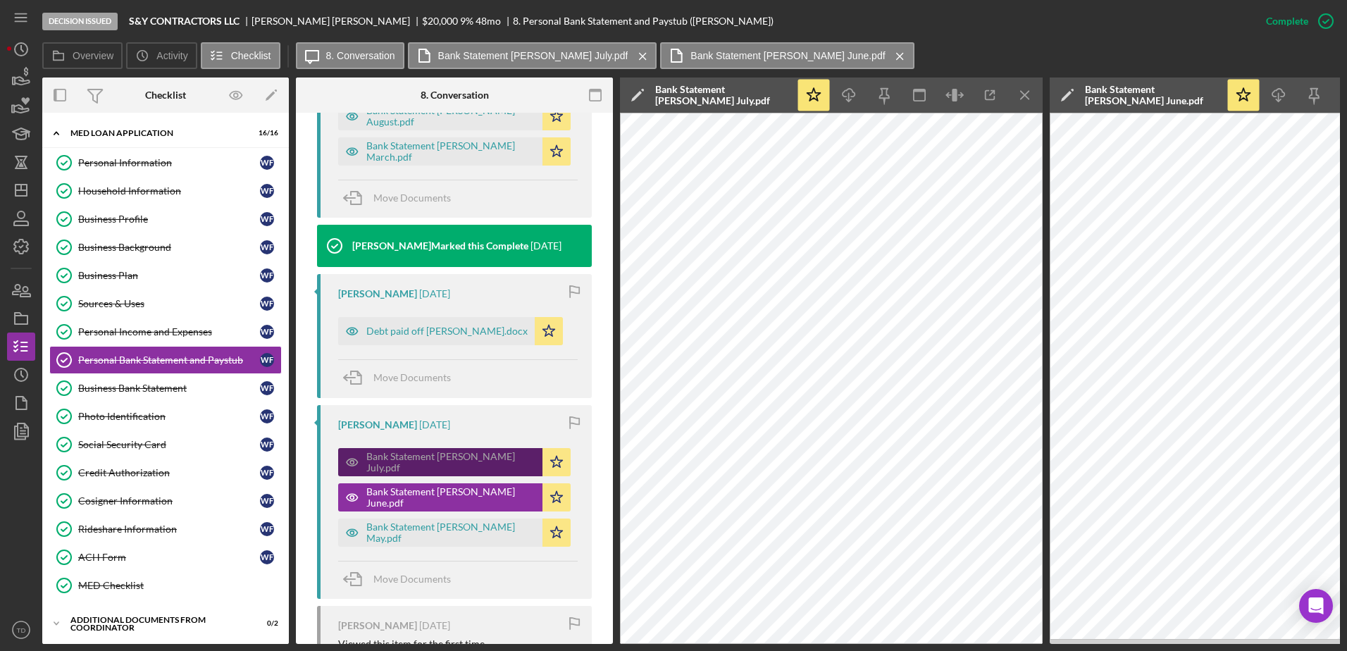
scroll to position [590, 0]
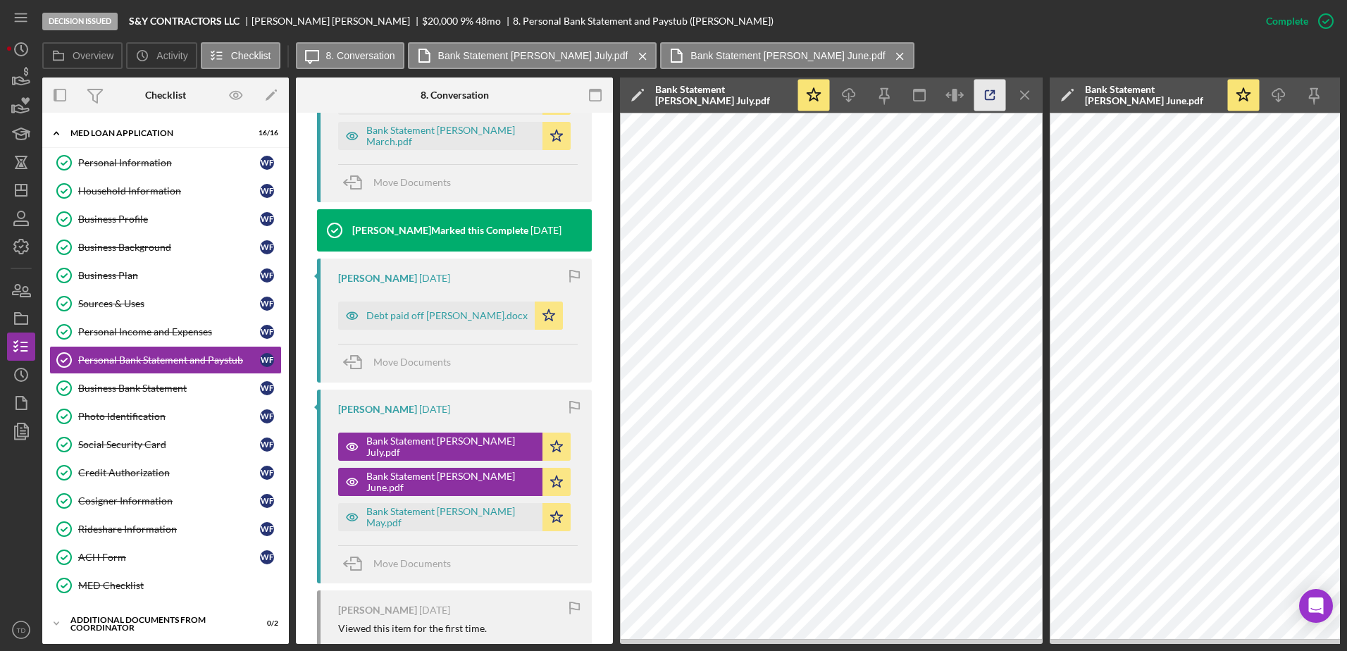
click at [990, 84] on icon "button" at bounding box center [990, 96] width 32 height 32
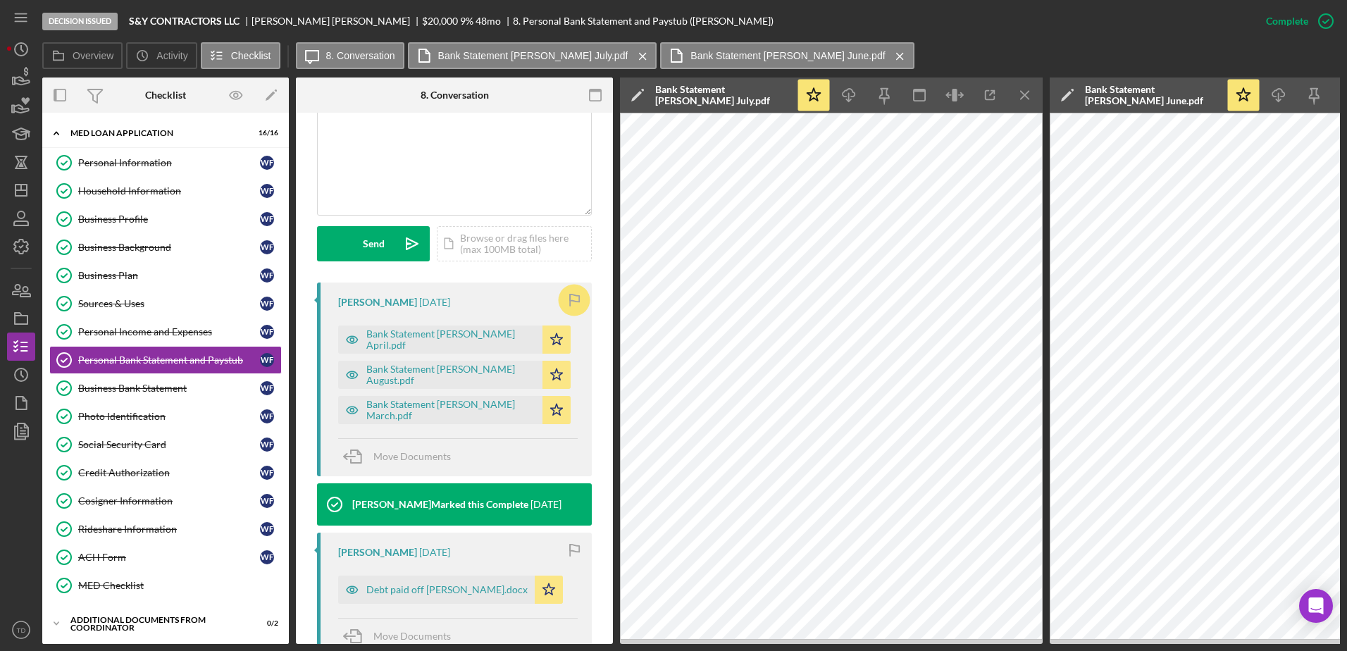
scroll to position [315, 0]
click at [470, 375] on div "Bank Statement [PERSON_NAME] August.pdf" at bounding box center [450, 375] width 169 height 23
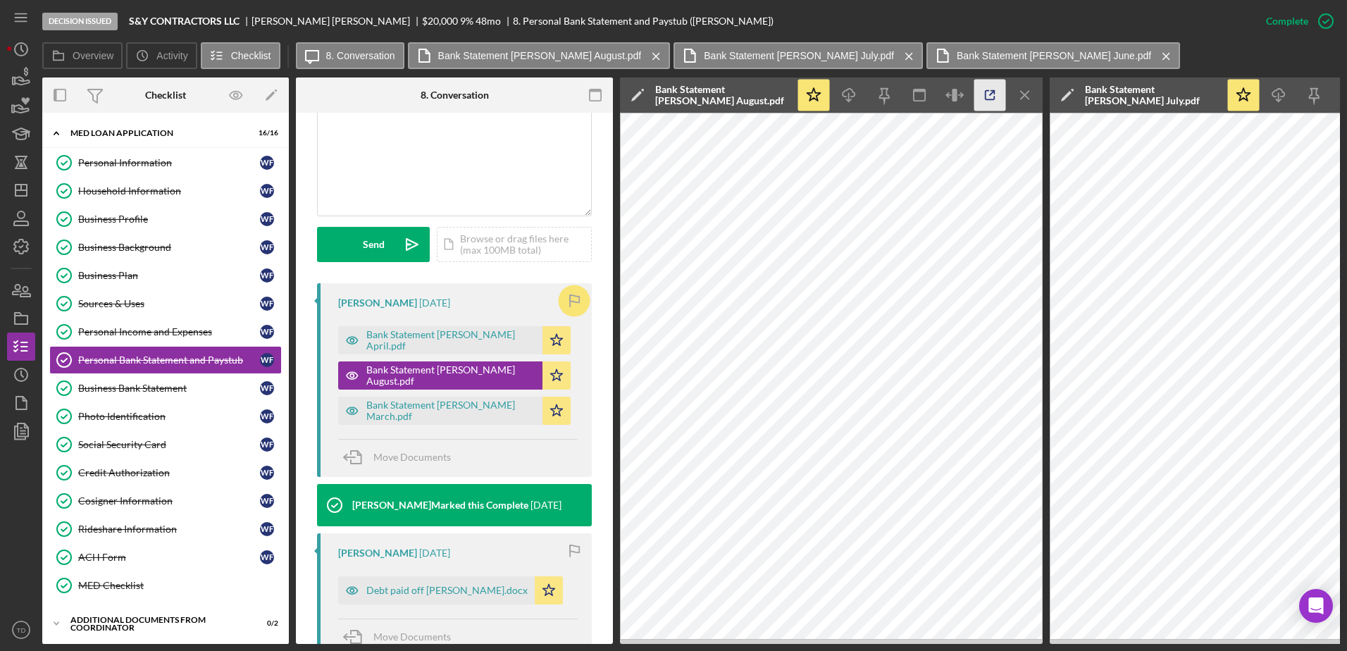
click at [992, 89] on icon "button" at bounding box center [990, 96] width 32 height 32
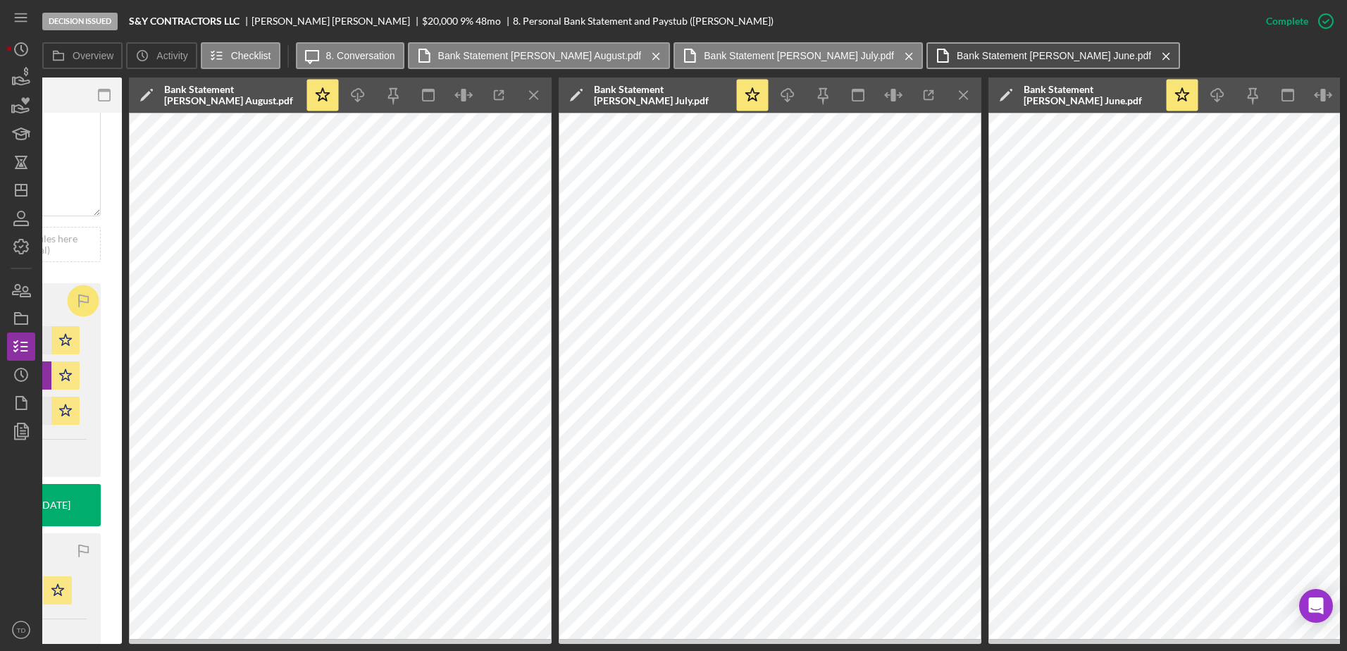
scroll to position [0, 492]
click at [921, 94] on icon "button" at bounding box center [928, 96] width 32 height 32
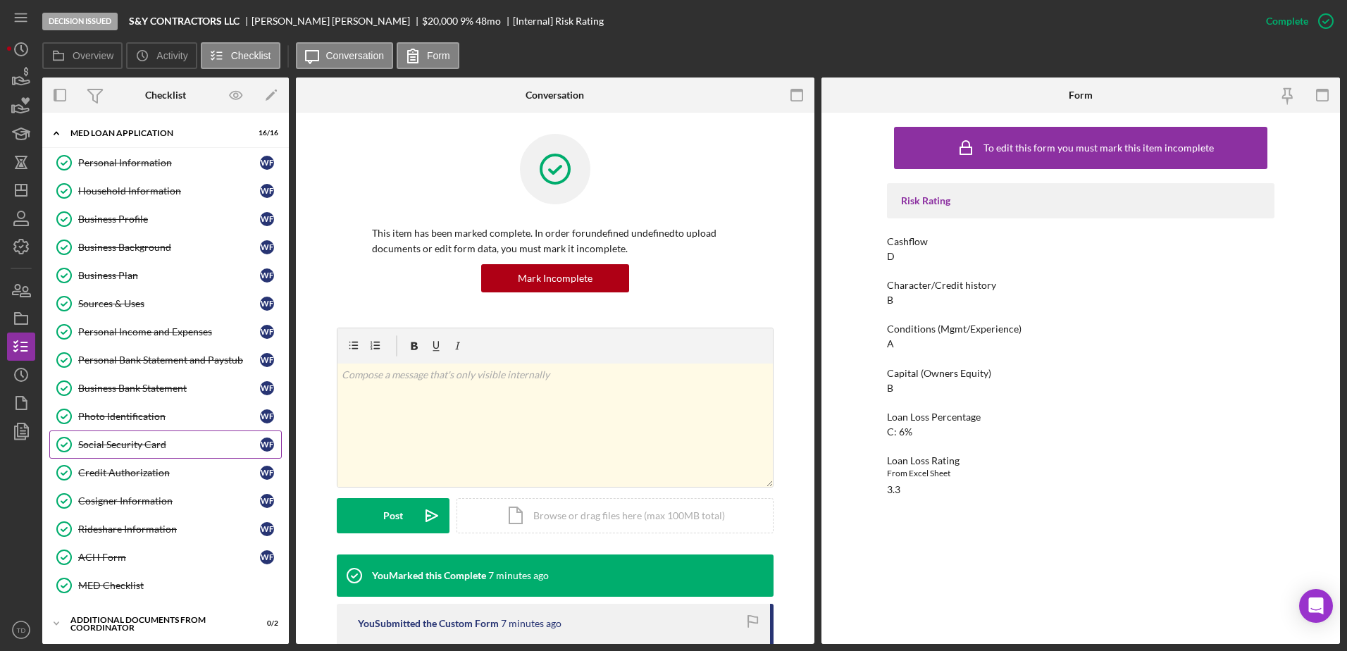
click at [116, 443] on div "Social Security Card" at bounding box center [169, 444] width 182 height 11
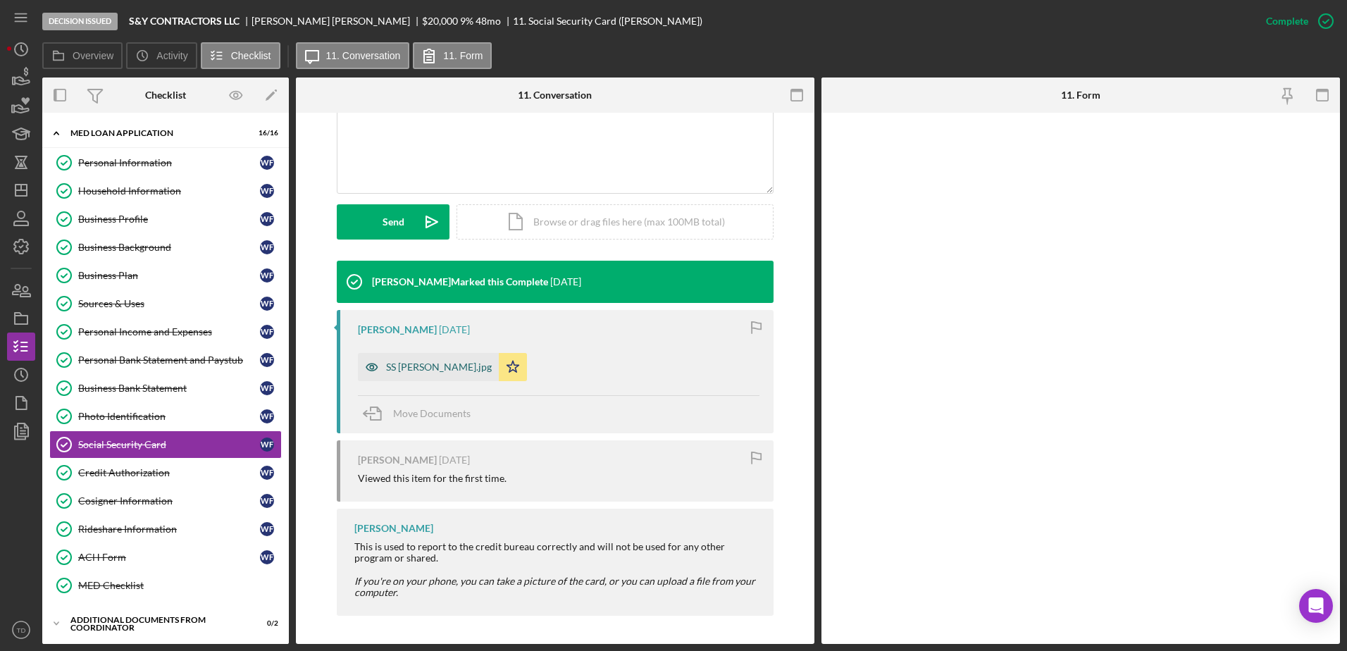
click at [441, 361] on div "SS Wilfrido Figueredo.jpg" at bounding box center [439, 366] width 106 height 11
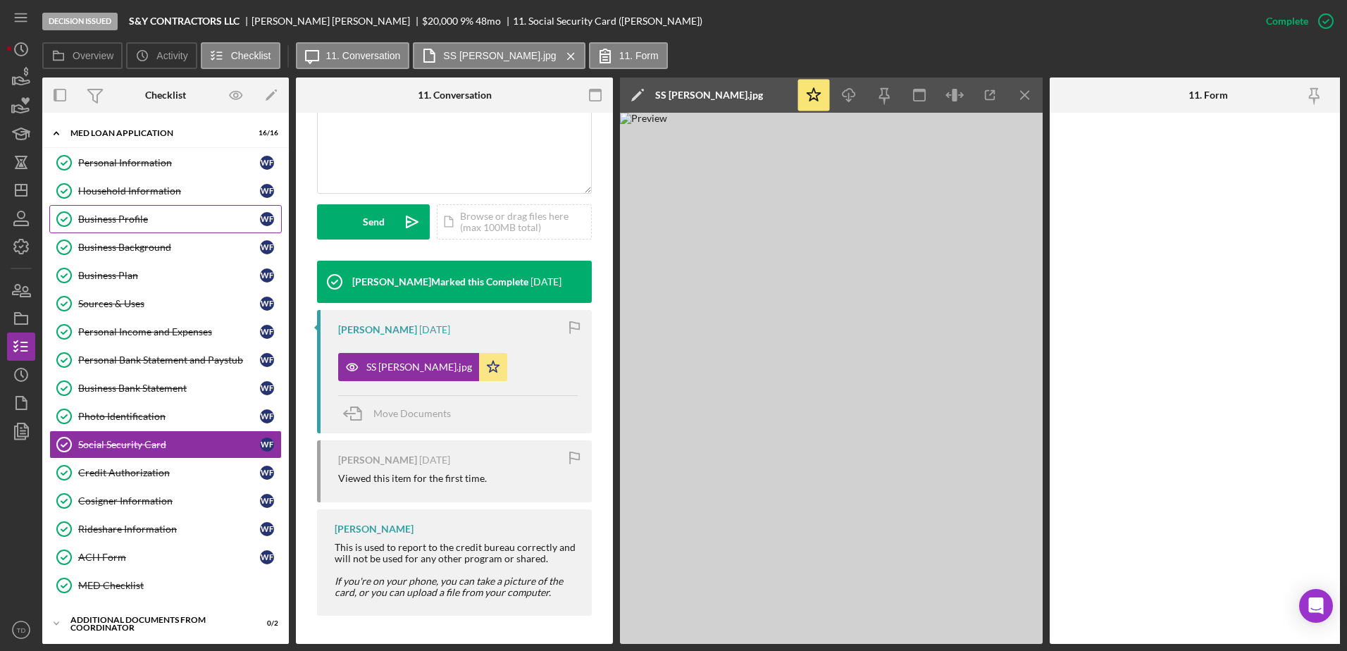
click at [135, 206] on link "Business Profile Business Profile W F" at bounding box center [165, 219] width 232 height 28
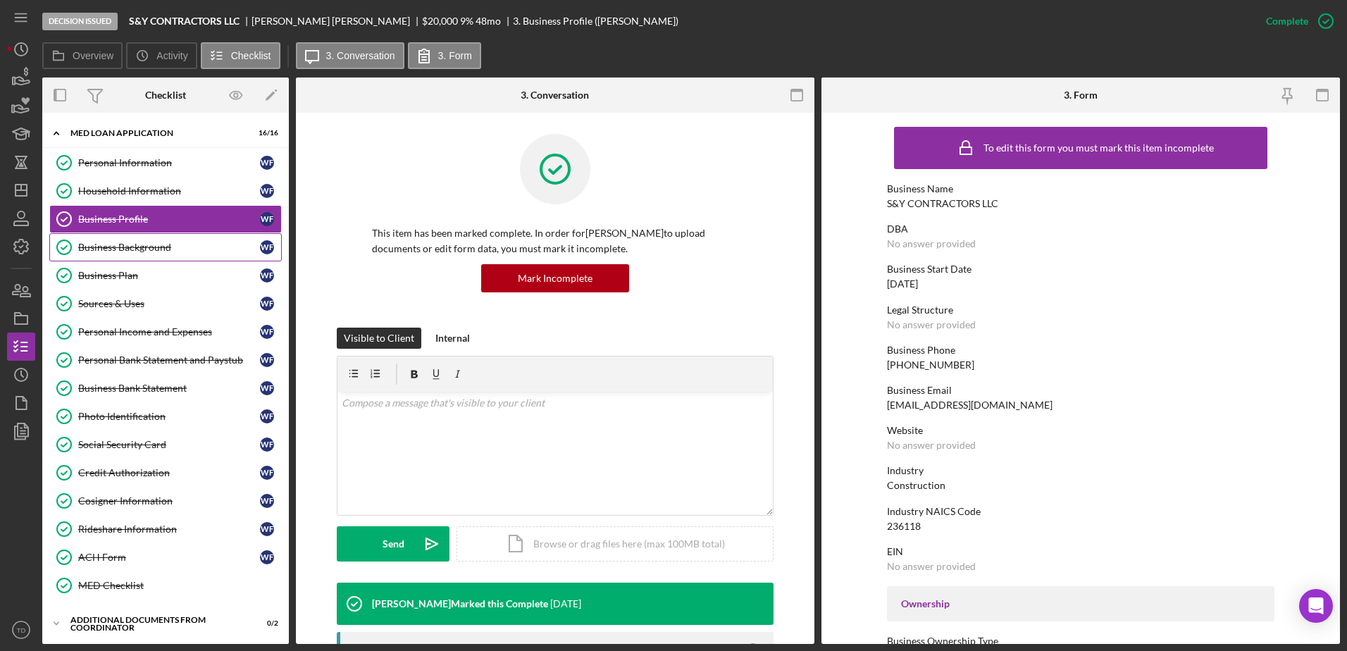
click at [134, 238] on link "Business Background Business Background W F" at bounding box center [165, 247] width 232 height 28
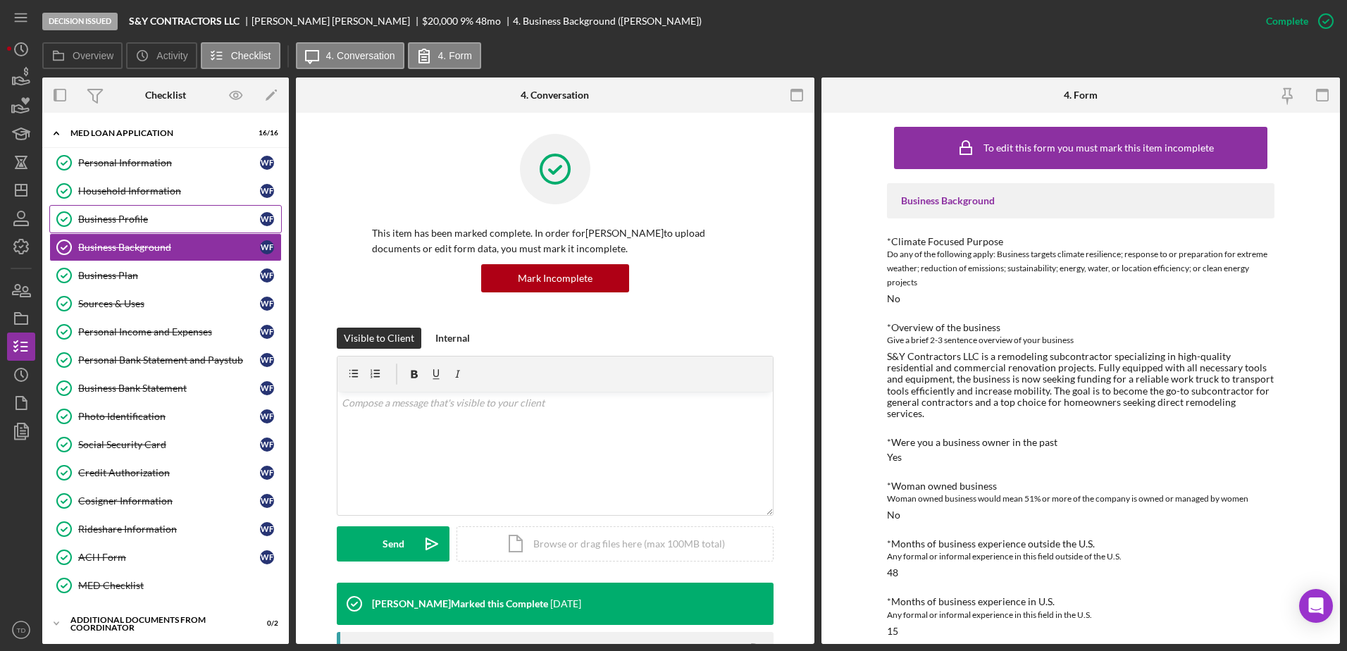
click at [139, 210] on link "Business Profile Business Profile W F" at bounding box center [165, 219] width 232 height 28
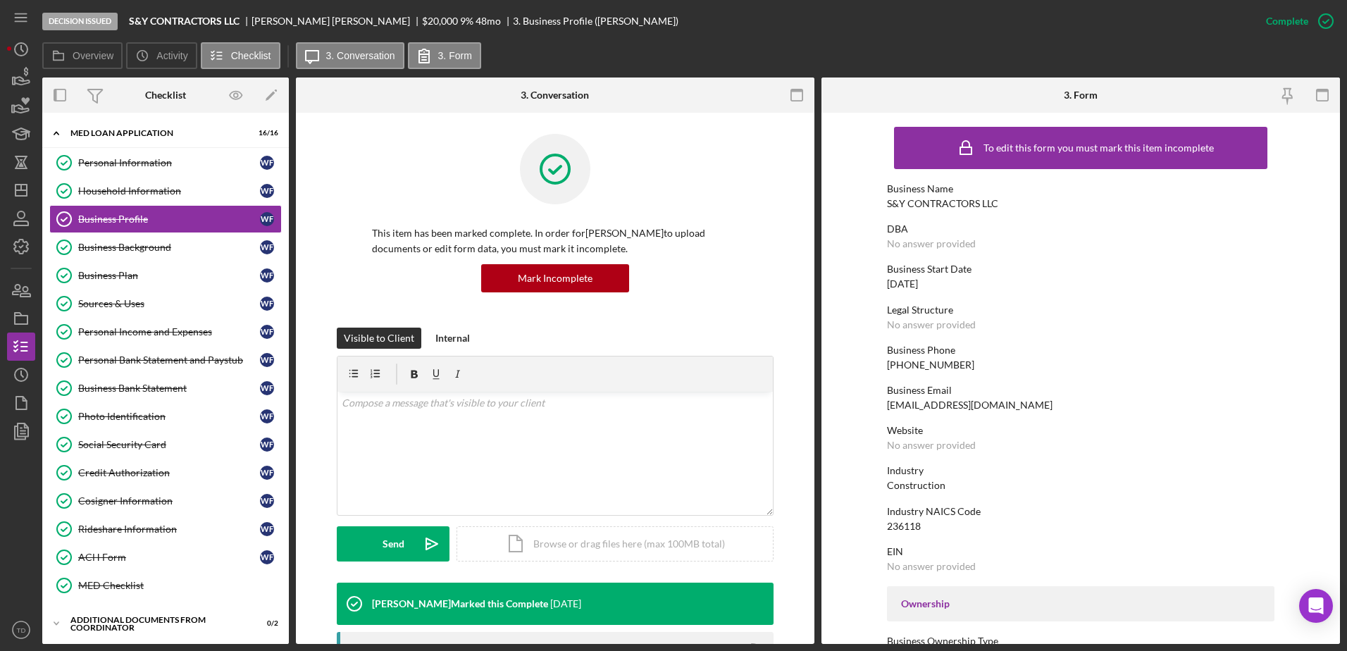
scroll to position [356, 0]
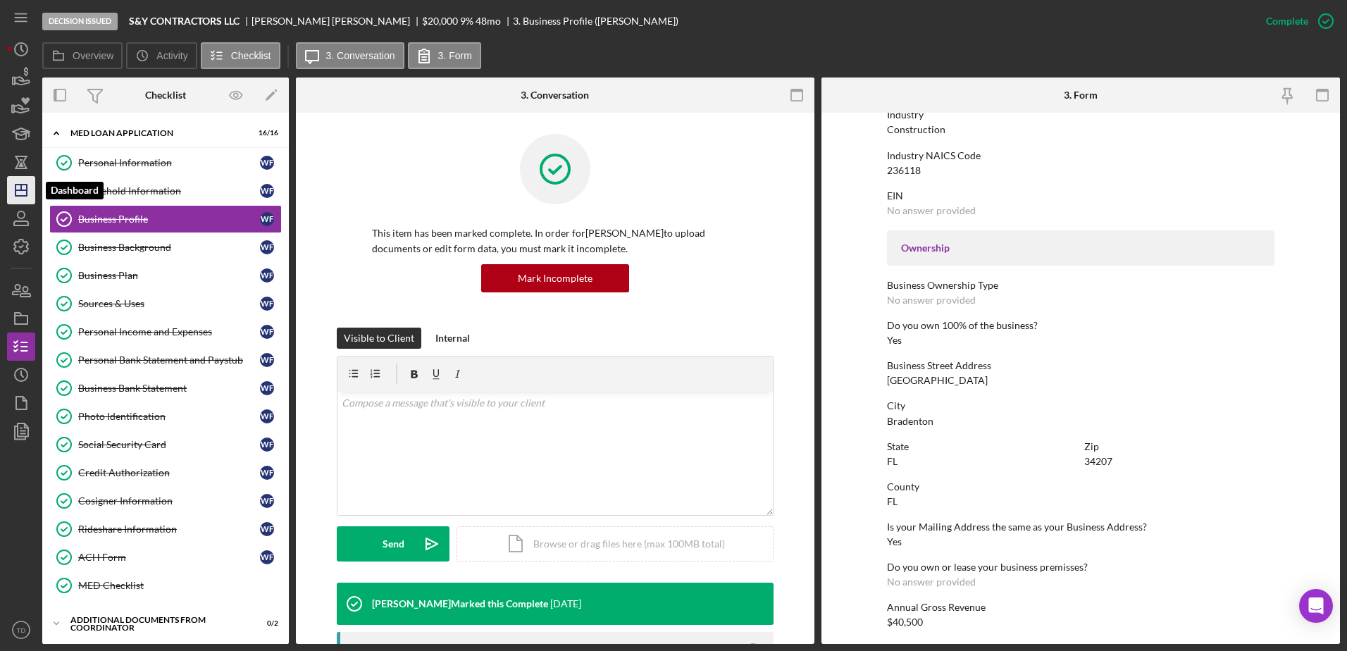
click at [16, 189] on polygon "button" at bounding box center [20, 190] width 11 height 11
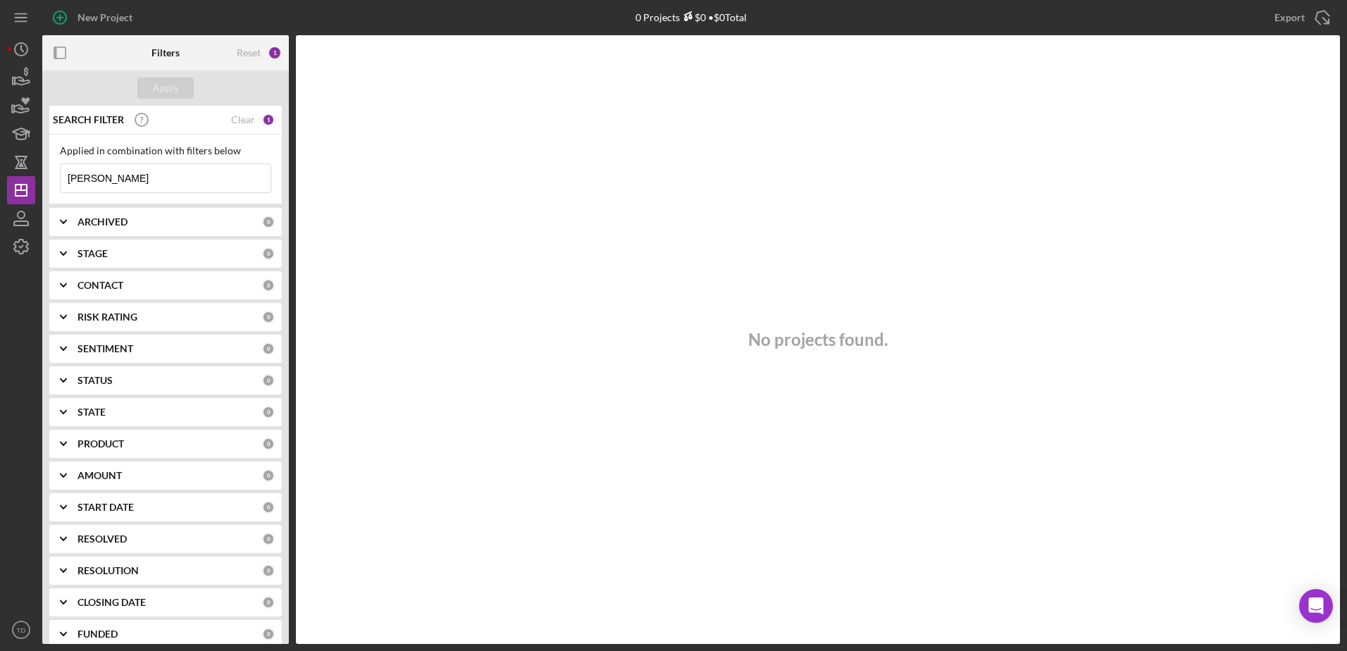
click at [185, 187] on input "karol" at bounding box center [166, 178] width 210 height 28
drag, startPoint x: 185, startPoint y: 187, endPoint x: -41, endPoint y: 146, distance: 229.2
click at [0, 146] on html "New Project 0 Projects $0 • $0 Total karol Export Icon/Export Filters Reset 1 A…" at bounding box center [673, 325] width 1347 height 651
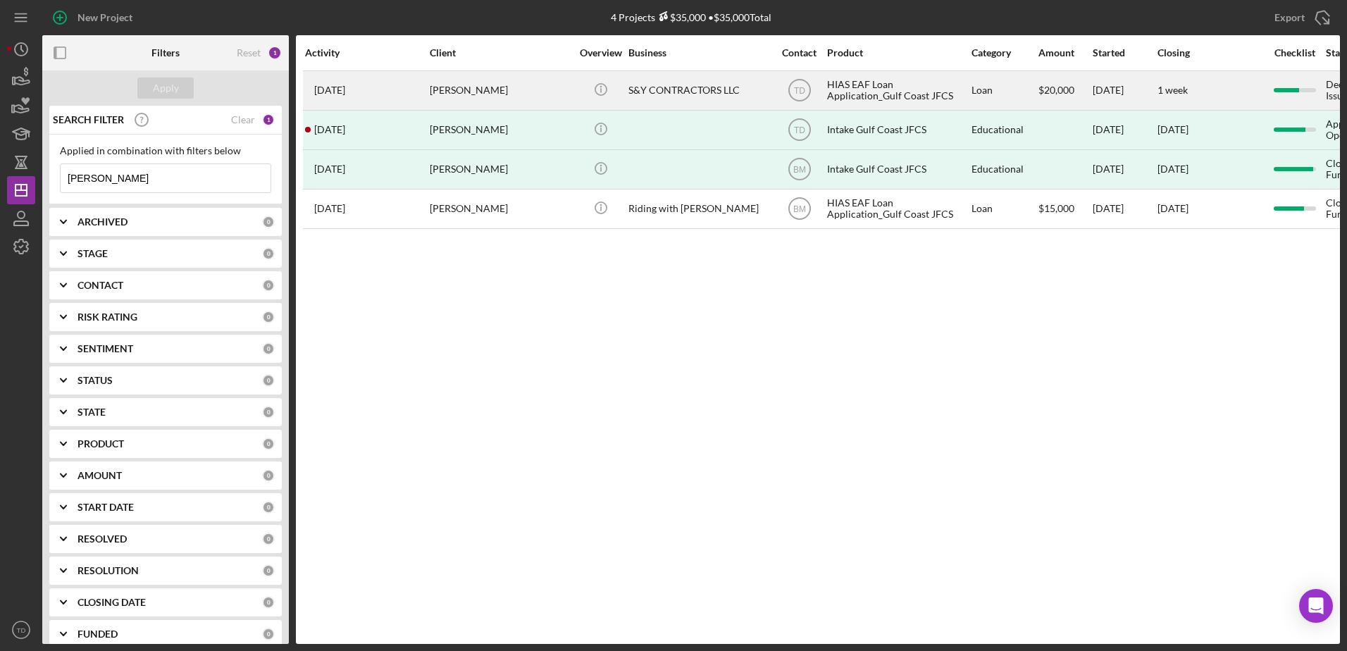
type input "figueredo"
click at [452, 96] on div "[PERSON_NAME]" at bounding box center [500, 90] width 141 height 37
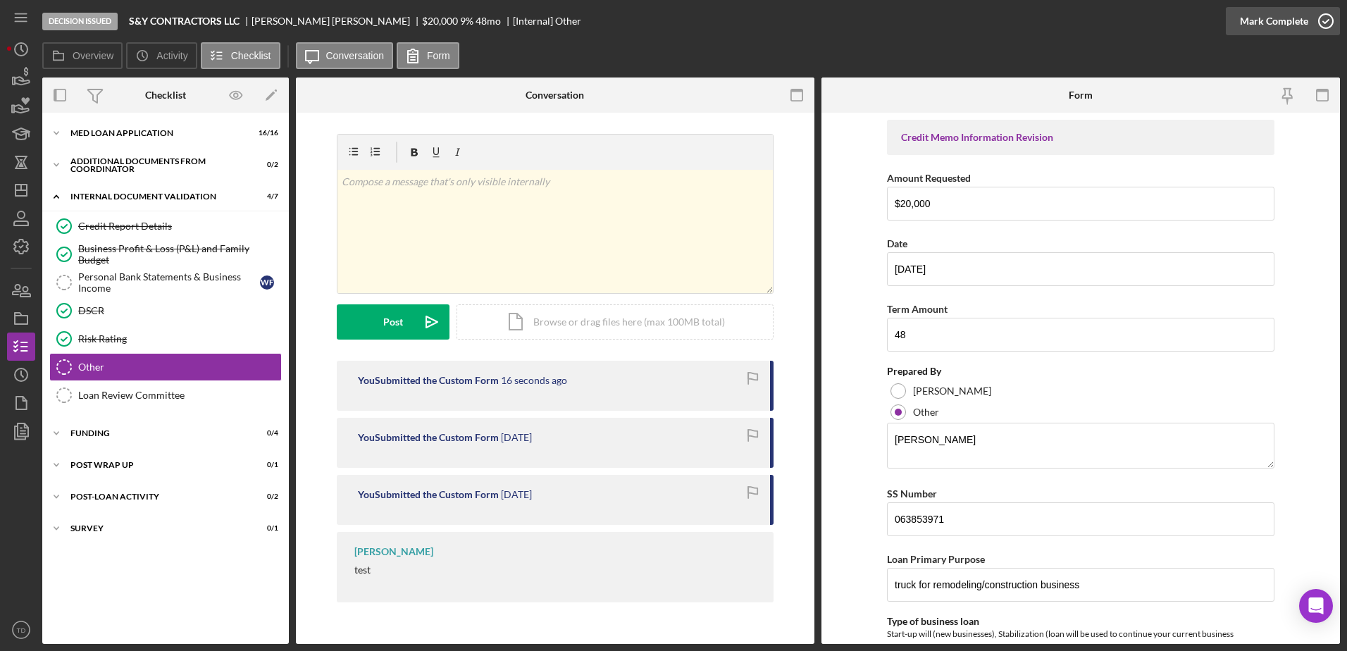
click at [1330, 18] on icon "button" at bounding box center [1325, 21] width 35 height 35
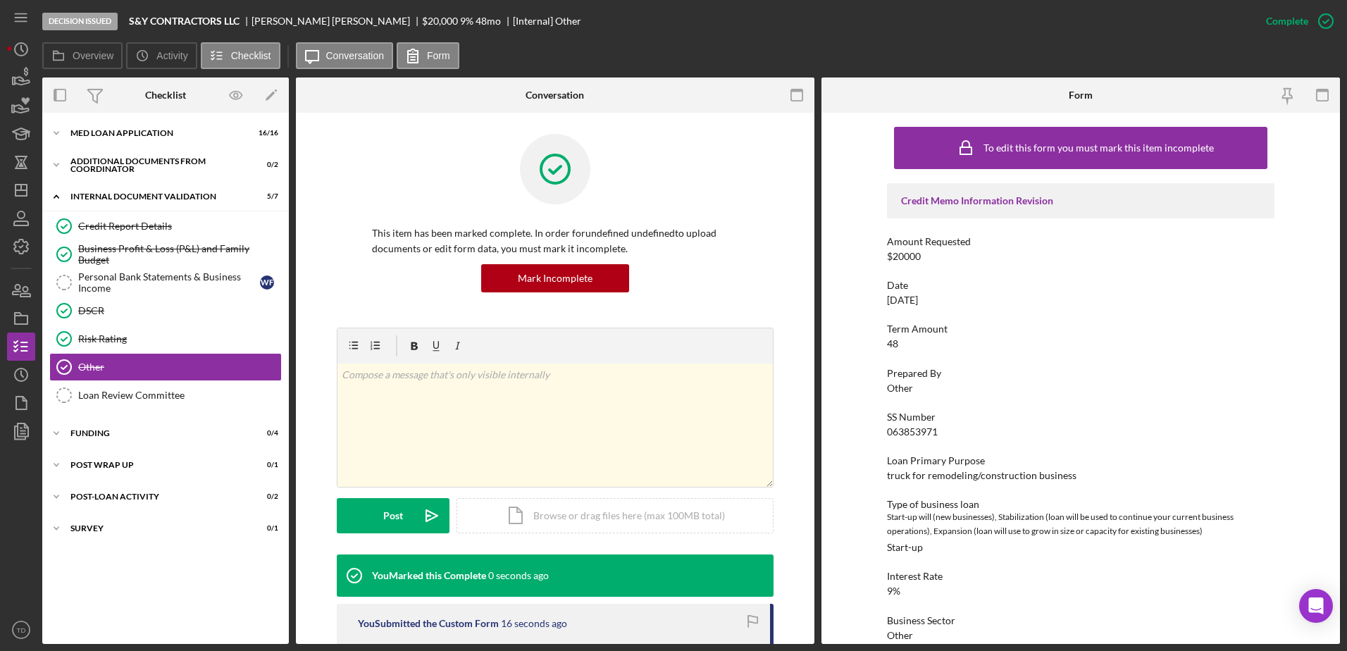
scroll to position [237, 0]
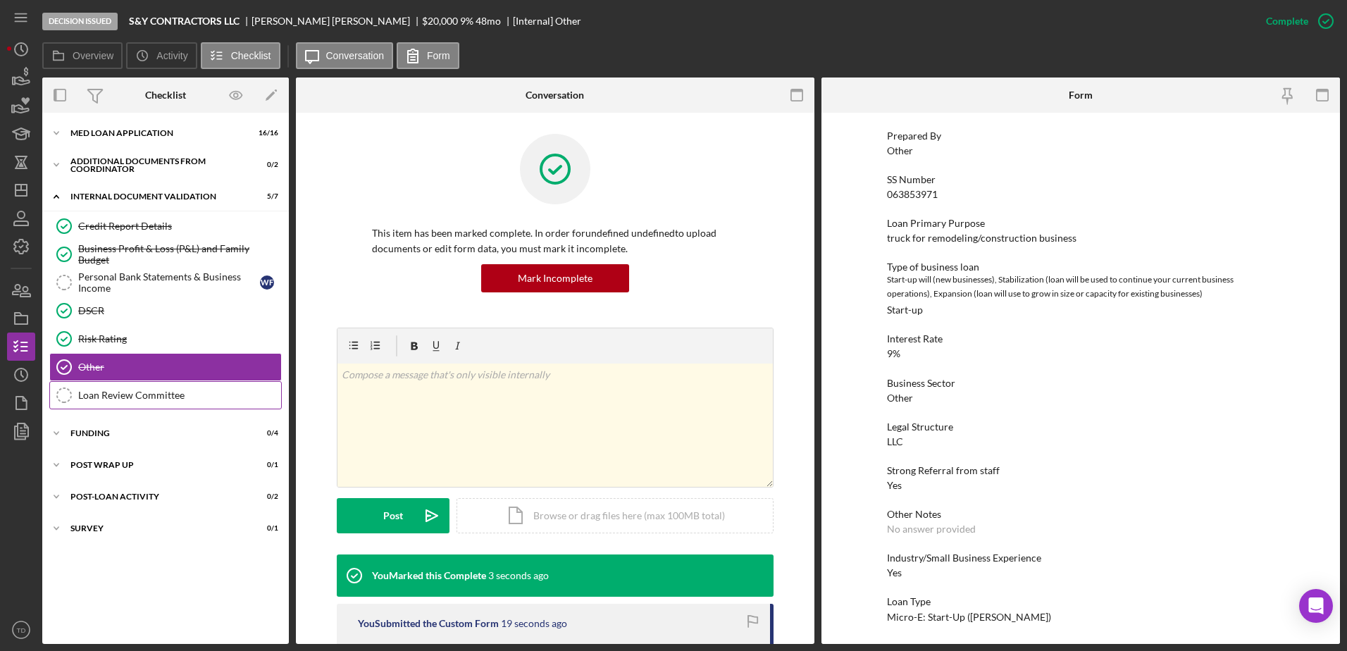
click at [156, 404] on link "Loan Review Committee Loan Review Committee" at bounding box center [165, 395] width 232 height 28
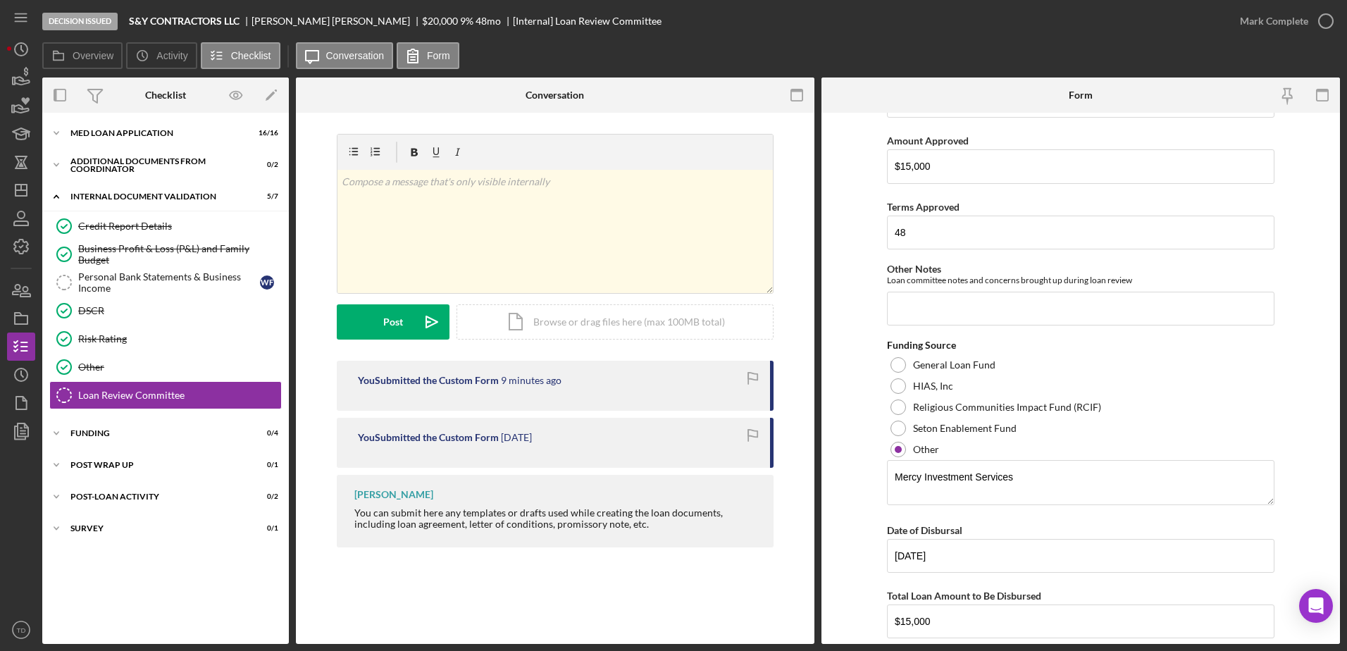
scroll to position [559, 0]
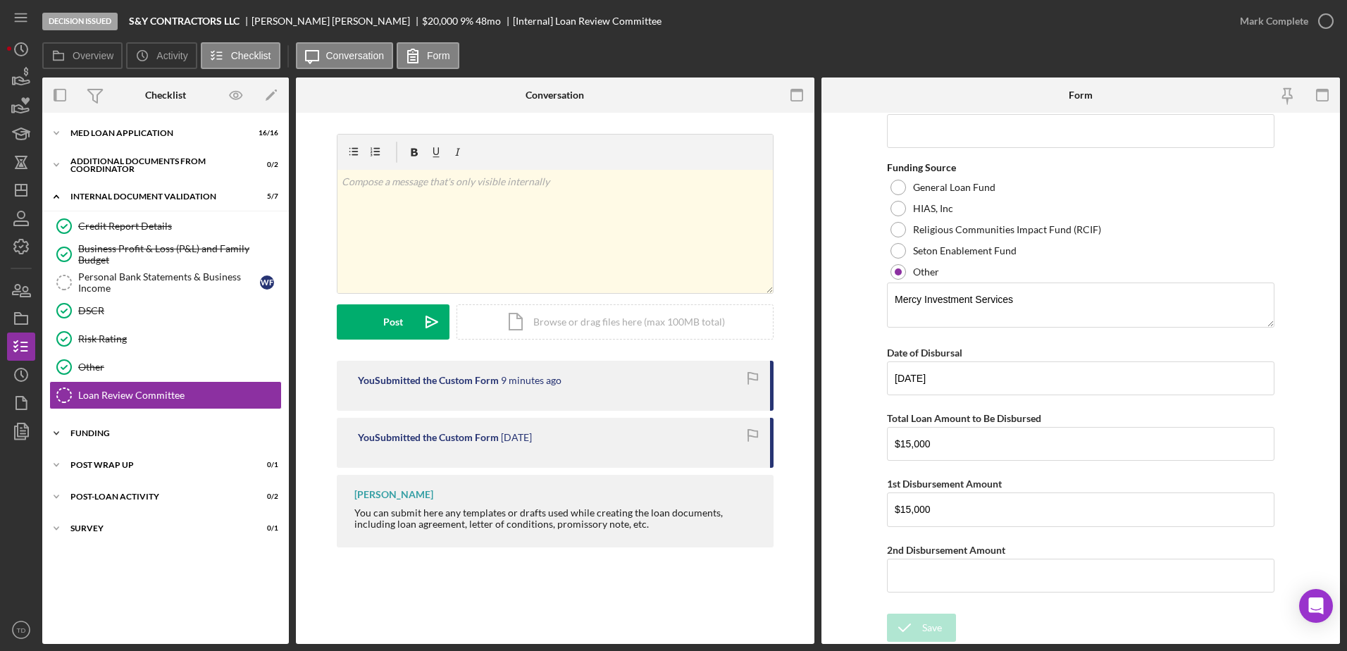
click at [197, 432] on div "Funding" at bounding box center [170, 433] width 201 height 8
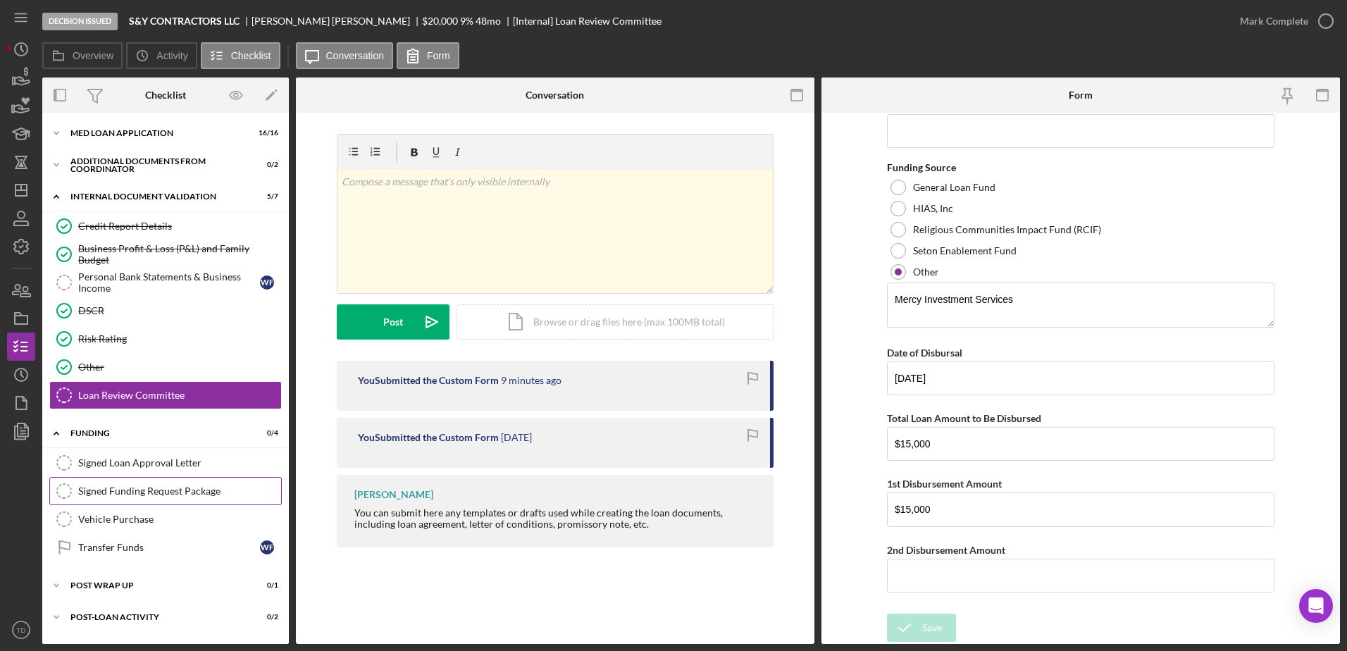
click at [153, 477] on link "Signed Funding Request Package Signed Funding Request Package" at bounding box center [165, 491] width 232 height 28
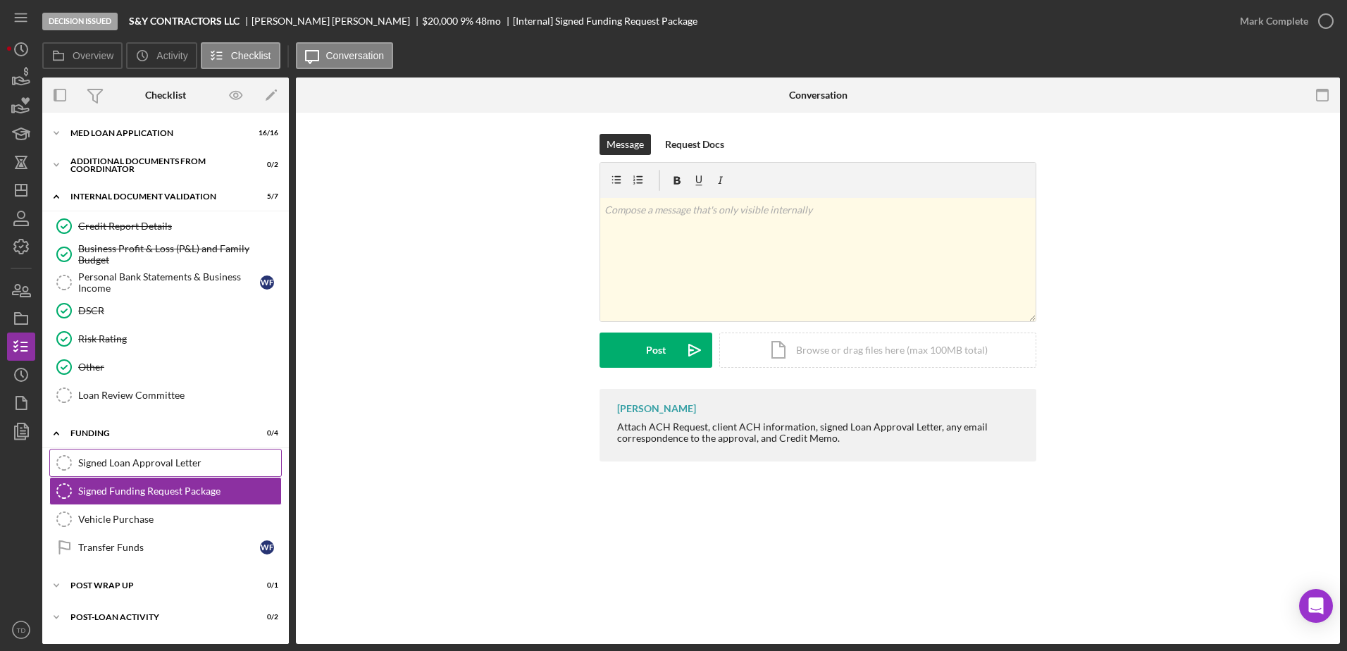
click at [156, 461] on div "Signed Loan Approval Letter" at bounding box center [179, 462] width 203 height 11
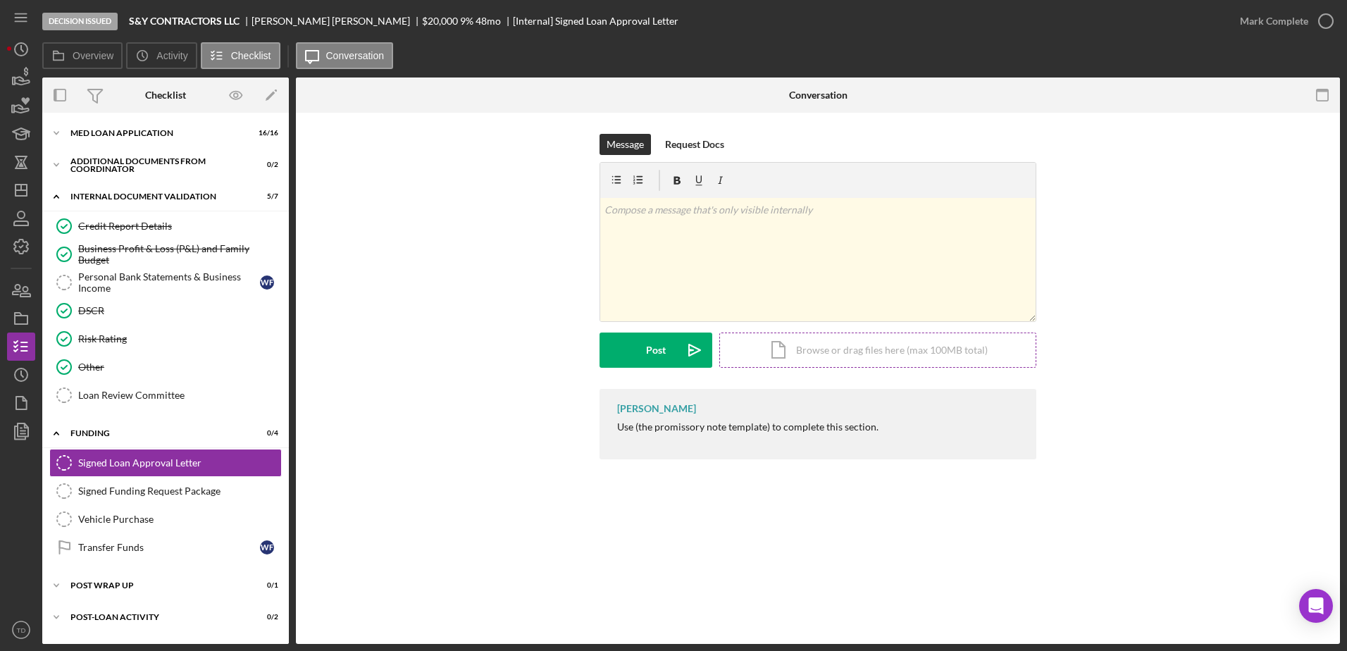
click at [826, 349] on div "Icon/Document Browse or drag files here (max 100MB total) Tap to choose files o…" at bounding box center [877, 349] width 317 height 35
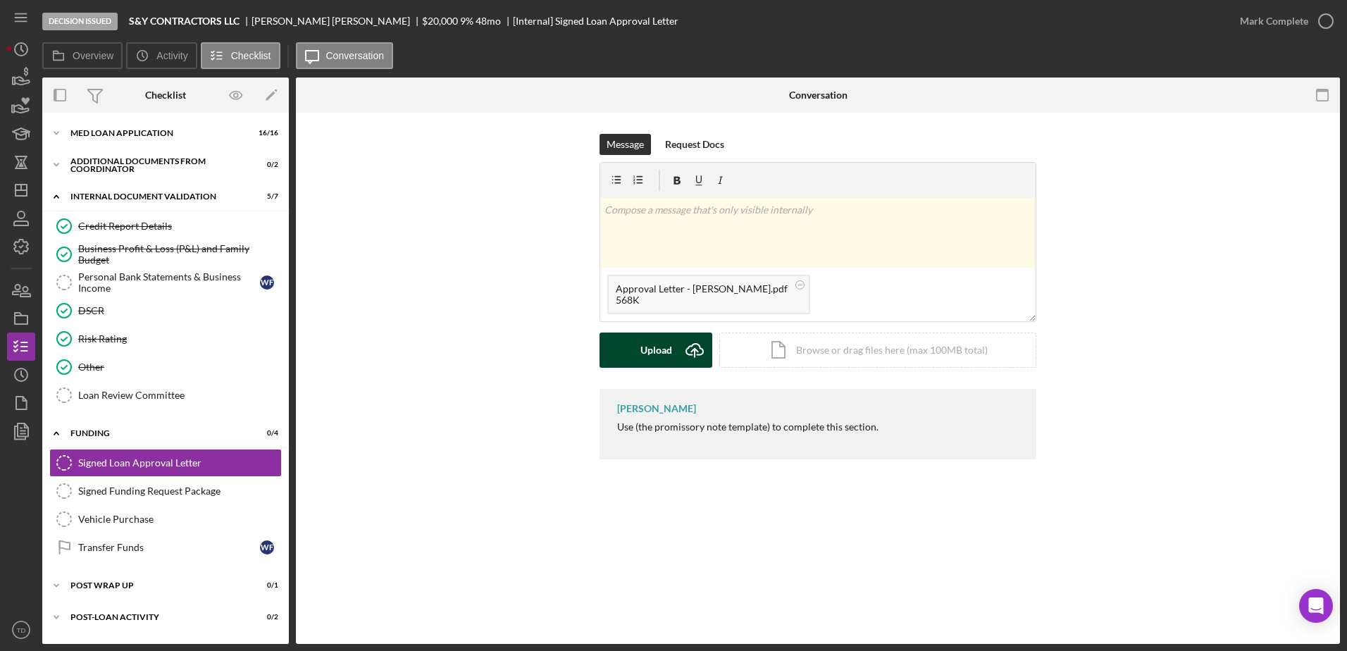
click at [688, 347] on icon "Icon/Upload" at bounding box center [694, 349] width 35 height 35
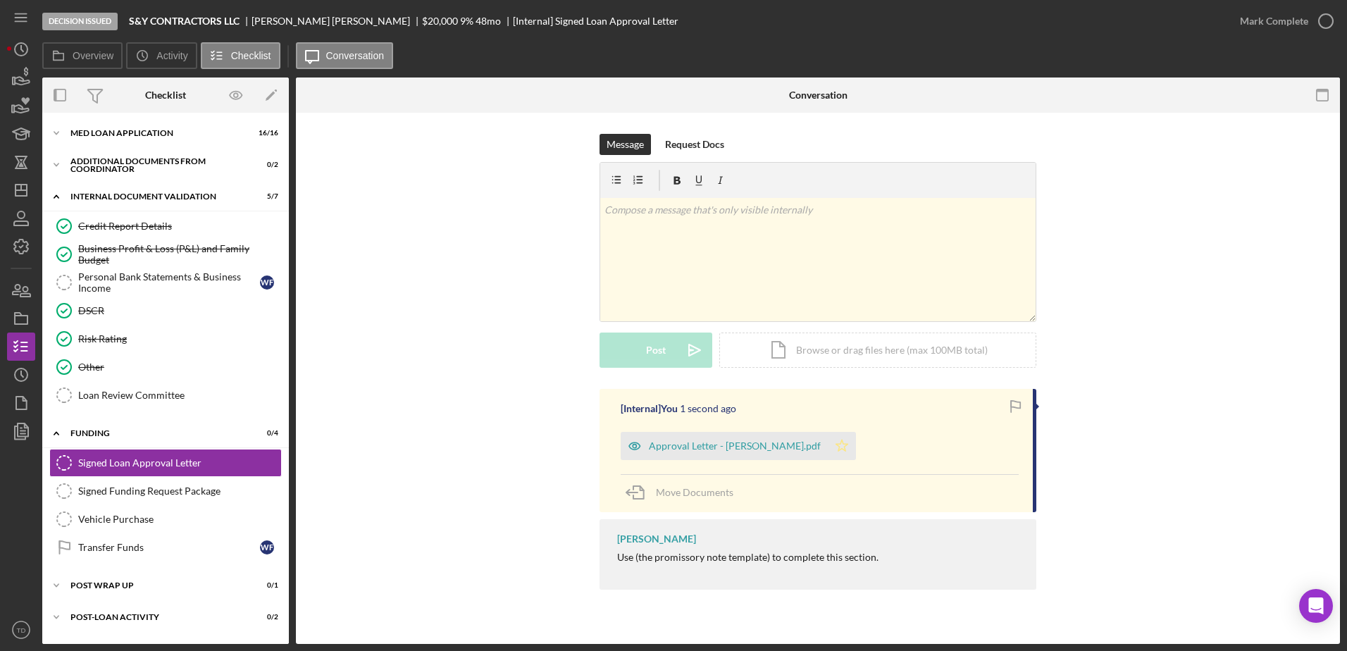
click at [842, 440] on icon "Icon/Star" at bounding box center [842, 446] width 28 height 28
click at [221, 501] on link "Signed Funding Request Package Signed Funding Request Package" at bounding box center [165, 491] width 232 height 28
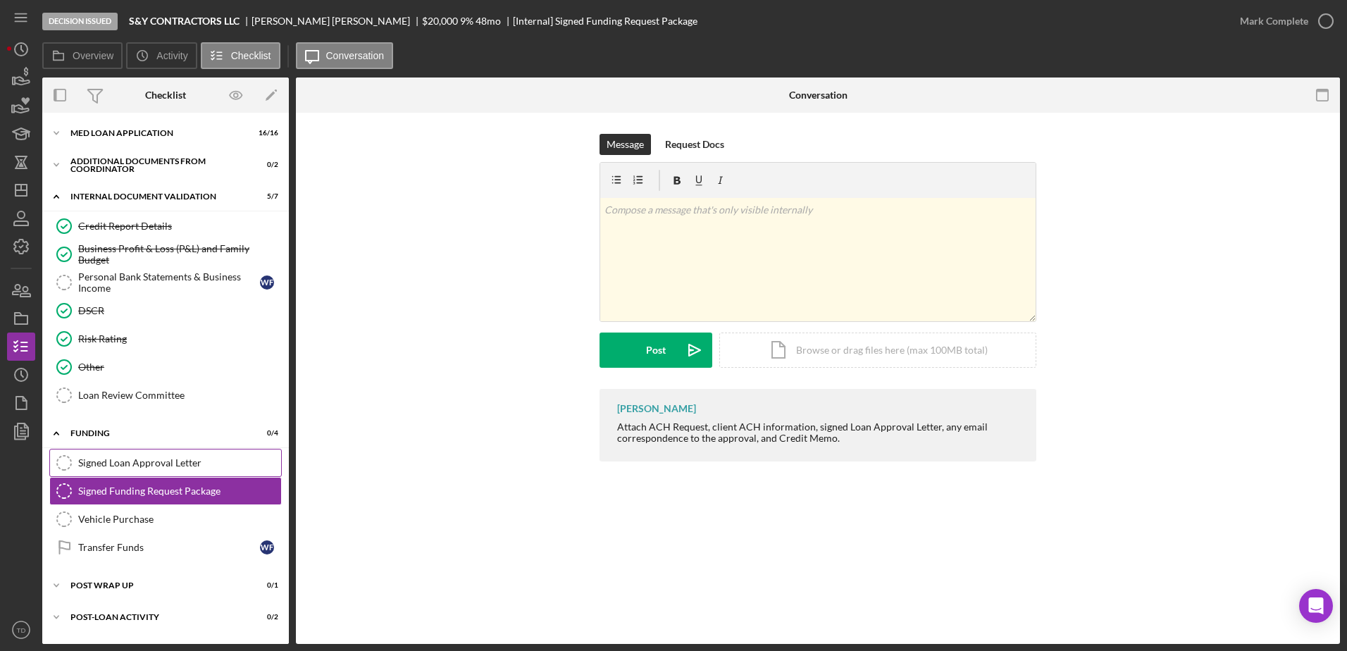
click at [183, 470] on link "Signed Loan Approval Letter Signed Loan Approval Letter" at bounding box center [165, 463] width 232 height 28
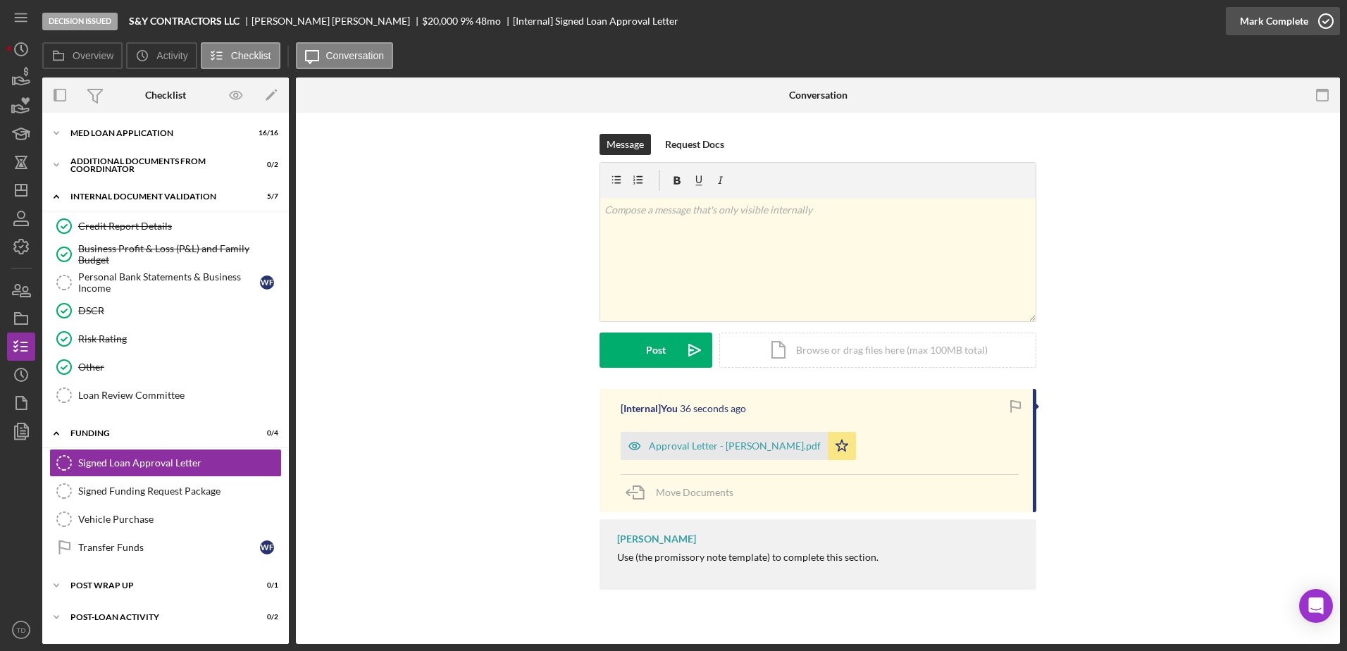
click at [1331, 25] on icon "button" at bounding box center [1325, 21] width 35 height 35
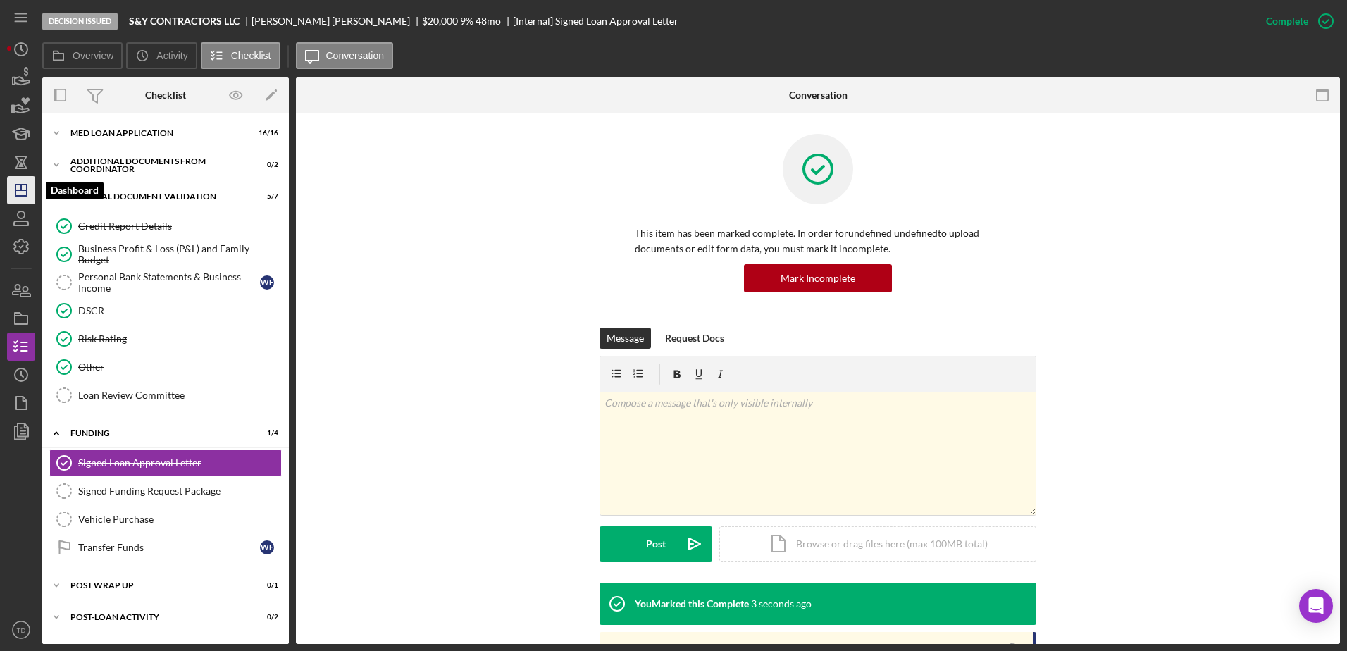
click at [10, 195] on icon "Icon/Dashboard" at bounding box center [21, 190] width 35 height 35
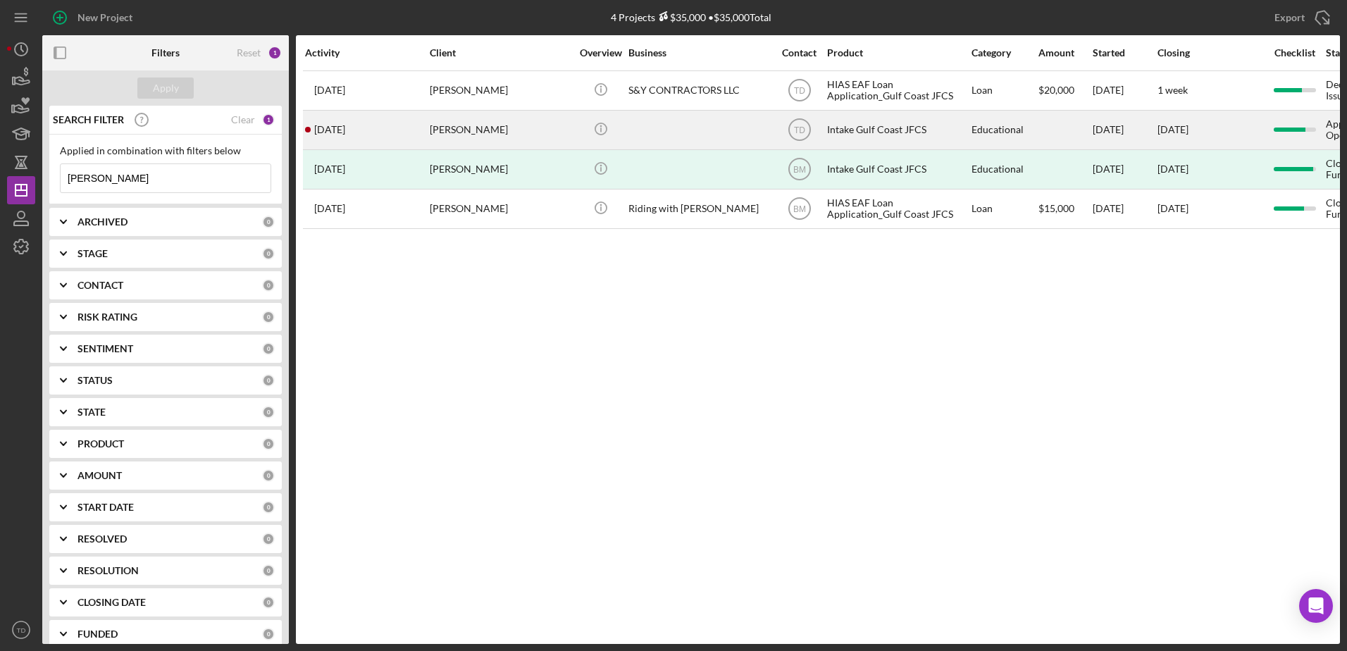
click at [385, 125] on div "3 months ago Wilfredo Figueredo" at bounding box center [366, 129] width 123 height 37
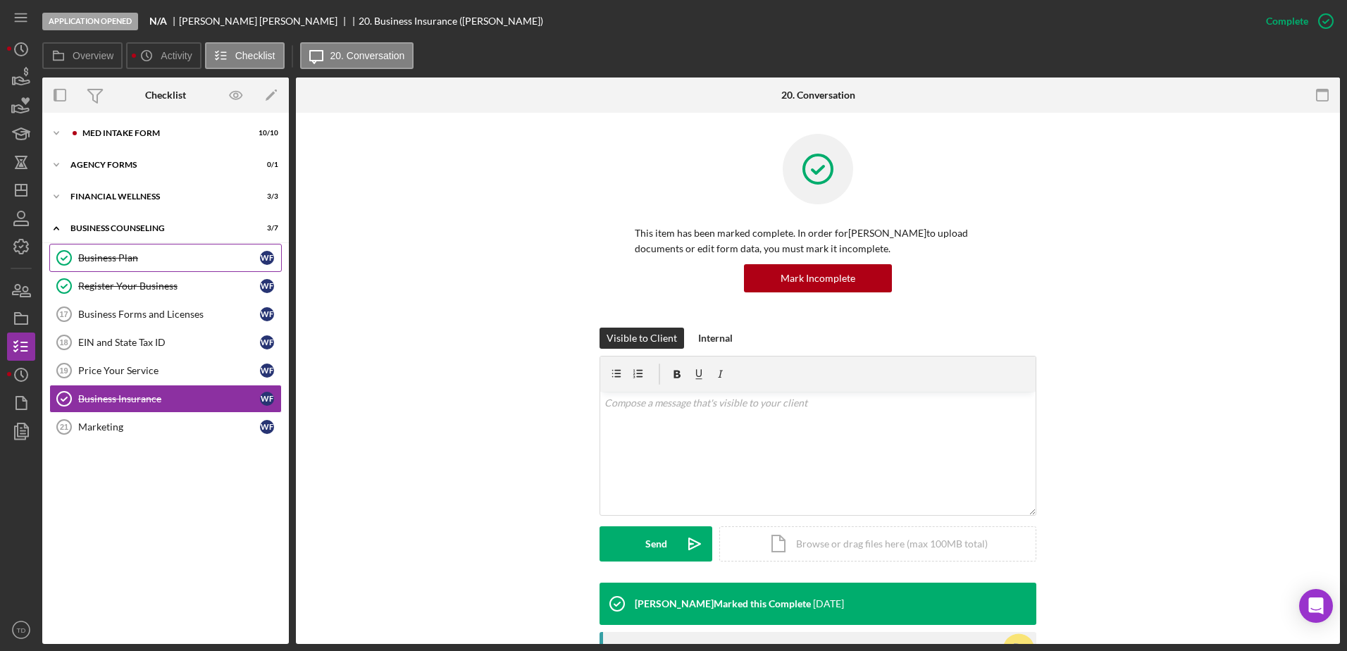
click at [142, 270] on link "Business Plan Business Plan W F" at bounding box center [165, 258] width 232 height 28
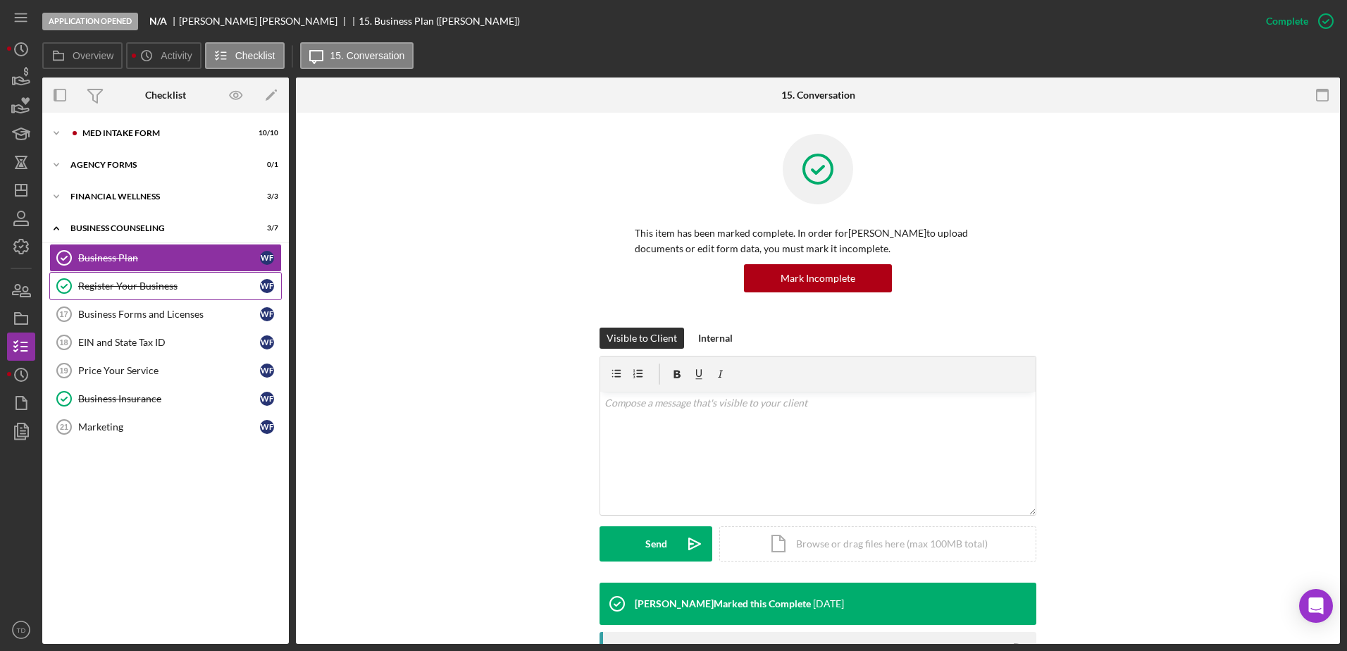
click at [137, 287] on div "Register Your Business" at bounding box center [169, 285] width 182 height 11
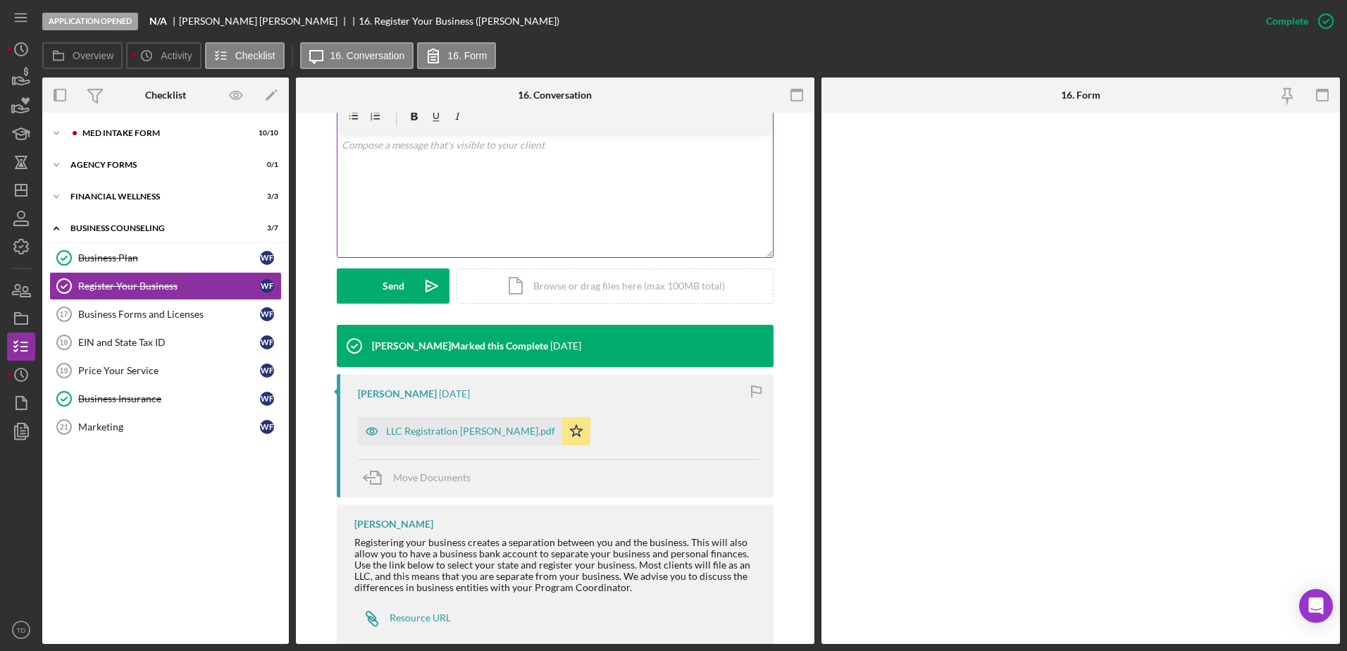
scroll to position [289, 0]
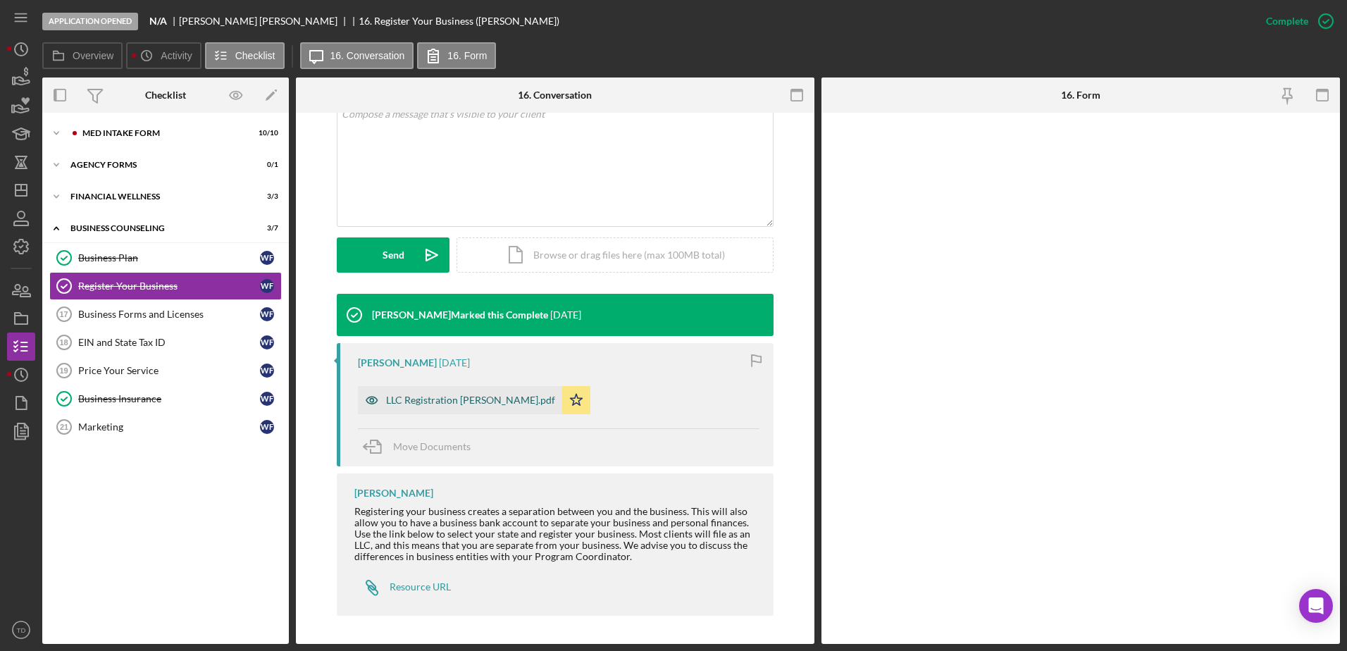
click at [533, 408] on div "LLC Registration Wilfredo Figueredo.pdf" at bounding box center [460, 400] width 204 height 28
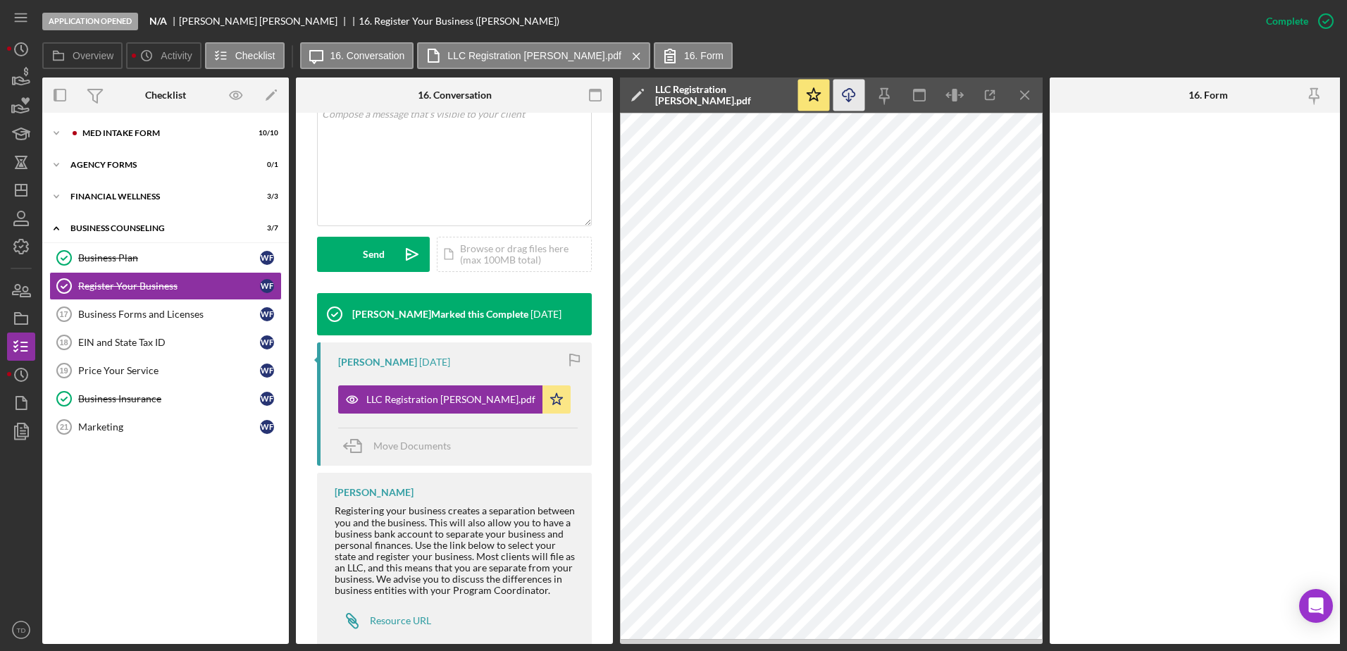
click at [840, 89] on icon "Icon/Download" at bounding box center [849, 96] width 32 height 32
click at [127, 129] on div "MED Intake Form" at bounding box center [176, 133] width 189 height 8
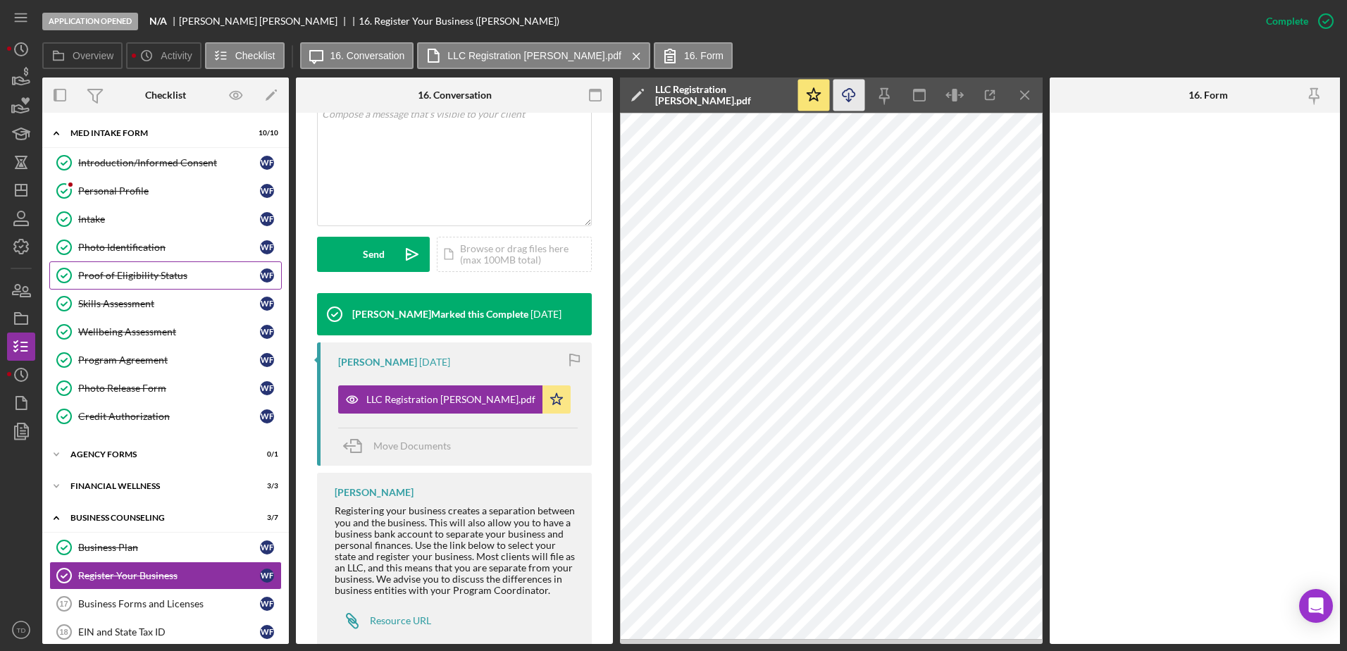
click at [168, 284] on link "Proof of Eligibility Status Proof of Eligibility Status W F" at bounding box center [165, 275] width 232 height 28
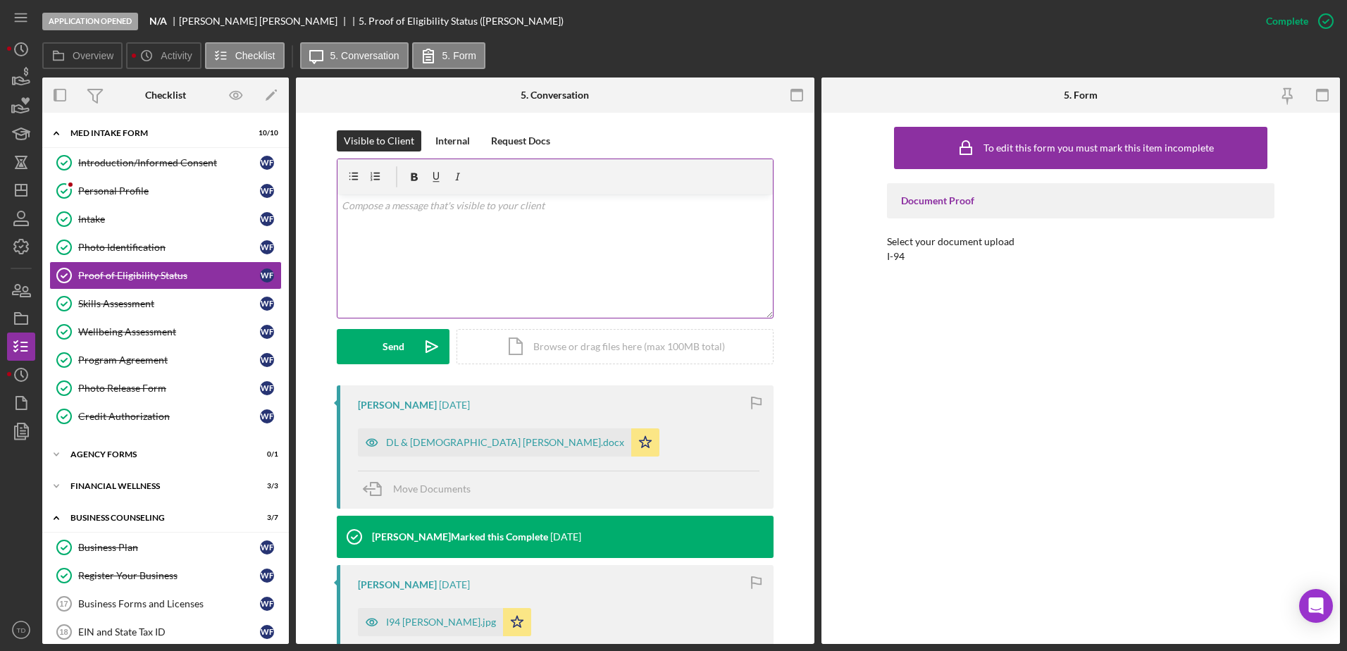
scroll to position [198, 0]
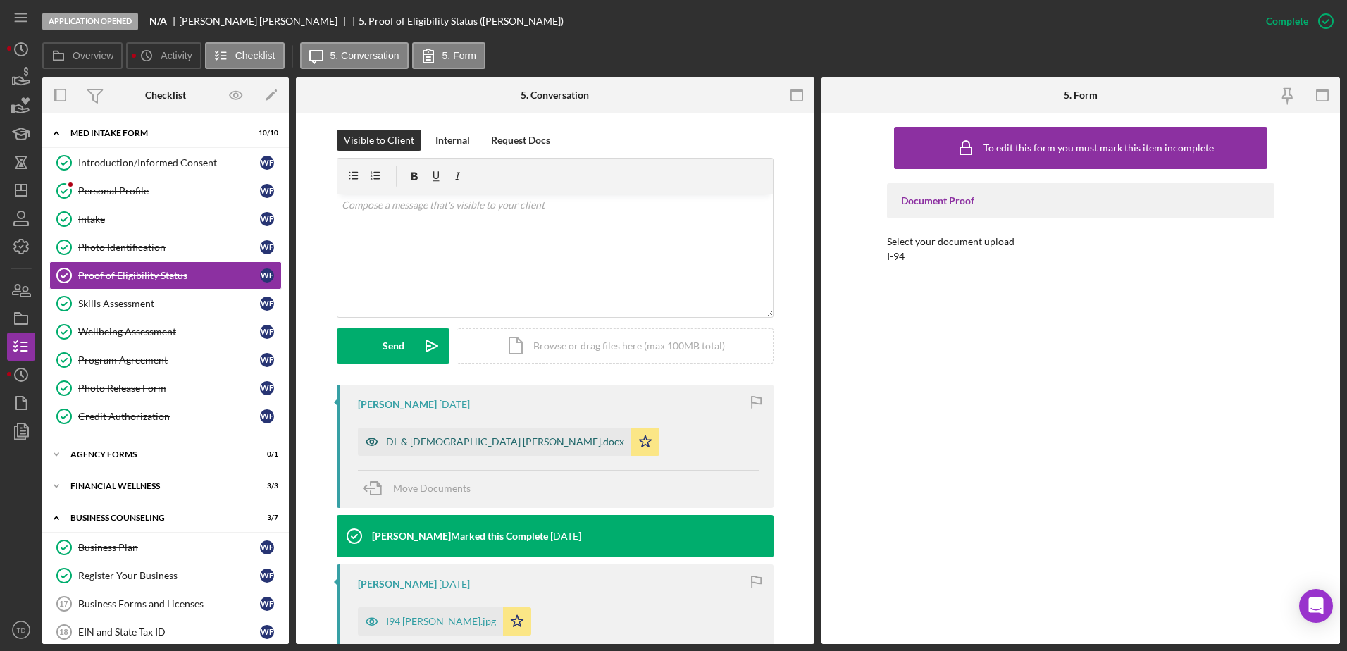
click at [520, 442] on div "DL & Green Card Wilfrido Figueredo.docx" at bounding box center [505, 441] width 238 height 11
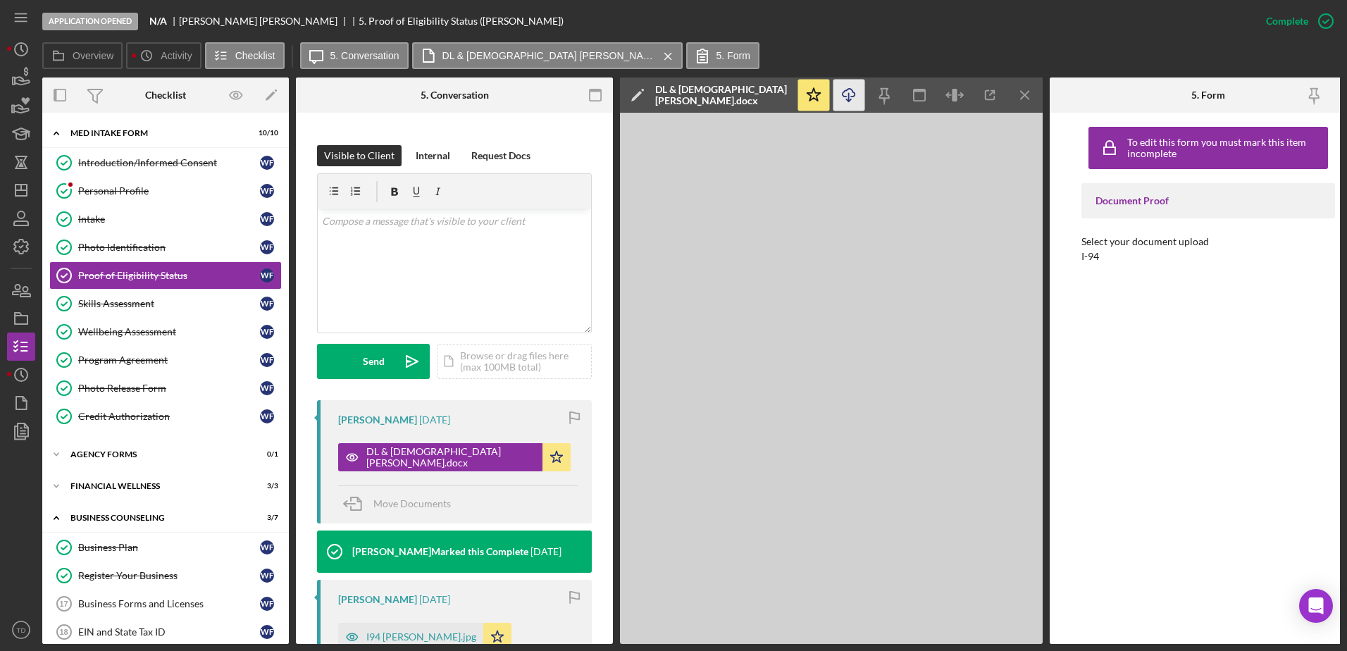
click at [851, 101] on icon "Icon/Download" at bounding box center [849, 96] width 32 height 32
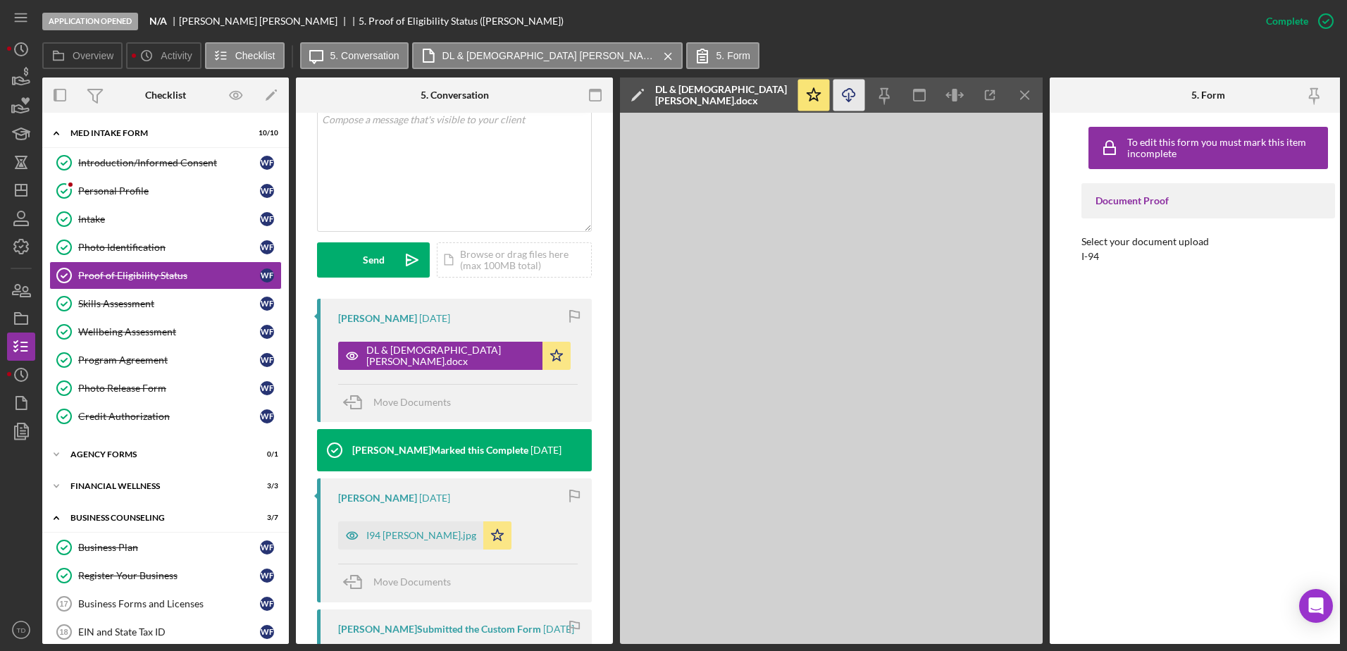
scroll to position [300, 0]
click at [443, 542] on div "I94 Wilfrido Figueredo.jpg" at bounding box center [410, 535] width 145 height 28
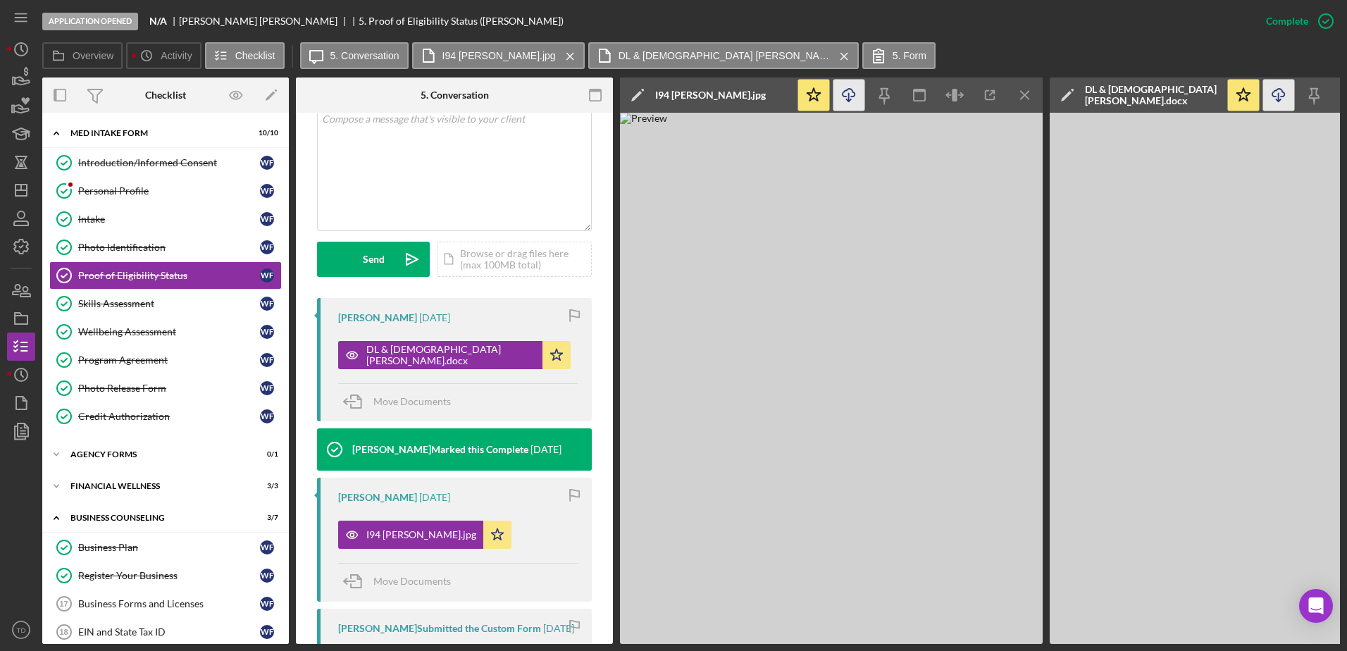
click at [854, 96] on icon "button" at bounding box center [848, 93] width 12 height 8
click at [561, 380] on div "Sandra Romero 2 months ago DL & Green Card Wilfrido Figueredo.docx Icon/Star Mo…" at bounding box center [454, 359] width 275 height 123
click at [37, 78] on nav "Icon/Menu Icon/Dashboard Dashboard Navigation Divider Mobile Checklist Navigati…" at bounding box center [24, 322] width 35 height 644
click at [13, 80] on polygon "button" at bounding box center [14, 80] width 2 height 7
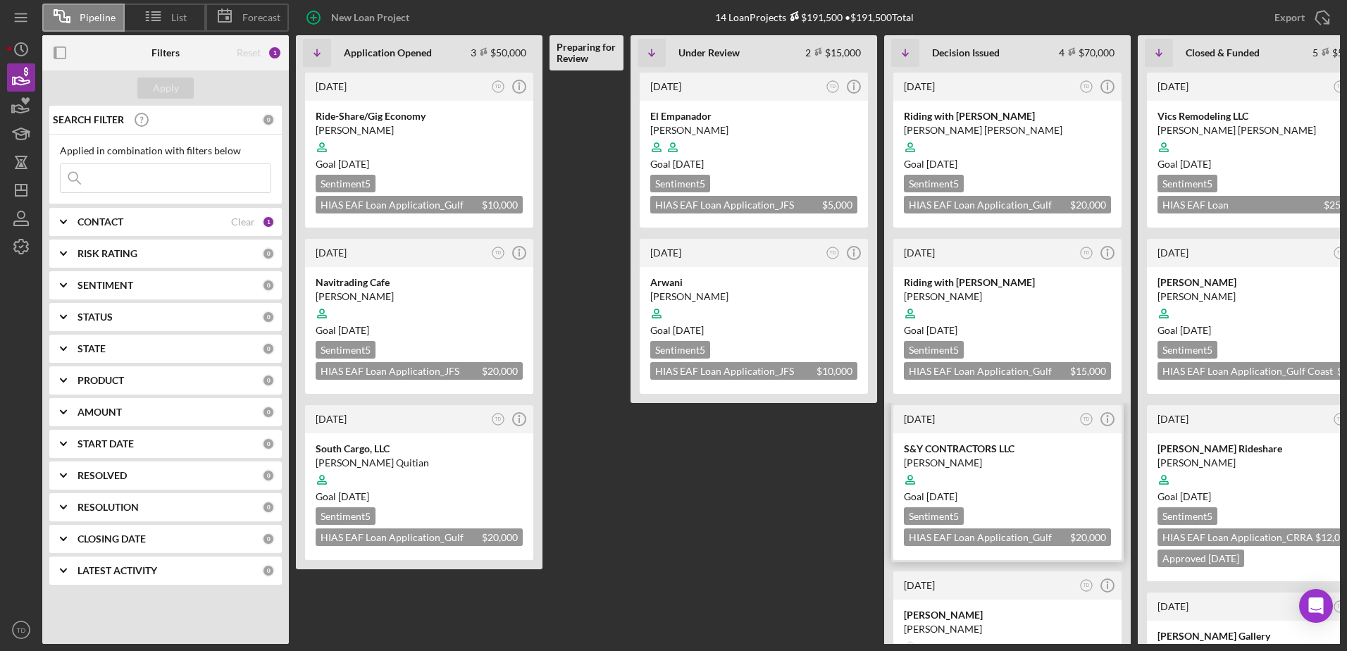
click at [994, 477] on div at bounding box center [1007, 479] width 207 height 27
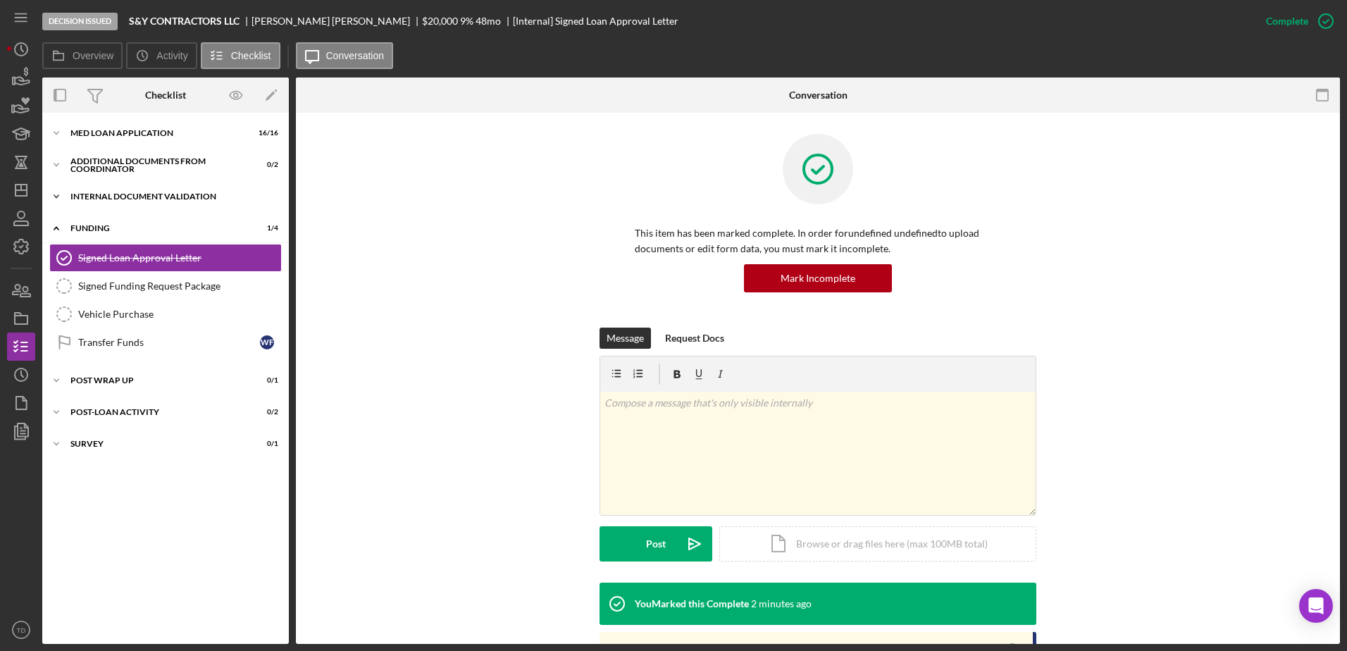
click at [106, 199] on div "Internal Document Validation" at bounding box center [170, 196] width 201 height 8
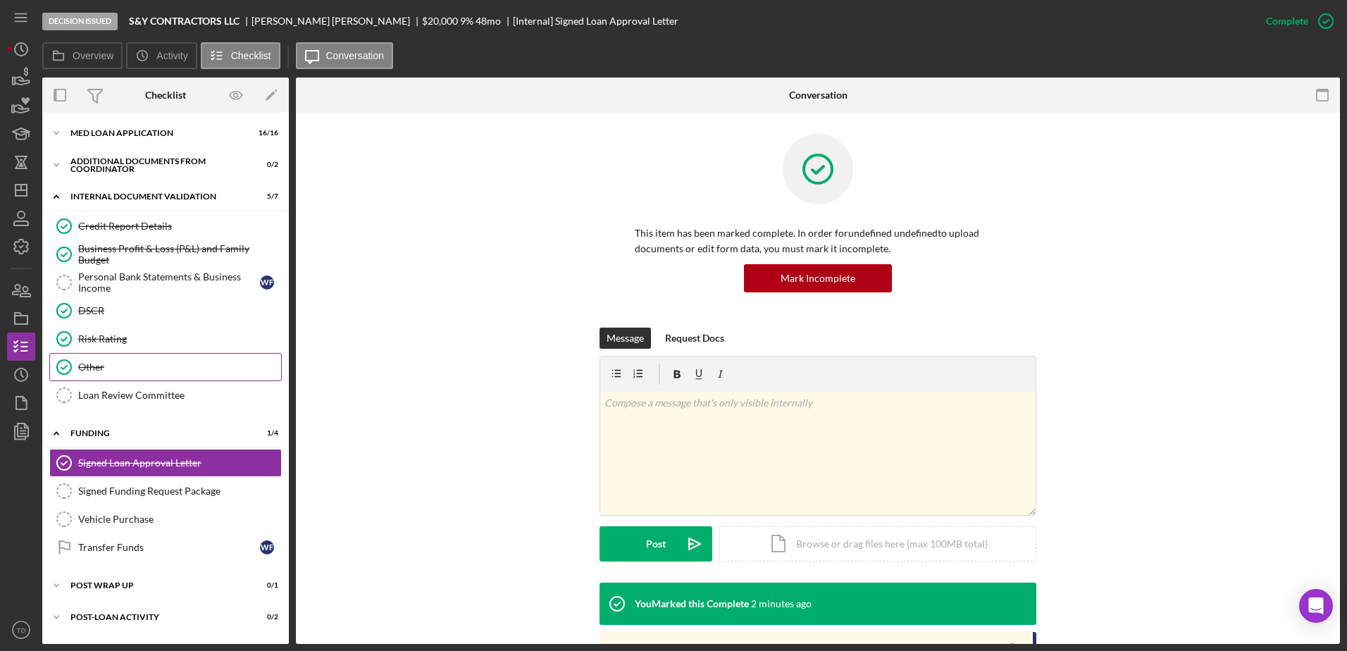
click at [114, 368] on div "Other" at bounding box center [179, 366] width 203 height 11
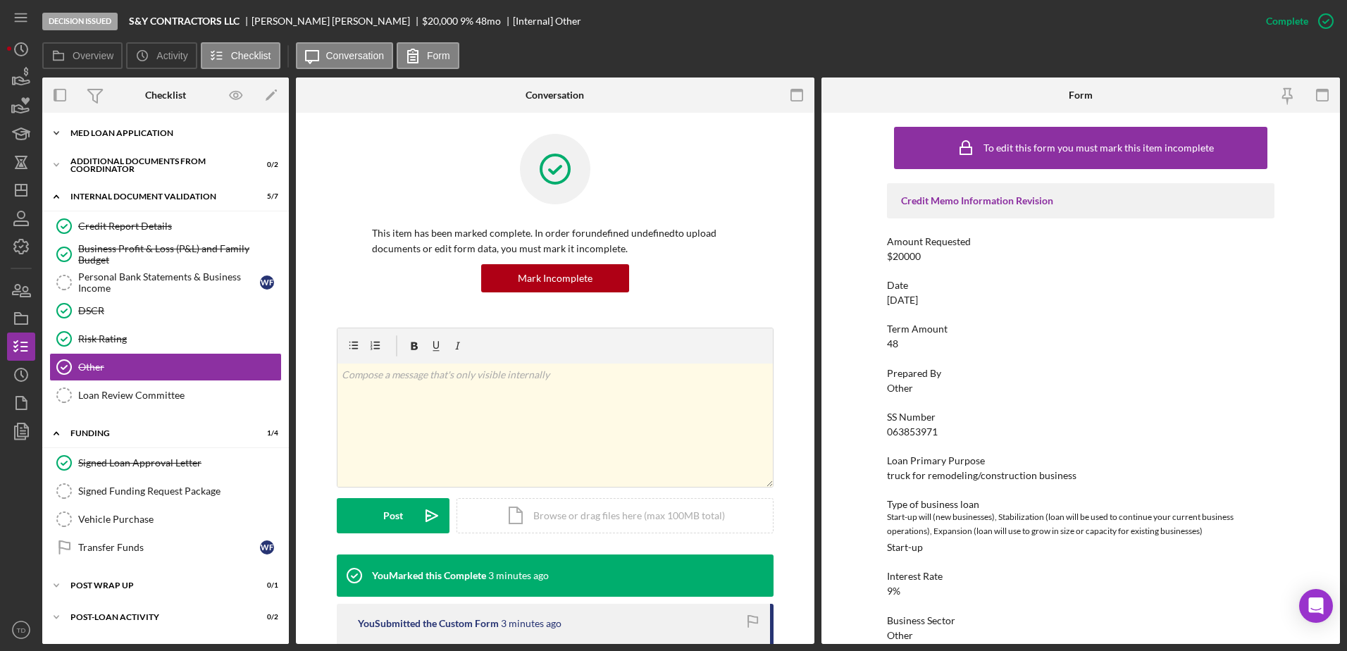
click at [122, 139] on div "Icon/Expander MED Loan Application 16 / 16" at bounding box center [165, 133] width 247 height 28
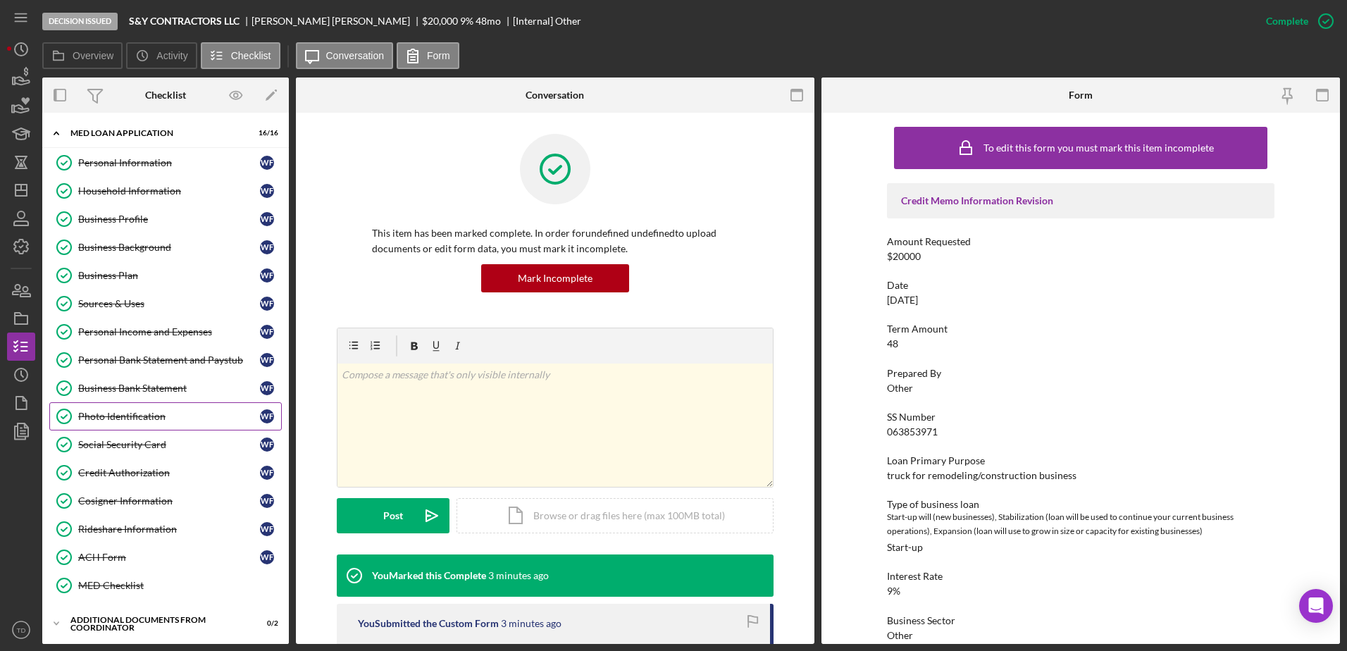
click at [151, 425] on link "Photo Identification Photo Identification W F" at bounding box center [165, 416] width 232 height 28
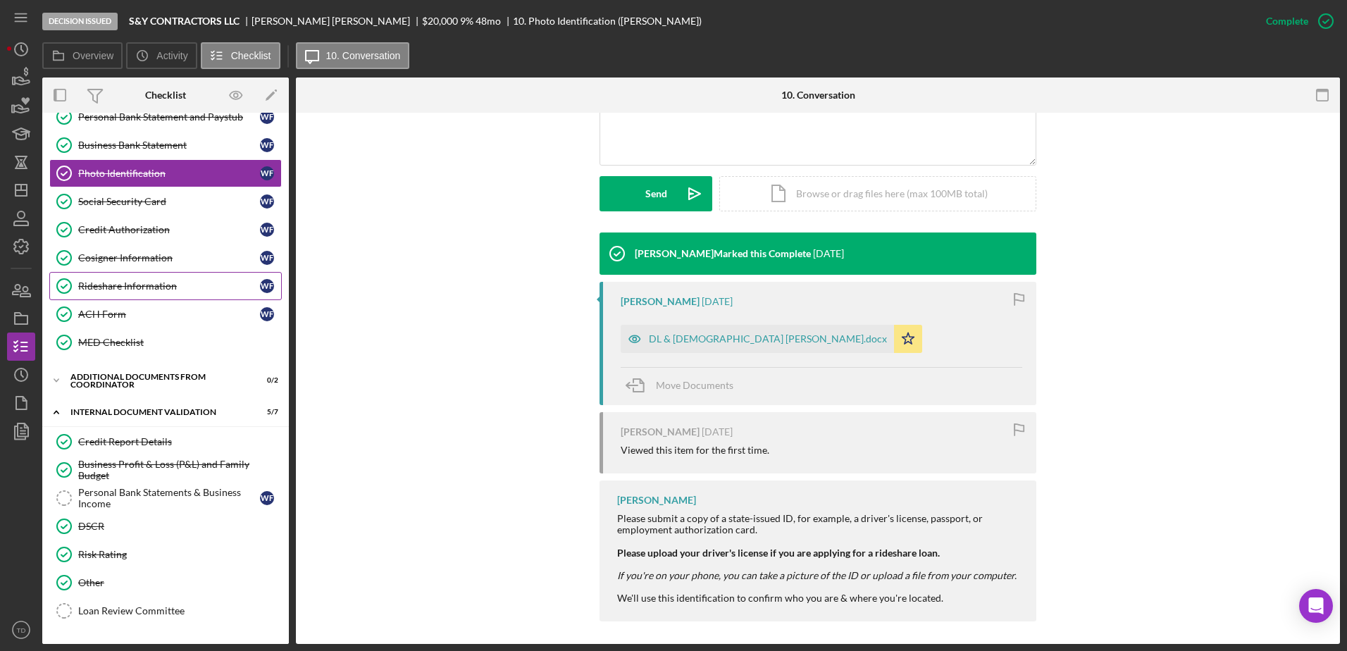
scroll to position [281, 0]
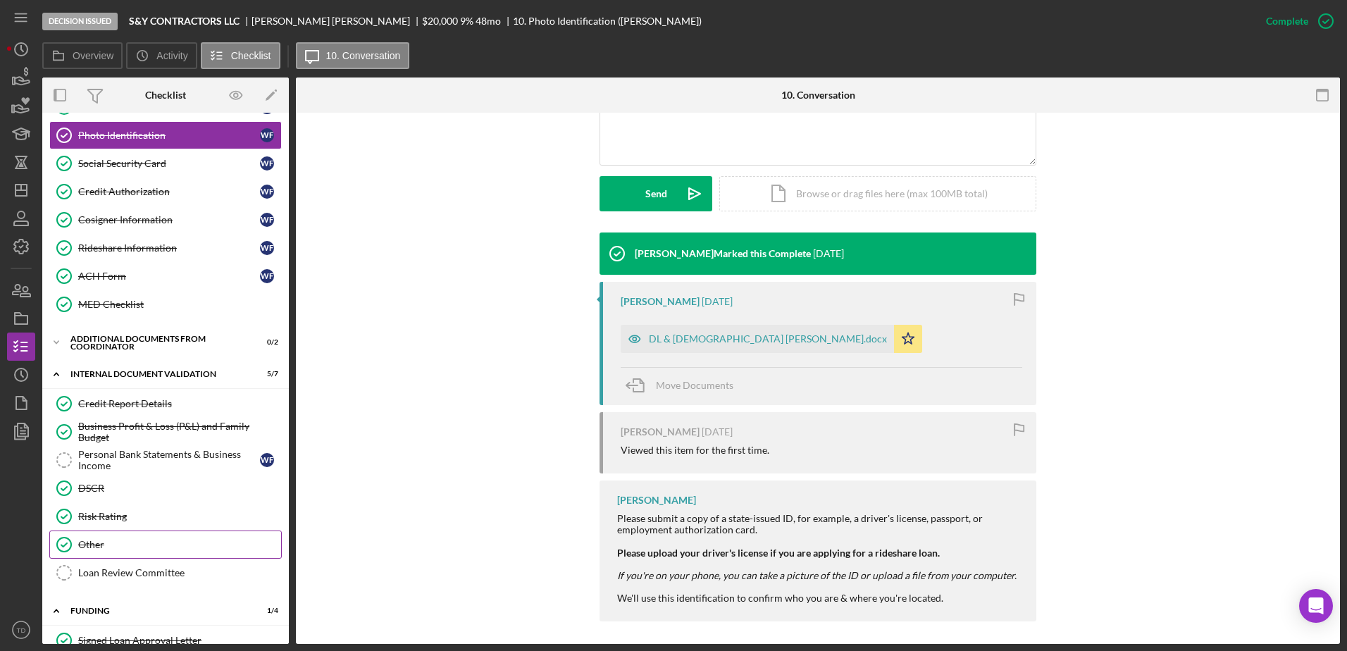
click at [123, 537] on link "Other Other" at bounding box center [165, 544] width 232 height 28
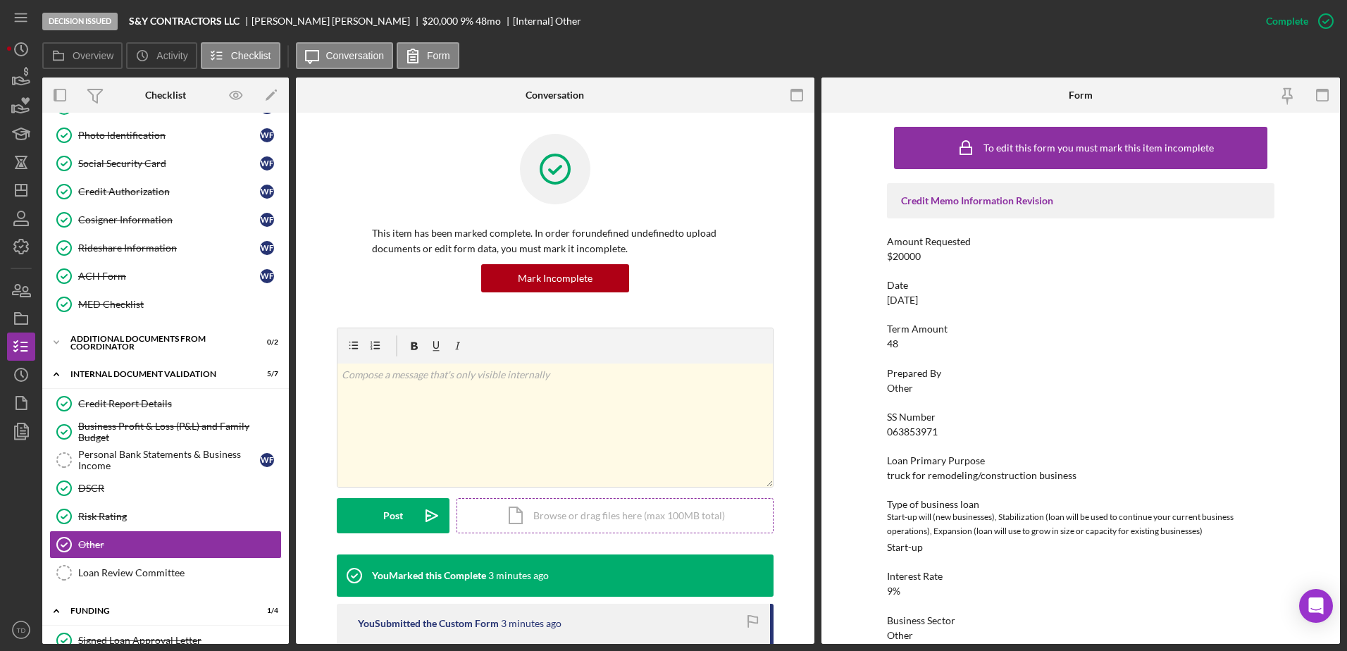
click at [554, 523] on div "Icon/Document Browse or drag files here (max 100MB total) Tap to choose files o…" at bounding box center [614, 515] width 317 height 35
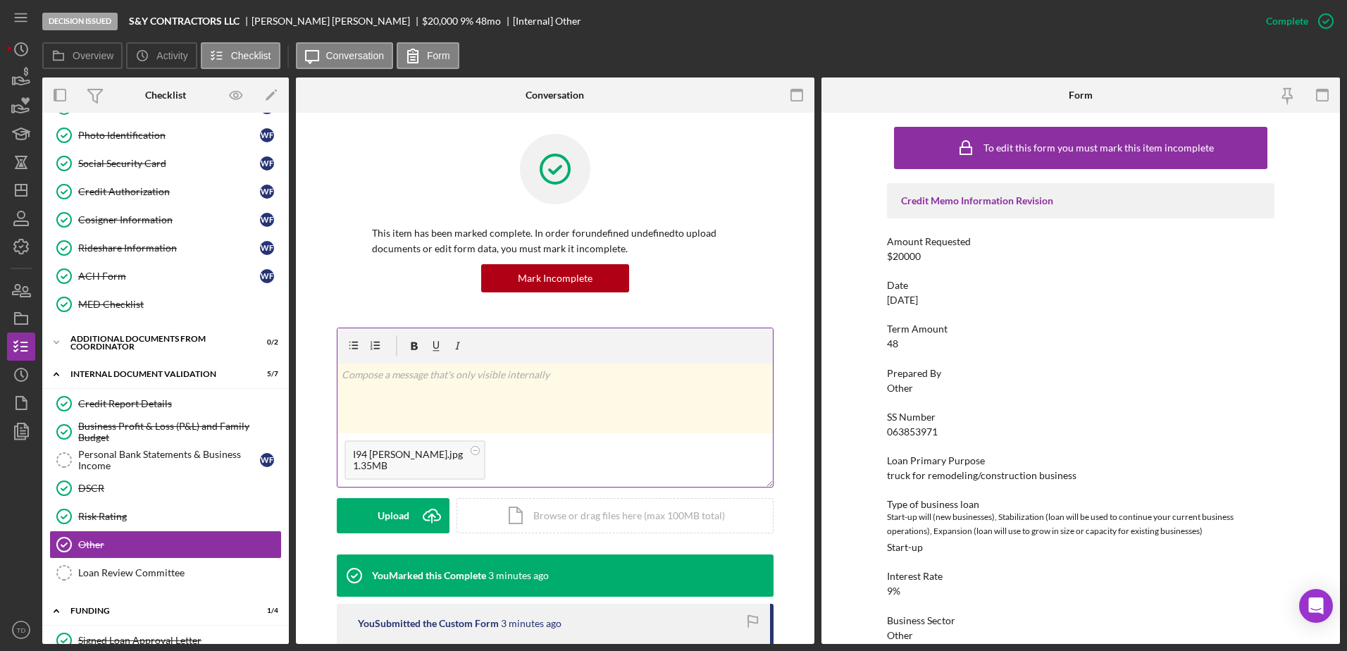
click at [517, 443] on div "I94 Wilfredo Figueredo.jpg 1.35MB" at bounding box center [554, 460] width 435 height 54
click at [444, 386] on div "v Color teal Color pink Remove color Add row above Add row below Add column bef…" at bounding box center [554, 398] width 435 height 70
click at [414, 524] on icon "Icon/icon-invite-send" at bounding box center [431, 515] width 35 height 35
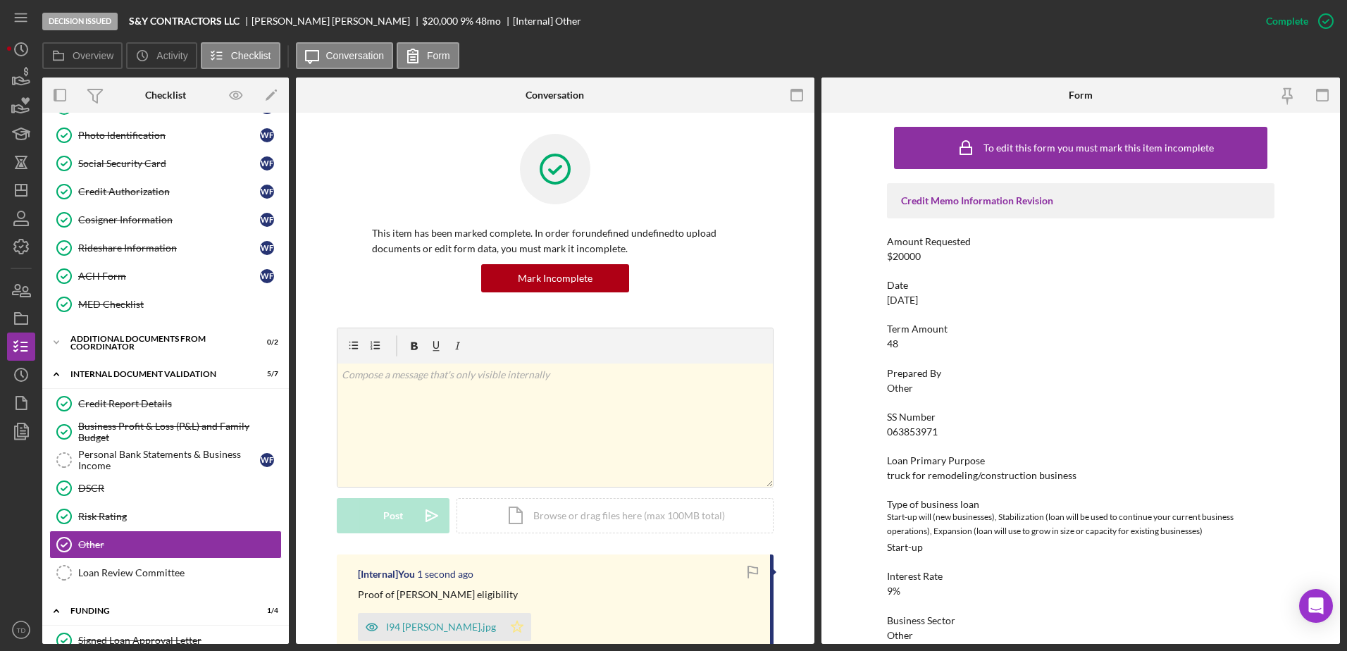
click at [523, 632] on polygon "button" at bounding box center [517, 626] width 12 height 11
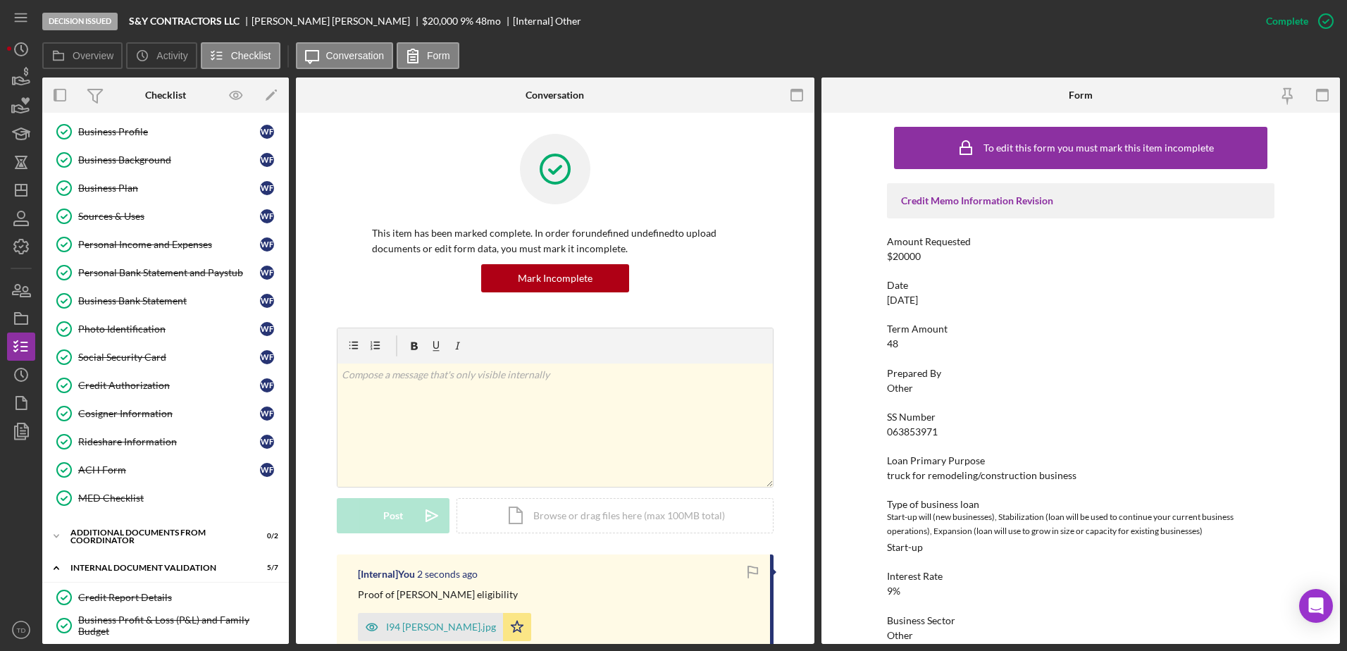
scroll to position [84, 0]
click at [144, 175] on link "Business Background Business Background W F" at bounding box center [165, 163] width 232 height 28
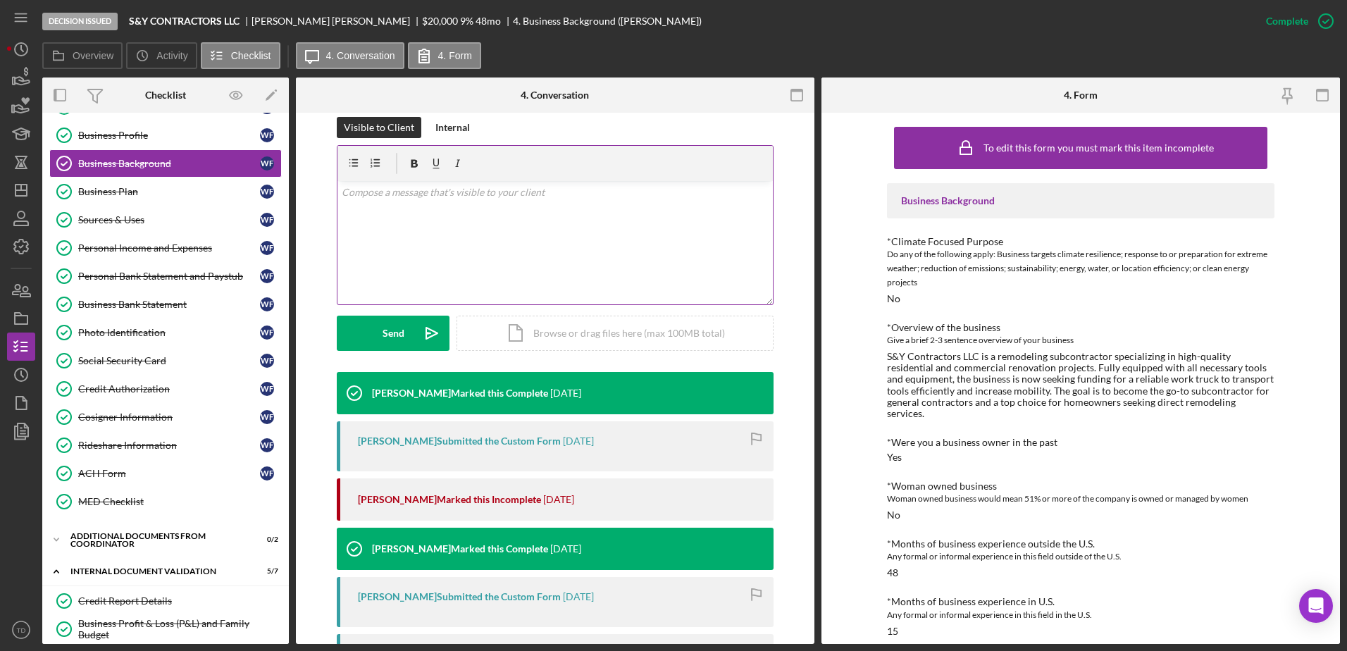
scroll to position [210, 0]
click at [153, 137] on div "Business Profile" at bounding box center [169, 135] width 182 height 11
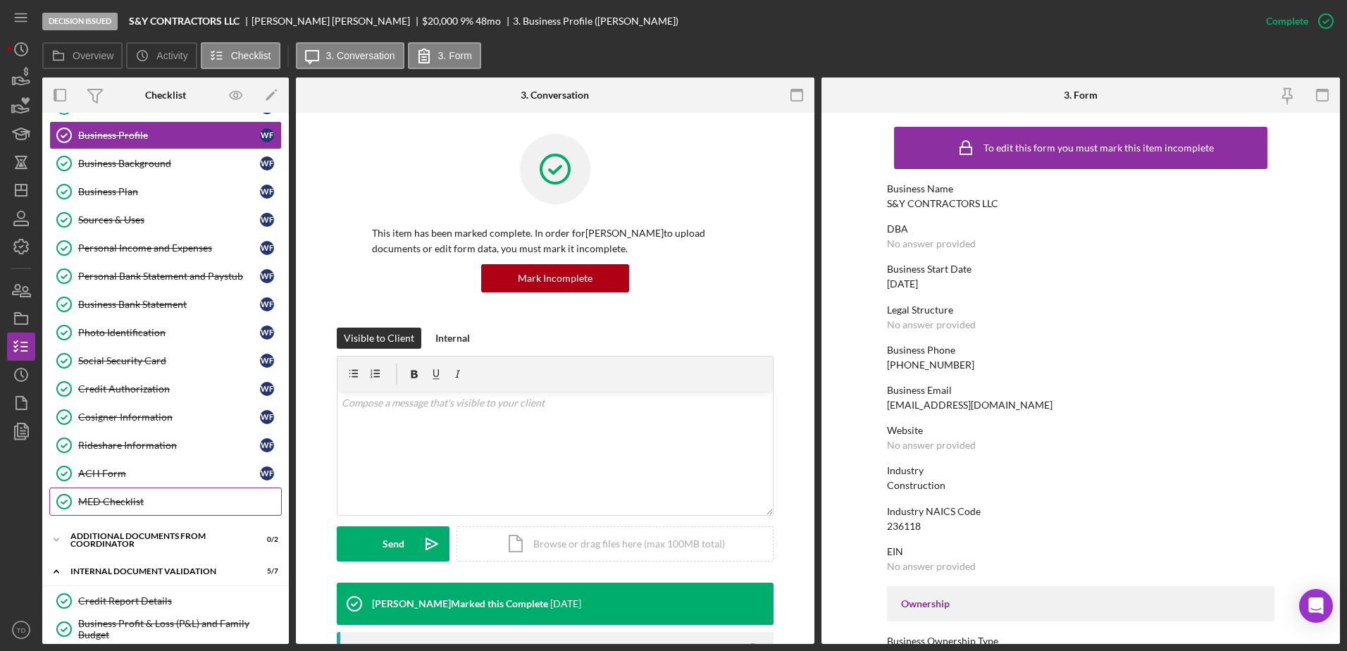
scroll to position [151, 0]
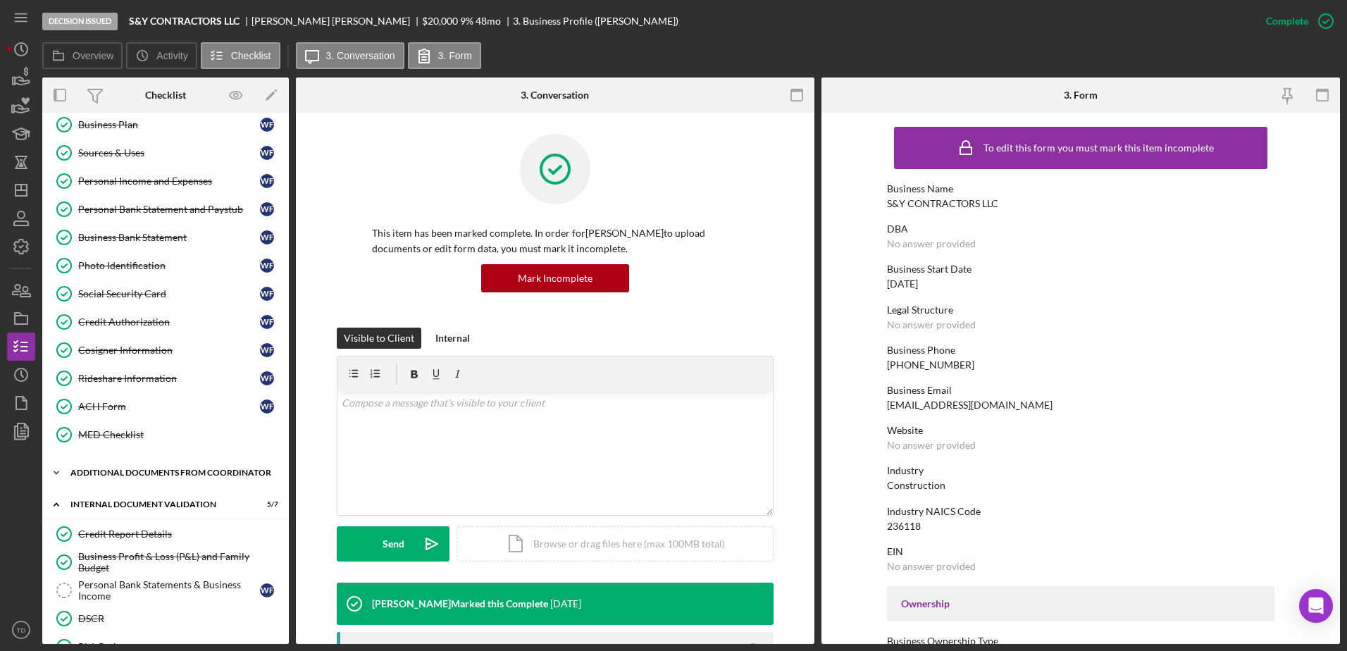
click at [161, 473] on div "Additional Documents from Coordinator" at bounding box center [170, 472] width 201 height 8
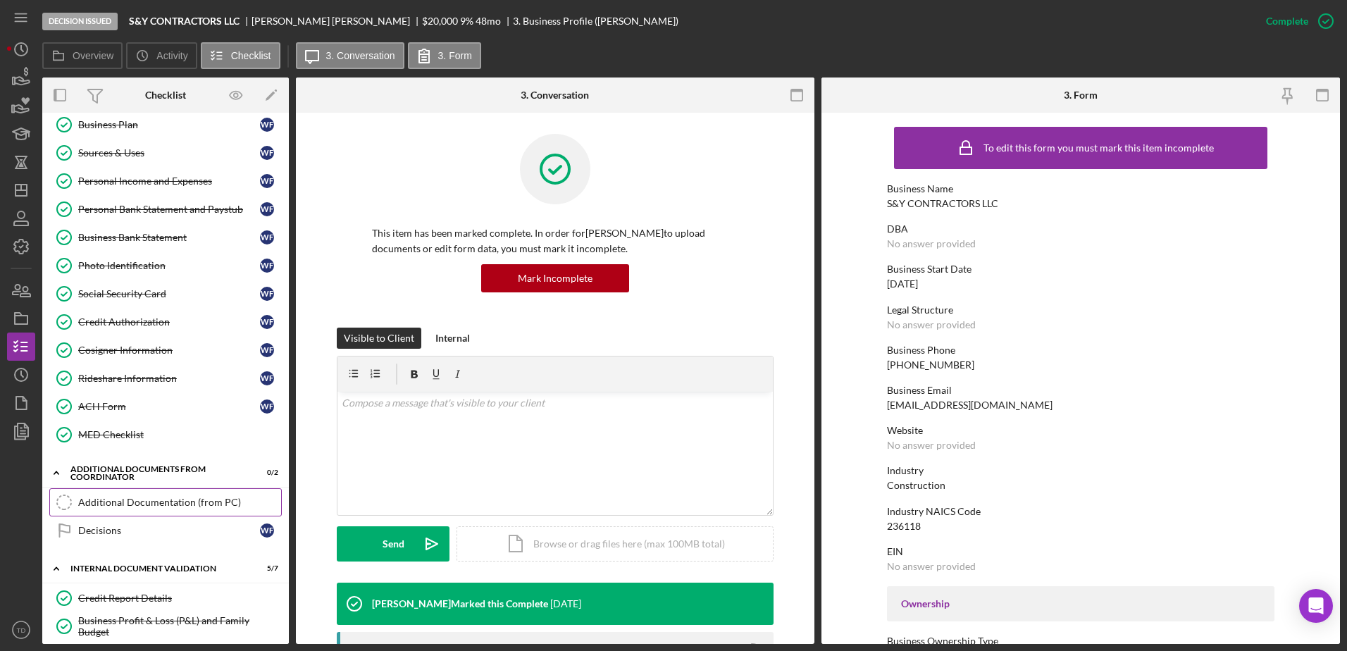
click at [154, 504] on div "Additional Documentation (from PC)" at bounding box center [179, 502] width 203 height 11
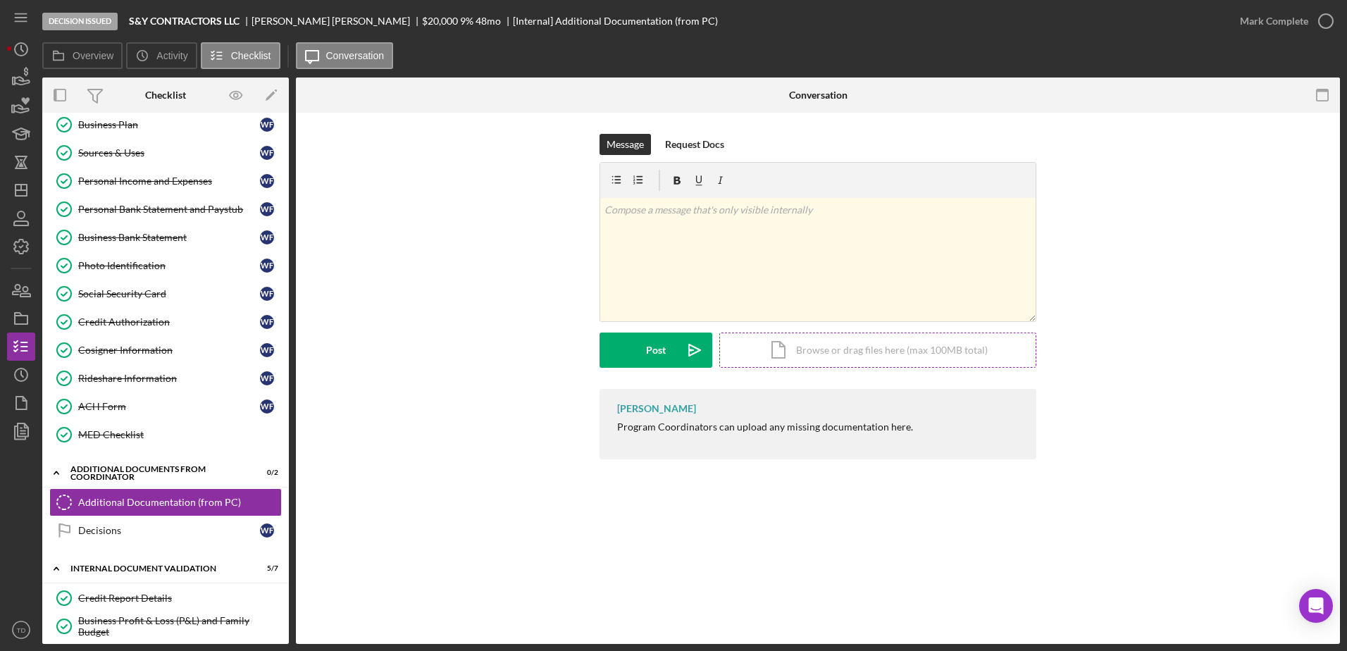
click at [836, 347] on div "Icon/Document Browse or drag files here (max 100MB total) Tap to choose files o…" at bounding box center [877, 349] width 317 height 35
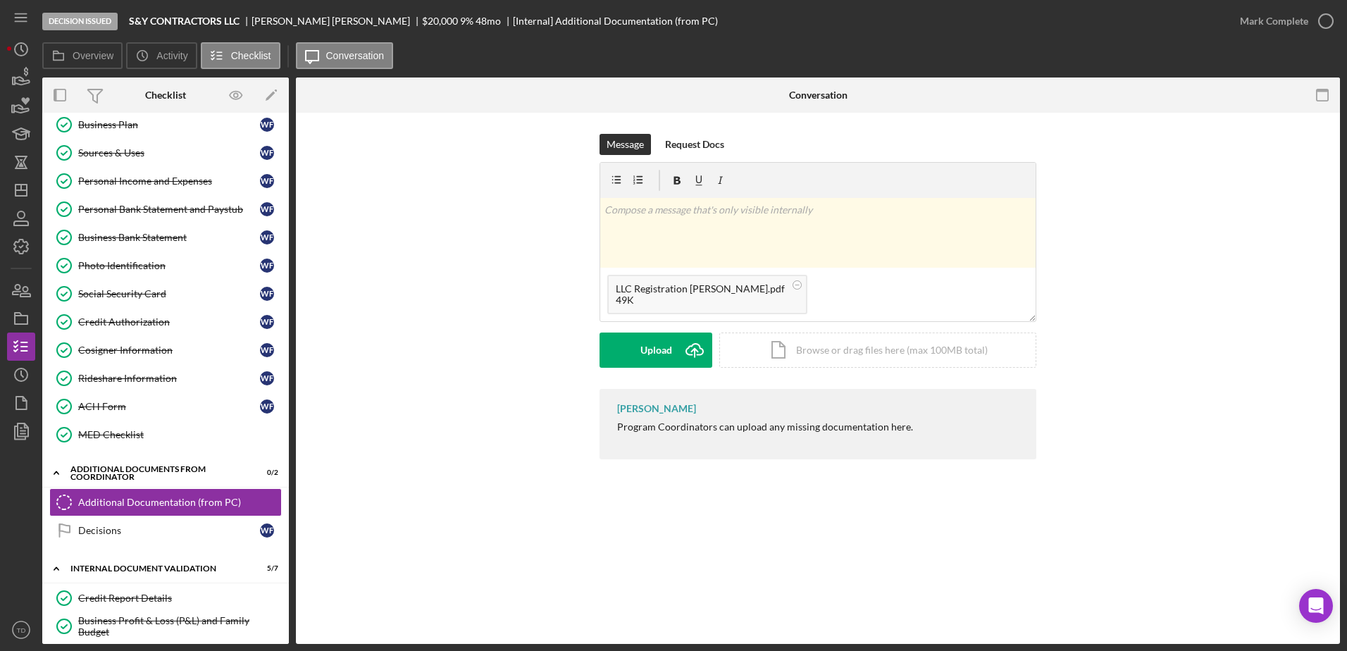
click at [687, 370] on div "Message Request Docs v Color teal Color pink Remove color Add row above Add row…" at bounding box center [817, 261] width 437 height 255
click at [671, 349] on div "Upload" at bounding box center [656, 349] width 32 height 35
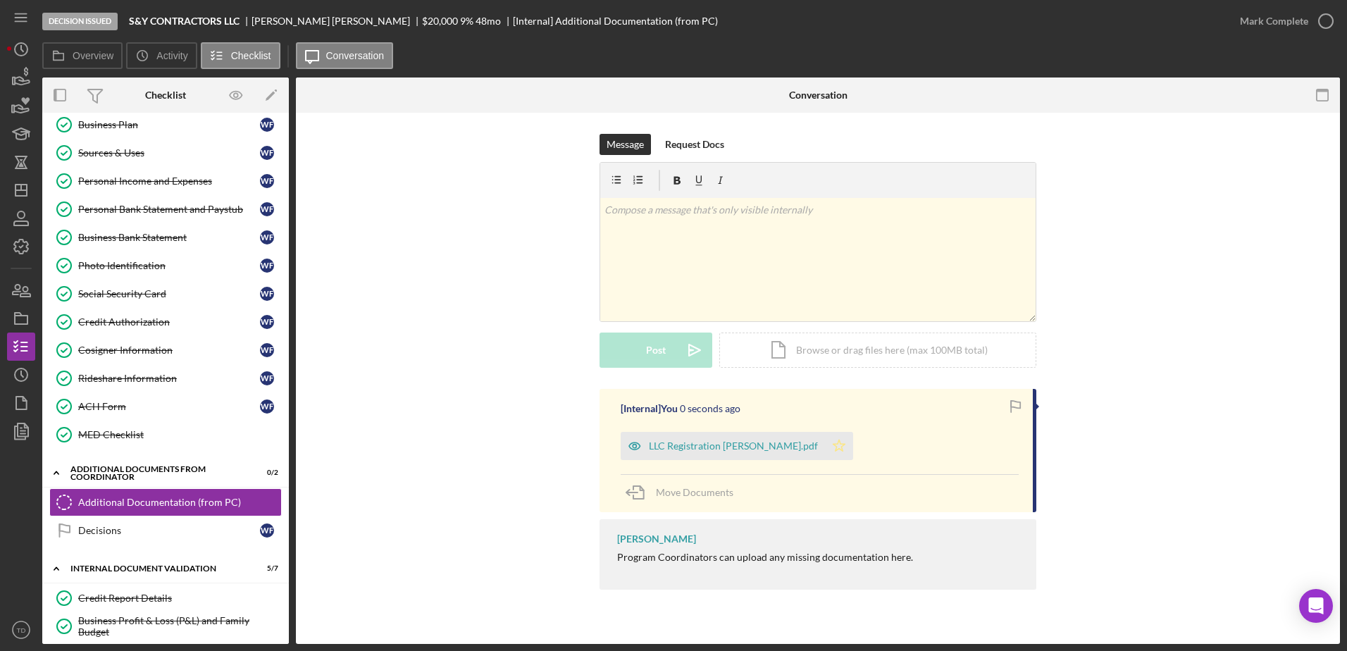
click at [845, 445] on polygon "button" at bounding box center [839, 445] width 12 height 11
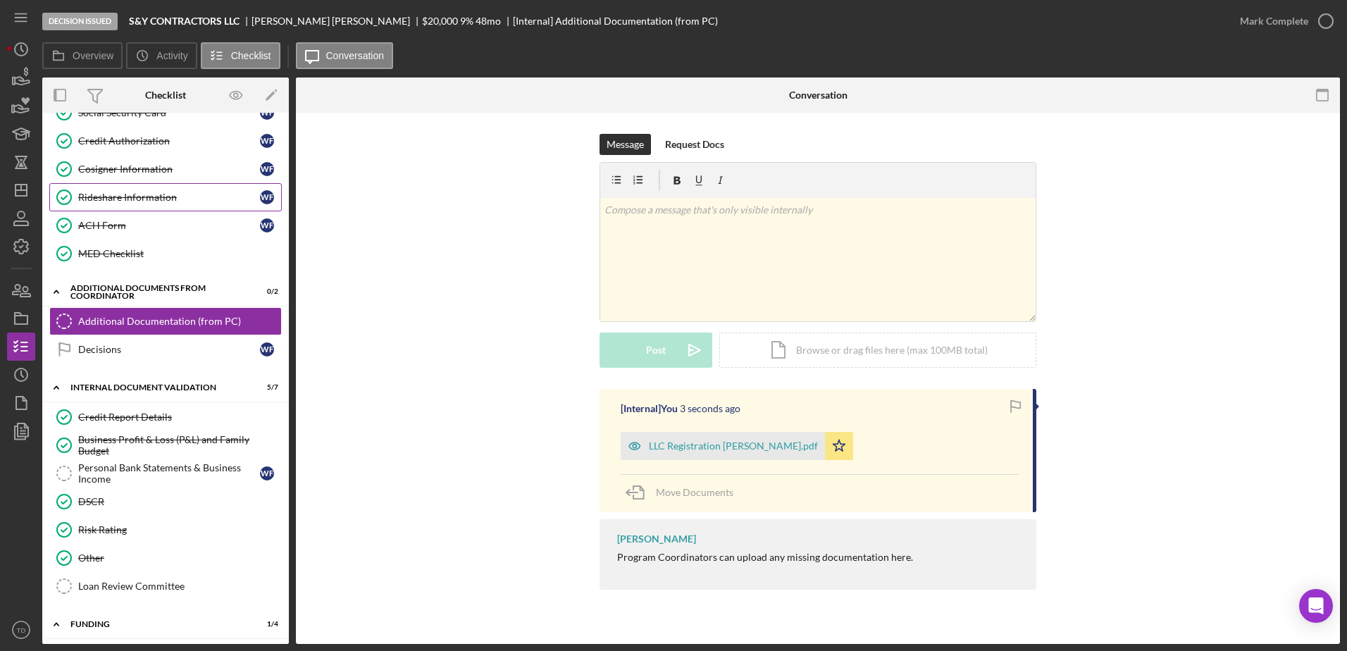
scroll to position [332, 0]
click at [160, 480] on div "Personal Bank Statements & Business Income" at bounding box center [169, 472] width 182 height 23
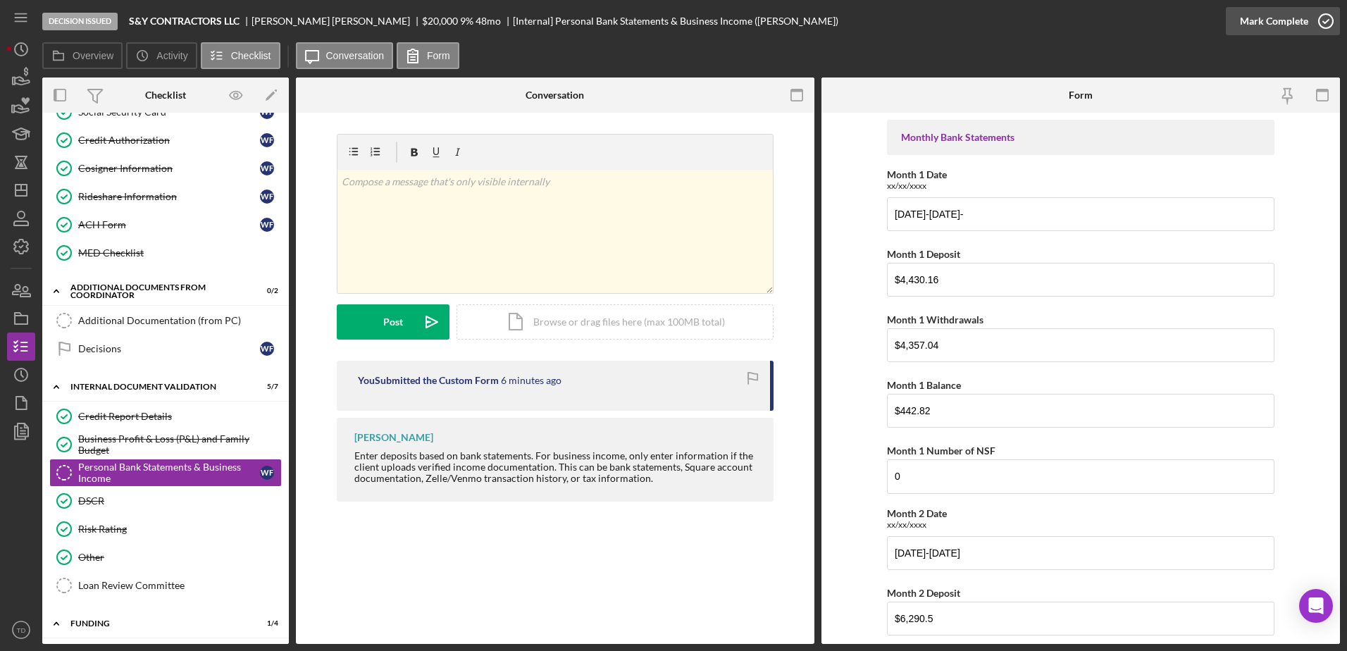
click at [1319, 22] on circle "button" at bounding box center [1326, 21] width 14 height 14
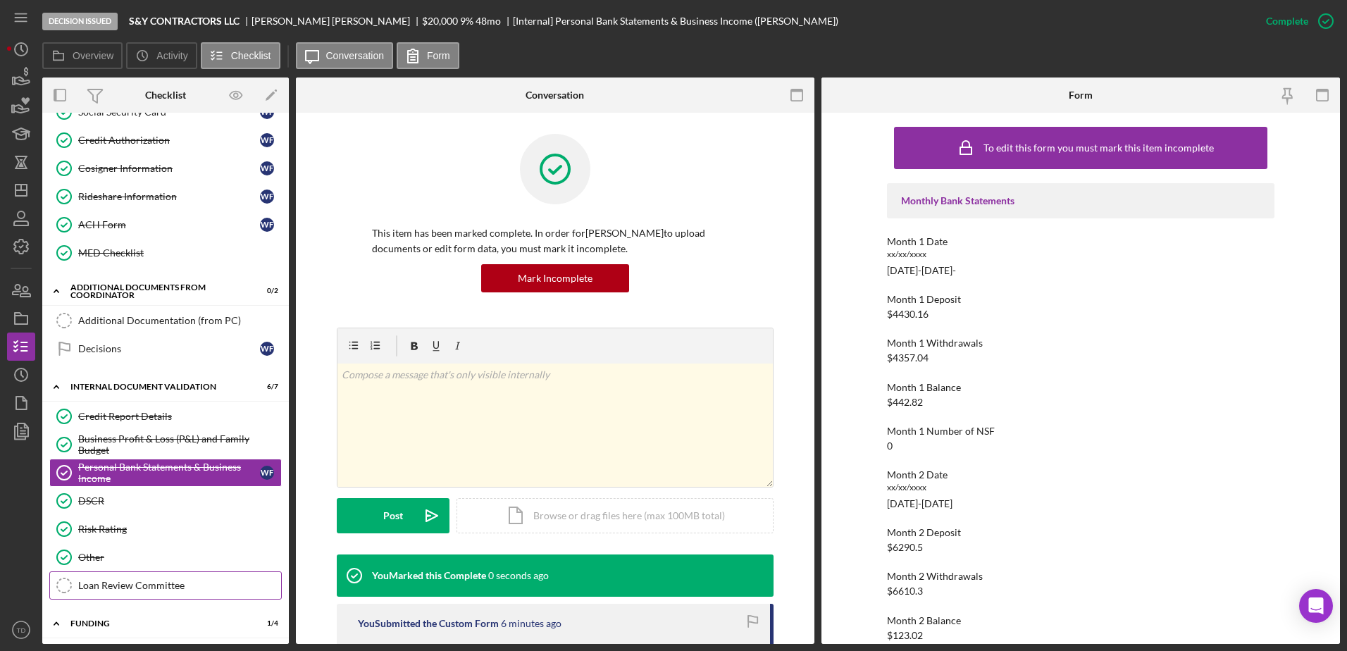
click at [188, 578] on link "Loan Review Committee Loan Review Committee" at bounding box center [165, 585] width 232 height 28
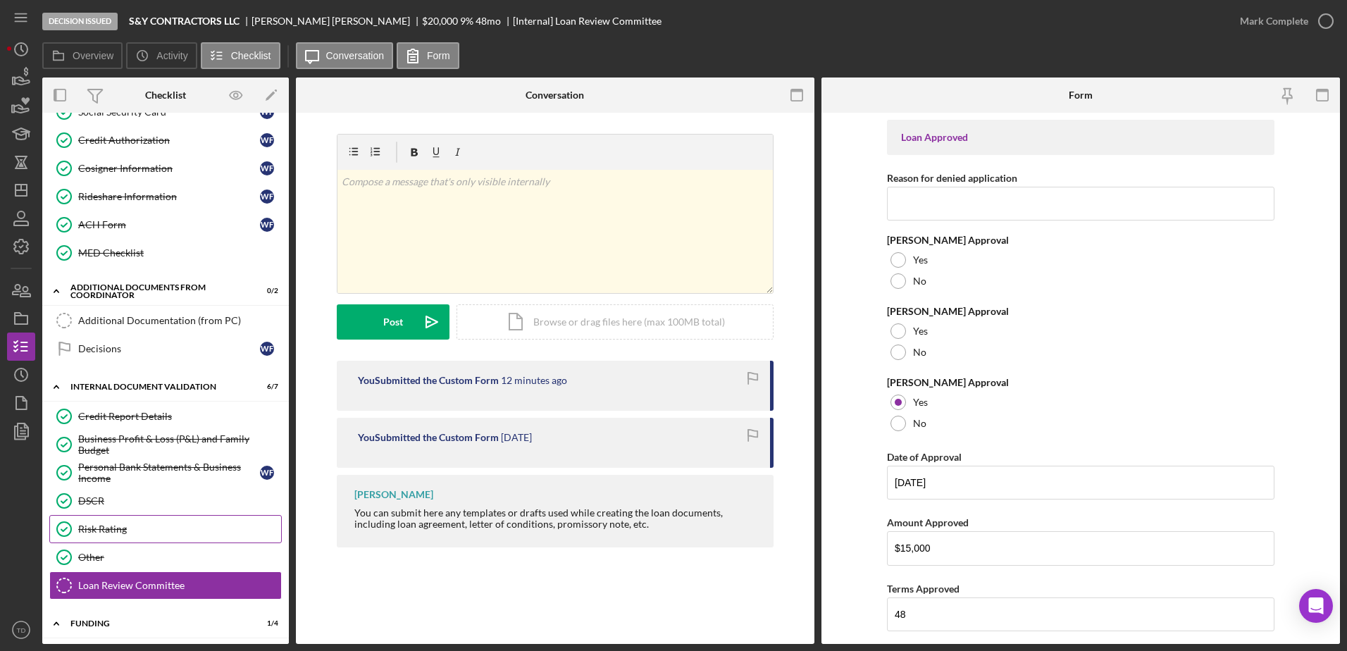
scroll to position [535, 0]
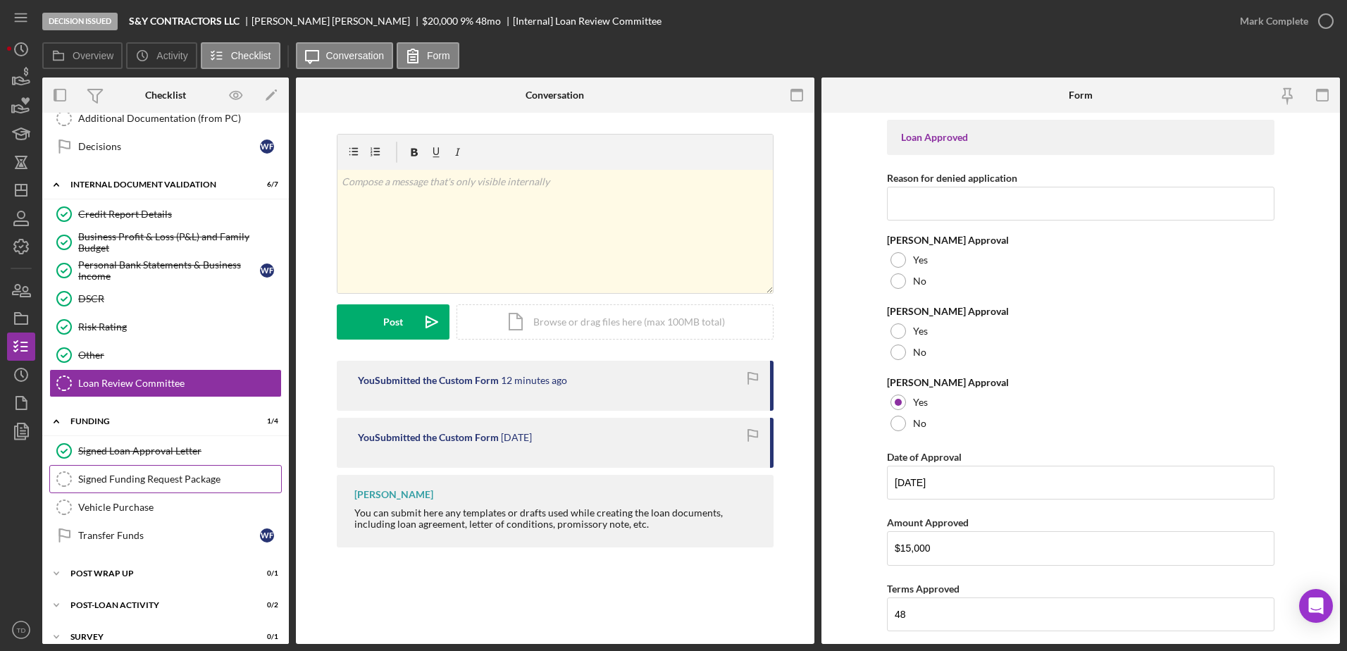
click at [147, 473] on div "Signed Funding Request Package" at bounding box center [179, 478] width 203 height 11
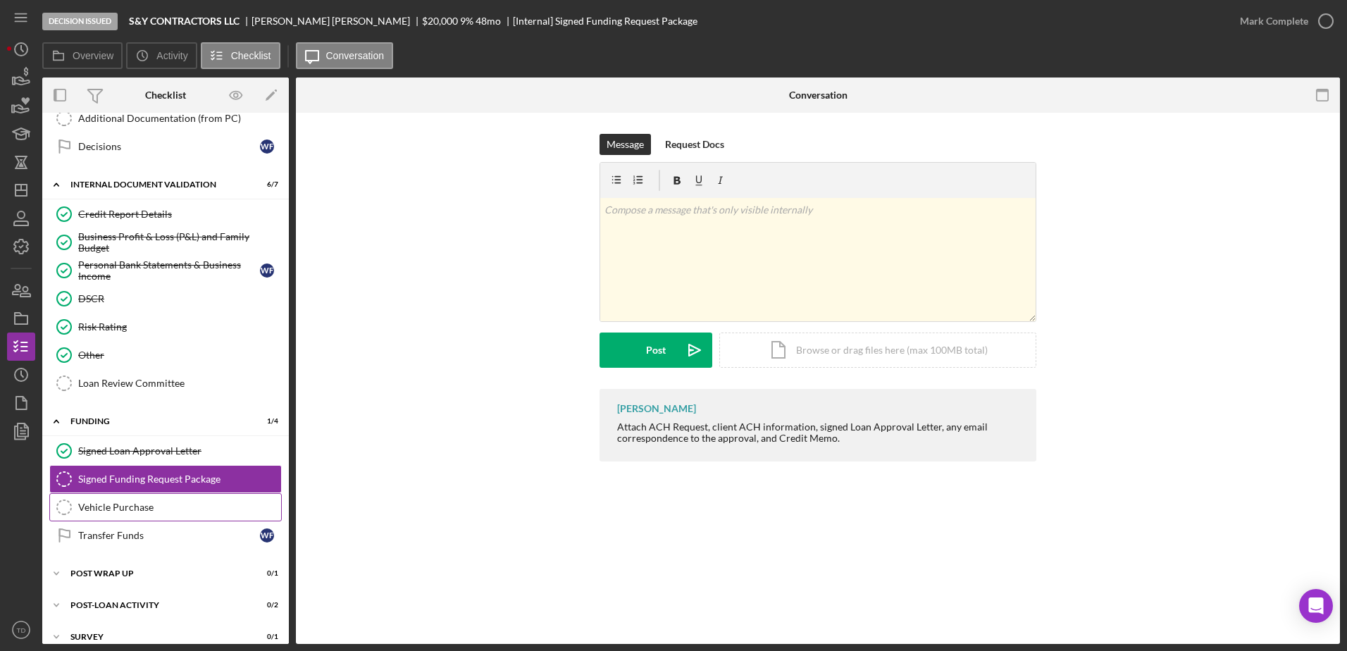
click at [131, 515] on link "Vehicle Purchase Vehicle Purchase" at bounding box center [165, 507] width 232 height 28
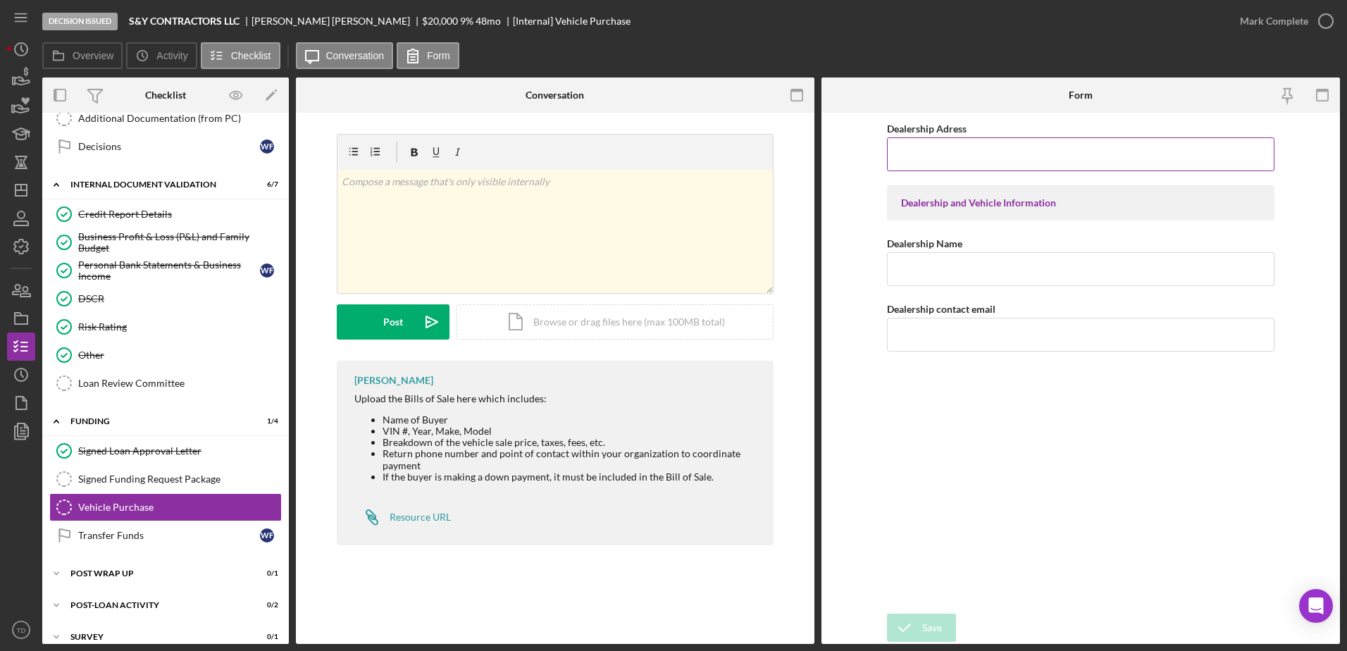
click at [1021, 156] on input "Dealership Adress" at bounding box center [1080, 154] width 387 height 34
click at [990, 265] on input "Dealership Name" at bounding box center [1080, 269] width 387 height 34
paste input "Universal Auto Enterprises LLC"
type input "Universal Auto Enterprises LLC"
click at [960, 165] on input "Dealership Adress" at bounding box center [1080, 154] width 387 height 34
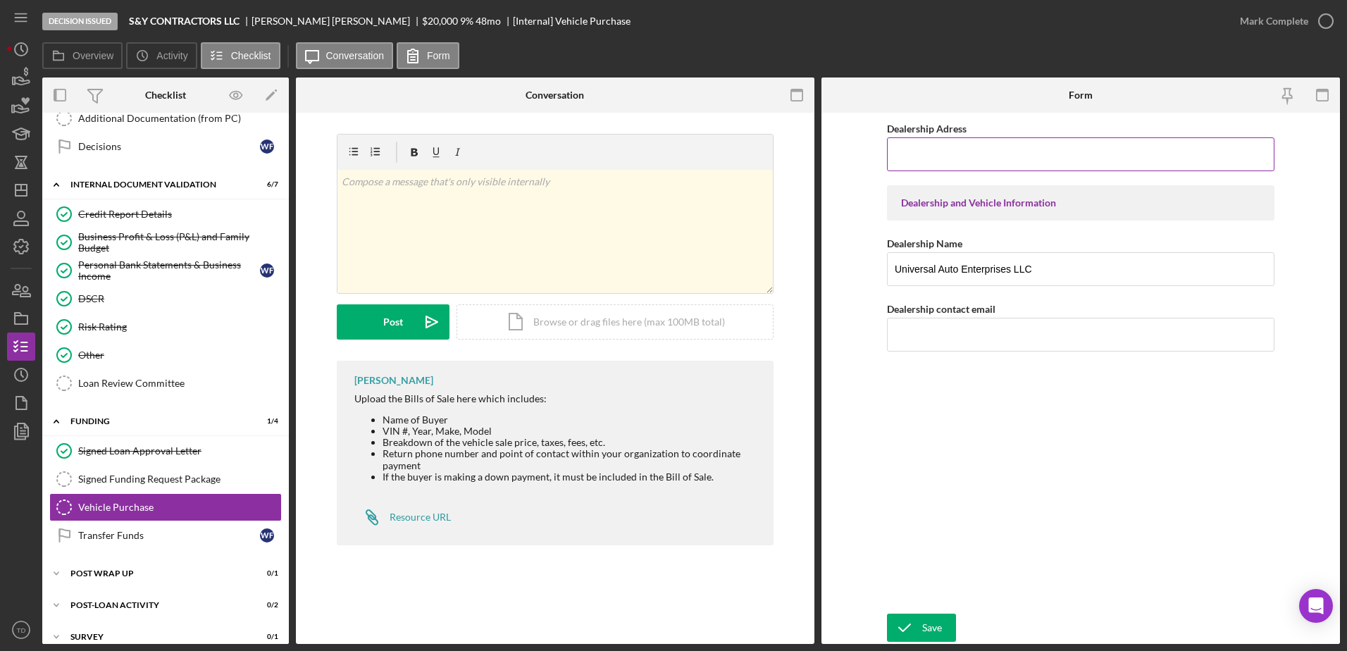
paste input "sawyer0107@gmail.com"
type input "sawyer0107@gmail.com"
click at [1003, 461] on div "Dealership Adress sawyer0107@gmail.com Dealership and Vehicle Information Deale…" at bounding box center [1080, 363] width 387 height 487
drag, startPoint x: 1037, startPoint y: 155, endPoint x: 842, endPoint y: 161, distance: 194.5
click at [842, 161] on form "Dealership Adress sawyer0107@gmail.com Dealership and Vehicle Information Deale…" at bounding box center [1080, 378] width 518 height 531
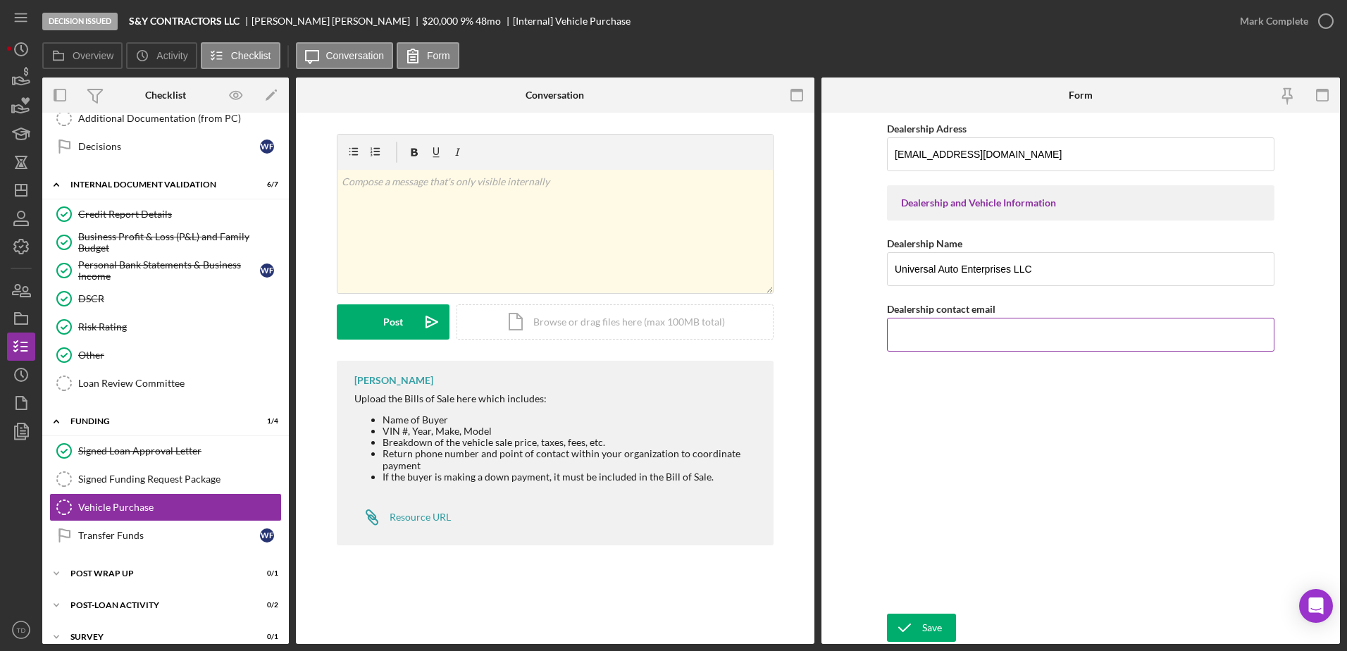
click at [911, 321] on input "Dealership contact email" at bounding box center [1080, 335] width 387 height 34
paste input "sawyer0107@gmail.com"
type input "sawyer0107@gmail.com"
drag, startPoint x: 1030, startPoint y: 171, endPoint x: 893, endPoint y: 154, distance: 137.8
click at [893, 154] on input "sawyer0107@gmail.com" at bounding box center [1080, 154] width 387 height 34
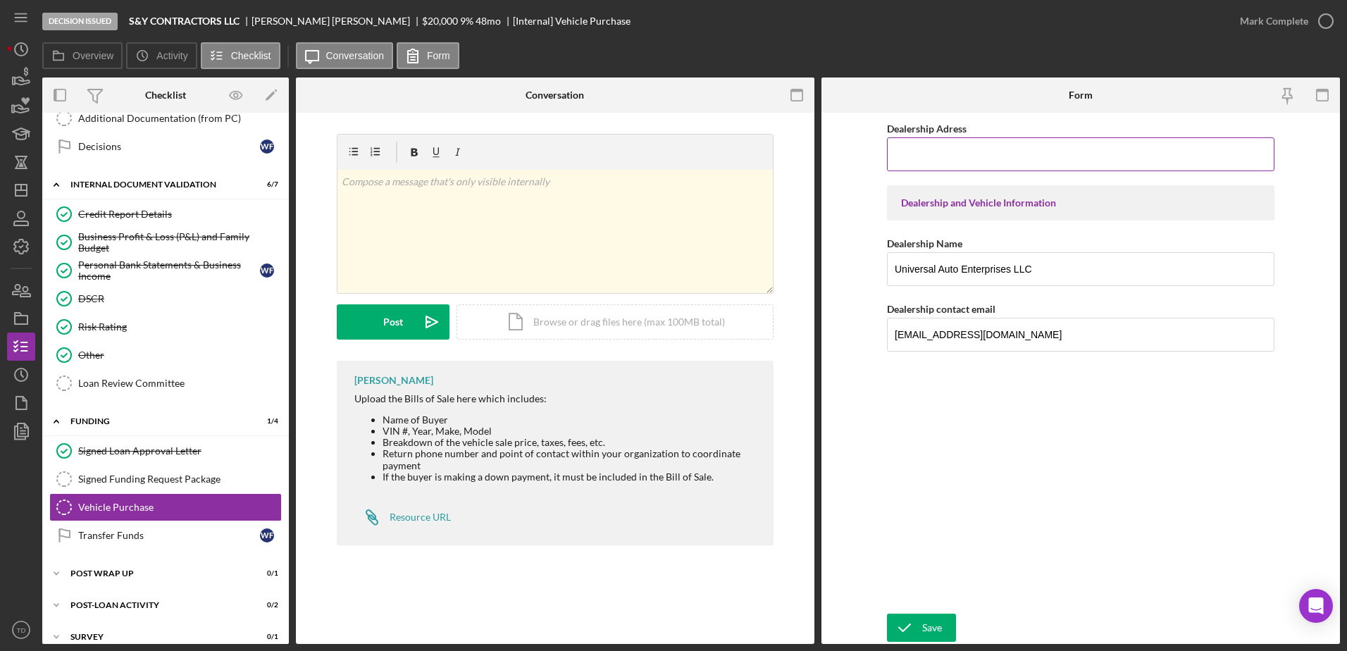
click at [942, 150] on input "Dealership Adress" at bounding box center [1080, 154] width 387 height 34
type input "6428 123rd Ave Largo, FL 33773"
click at [930, 623] on div "Save" at bounding box center [932, 628] width 20 height 28
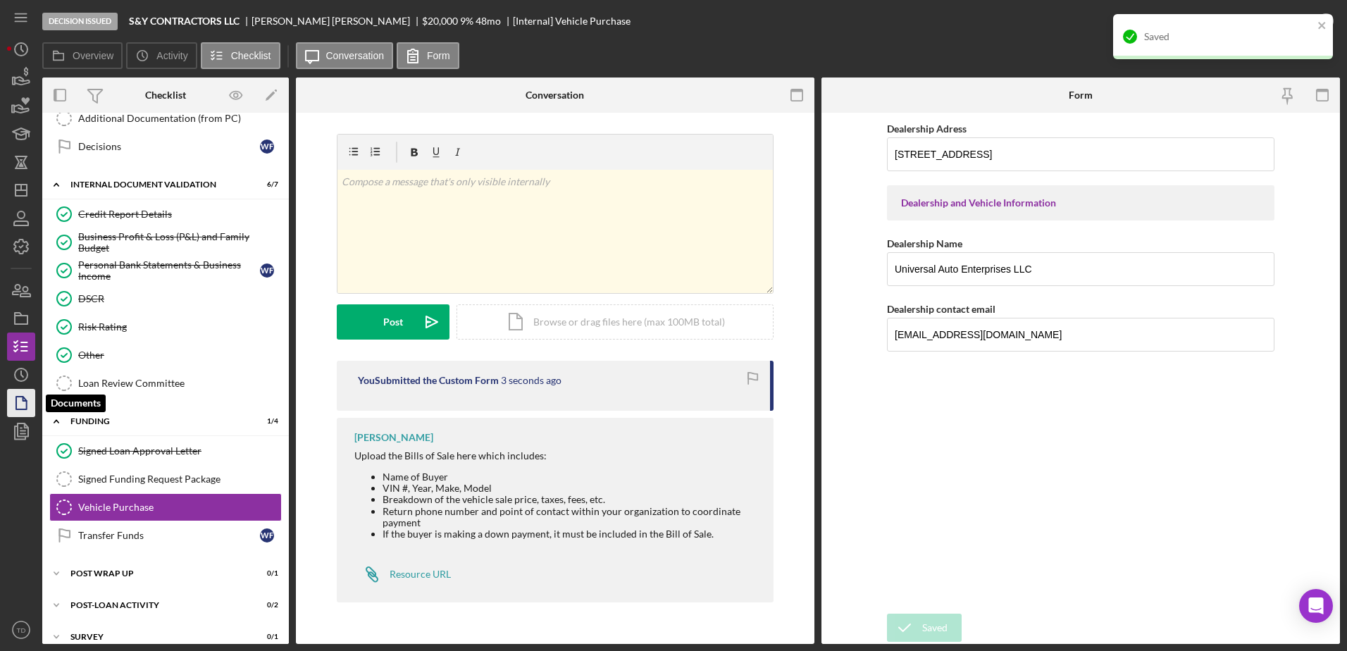
click at [23, 407] on icon "button" at bounding box center [21, 402] width 35 height 35
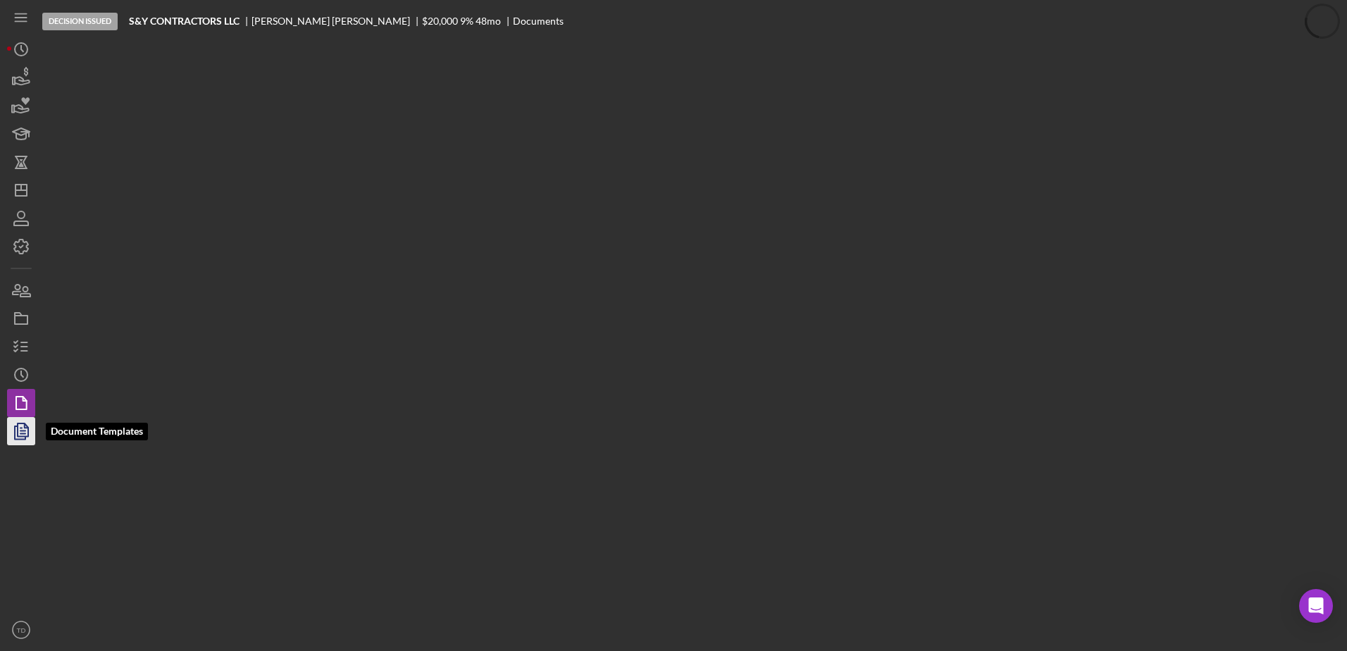
click at [22, 429] on icon "button" at bounding box center [21, 430] width 35 height 35
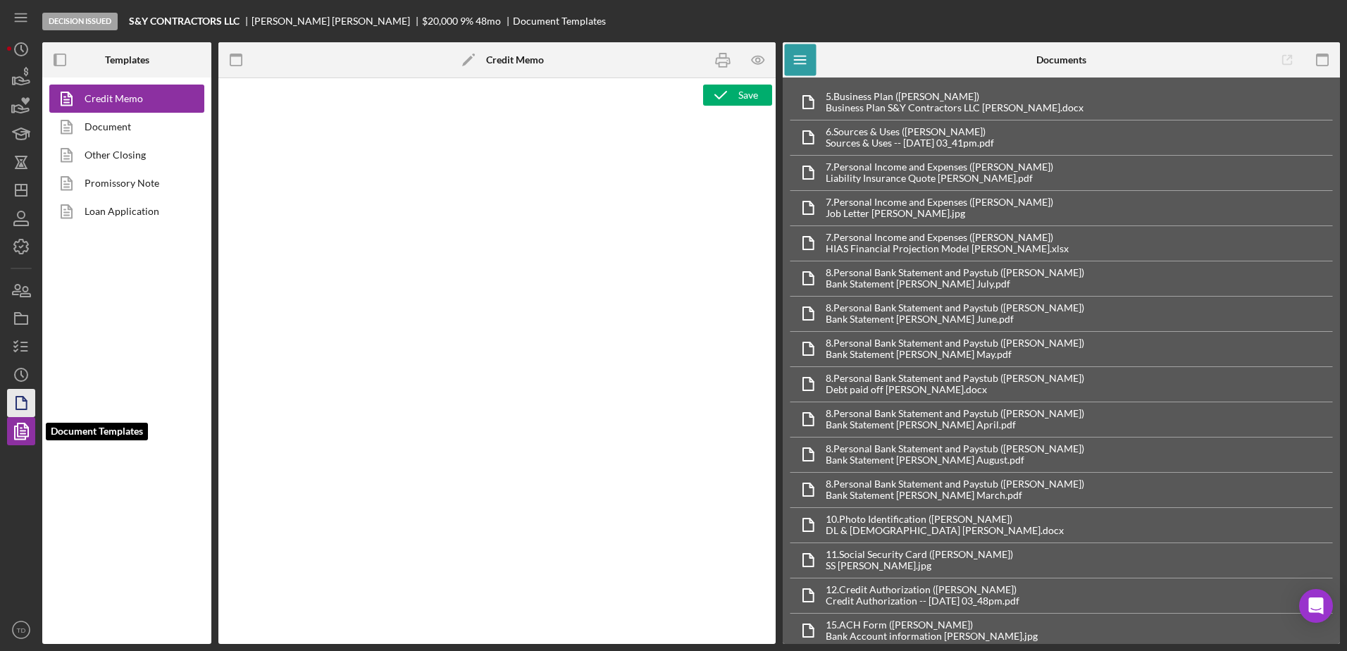
type textarea "<div style="page-break-before: always; clear: both;"> <h2><img src="https://hia…"
click at [22, 402] on icon "button" at bounding box center [21, 402] width 35 height 35
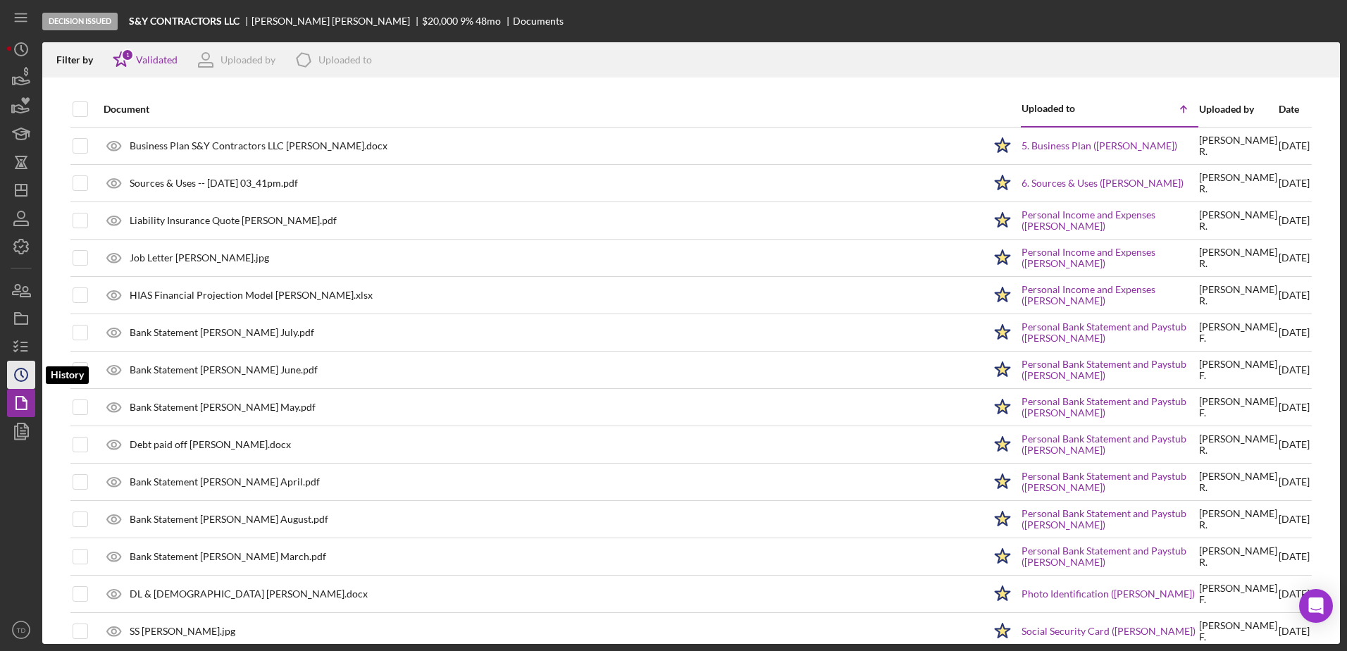
click at [23, 368] on icon "Icon/History" at bounding box center [21, 374] width 35 height 35
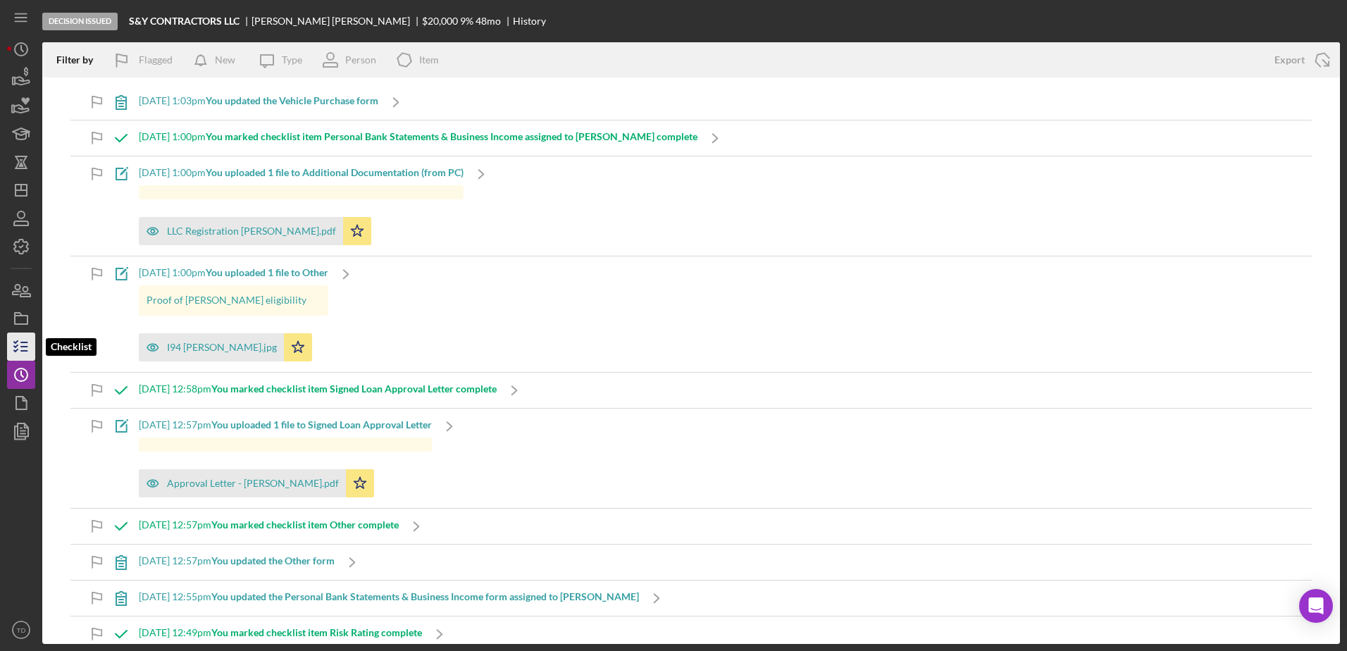
click at [23, 348] on icon "button" at bounding box center [21, 346] width 35 height 35
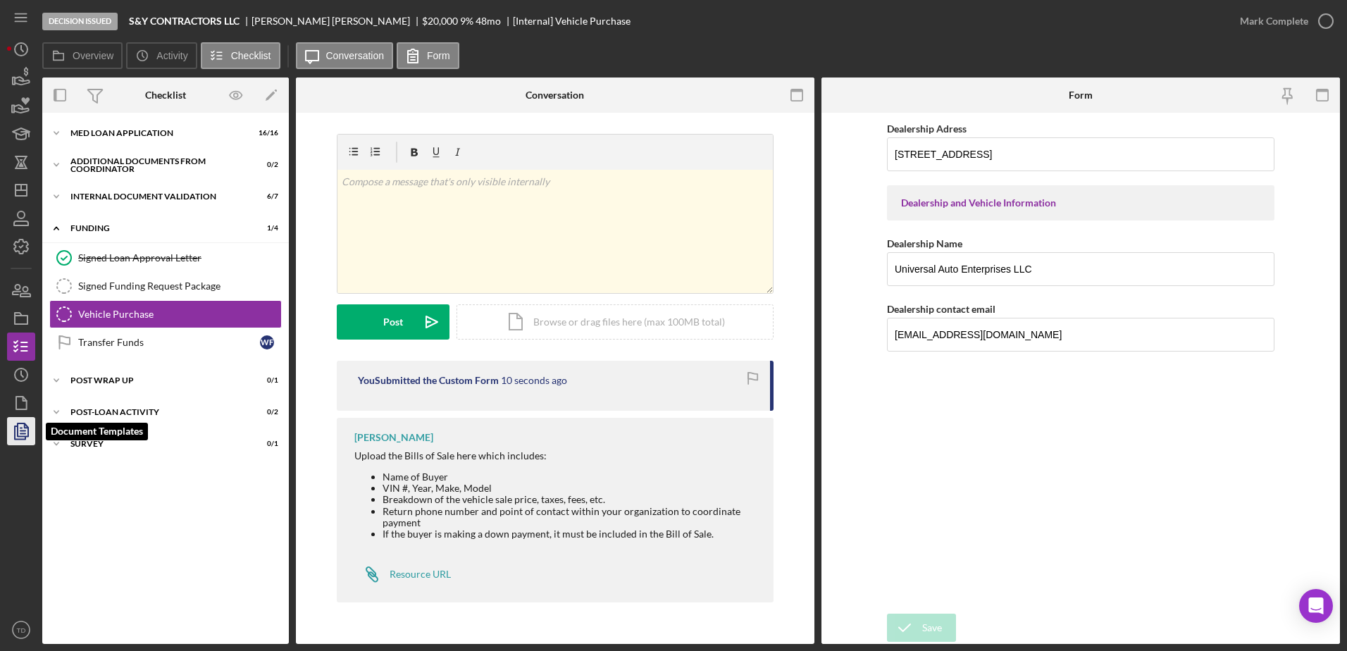
click at [17, 426] on polyline "button" at bounding box center [20, 432] width 11 height 13
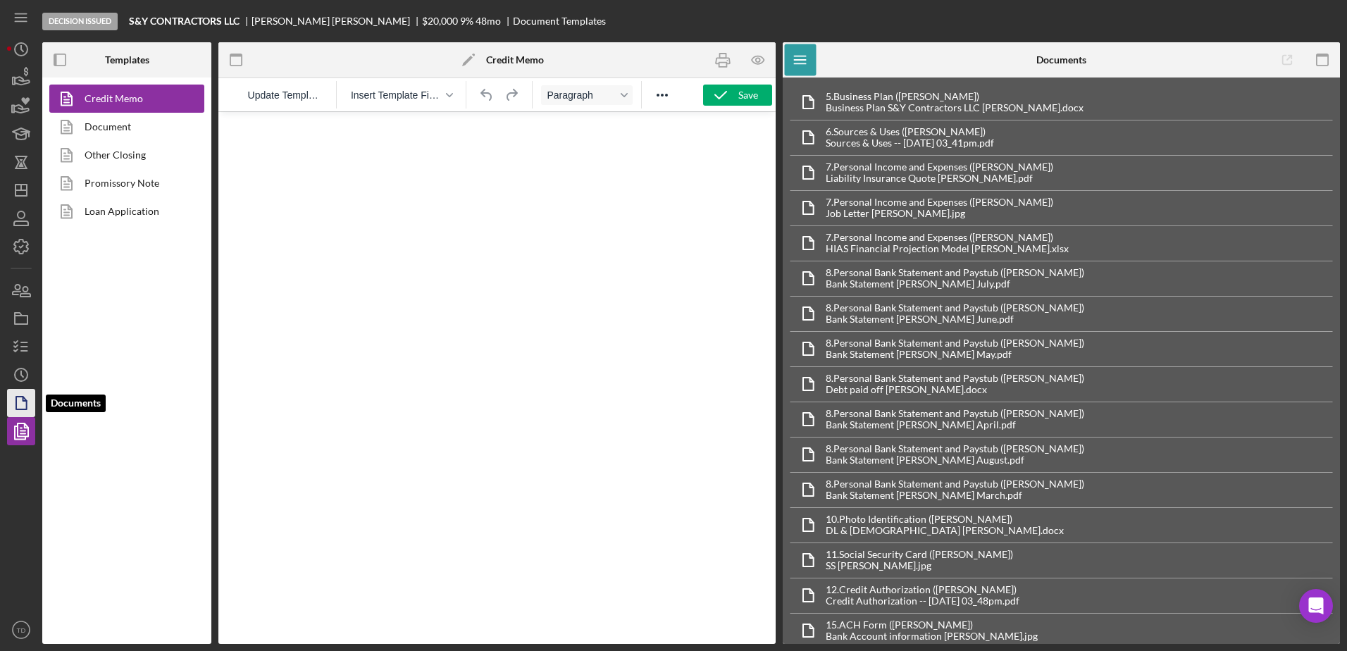
click at [22, 401] on icon "button" at bounding box center [21, 402] width 35 height 35
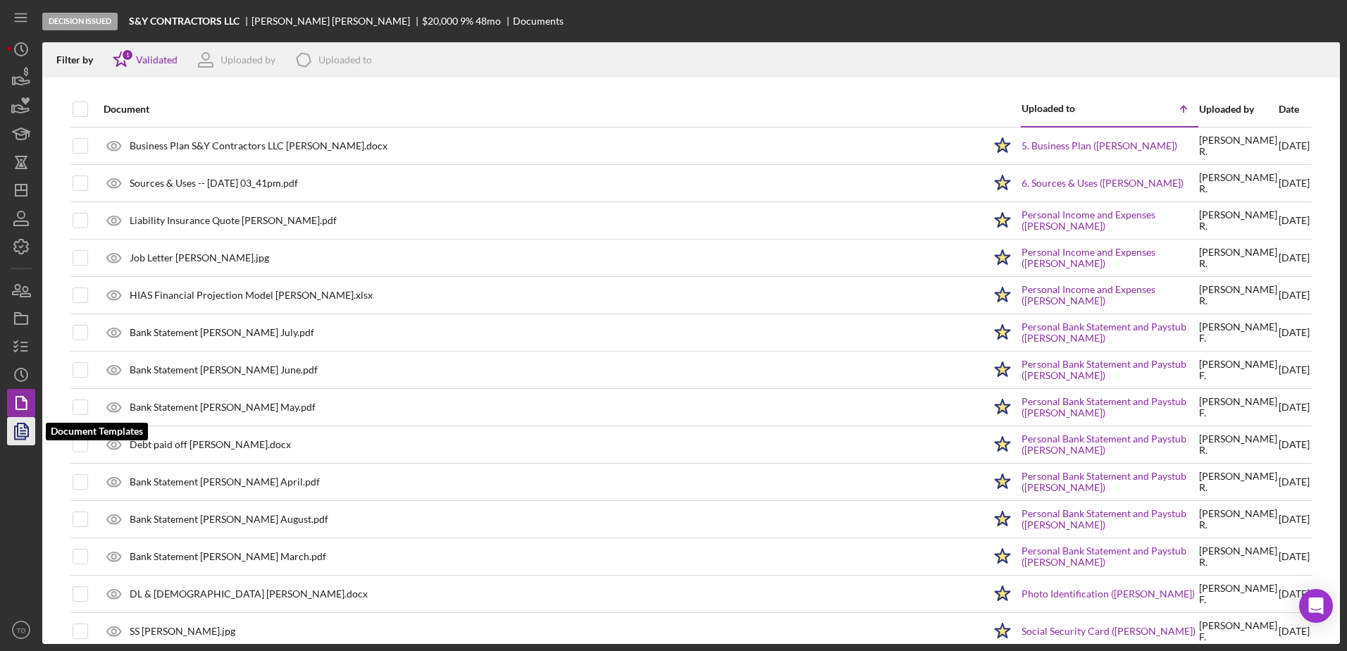
click at [18, 435] on polygon "button" at bounding box center [23, 429] width 11 height 13
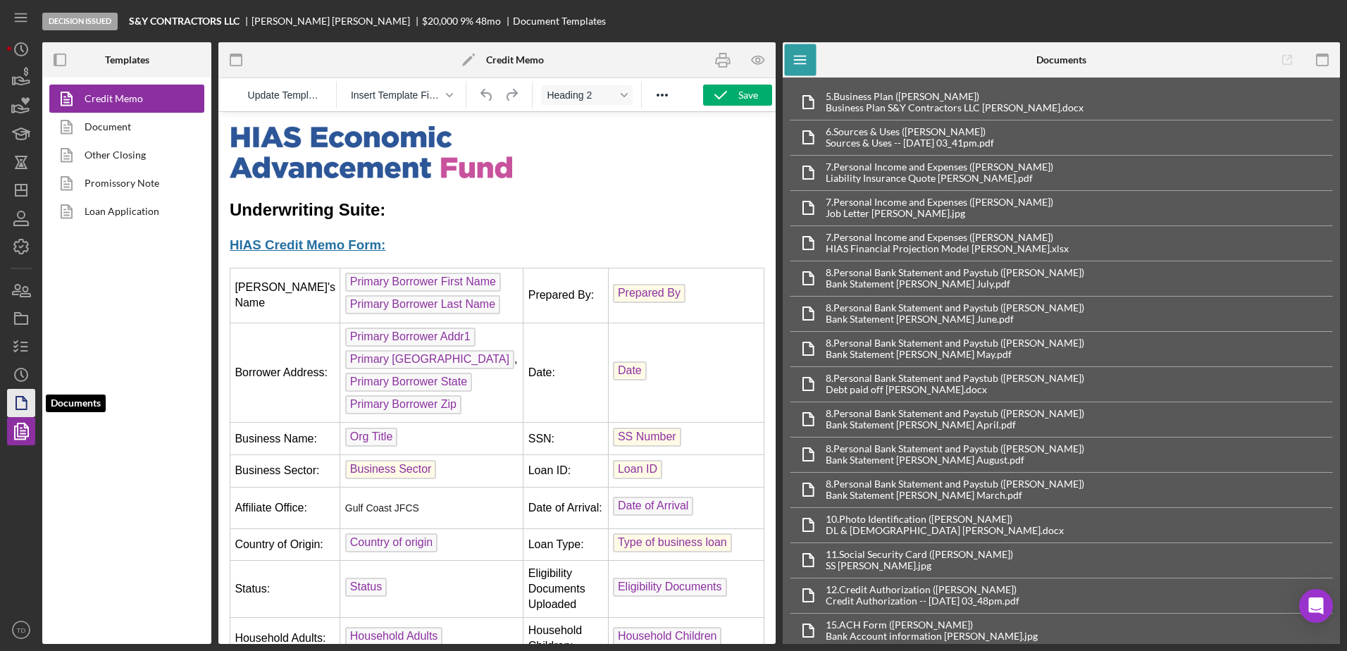
click at [21, 398] on icon "button" at bounding box center [21, 402] width 35 height 35
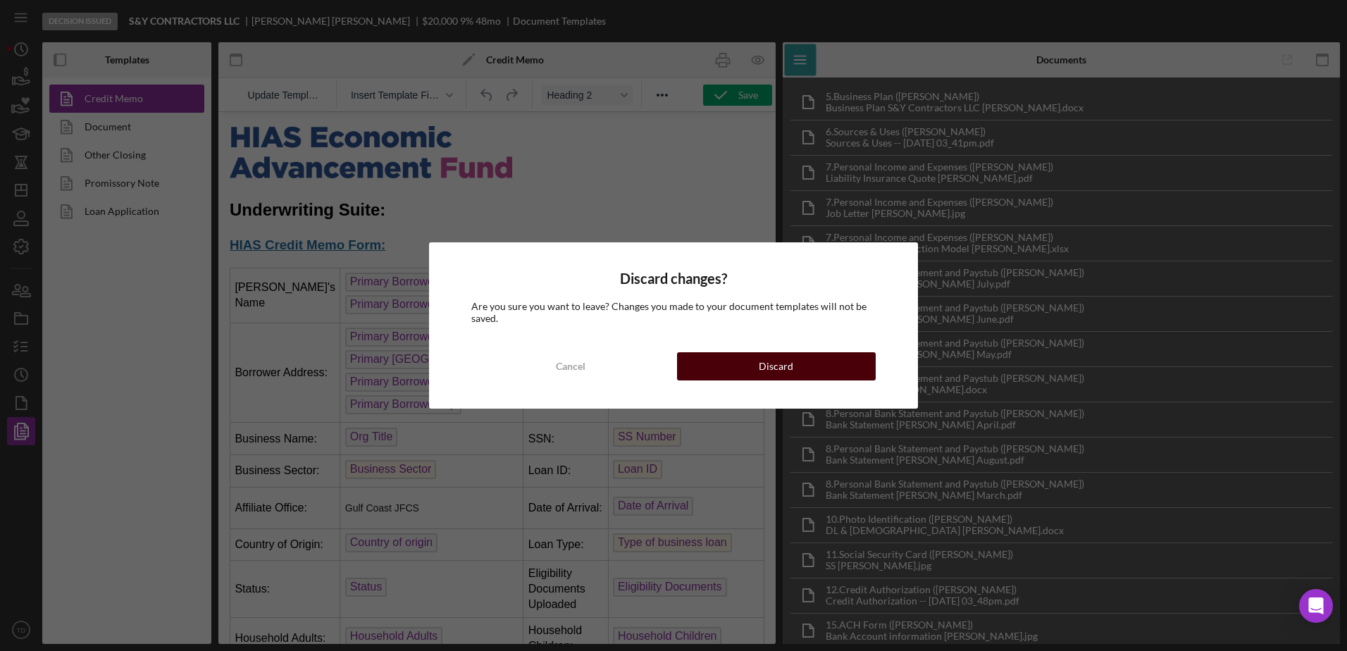
click at [709, 368] on button "Discard" at bounding box center [776, 366] width 199 height 28
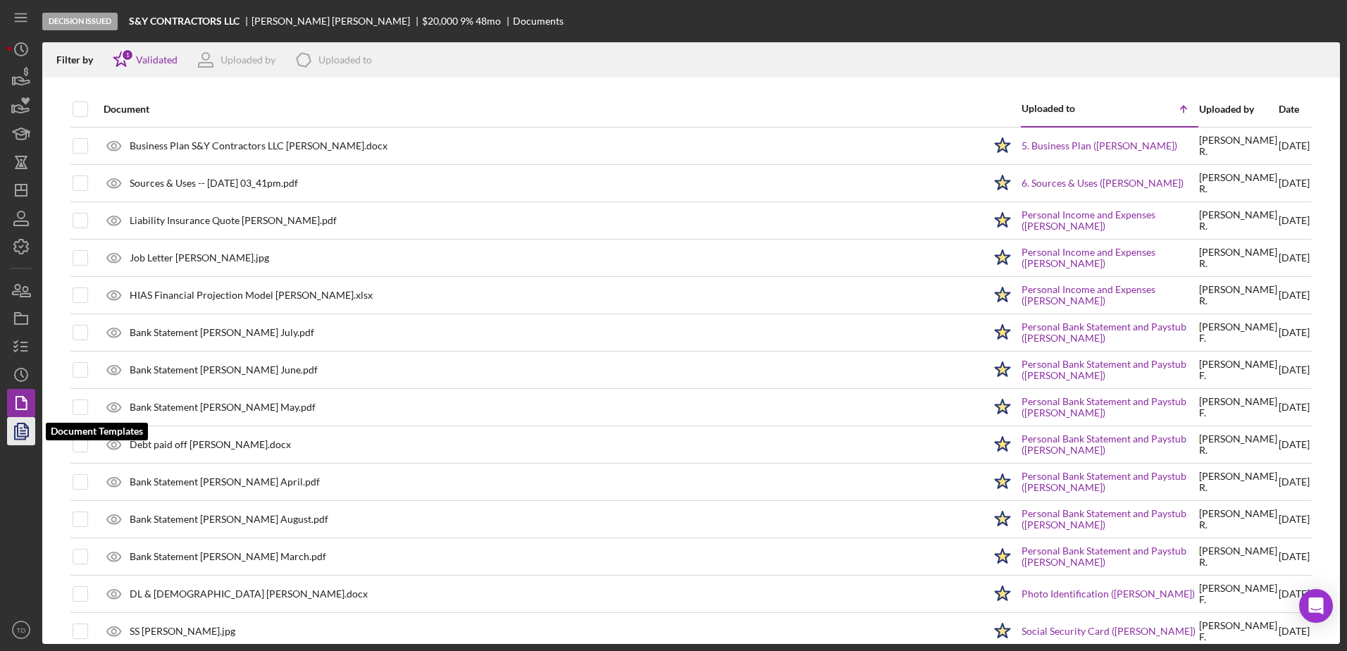
click at [18, 430] on polygon "button" at bounding box center [23, 429] width 11 height 13
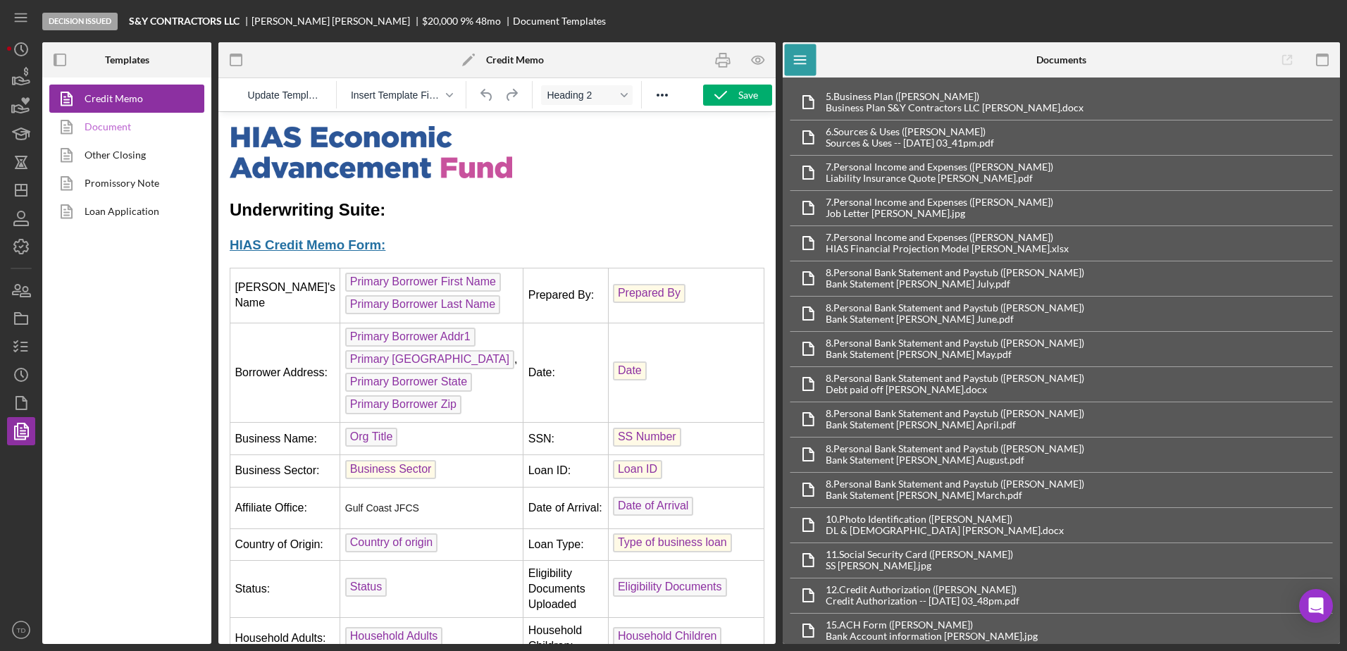
click at [132, 121] on link "Document" at bounding box center [123, 127] width 148 height 28
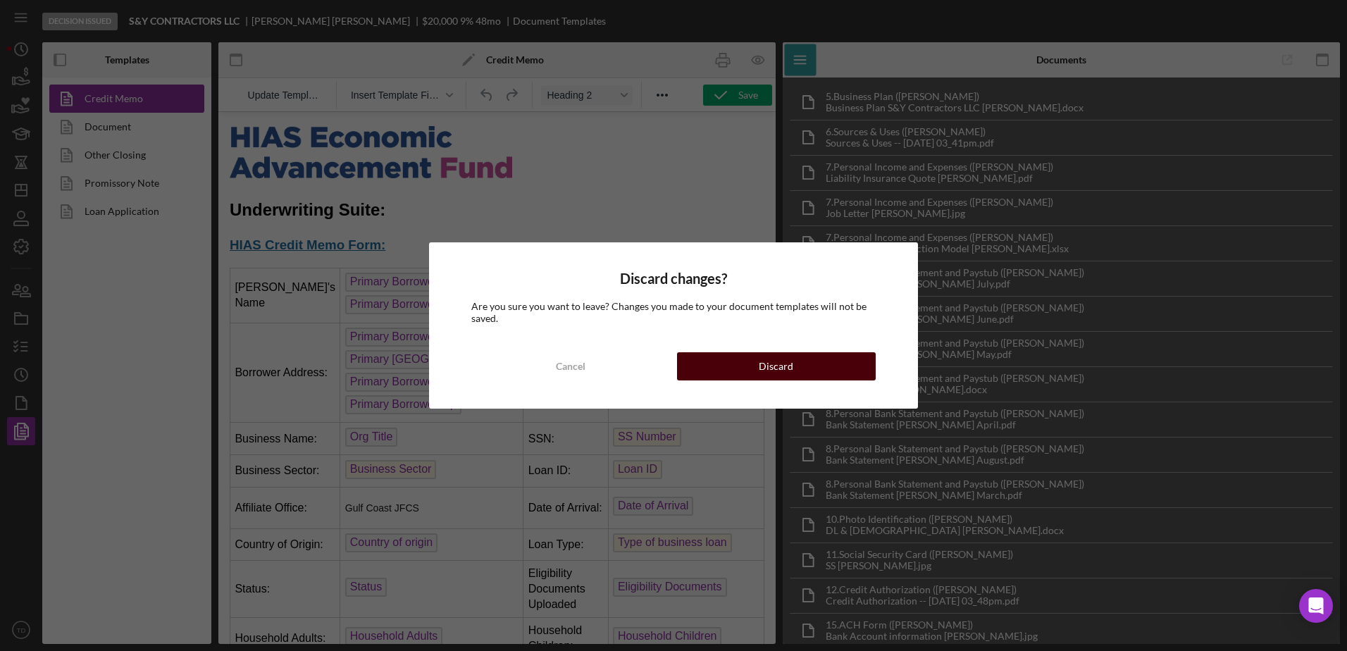
click at [745, 366] on button "Discard" at bounding box center [776, 366] width 199 height 28
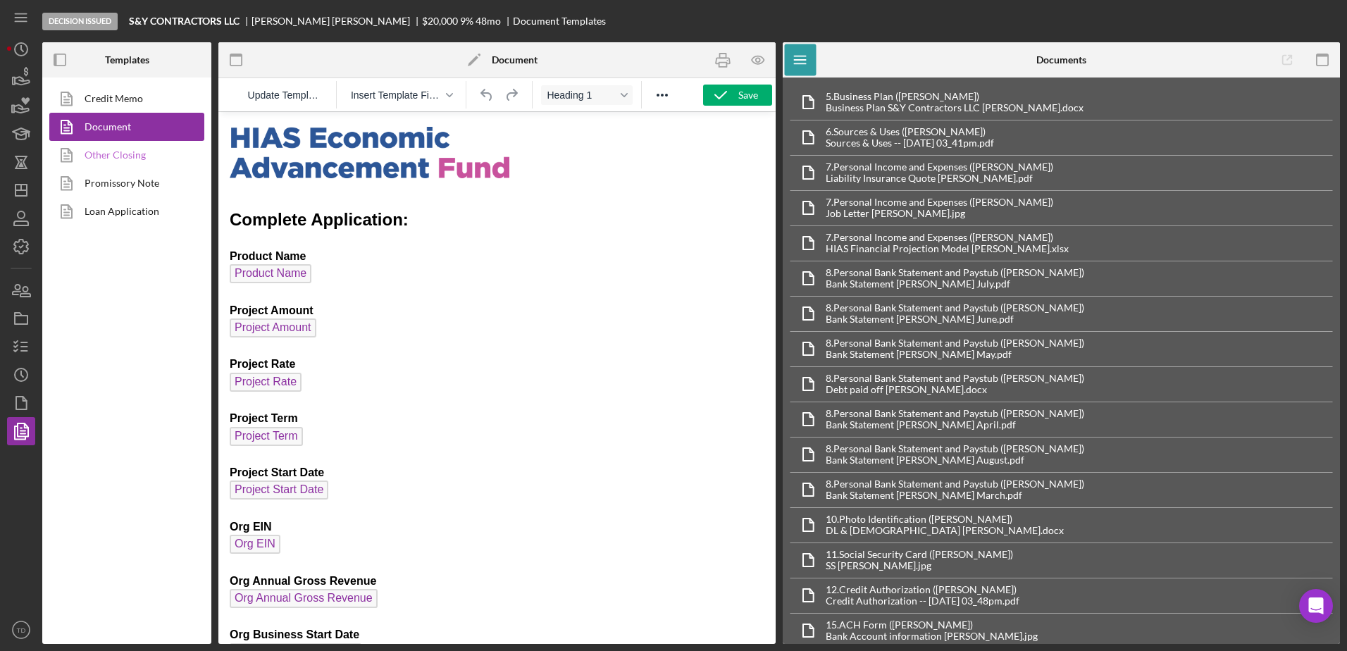
click at [161, 161] on link "Other Closing" at bounding box center [123, 155] width 148 height 28
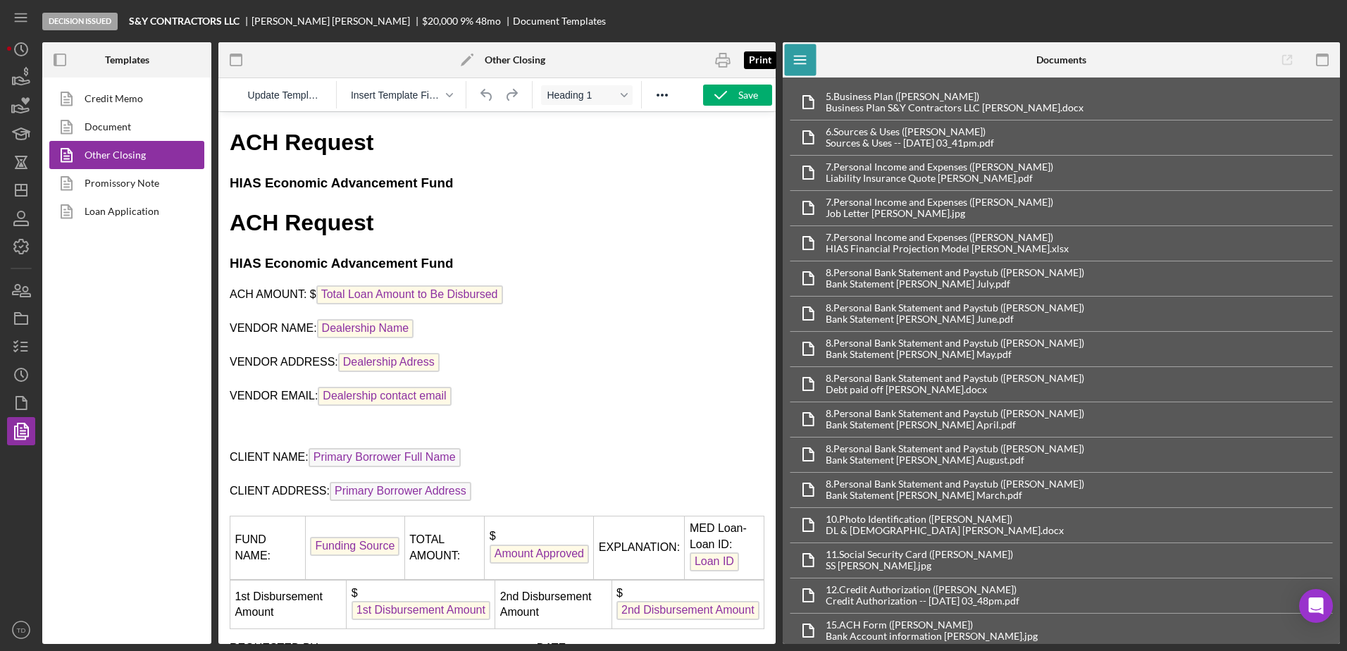
click at [722, 58] on icon "button" at bounding box center [723, 61] width 14 height 6
click at [131, 101] on link "Credit Memo" at bounding box center [123, 99] width 148 height 28
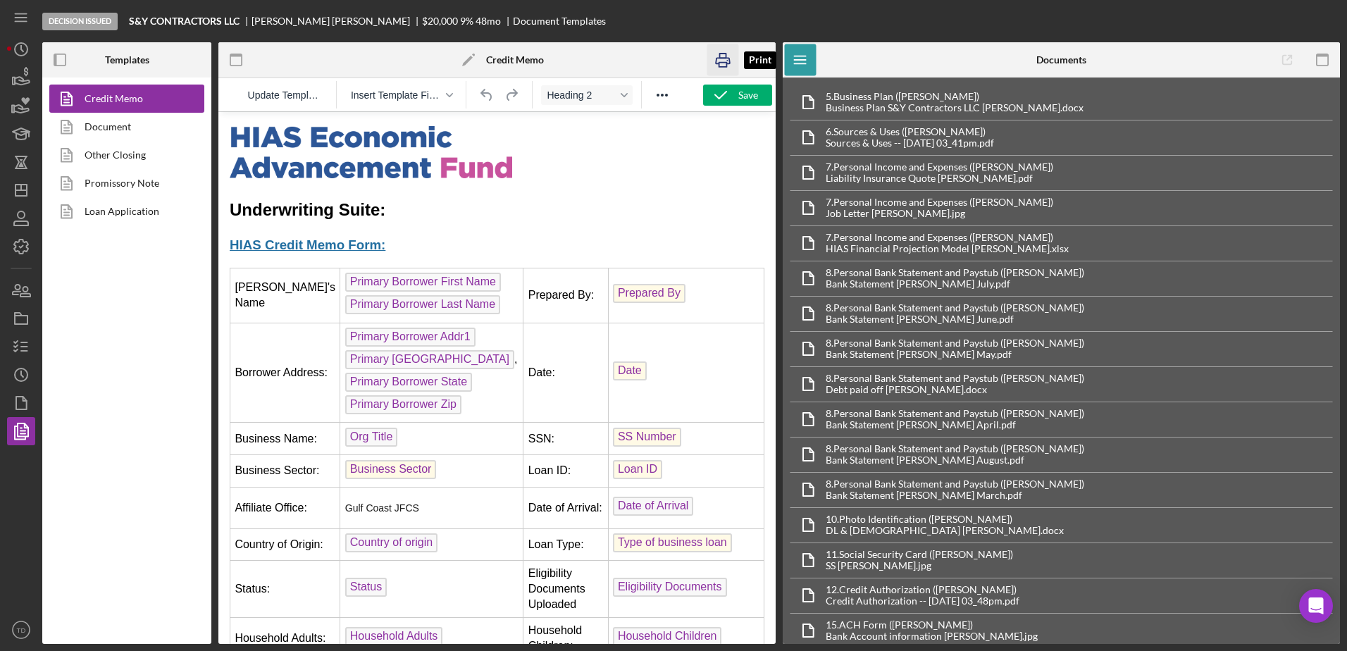
click at [726, 60] on icon "button" at bounding box center [723, 60] width 32 height 32
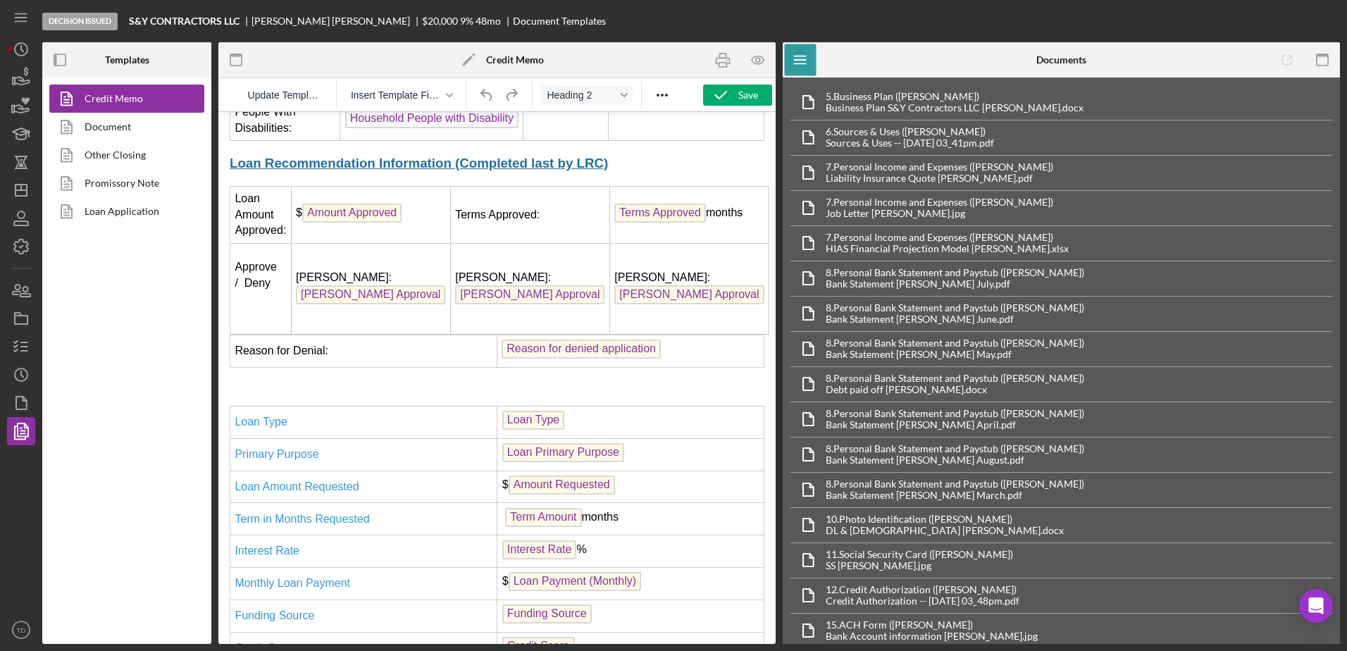
scroll to position [554, 0]
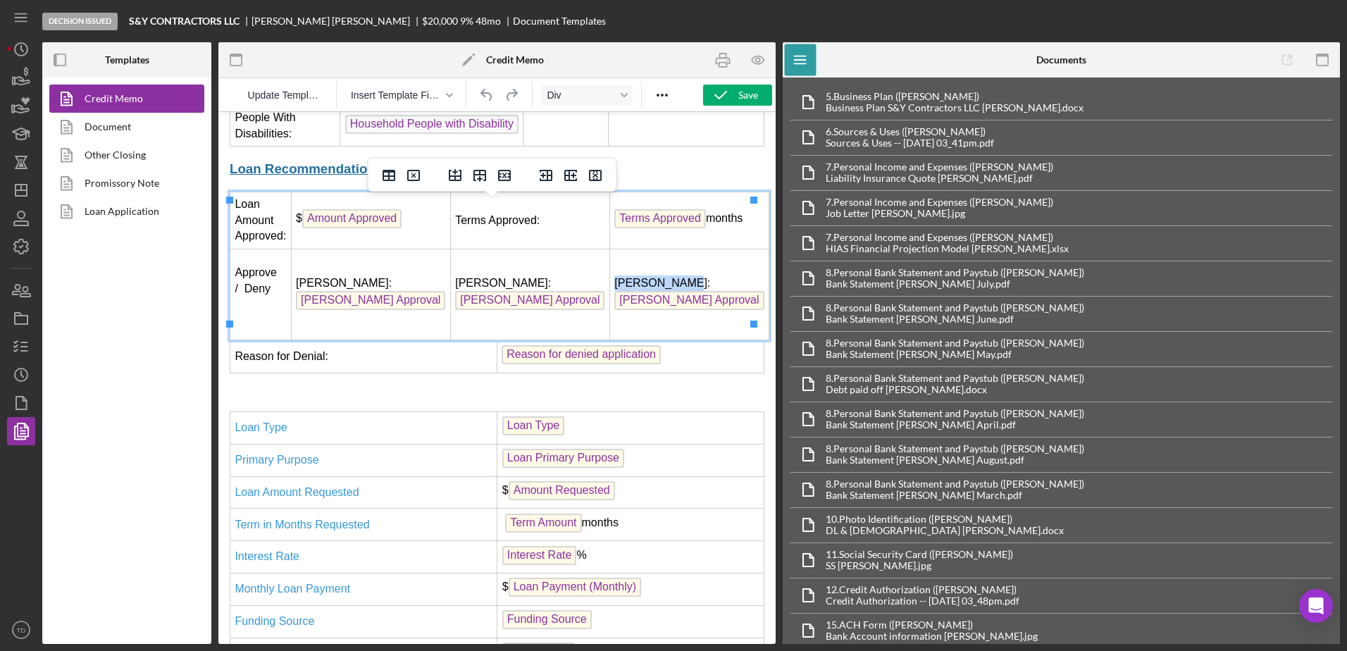
drag, startPoint x: 682, startPoint y: 271, endPoint x: 625, endPoint y: 273, distance: 57.1
click at [625, 273] on td "Brenda Villa: Brenda Approval" at bounding box center [688, 294] width 159 height 91
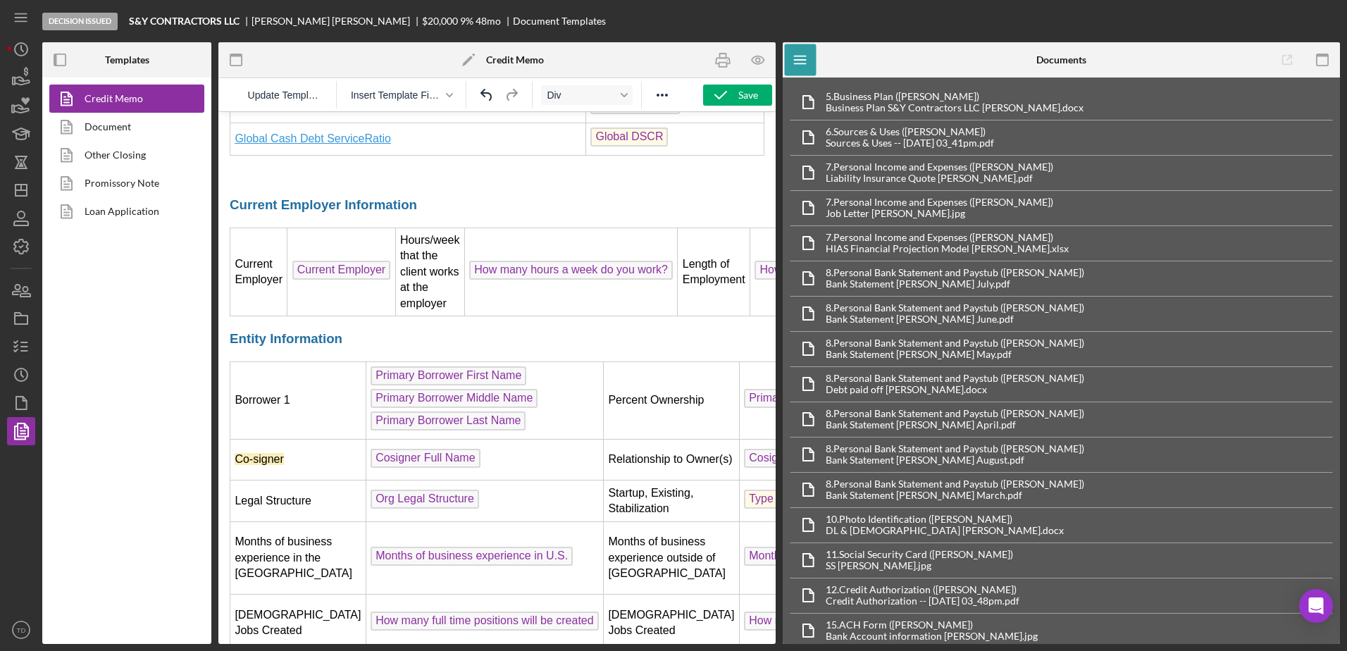
scroll to position [1468, 0]
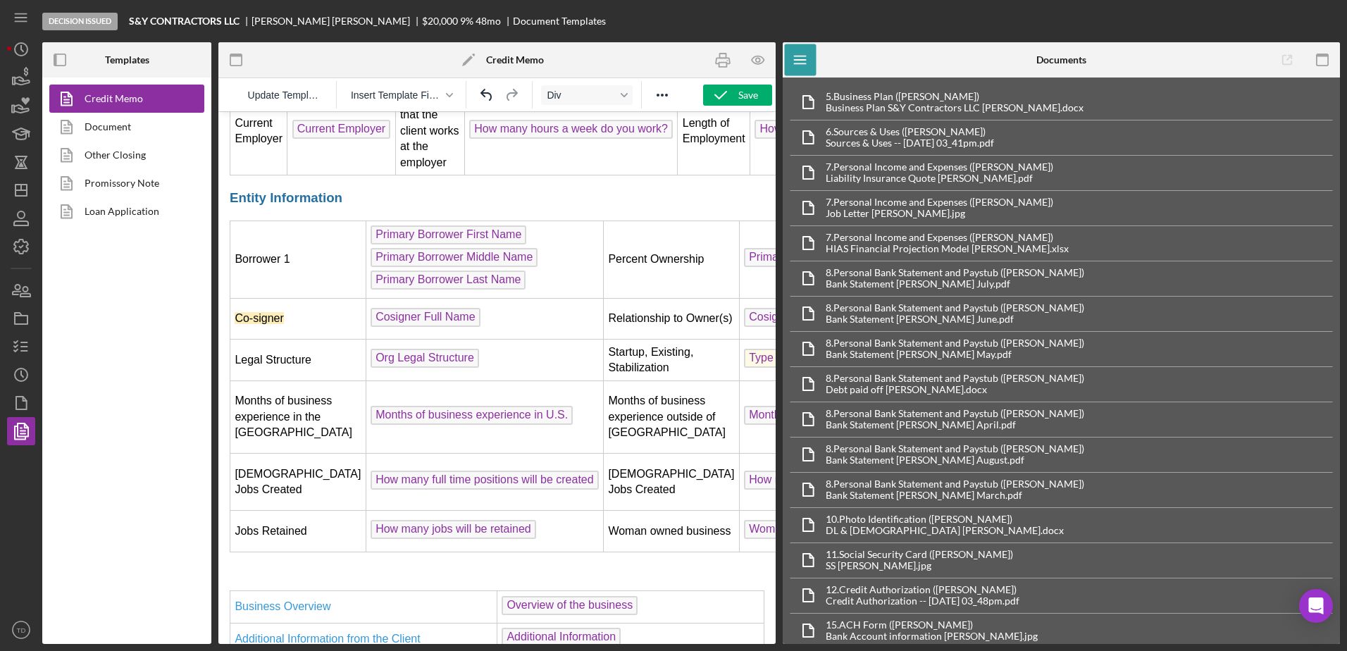
click at [270, 298] on td "Co-signer" at bounding box center [298, 319] width 136 height 42
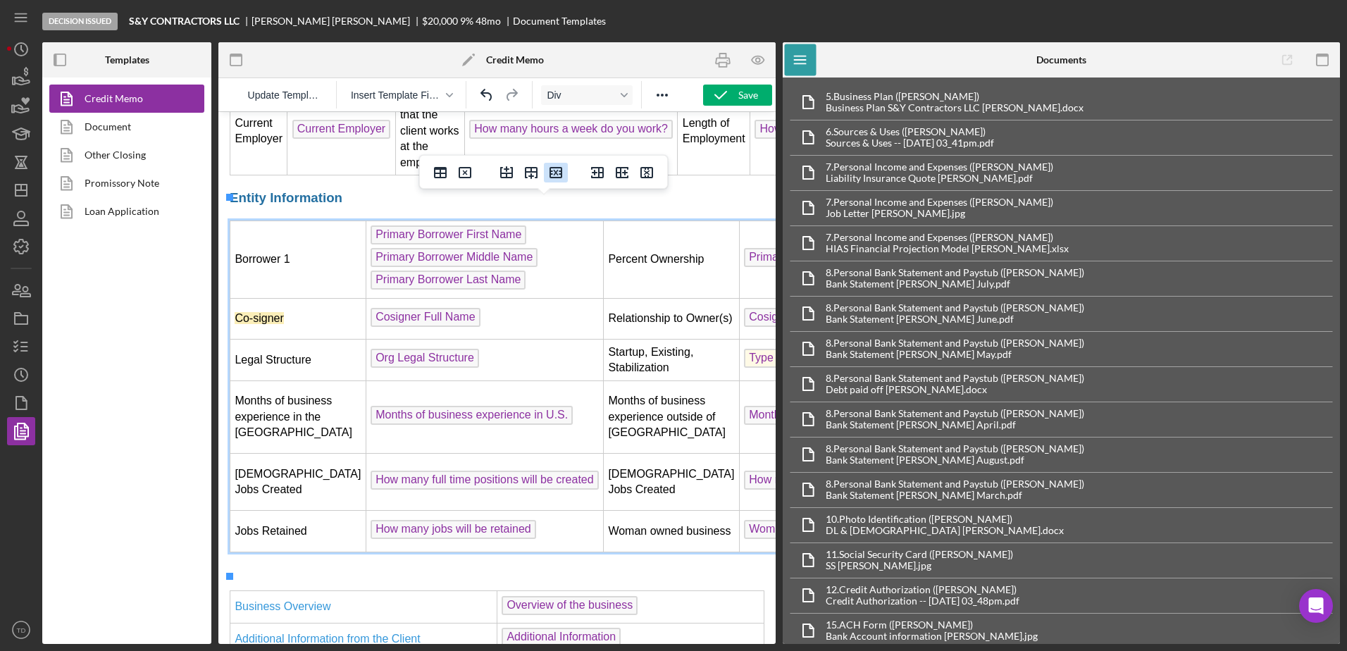
click at [554, 170] on icon "Delete row" at bounding box center [555, 172] width 13 height 11
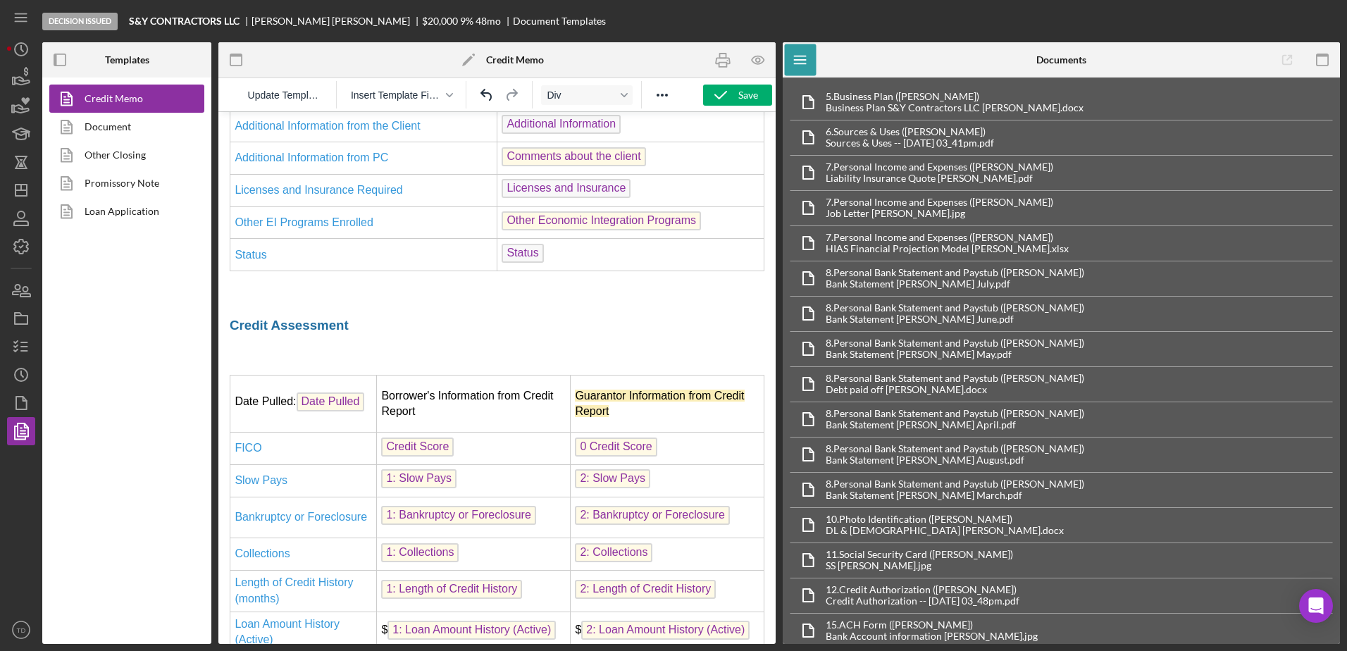
scroll to position [2145, 0]
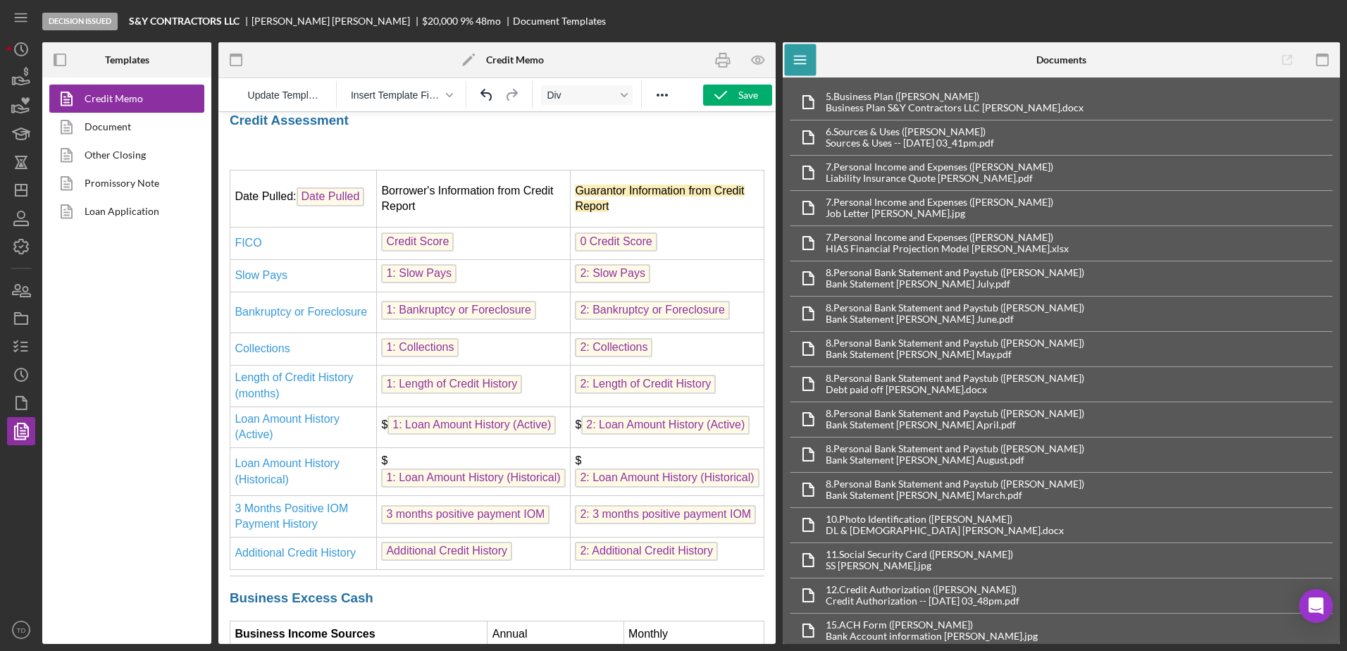
click at [652, 228] on td "Guarantor Information from Credit Report" at bounding box center [668, 198] width 194 height 57
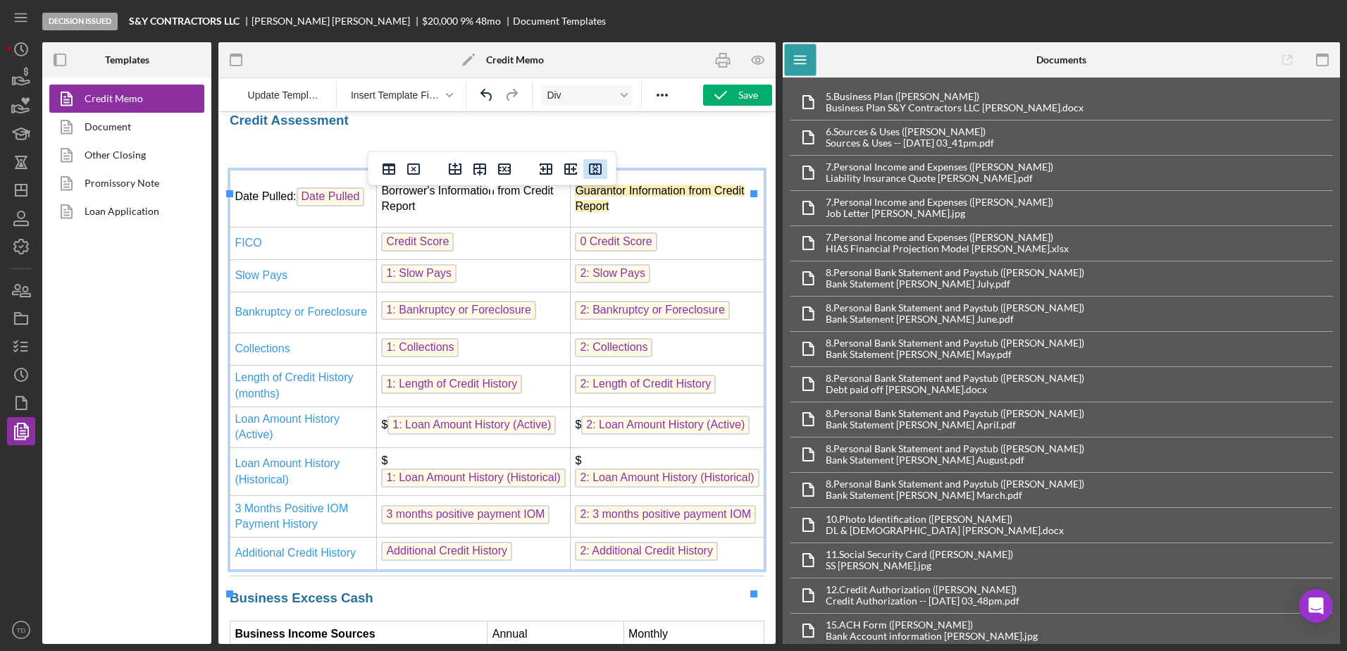
click at [593, 164] on icon "Delete column" at bounding box center [595, 168] width 13 height 11
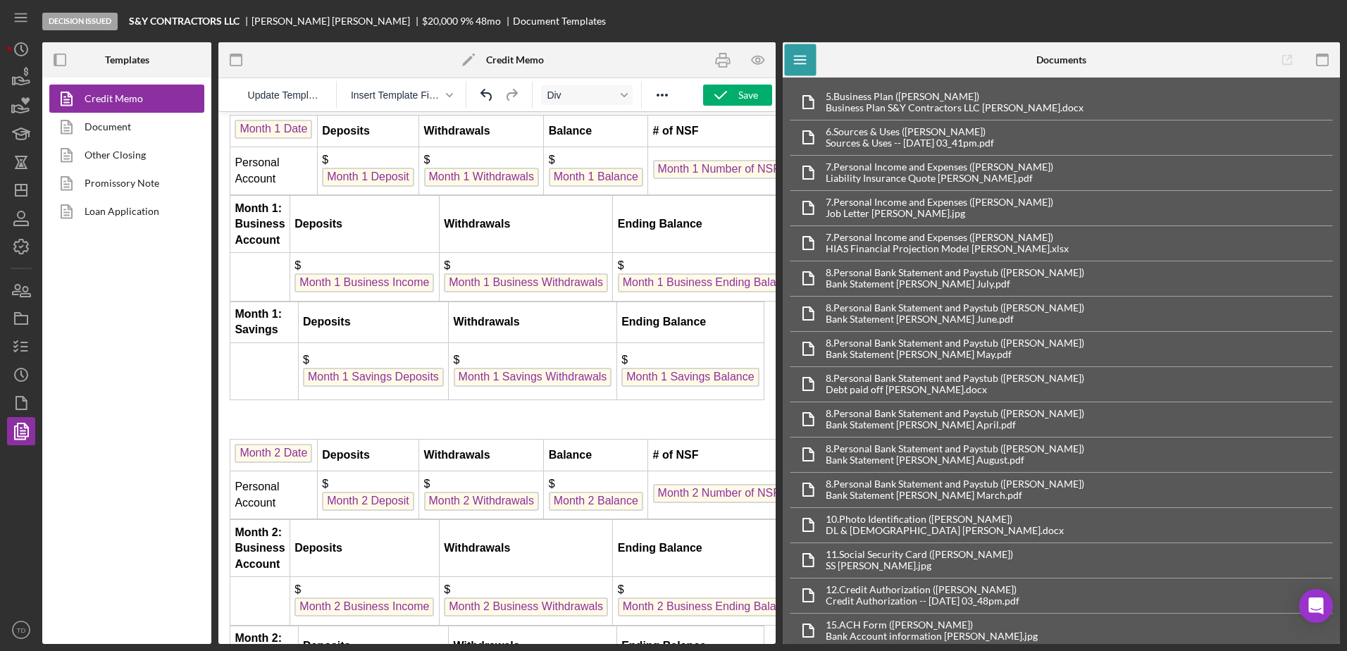
scroll to position [3712, 0]
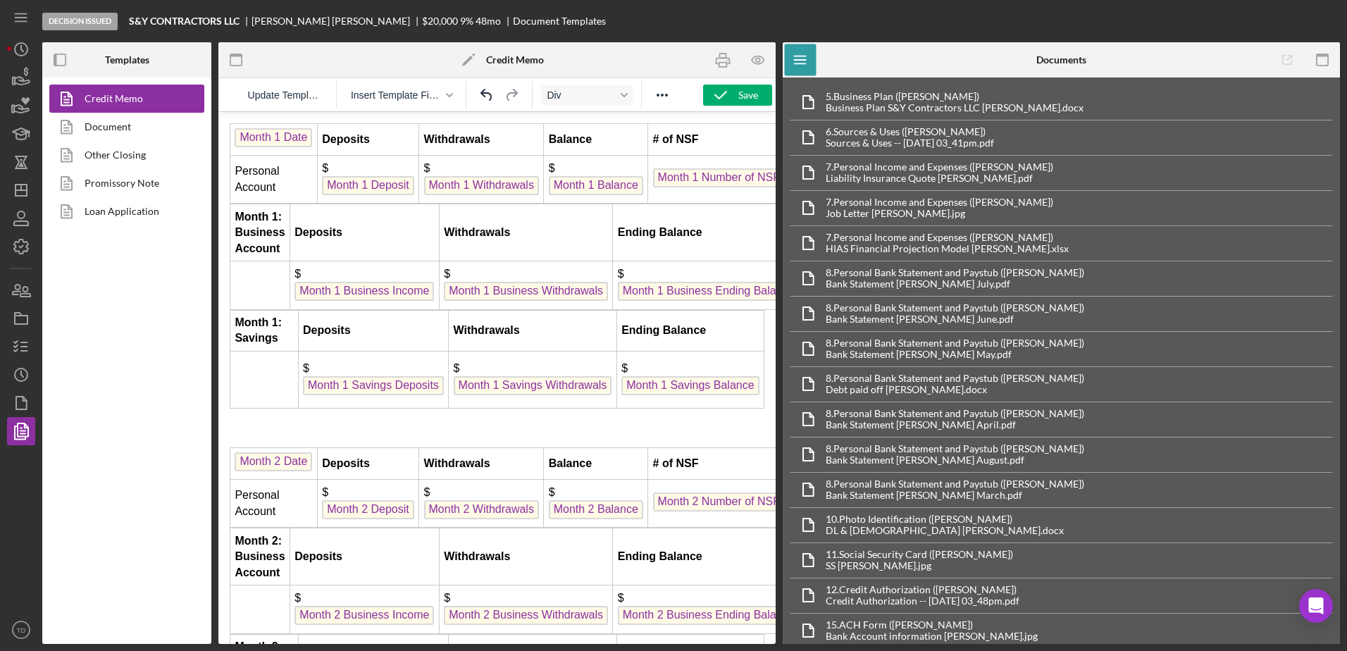
click at [280, 254] on strong "Month 1: Business Account" at bounding box center [260, 233] width 50 height 44
click at [342, 309] on td "$ Month 1 Business Income" at bounding box center [363, 285] width 149 height 48
click at [523, 206] on icon "Delete row" at bounding box center [522, 203] width 17 height 17
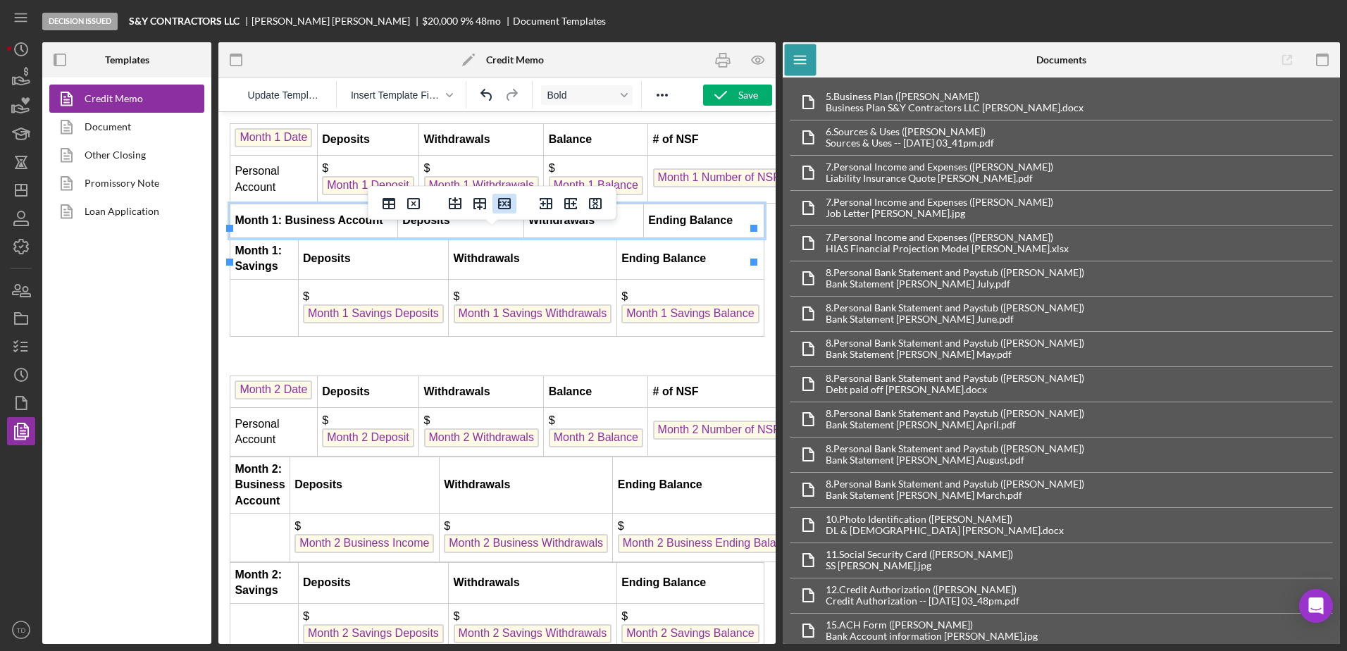
click at [501, 207] on icon "Delete row" at bounding box center [504, 203] width 17 height 17
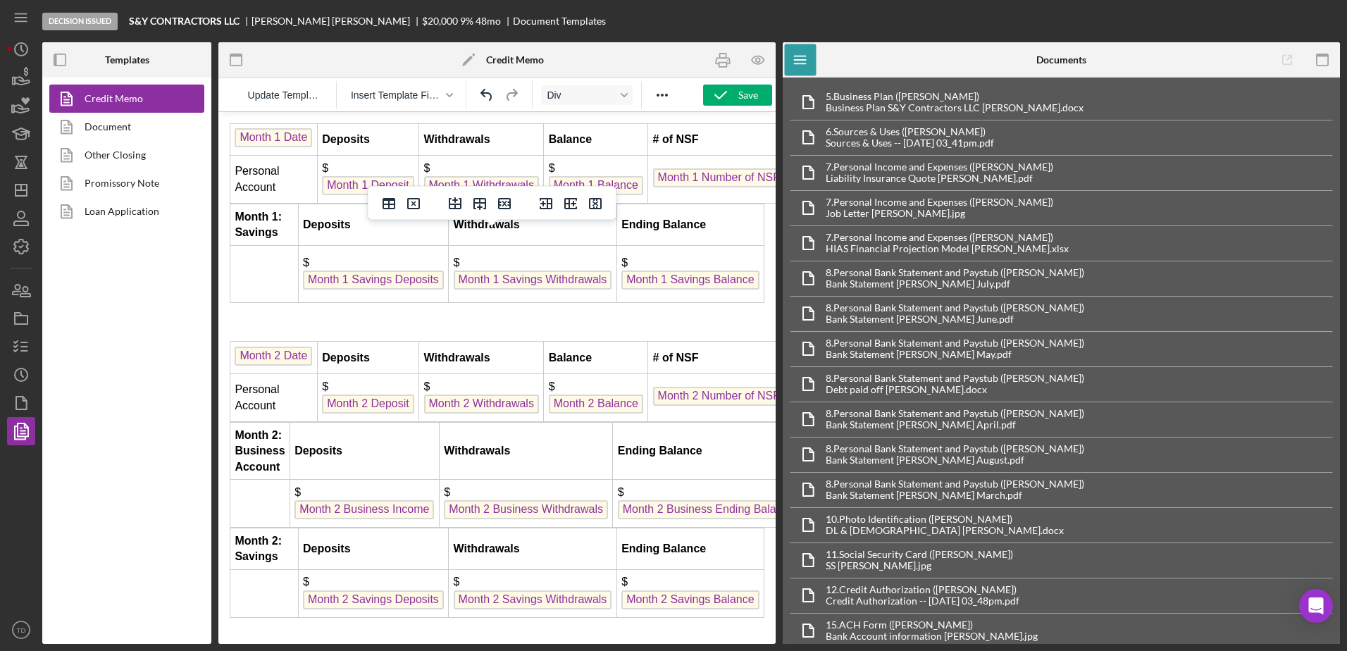
click at [384, 283] on td "$ Month 1 Savings Deposits" at bounding box center [373, 274] width 151 height 57
click at [512, 200] on icon "Delete row" at bounding box center [504, 203] width 17 height 17
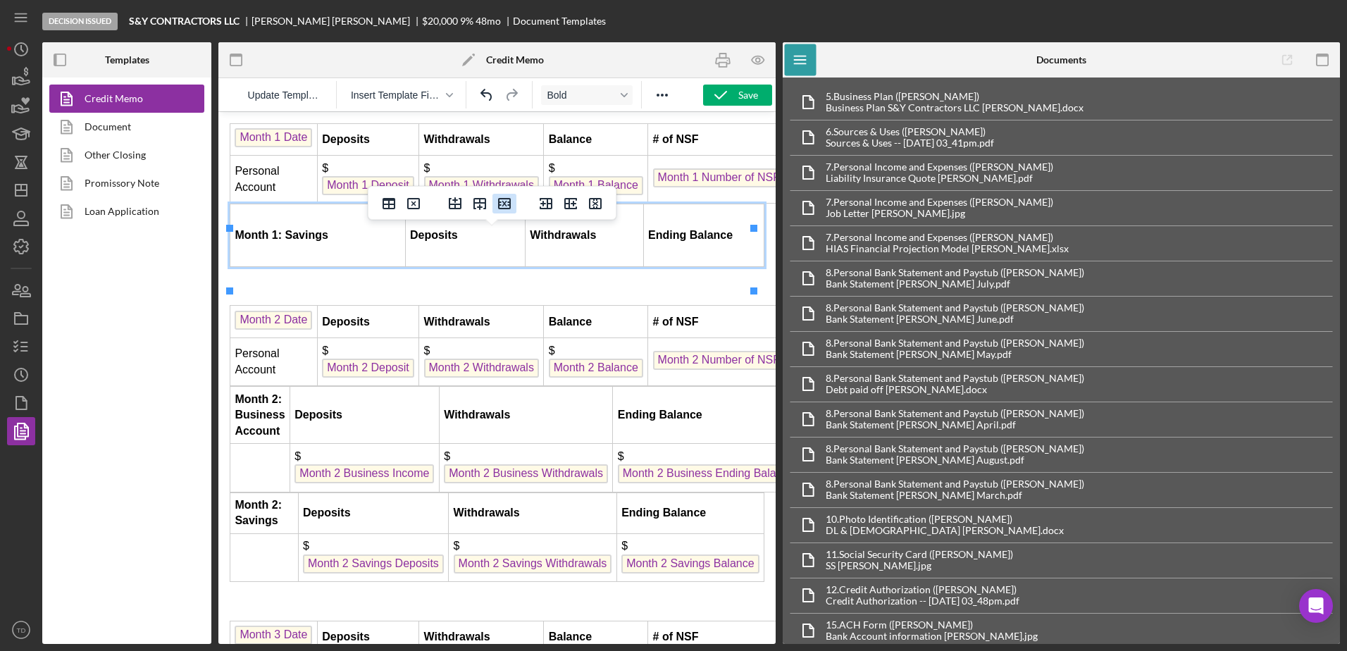
click at [512, 200] on icon "Delete row" at bounding box center [504, 203] width 17 height 17
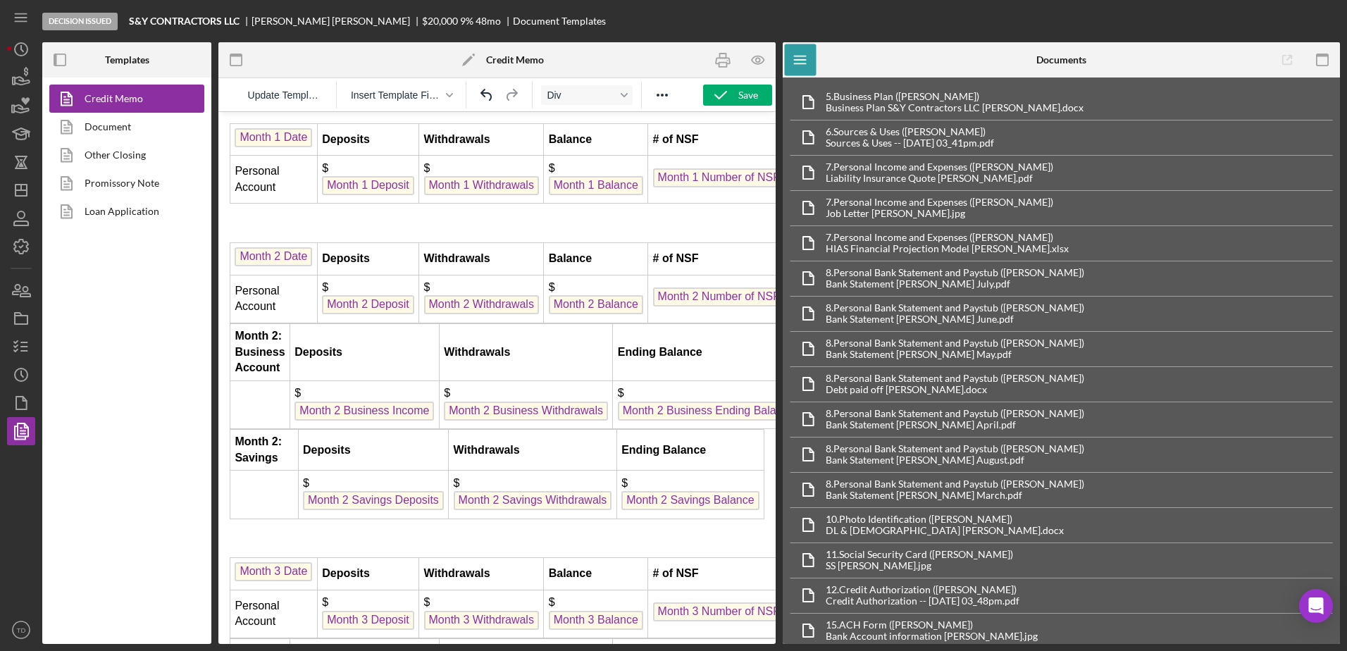
click at [399, 380] on td "Deposits" at bounding box center [363, 351] width 149 height 57
click at [391, 428] on td "$ Month 2 Business Income" at bounding box center [363, 404] width 149 height 48
click at [524, 321] on icon "Delete row" at bounding box center [522, 322] width 13 height 11
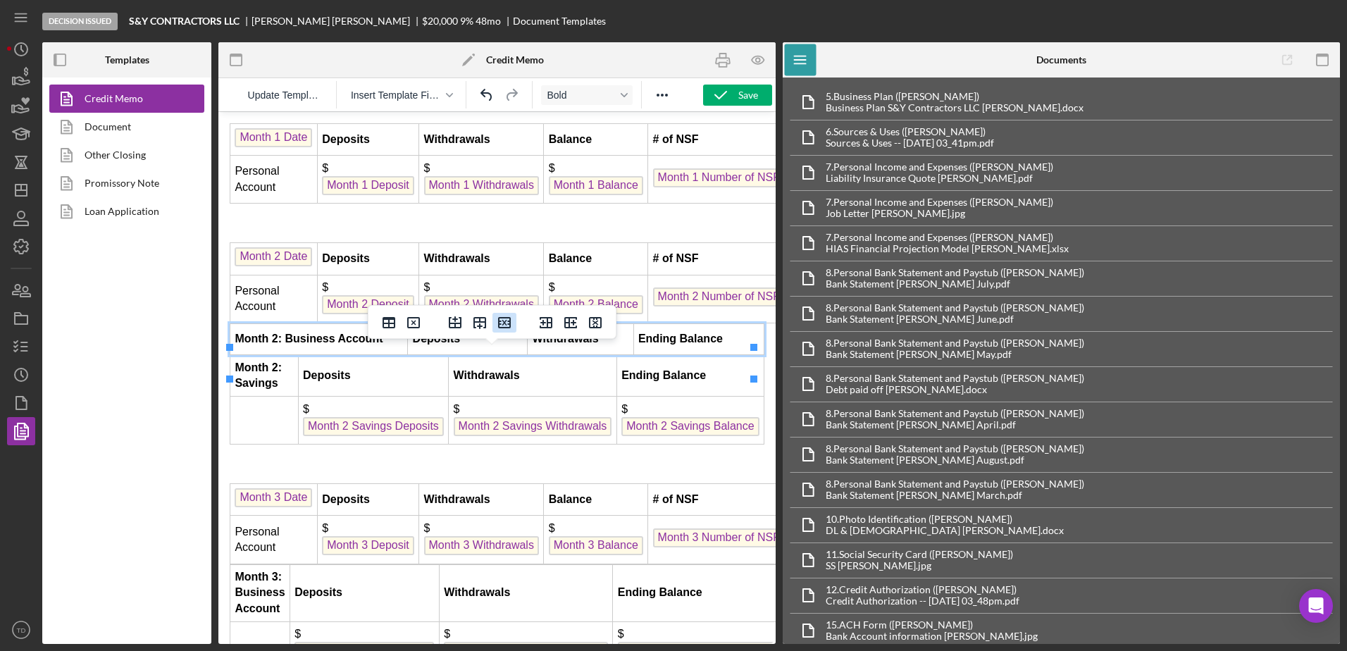
click at [508, 324] on icon "Delete row" at bounding box center [504, 322] width 13 height 11
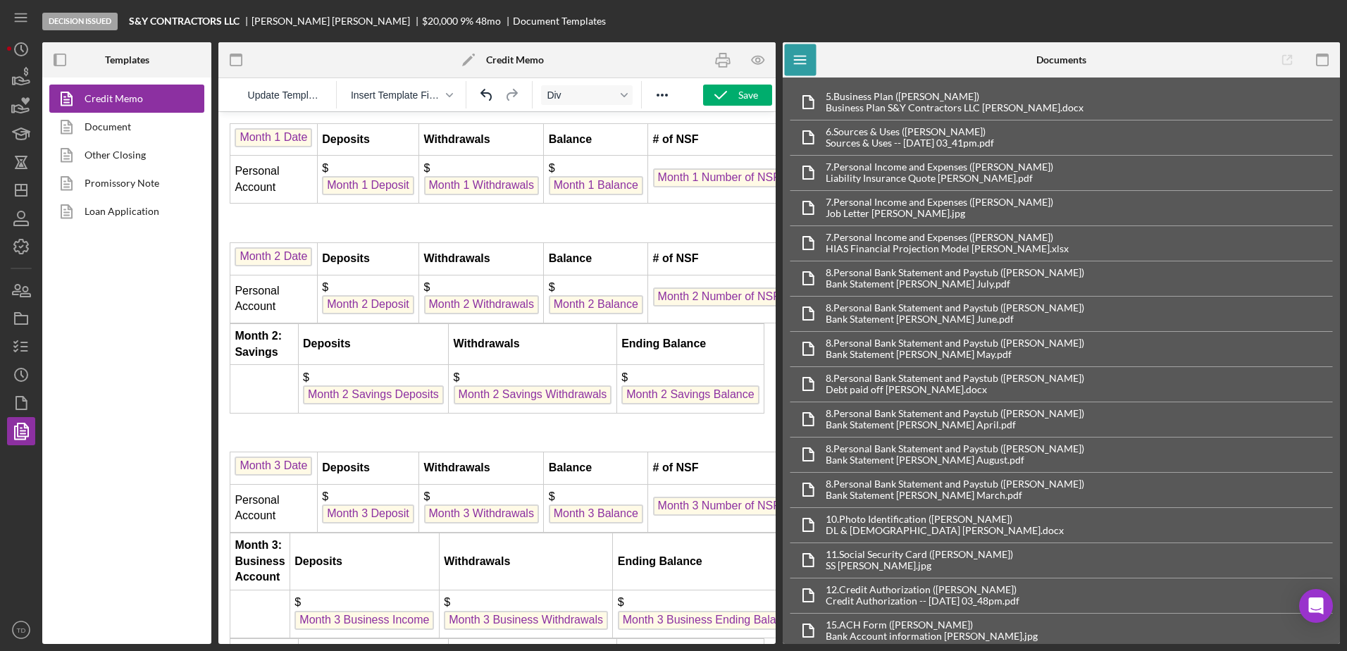
click at [399, 401] on td "$ Month 2 Savings Deposits" at bounding box center [373, 389] width 151 height 48
click at [504, 332] on button "Delete row" at bounding box center [504, 323] width 24 height 20
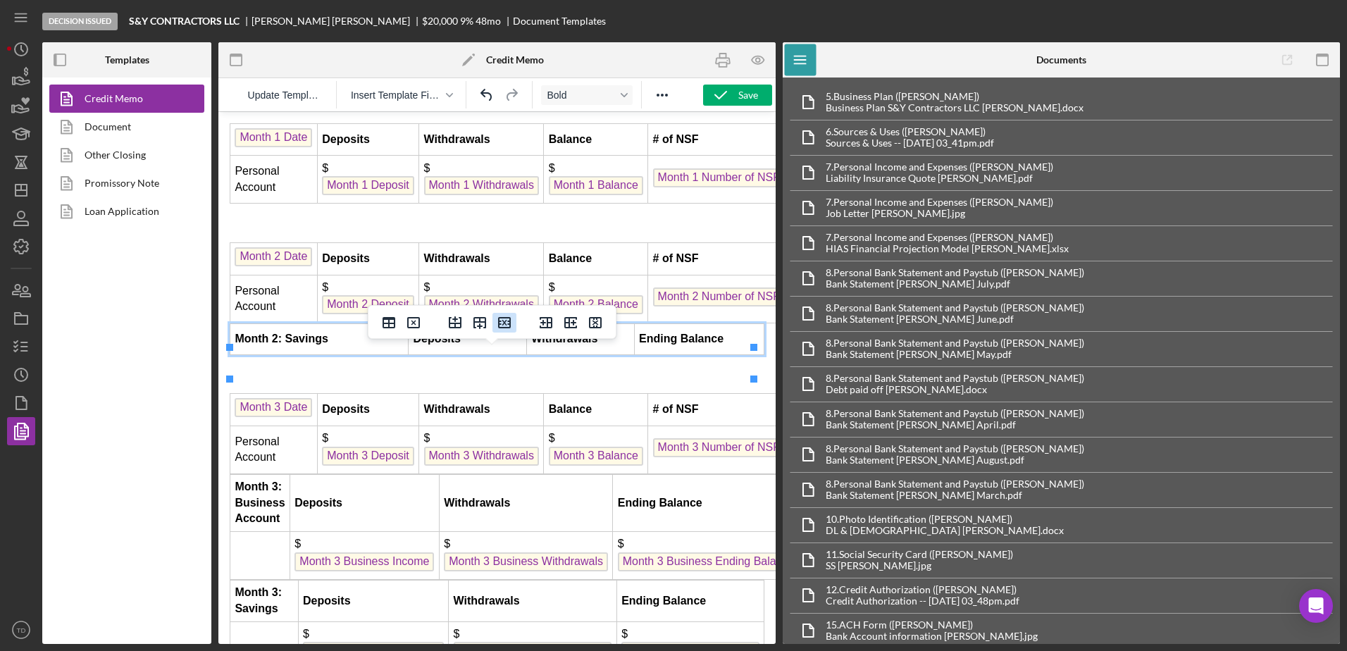
click at [502, 323] on icon "Delete row" at bounding box center [504, 322] width 17 height 17
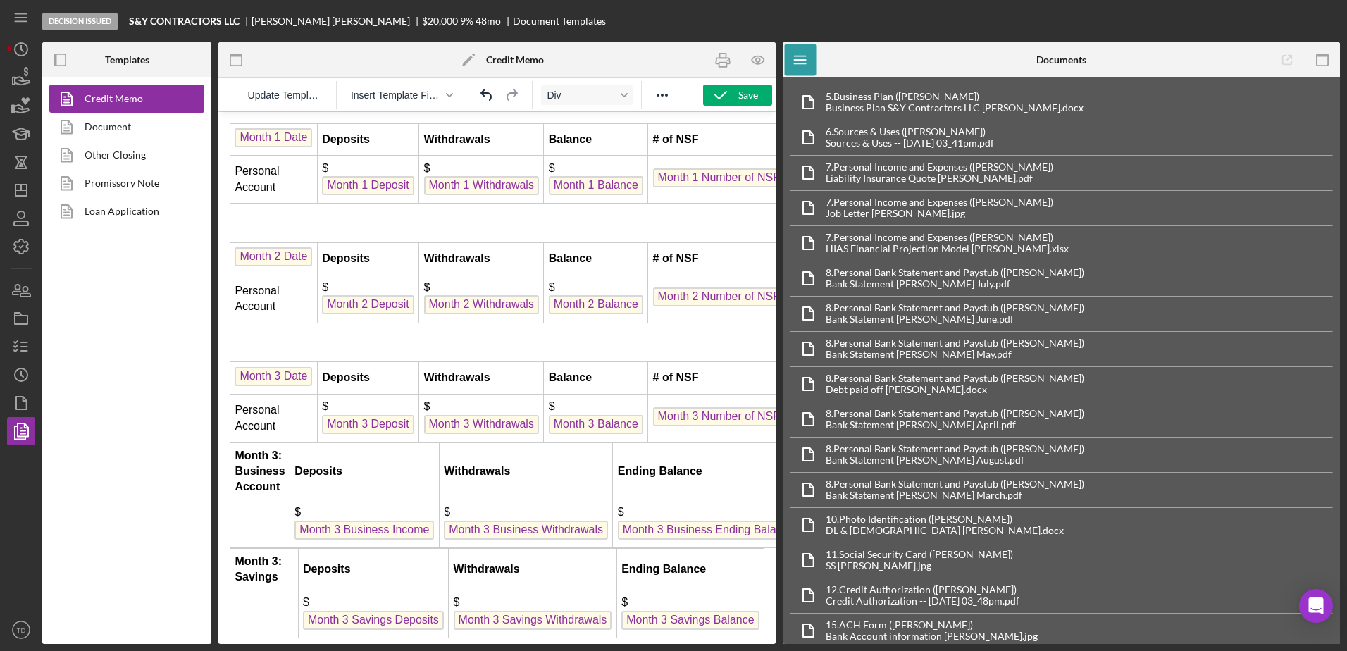
click at [403, 494] on td "Deposits" at bounding box center [363, 471] width 149 height 57
click at [398, 548] on td "$ Month 3 Business Income" at bounding box center [363, 524] width 149 height 48
click at [522, 445] on icon "Delete row" at bounding box center [522, 441] width 17 height 17
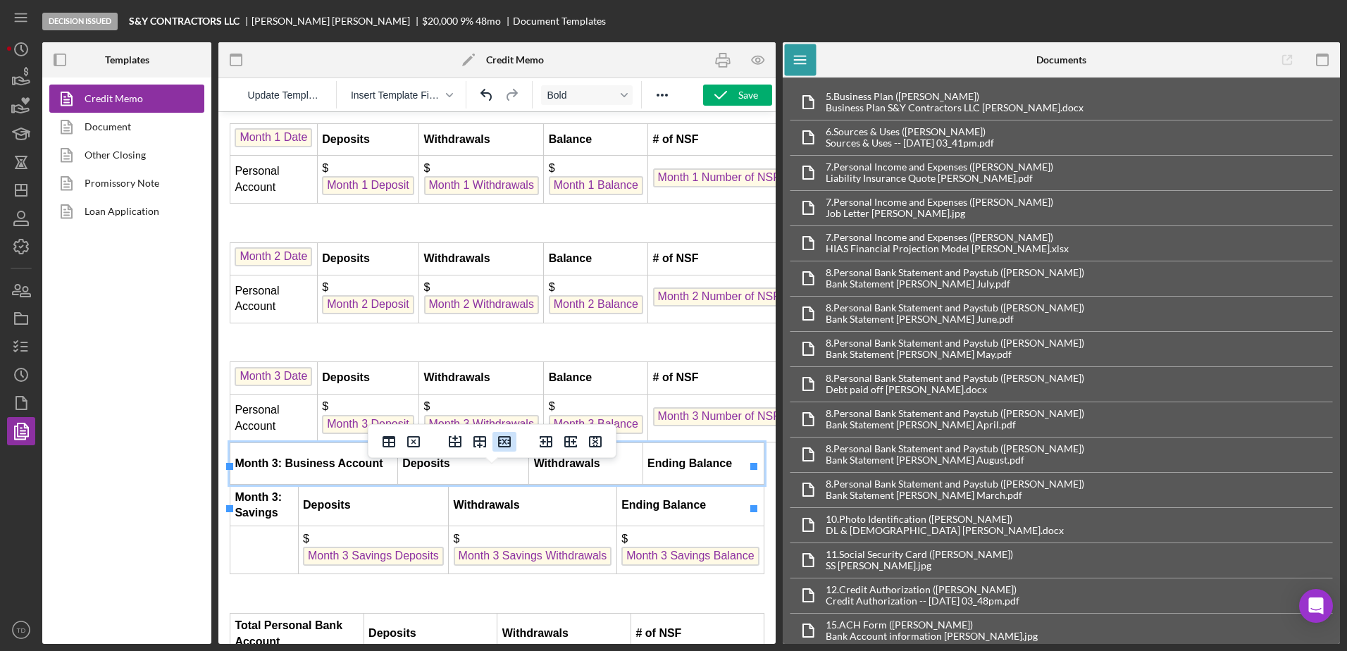
click at [513, 446] on button "Delete row" at bounding box center [504, 442] width 24 height 20
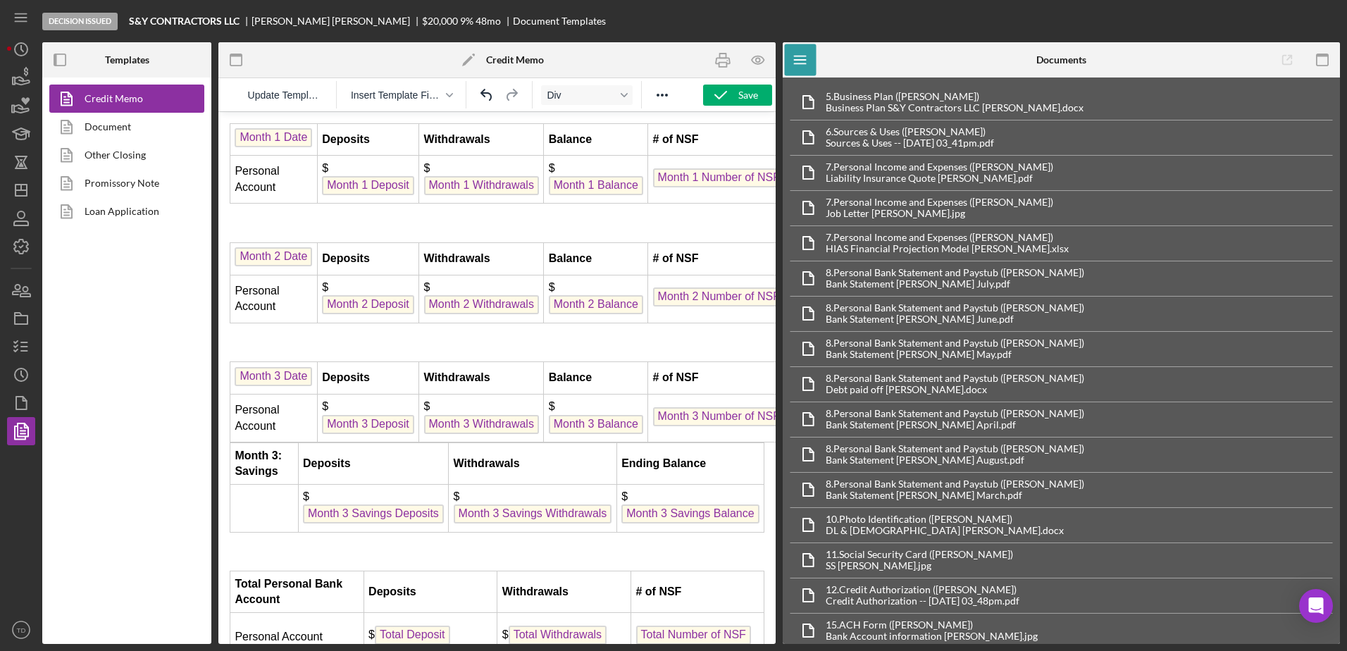
click at [409, 518] on td "$ Month 3 Savings Deposits" at bounding box center [373, 508] width 151 height 48
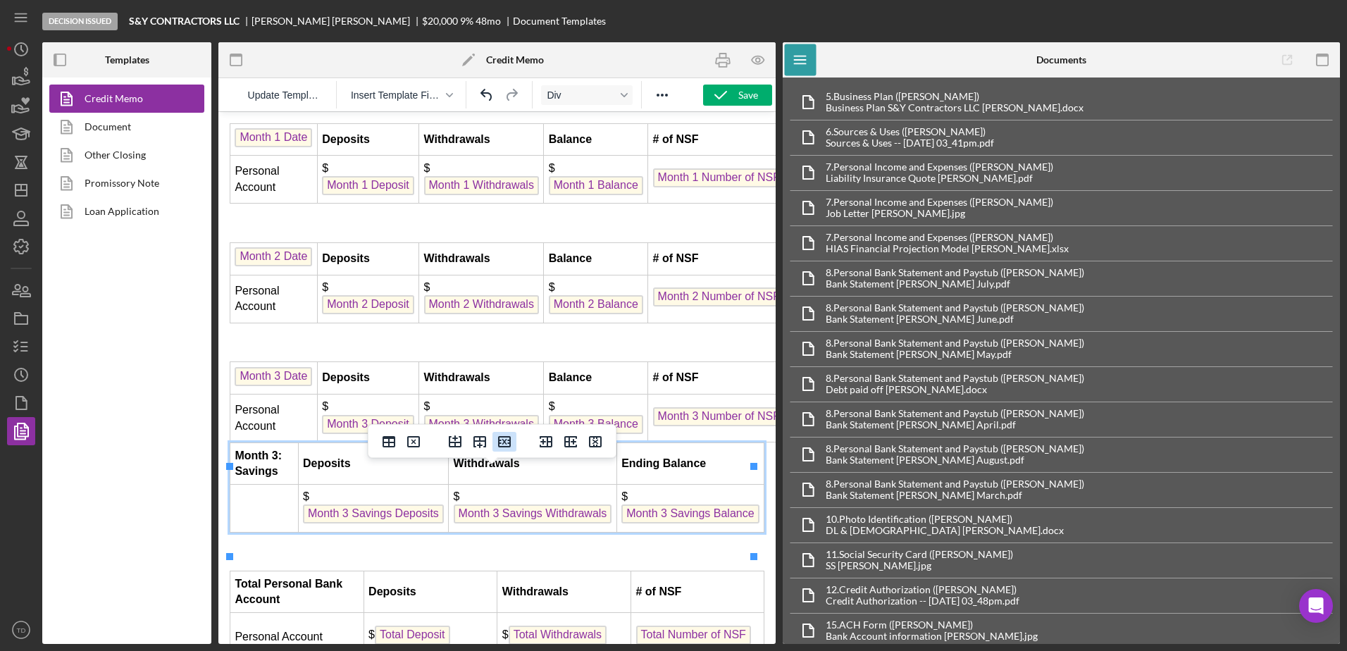
click at [507, 432] on button "Delete row" at bounding box center [504, 442] width 24 height 20
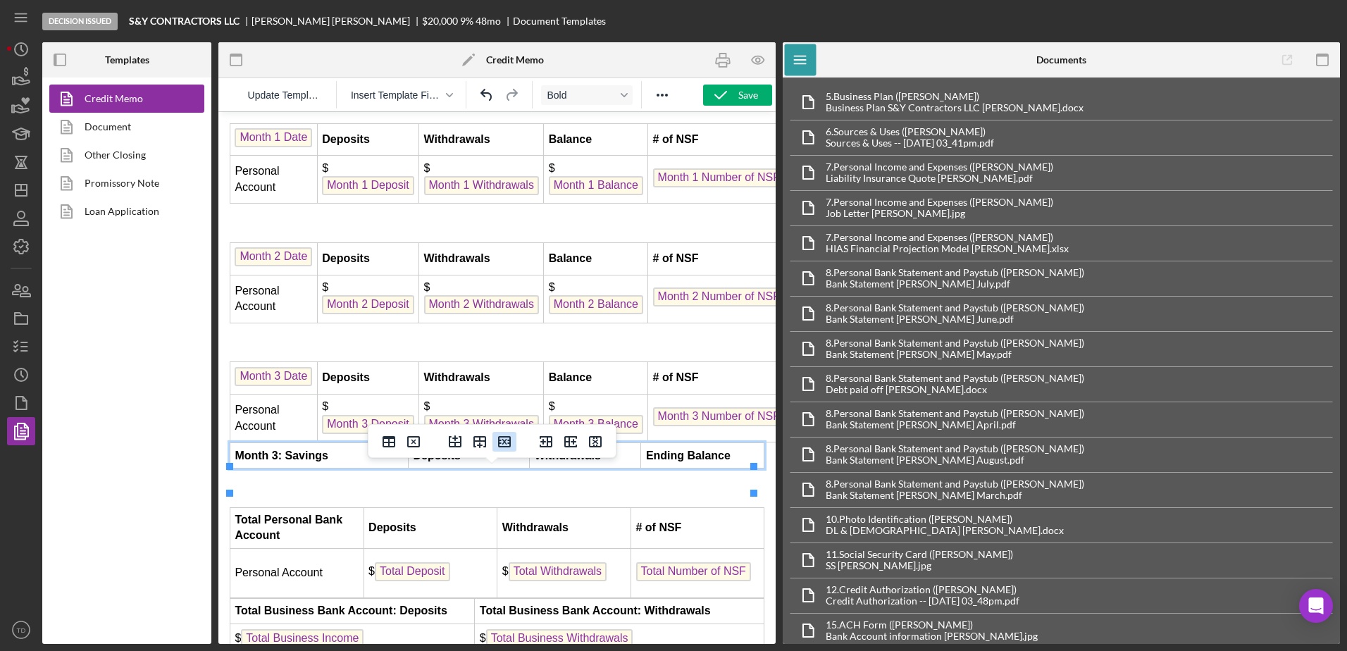
click at [500, 436] on icon "Delete row" at bounding box center [504, 441] width 13 height 11
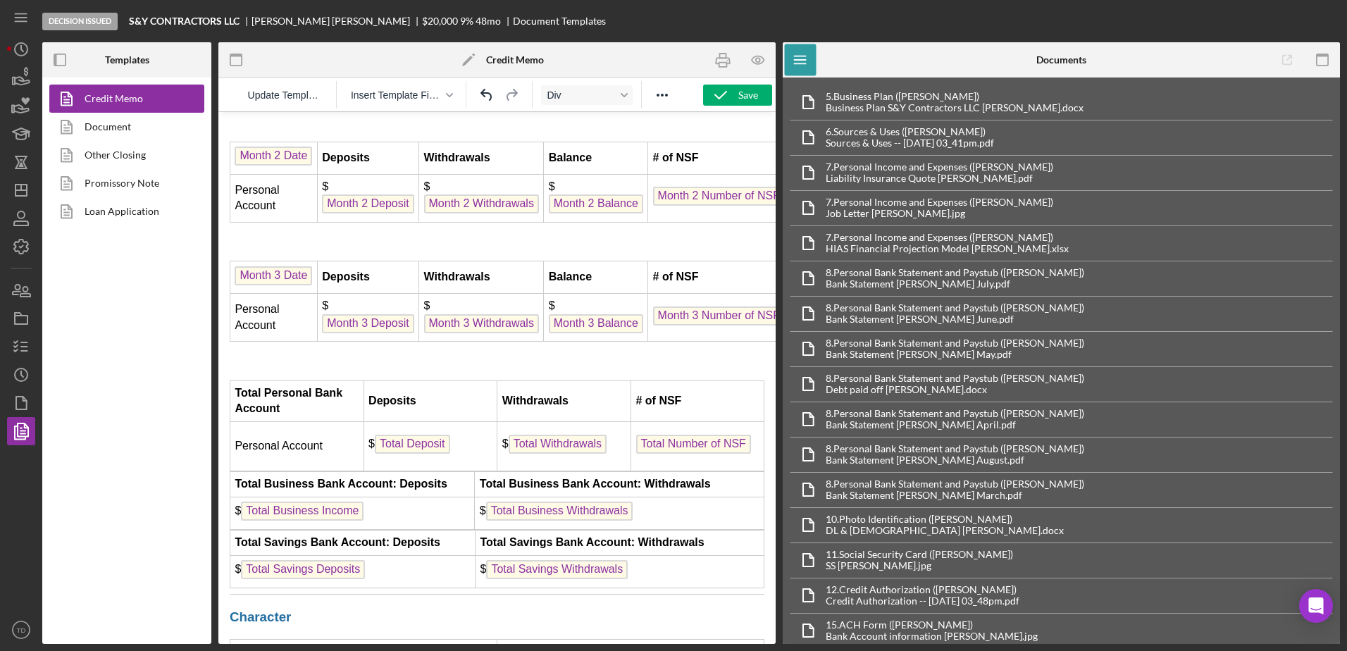
scroll to position [3847, 0]
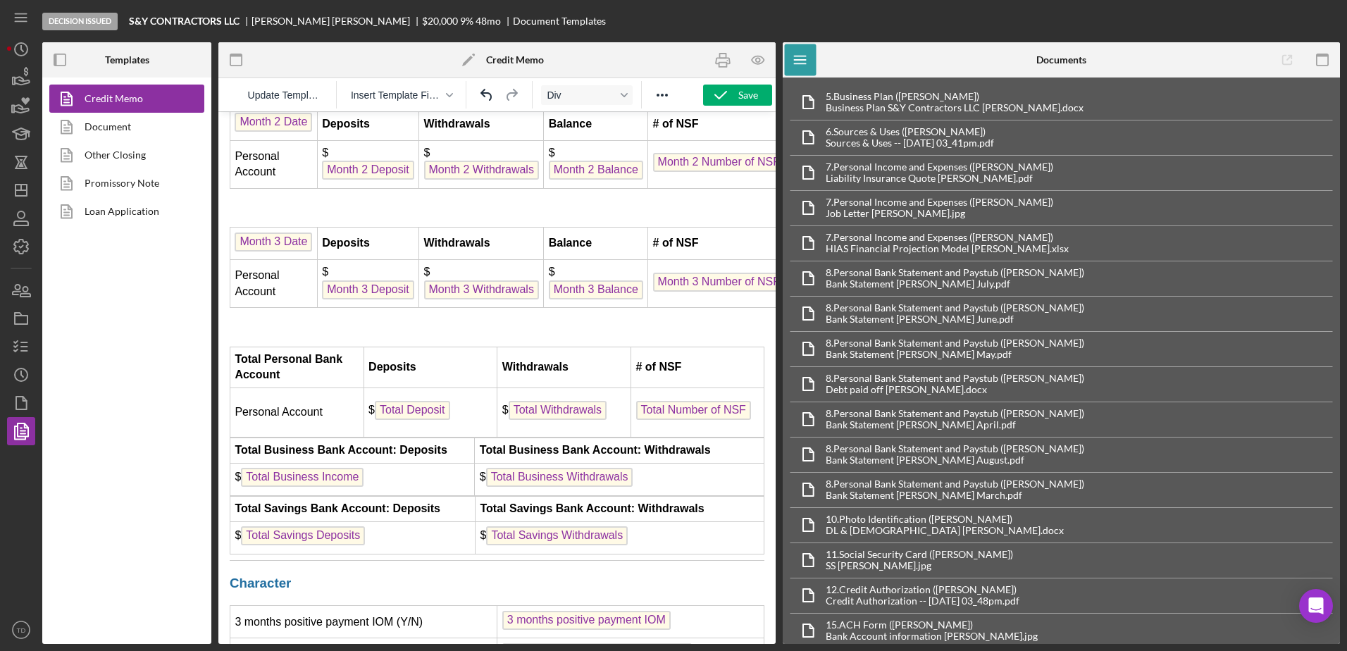
click at [440, 496] on td "$ Total Business Income" at bounding box center [352, 479] width 244 height 32
click at [503, 437] on icon "Delete row" at bounding box center [504, 436] width 17 height 17
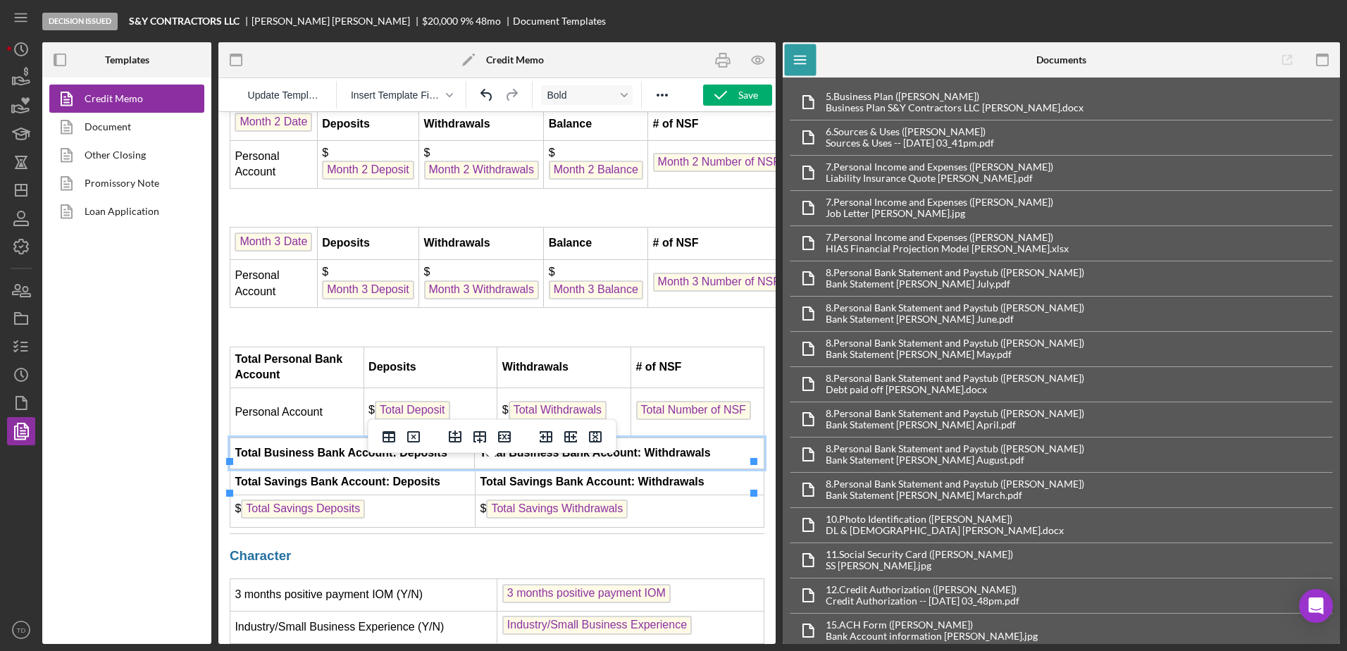
click at [503, 437] on icon "Delete row" at bounding box center [504, 436] width 17 height 17
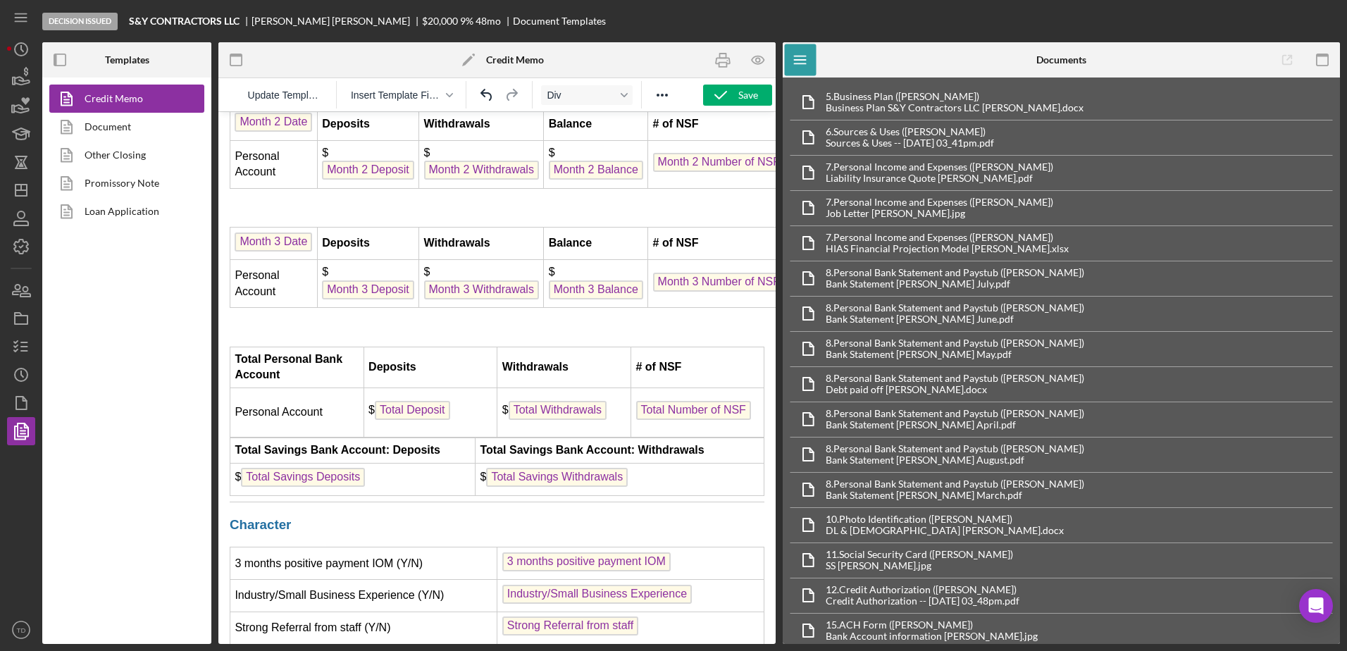
click at [454, 494] on td "$ Total Savings Deposits" at bounding box center [352, 479] width 245 height 32
click at [512, 443] on icon "Delete row" at bounding box center [504, 436] width 17 height 17
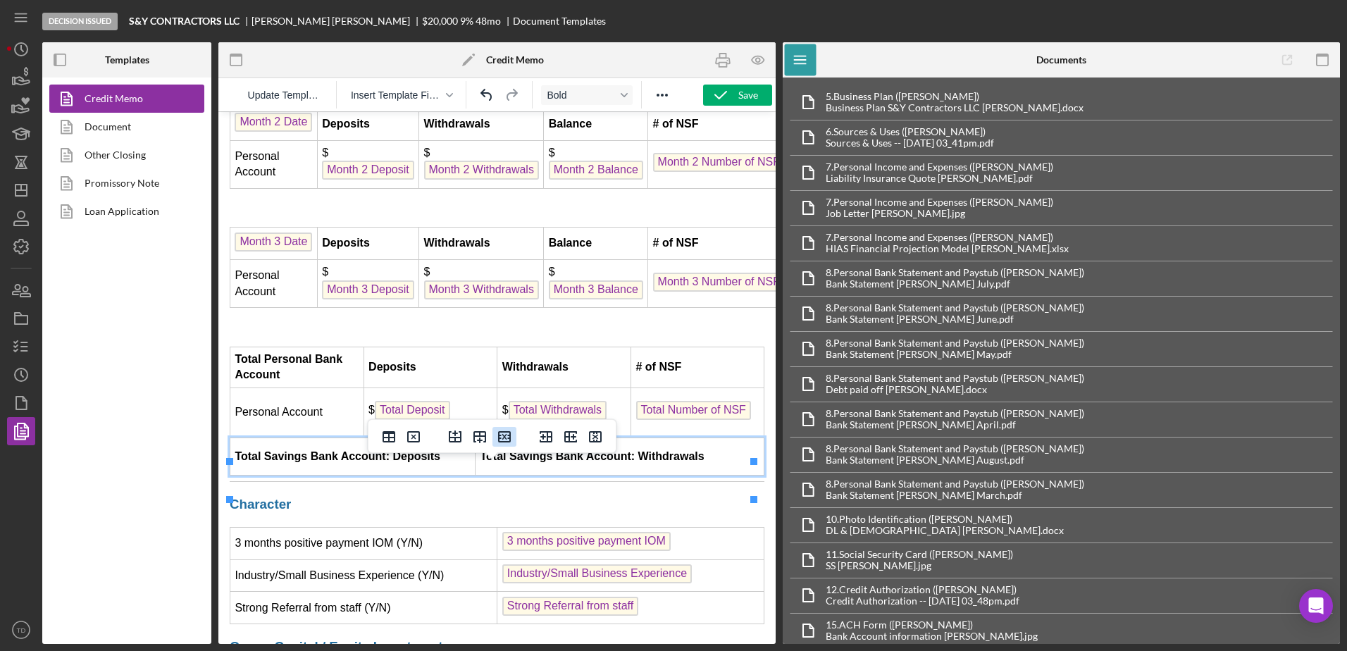
click at [509, 442] on icon "Delete row" at bounding box center [504, 436] width 13 height 11
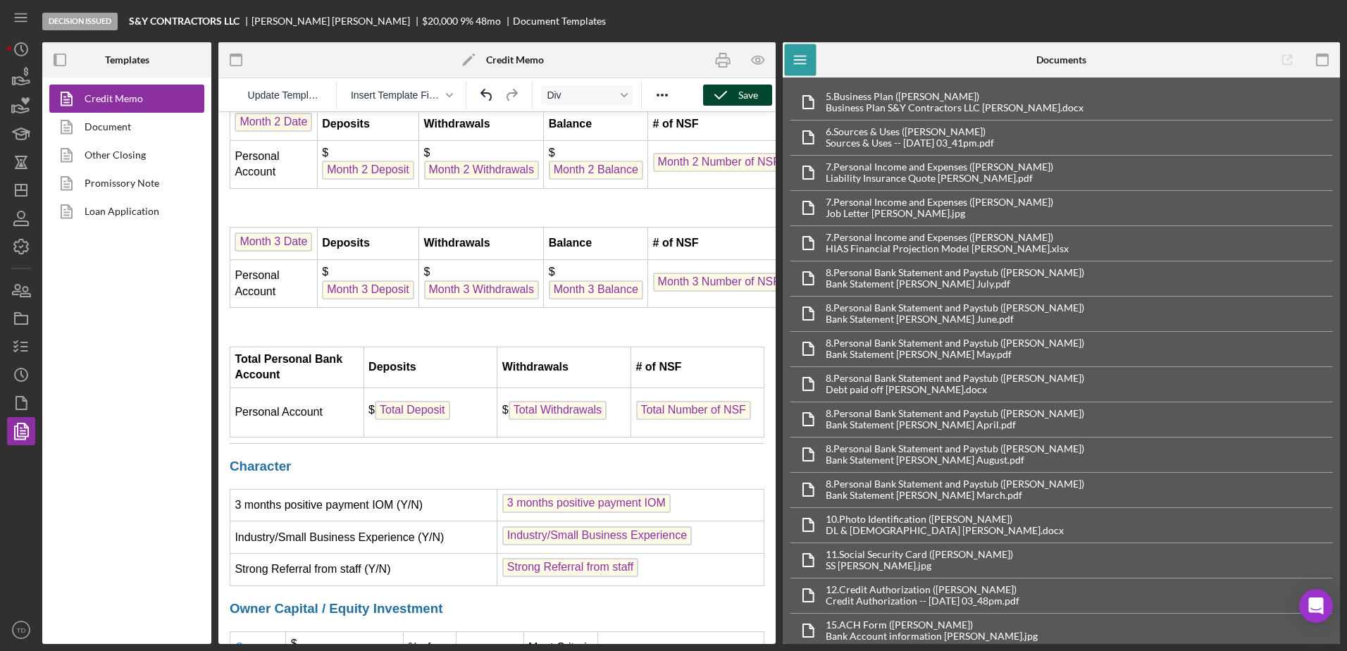
click at [759, 99] on button "Save" at bounding box center [737, 95] width 69 height 21
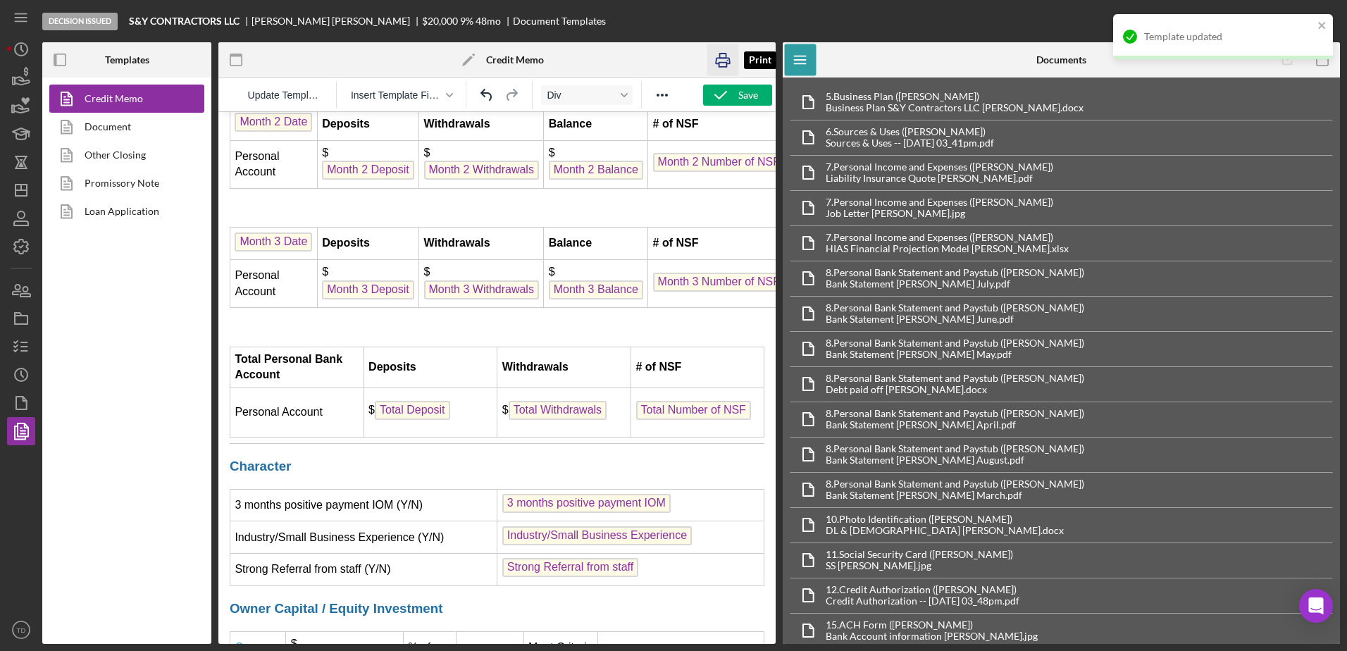
click at [721, 59] on icon "button" at bounding box center [723, 60] width 32 height 32
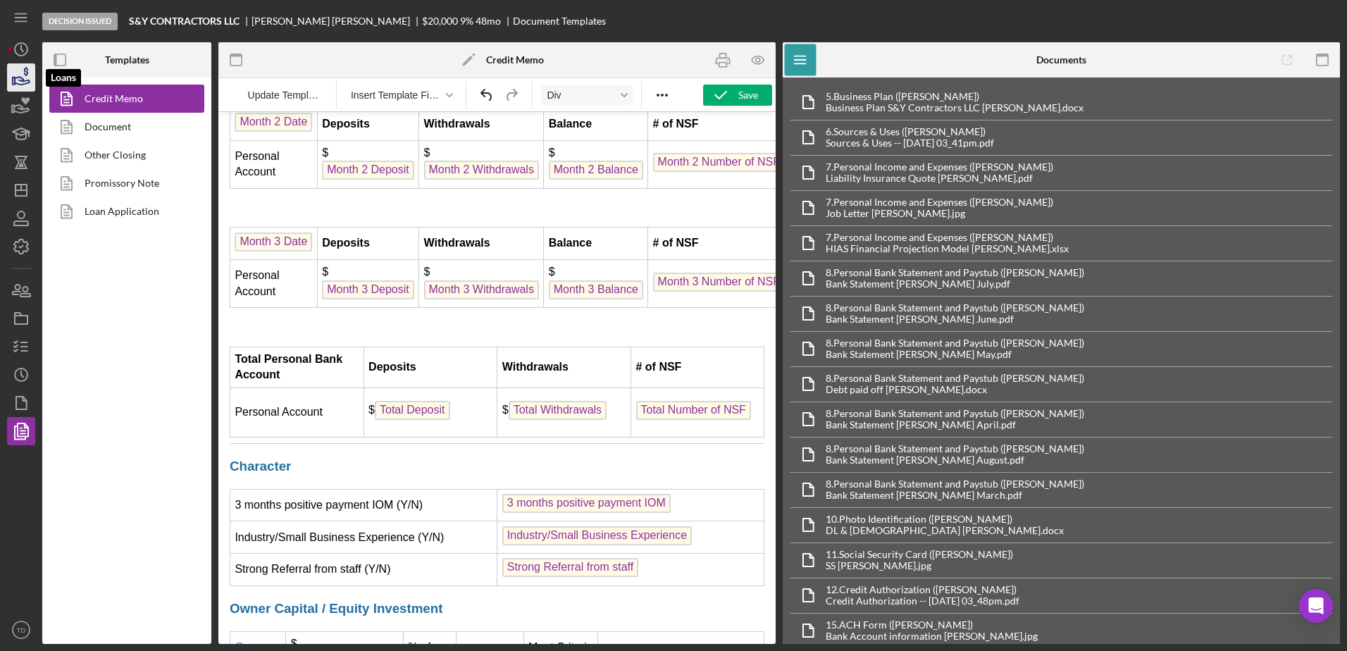
click at [31, 82] on icon "button" at bounding box center [21, 77] width 35 height 35
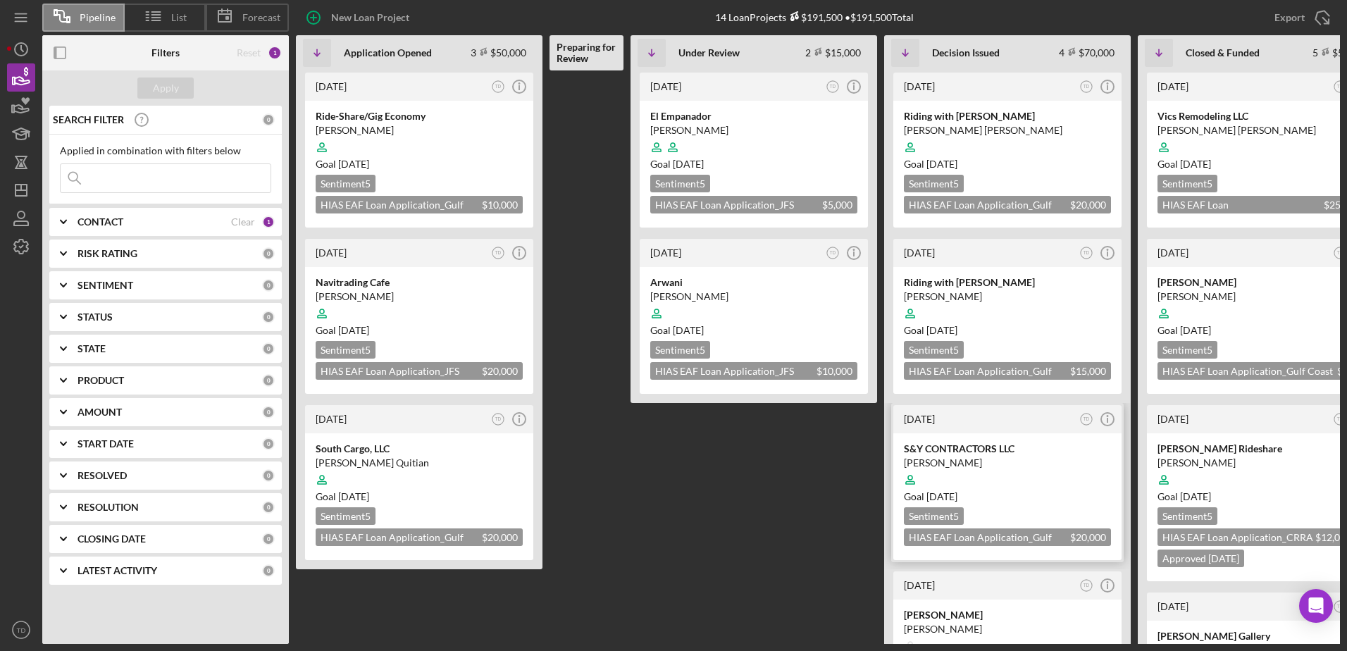
click at [959, 452] on div "S&Y CONTRACTORS LLC" at bounding box center [1007, 449] width 207 height 14
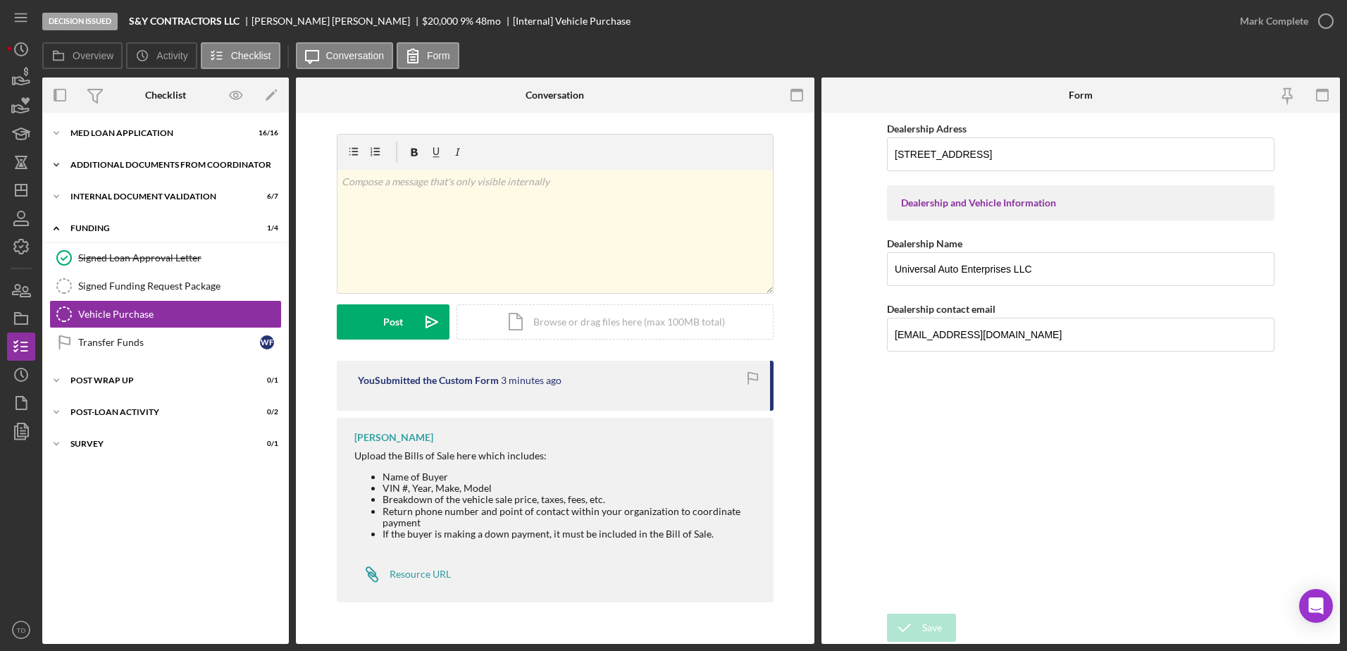
click at [130, 168] on div "Additional Documents from Coordinator" at bounding box center [170, 165] width 201 height 8
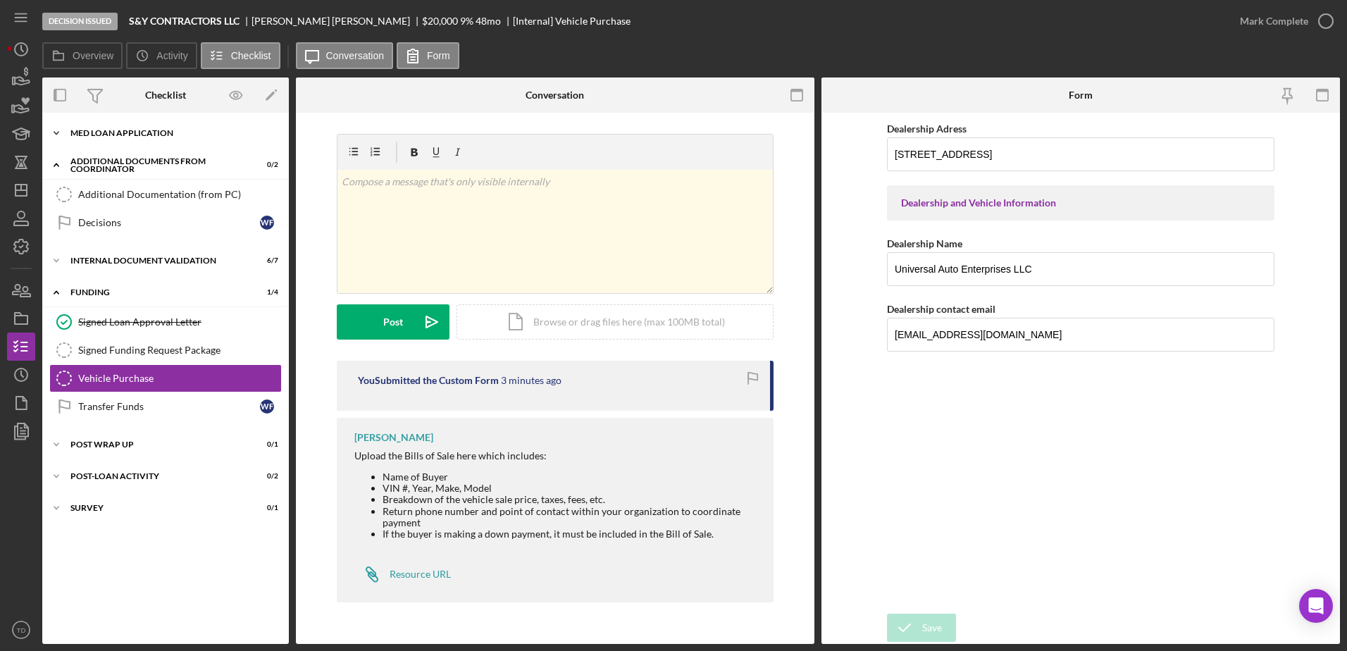
click at [124, 130] on div "MED Loan Application" at bounding box center [170, 133] width 201 height 8
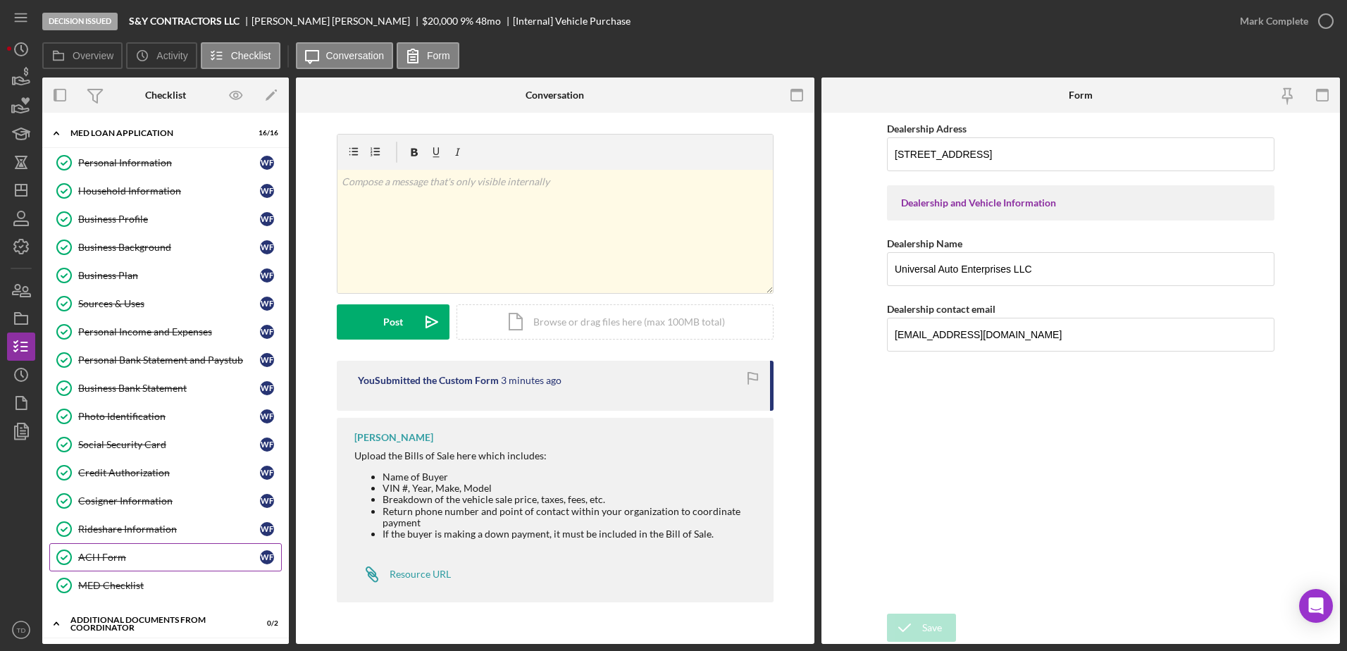
click at [121, 554] on div "ACH Form" at bounding box center [169, 557] width 182 height 11
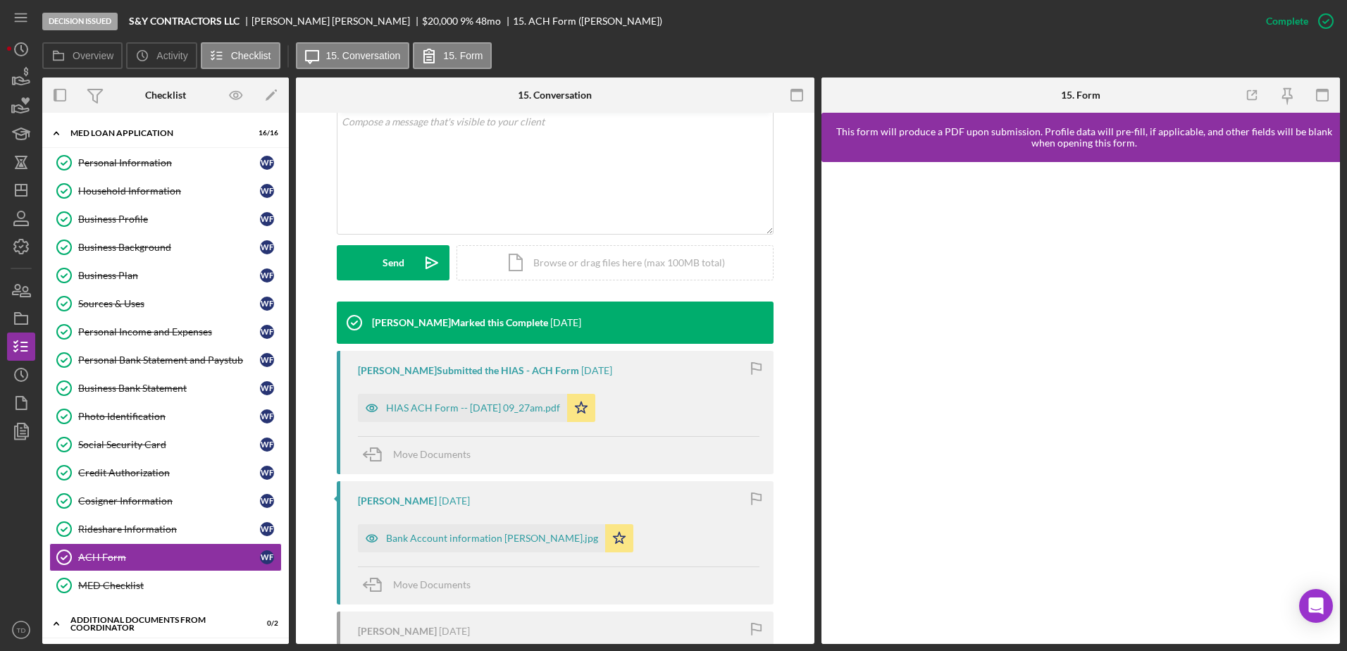
scroll to position [282, 0]
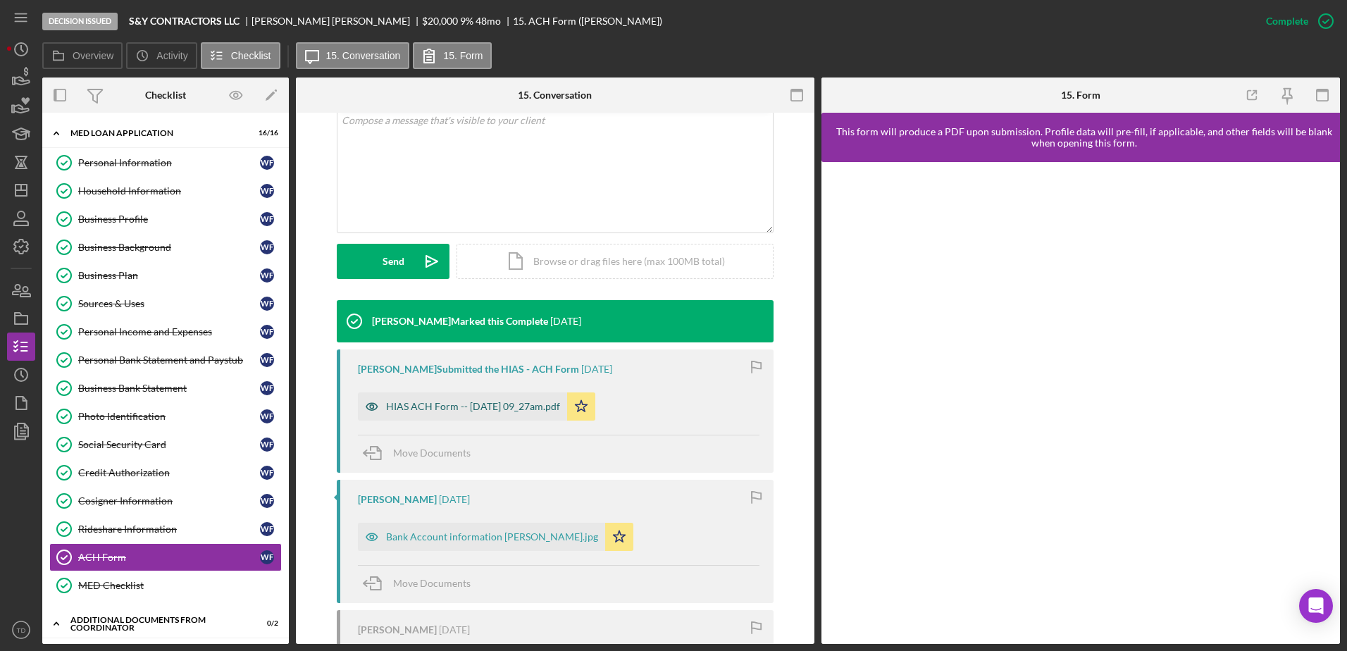
click at [526, 412] on div "HIAS ACH Form -- 2025-09-05 09_27am.pdf" at bounding box center [462, 406] width 209 height 28
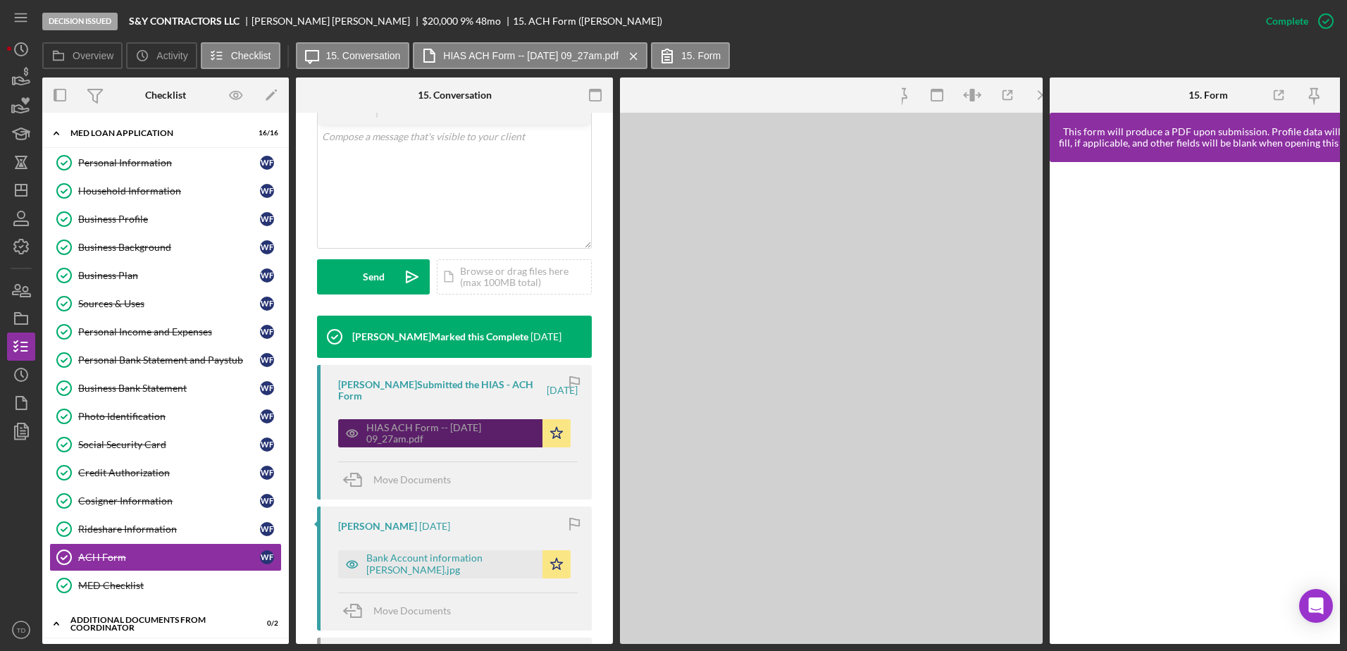
scroll to position [299, 0]
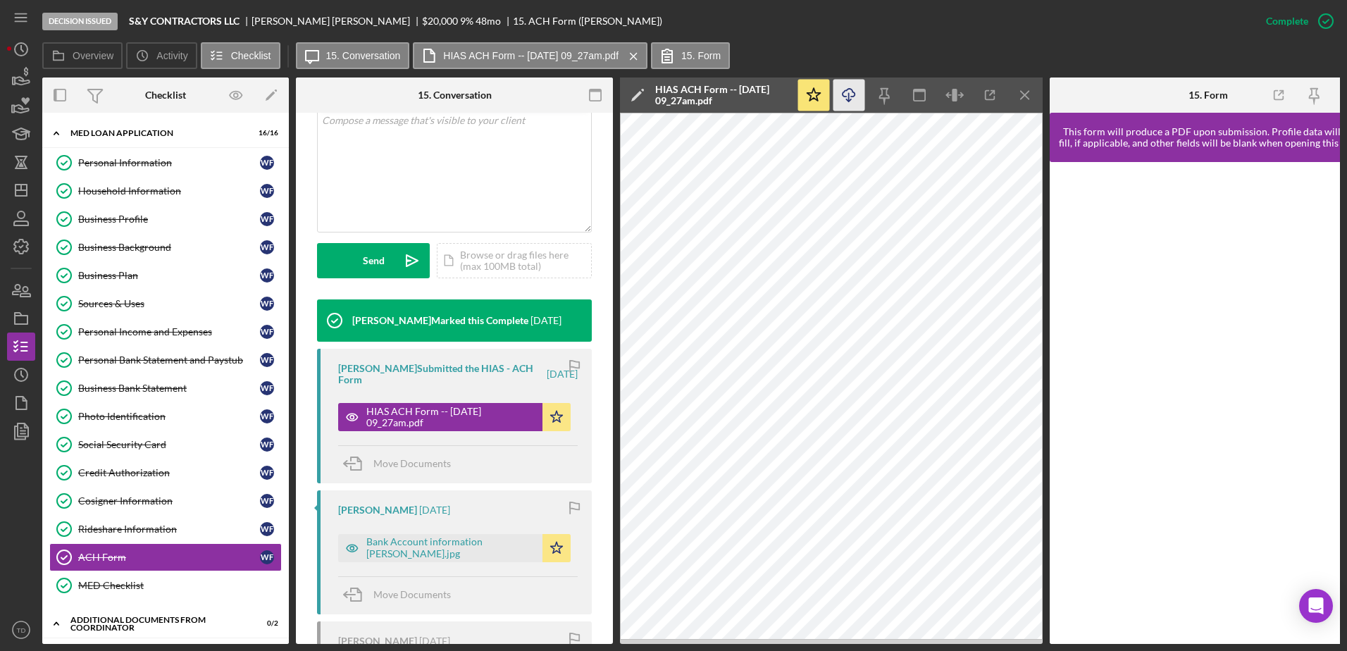
click at [843, 96] on icon "button" at bounding box center [848, 93] width 12 height 8
click at [16, 66] on icon "button" at bounding box center [21, 77] width 35 height 35
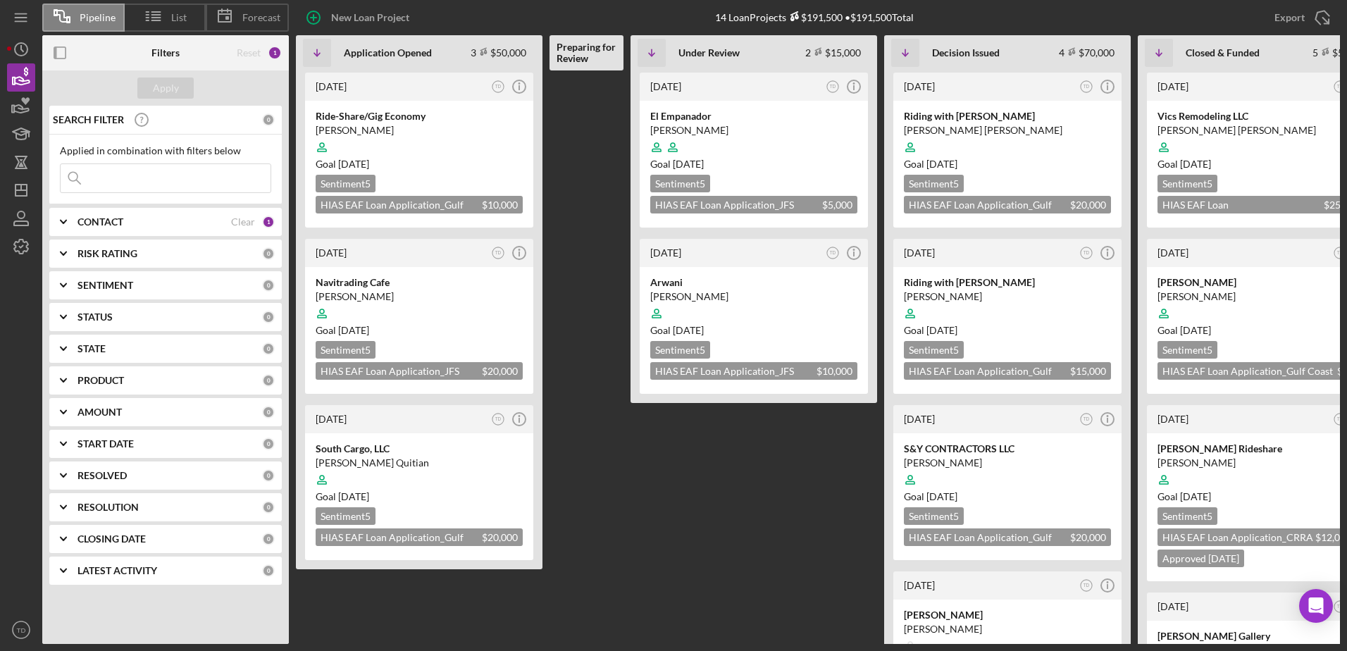
click at [114, 164] on input at bounding box center [166, 178] width 210 height 28
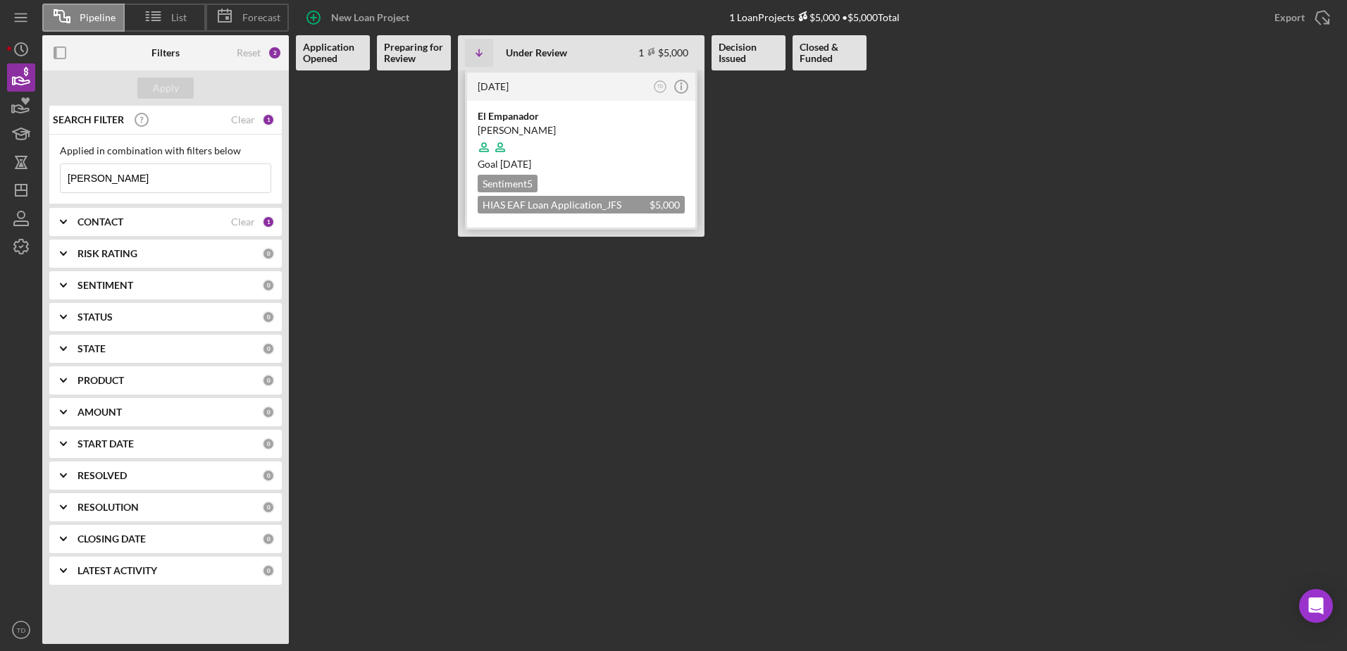
type input "heidi"
click at [509, 129] on div "Heidi Rodriguez" at bounding box center [581, 130] width 207 height 14
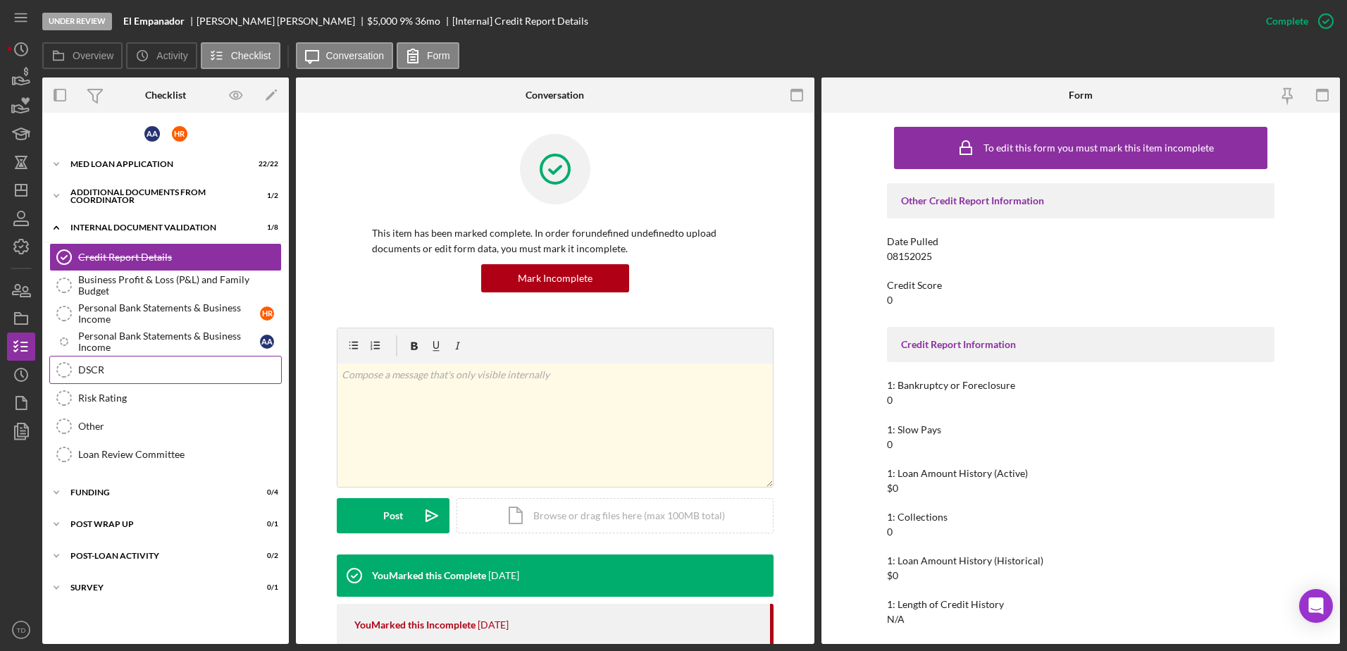
click at [152, 377] on link "DSCR DSCR" at bounding box center [165, 370] width 232 height 28
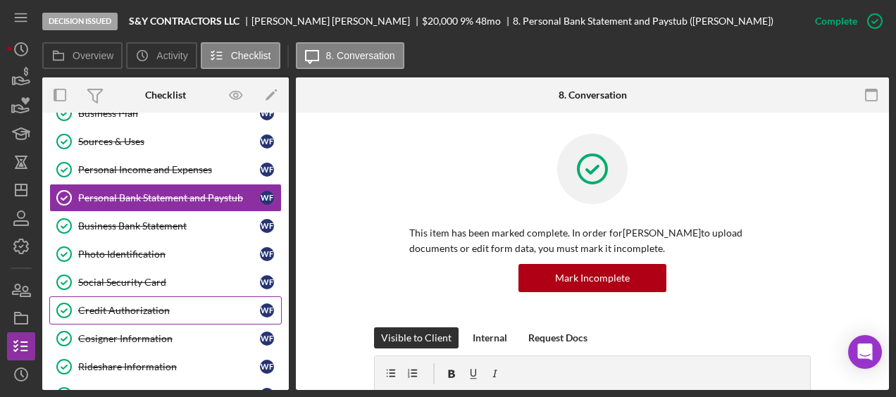
scroll to position [406, 0]
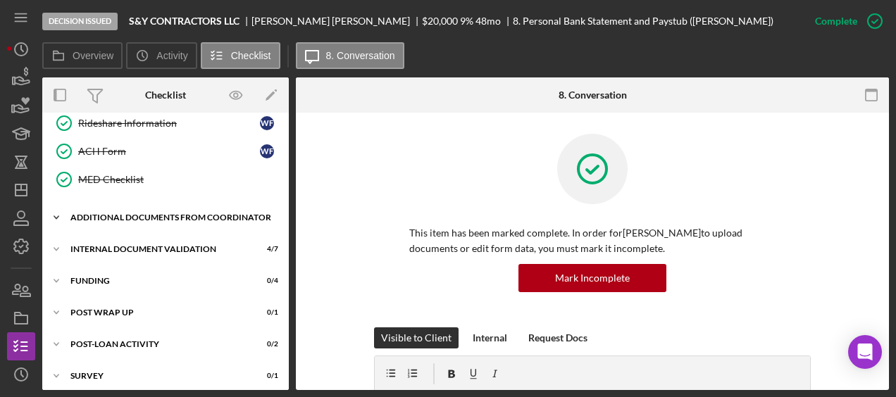
click at [156, 213] on div "Additional Documents from Coordinator" at bounding box center [170, 217] width 201 height 8
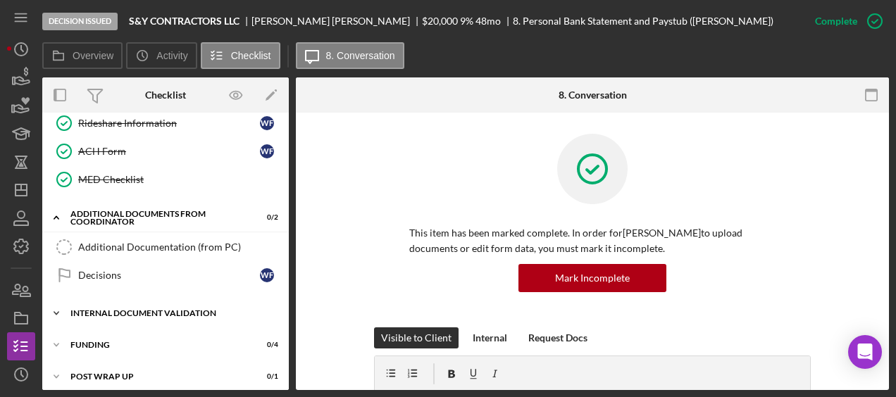
click at [151, 299] on div "Icon/Expander Internal Document Validation 4 / 7" at bounding box center [165, 313] width 247 height 28
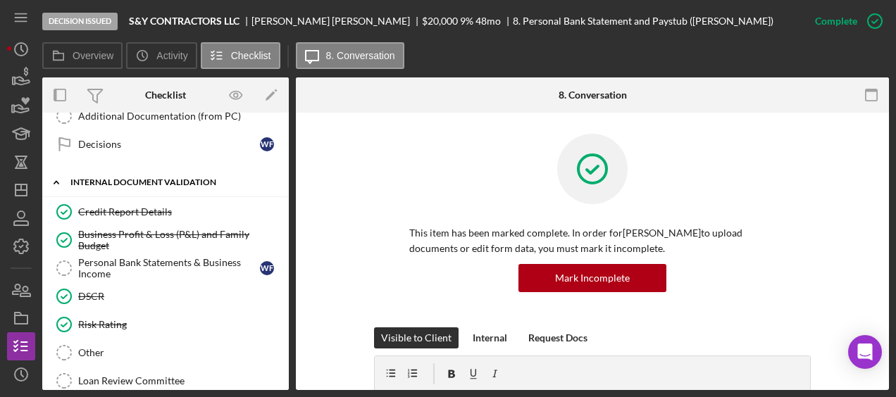
scroll to position [537, 0]
click at [148, 260] on div "Personal Bank Statements & Business Income" at bounding box center [169, 268] width 182 height 23
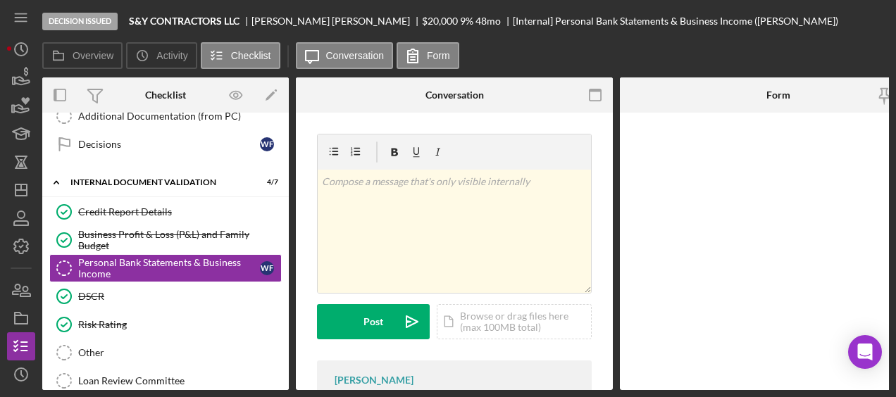
click at [282, 253] on div "Credit Report Details Credit Report Details Business Profit & Loss (P&L) and Fa…" at bounding box center [165, 300] width 247 height 204
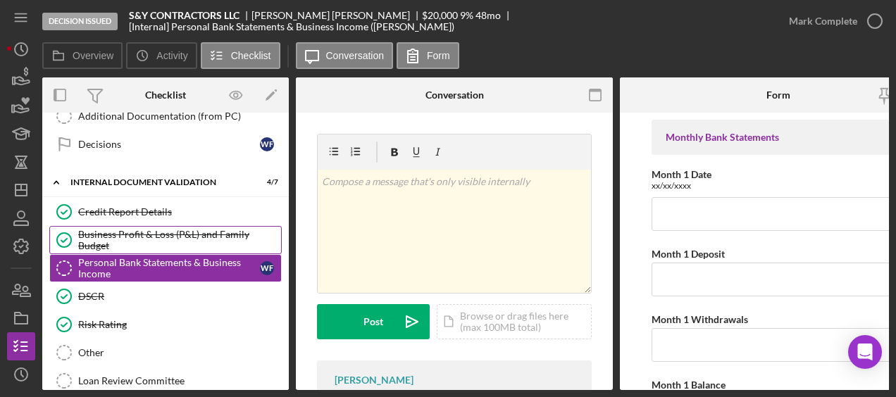
scroll to position [0, 10]
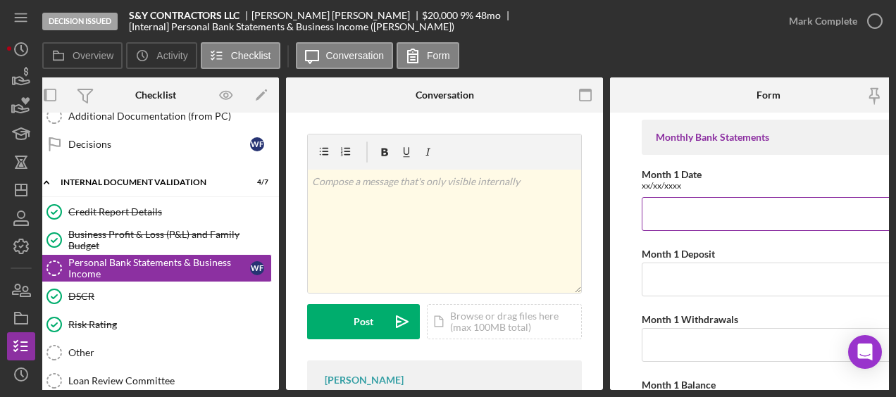
click at [704, 218] on input "Month 1 Date" at bounding box center [769, 214] width 254 height 34
drag, startPoint x: 716, startPoint y: 211, endPoint x: 619, endPoint y: 208, distance: 96.5
click at [619, 208] on form "Monthly Bank Statements Month 1 Date xx/xx/xxxx 06/16/2025- Month 1 Deposit Mon…" at bounding box center [768, 252] width 317 height 278
click at [715, 209] on input "06/16/2025-" at bounding box center [769, 214] width 254 height 34
paste input "06/16/2025-"
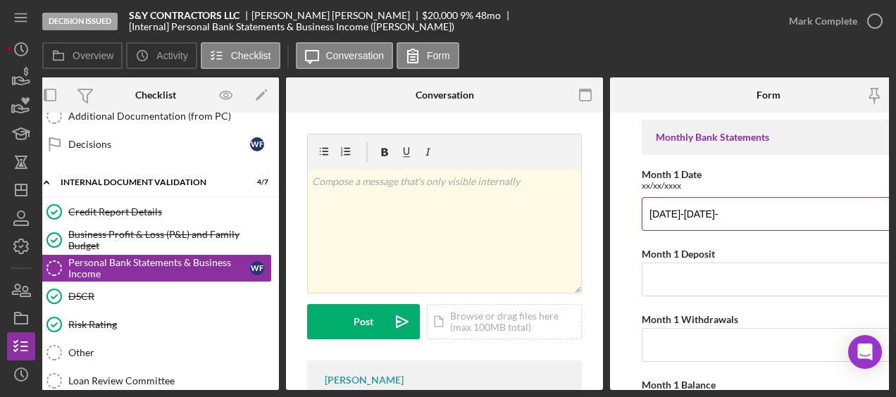
click at [659, 213] on input "06/16/2025-06/16/2025-" at bounding box center [769, 214] width 254 height 34
type input "05/16/2025-06/16/2025-"
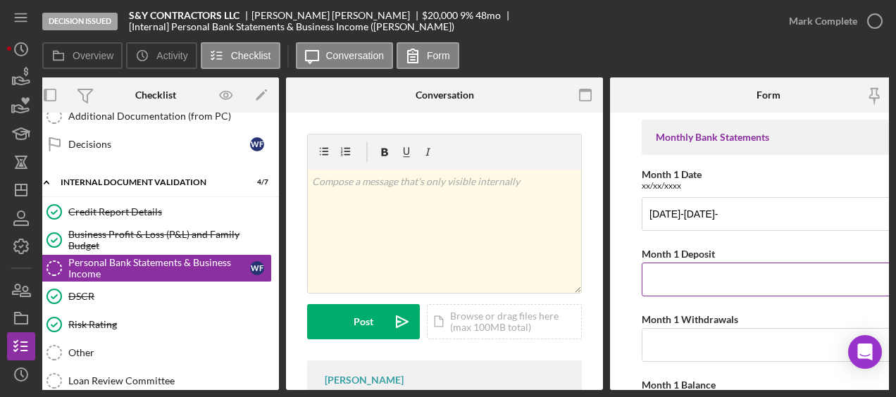
click at [660, 276] on input "Month 1 Deposit" at bounding box center [769, 280] width 254 height 34
type input "$4,430.16"
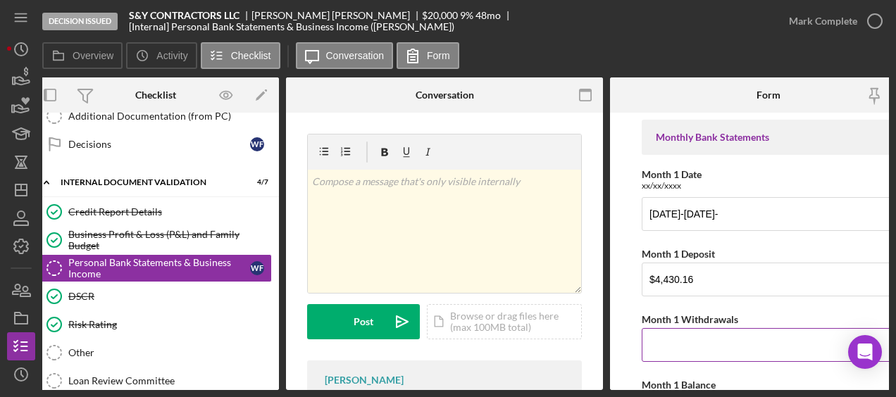
click at [656, 338] on input "Month 1 Withdrawals" at bounding box center [769, 345] width 254 height 34
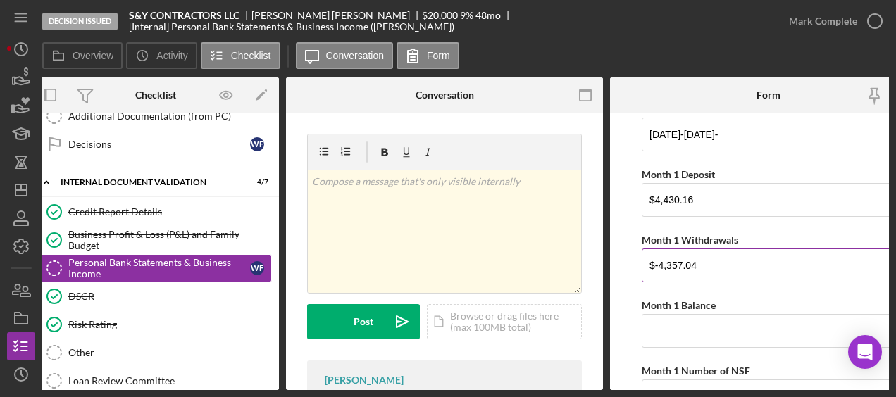
scroll to position [79, 0]
type input "$-4,357.04"
click at [685, 332] on input "Month 1 Balance" at bounding box center [769, 332] width 254 height 34
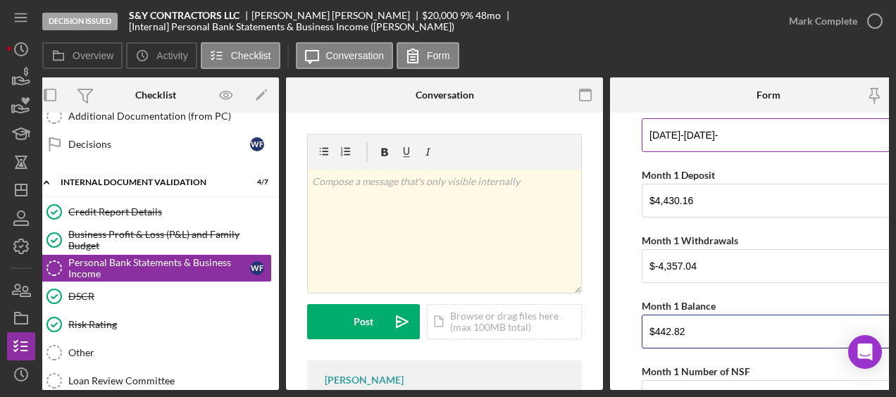
type input "$442.82"
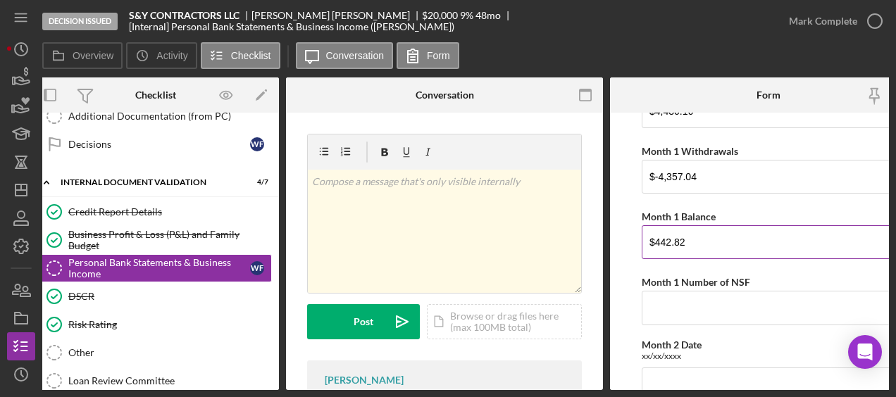
scroll to position [174, 0]
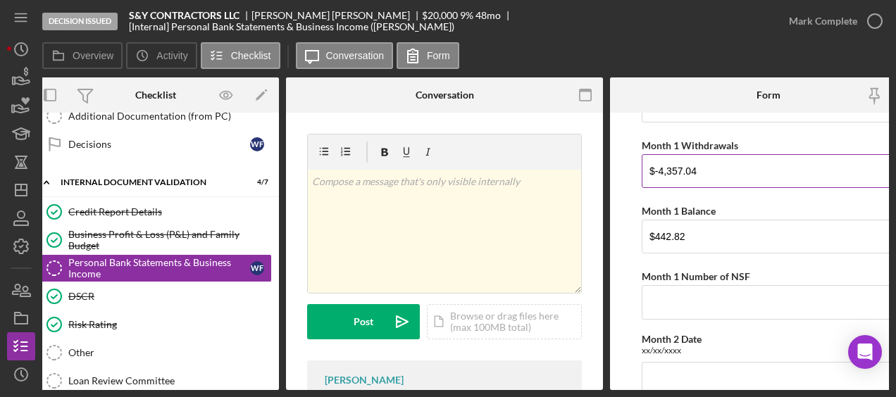
click at [658, 172] on input "$-4,357.04" at bounding box center [769, 171] width 254 height 34
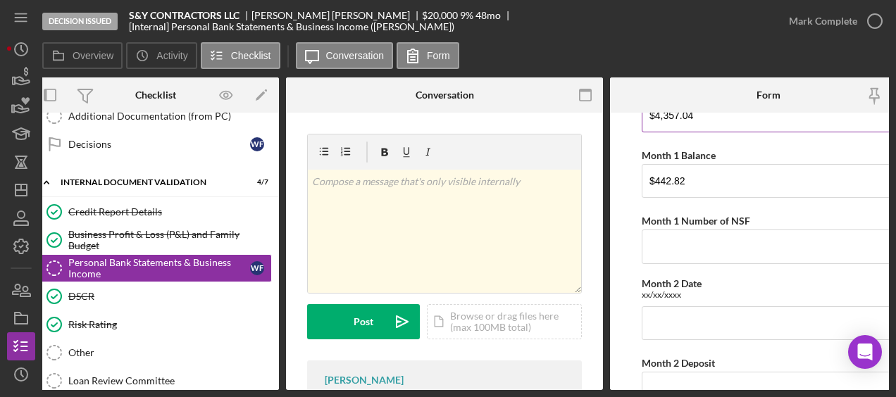
scroll to position [230, 0]
type input "$4,357.04"
click at [674, 245] on input "Month 1 Number of NSF" at bounding box center [769, 246] width 254 height 34
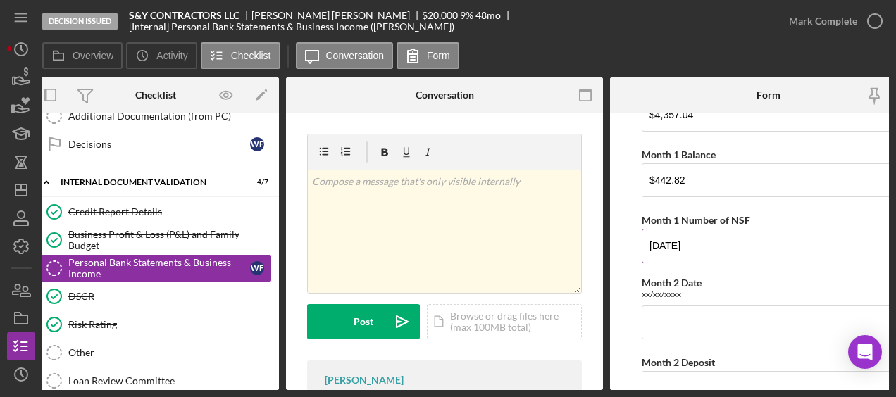
click at [648, 244] on input "07/17/2024" at bounding box center [769, 246] width 254 height 34
click at [753, 244] on input "06/17/2025-07/17/2024" at bounding box center [769, 246] width 254 height 34
drag, startPoint x: 758, startPoint y: 242, endPoint x: 593, endPoint y: 230, distance: 165.3
click at [593, 230] on div "Overview Internal Workflow Stage Decision Issued Icon/Dropdown Arrow Archive (c…" at bounding box center [465, 233] width 847 height 313
type input "06/17/2025-07/17/2025"
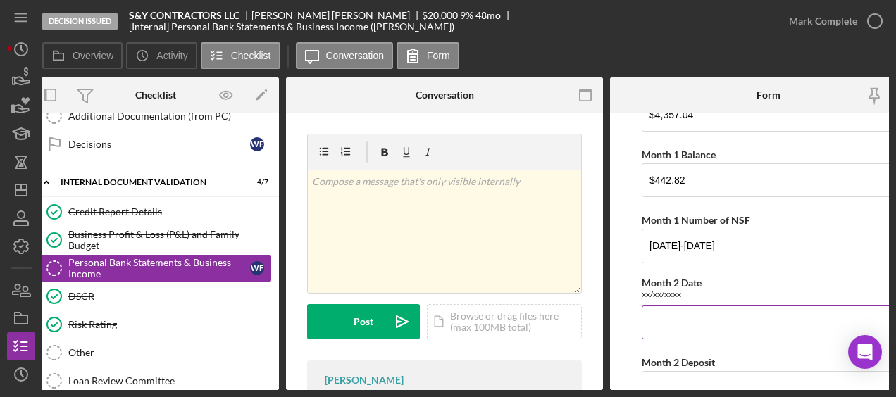
click at [652, 311] on input "Month 2 Date" at bounding box center [769, 323] width 254 height 34
paste input "06/17/2025-07/17/2025"
type input "06/17/2025-07/17/2025"
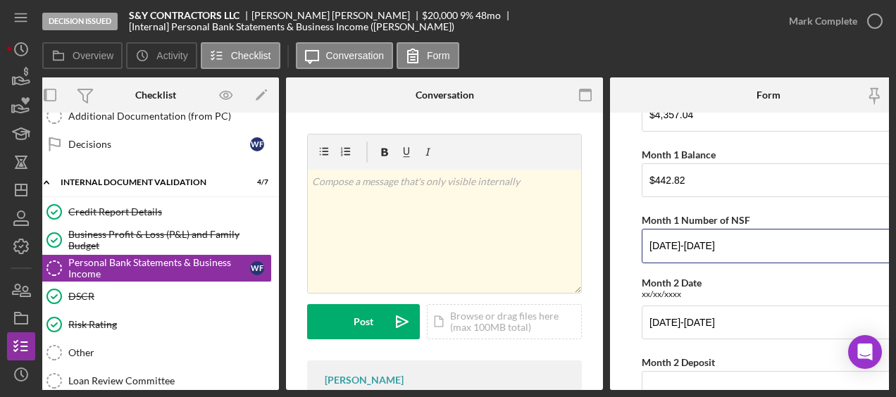
drag, startPoint x: 756, startPoint y: 241, endPoint x: 590, endPoint y: 228, distance: 166.7
click at [590, 228] on div "Overview Internal Workflow Stage Decision Issued Icon/Dropdown Arrow Archive (c…" at bounding box center [465, 233] width 847 height 313
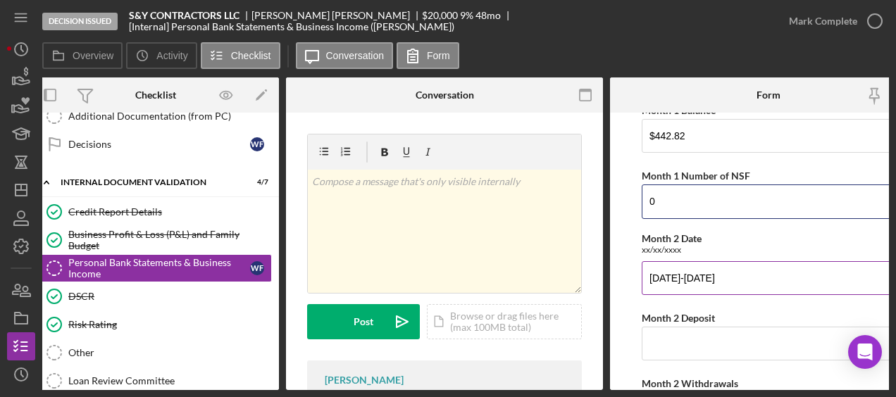
scroll to position [274, 0]
type input "0"
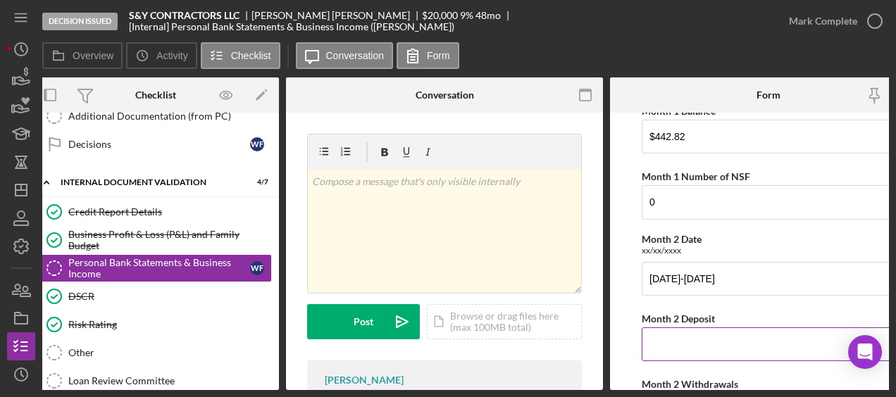
click at [710, 329] on input "Month 2 Deposit" at bounding box center [769, 345] width 254 height 34
type input "$6"
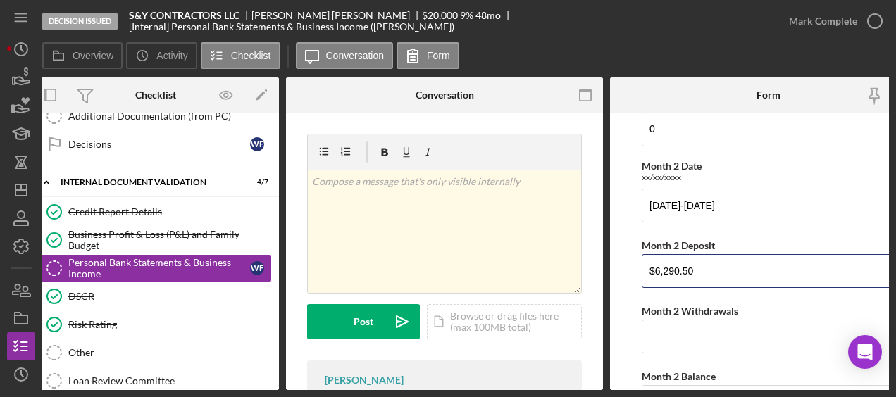
scroll to position [348, 0]
type input "$6,290.50"
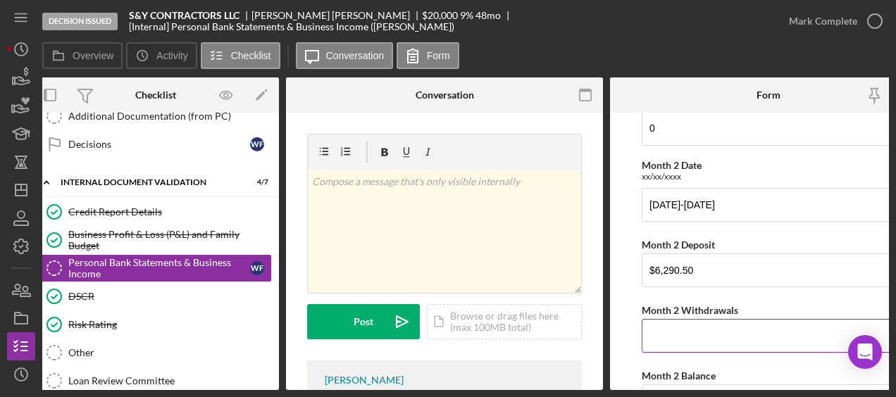
click at [699, 332] on input "Month 2 Withdrawals" at bounding box center [769, 336] width 254 height 34
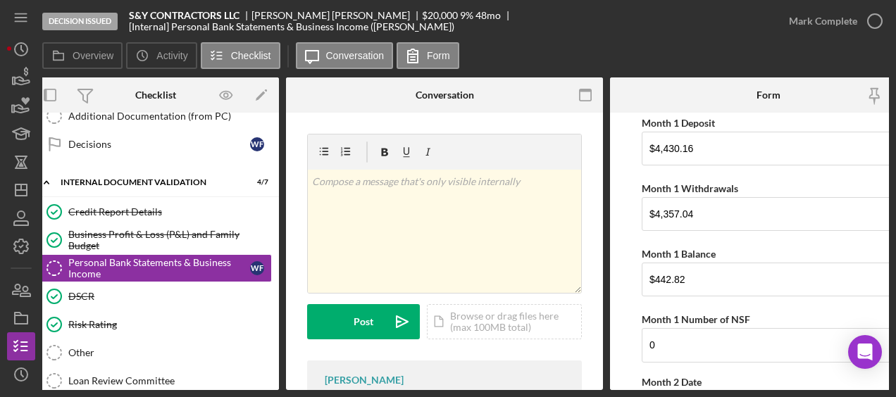
scroll to position [175, 0]
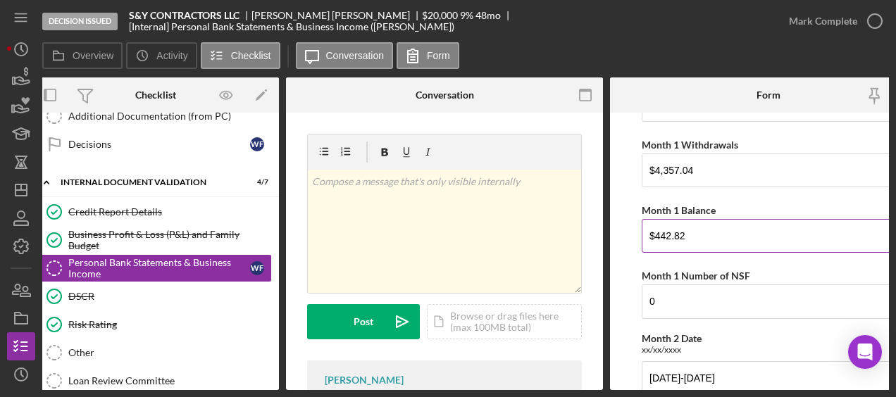
type input "$6,610.30"
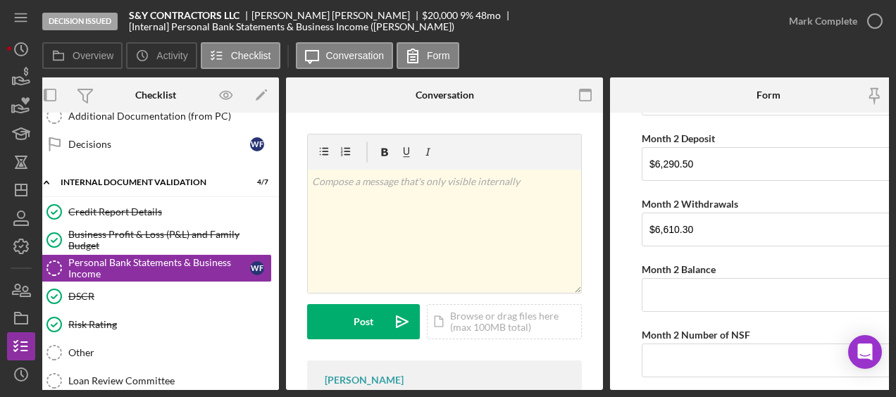
scroll to position [456, 0]
click at [696, 283] on input "Month 2 Balance" at bounding box center [769, 294] width 254 height 34
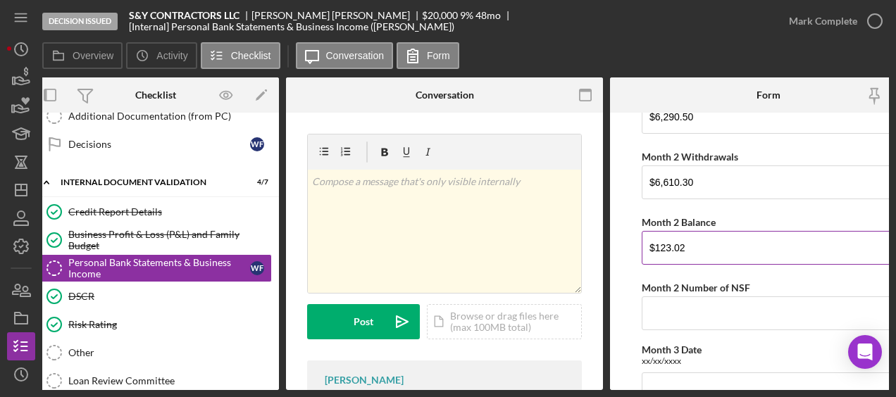
scroll to position [502, 0]
type input "$123.02"
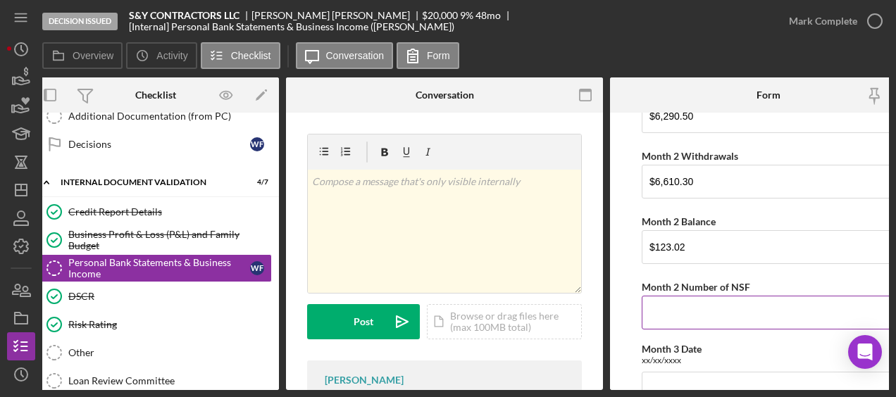
click at [673, 310] on input "Month 2 Number of NSF" at bounding box center [769, 313] width 254 height 34
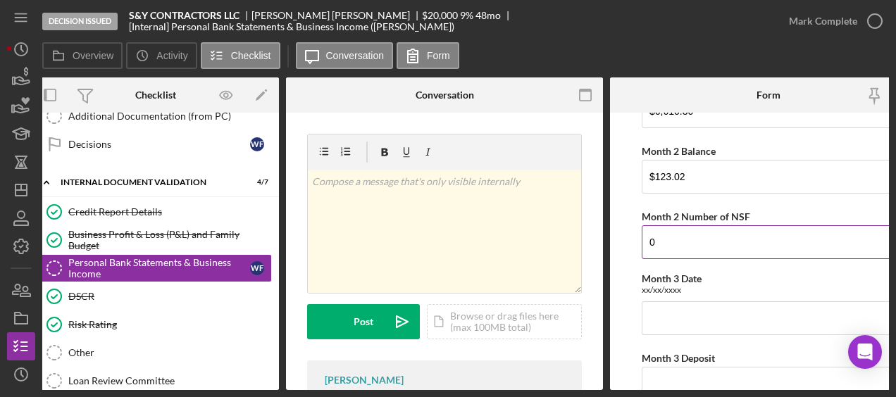
scroll to position [578, 0]
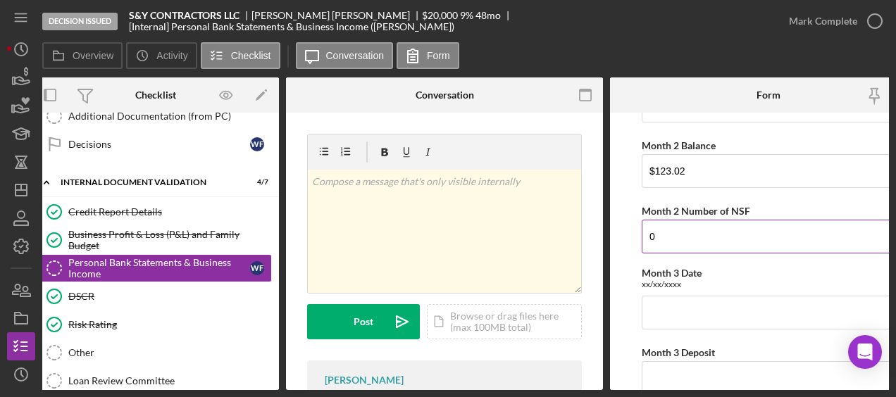
type input "0"
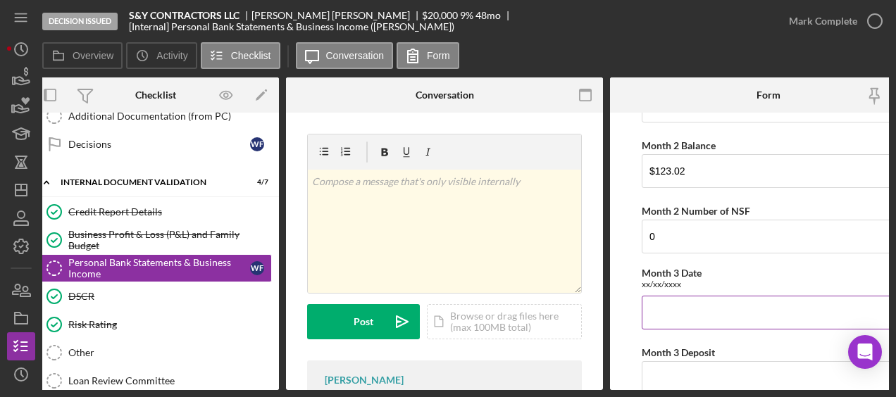
click at [672, 302] on input "Month 3 Date" at bounding box center [769, 313] width 254 height 34
type input "07/17/2025-08/15/2025"
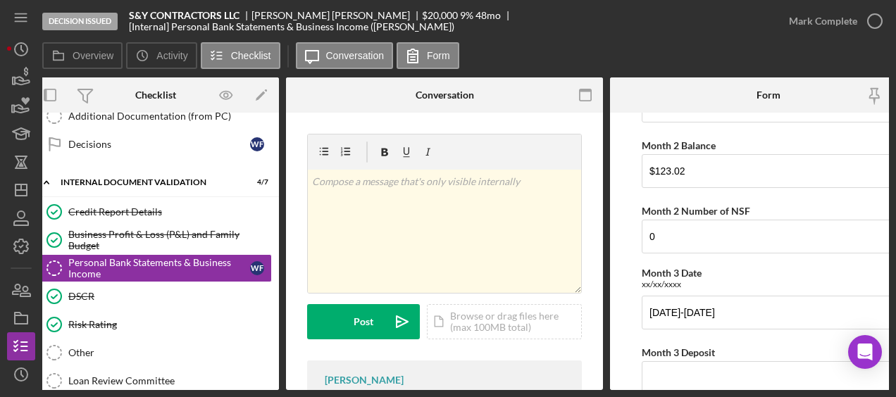
scroll to position [380, 0]
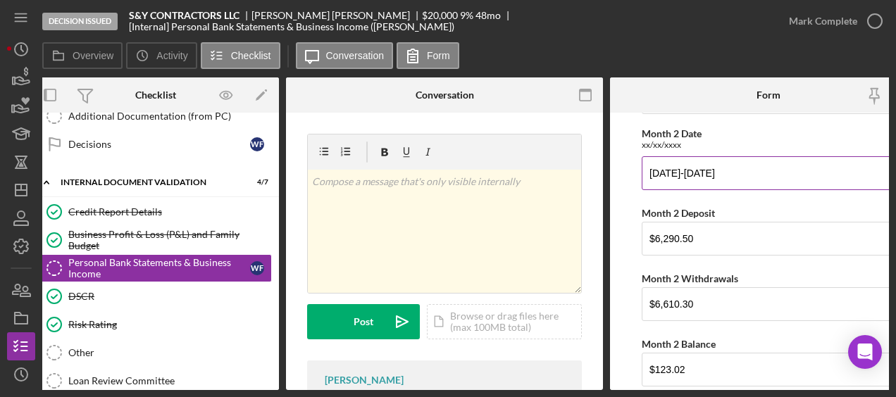
click at [723, 173] on input "06/17/2025-07/17/2025" at bounding box center [769, 173] width 254 height 34
click at [725, 171] on input "06/17/2025-07/17/2025" at bounding box center [769, 173] width 254 height 34
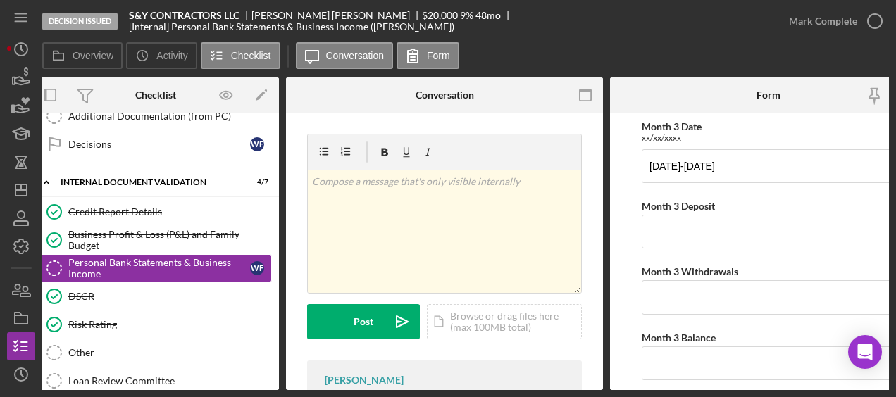
scroll to position [725, 0]
type input "06/17/2025-07/16/2025"
click at [689, 229] on input "Month 3 Deposit" at bounding box center [769, 232] width 254 height 34
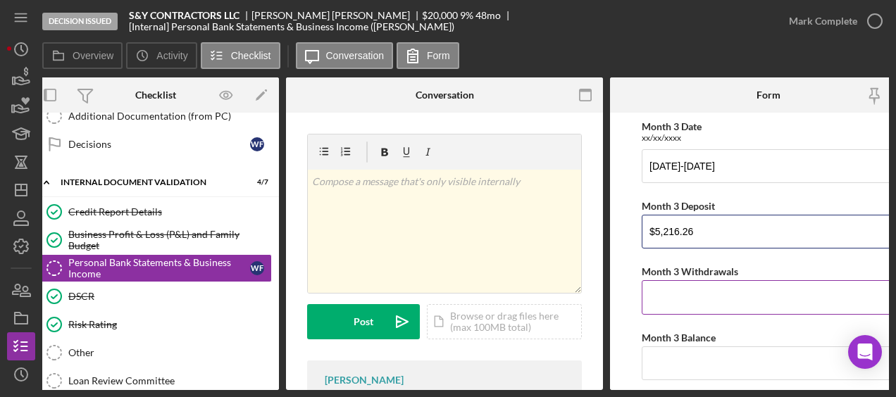
type input "$5,216.26"
click at [685, 280] on input "Month 3 Withdrawals" at bounding box center [769, 297] width 254 height 34
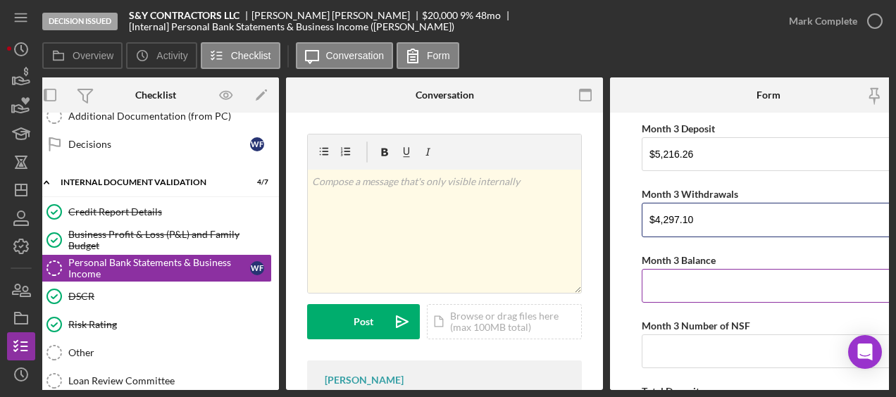
type input "$4,297.10"
click at [682, 278] on input "Month 3 Balance" at bounding box center [769, 286] width 254 height 34
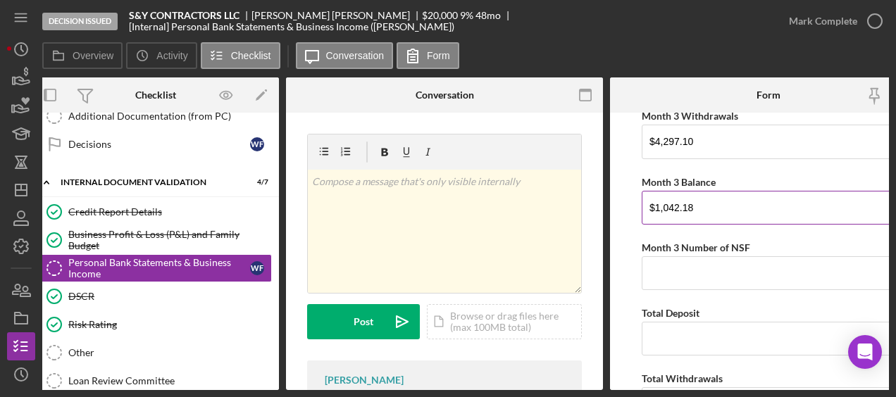
scroll to position [881, 0]
type input "$1,042.18"
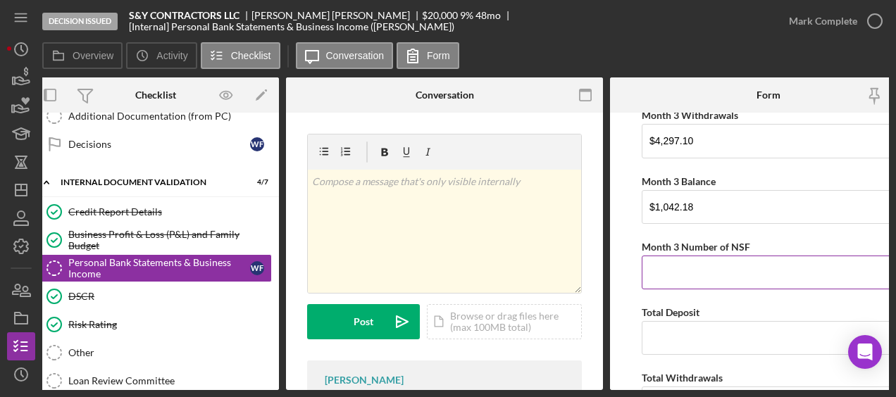
click at [679, 272] on input "Month 3 Number of NSF" at bounding box center [769, 273] width 254 height 34
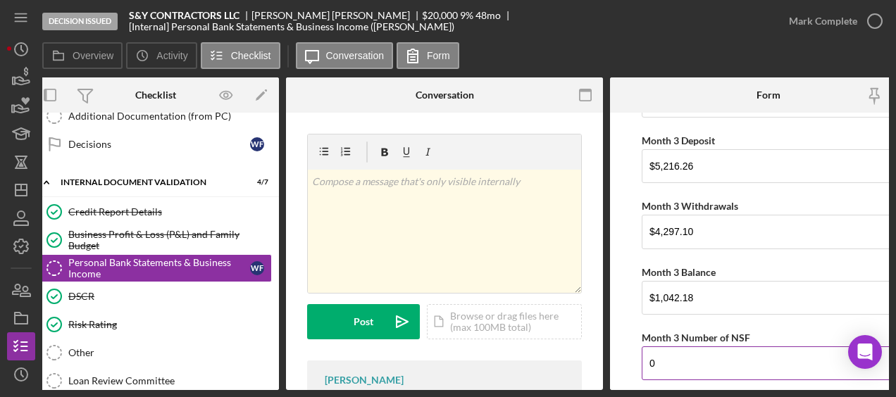
scroll to position [889, 0]
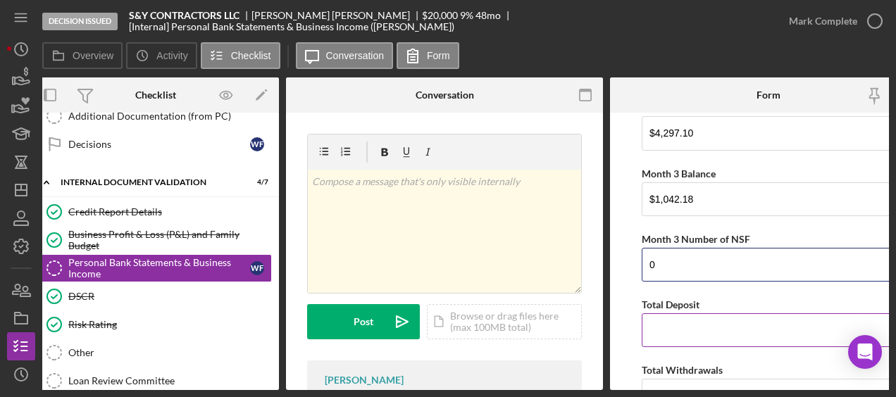
type input "0"
click at [656, 330] on input "Total Deposit" at bounding box center [769, 330] width 254 height 34
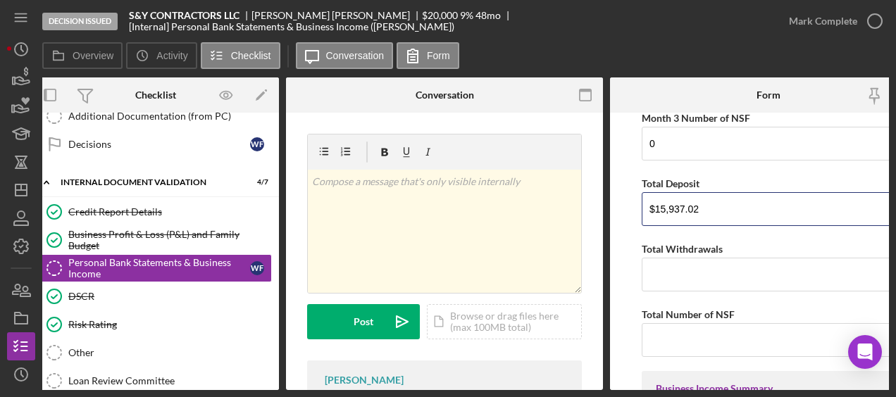
scroll to position [1009, 0]
type input "$15,937.02"
click at [697, 269] on input "Total Withdrawals" at bounding box center [769, 276] width 254 height 34
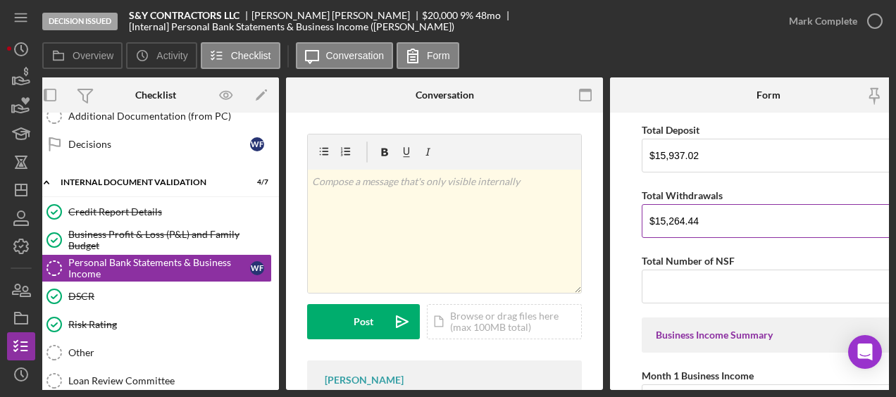
scroll to position [1064, 0]
type input "$15,264.44"
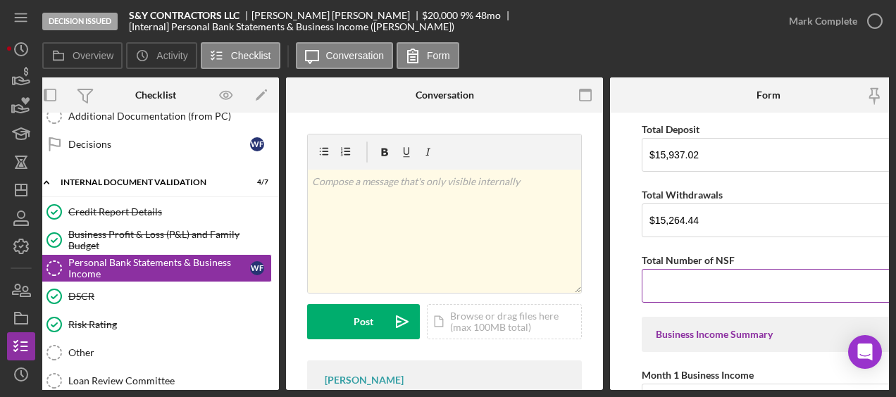
click at [686, 273] on input "Total Number of NSF" at bounding box center [769, 286] width 254 height 34
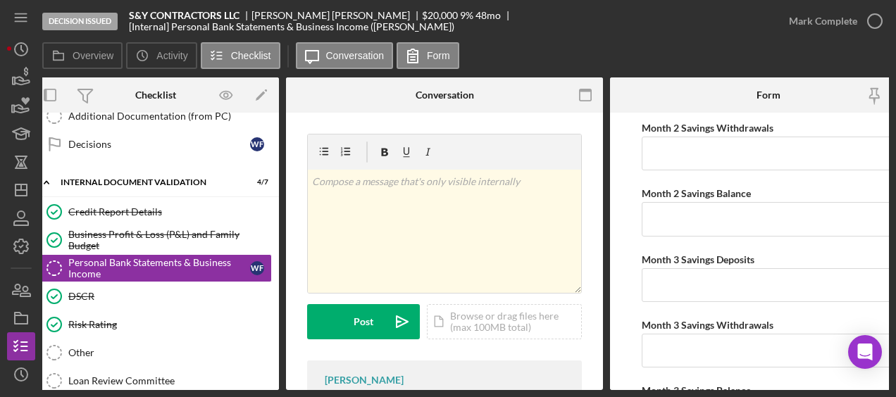
scroll to position [2555, 0]
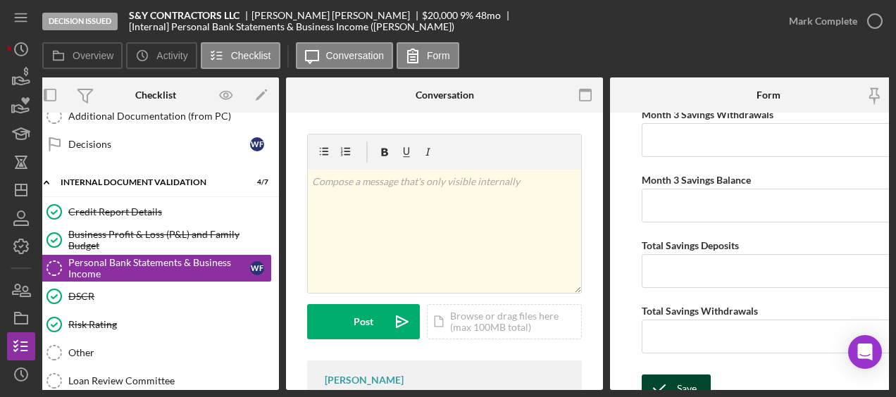
type input "0"
click at [677, 375] on div "Save" at bounding box center [687, 389] width 20 height 28
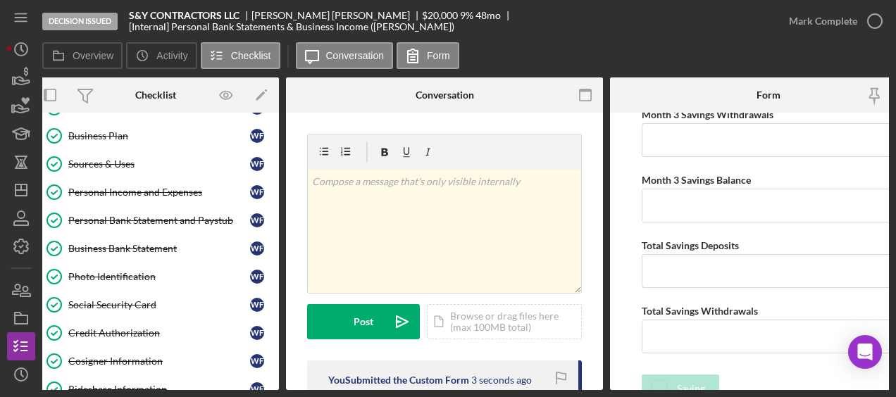
scroll to position [139, 0]
click at [110, 243] on div "Business Bank Statement" at bounding box center [159, 248] width 182 height 11
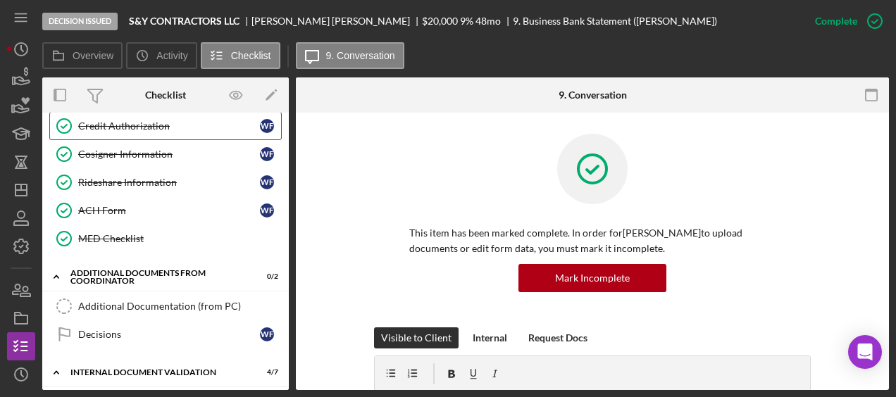
scroll to position [568, 0]
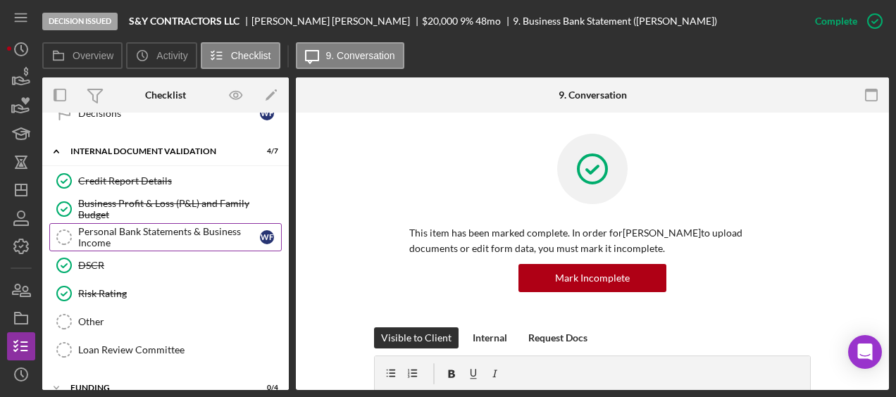
click at [187, 232] on div "Personal Bank Statements & Business Income" at bounding box center [169, 237] width 182 height 23
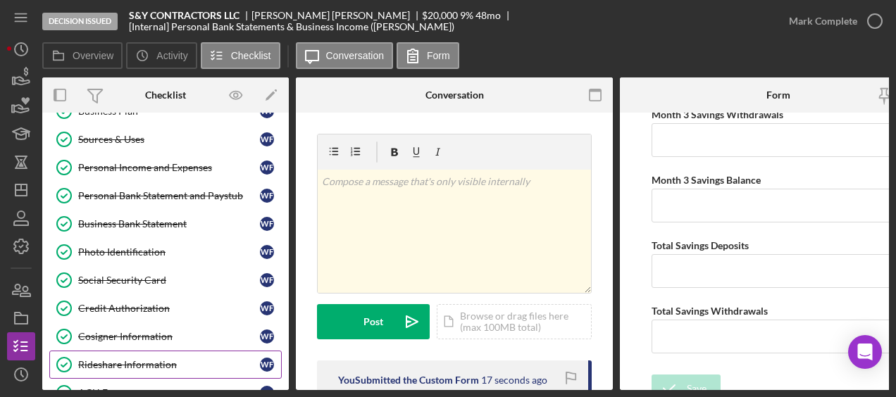
scroll to position [161, 0]
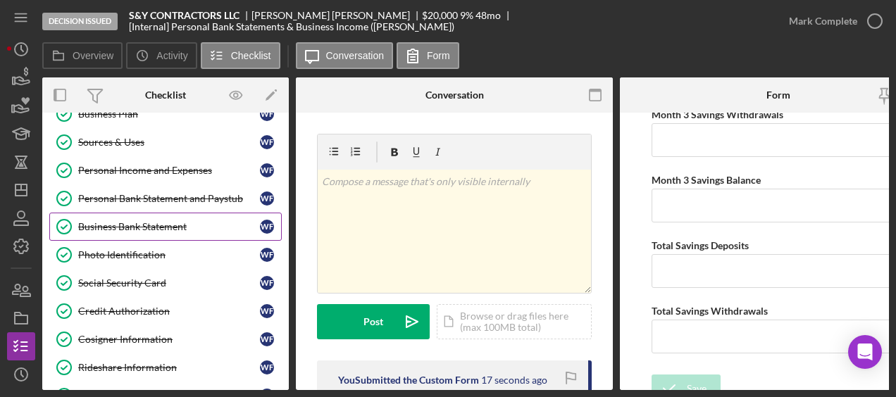
click at [142, 213] on link "Business Bank Statement Business Bank Statement W F" at bounding box center [165, 227] width 232 height 28
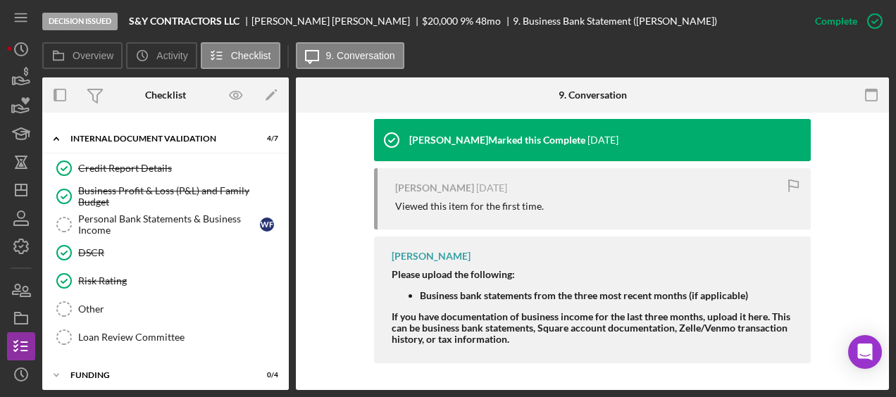
scroll to position [580, 0]
click at [144, 296] on link "Other Other" at bounding box center [165, 310] width 232 height 28
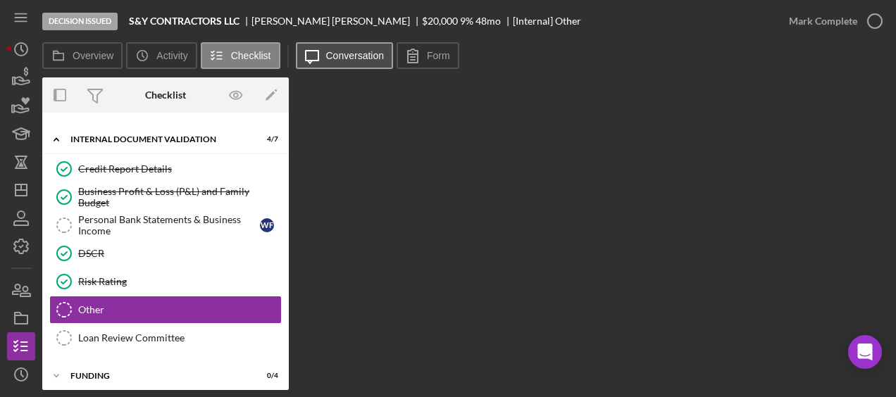
click at [359, 54] on label "Conversation" at bounding box center [355, 55] width 58 height 11
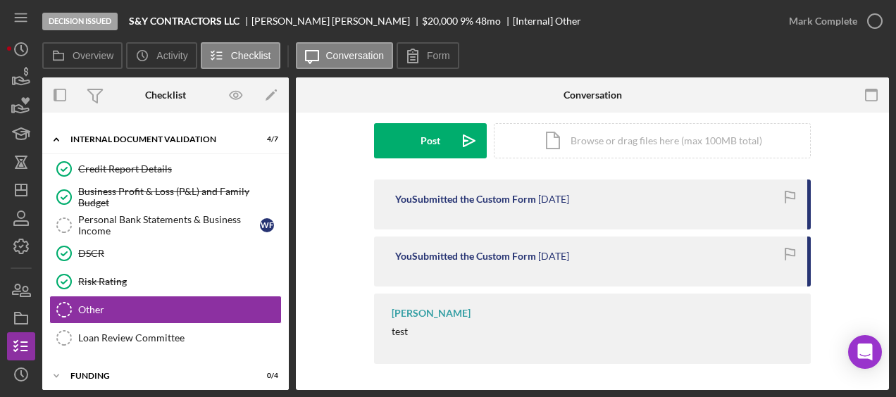
scroll to position [180, 0]
click at [435, 56] on label "Form" at bounding box center [438, 55] width 23 height 11
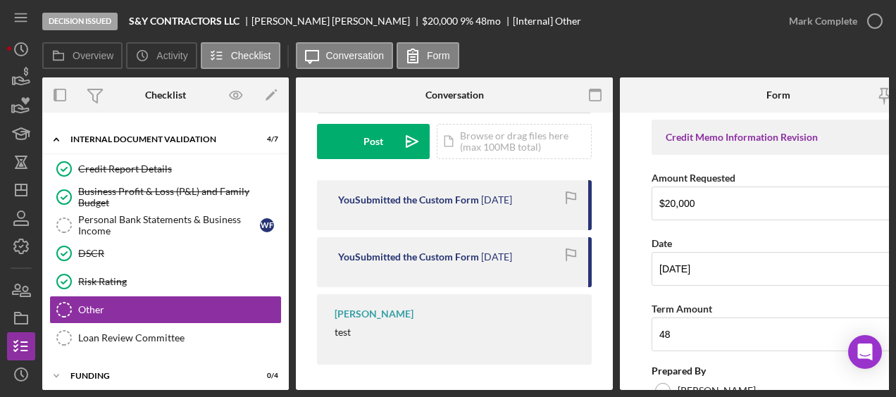
click at [857, 59] on div "Overview Icon/History Activity Checklist Icon/Message Conversation Form" at bounding box center [465, 56] width 847 height 28
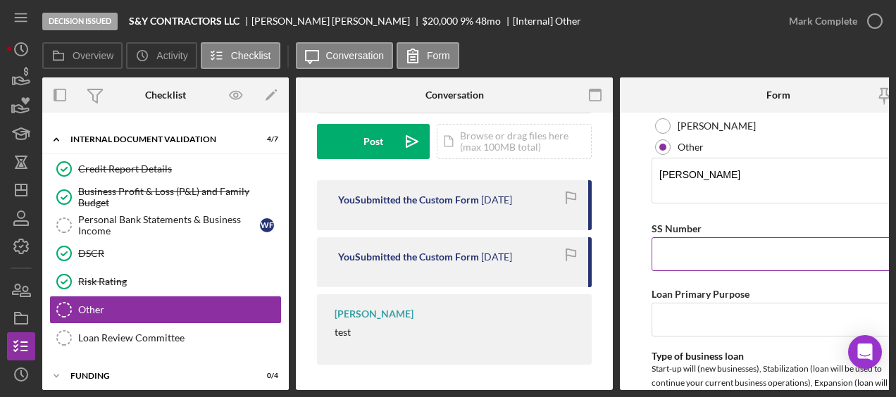
click at [704, 253] on input "SS Number" at bounding box center [779, 254] width 254 height 34
type input "063853971"
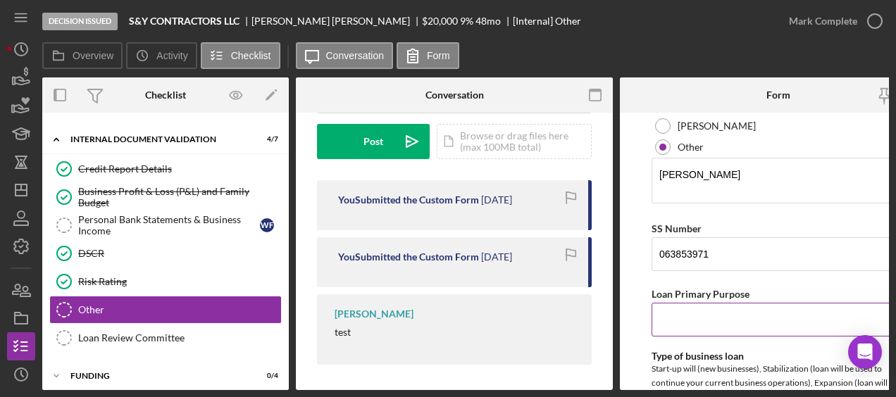
click at [741, 314] on input "Loan Primary Purpose" at bounding box center [779, 320] width 254 height 34
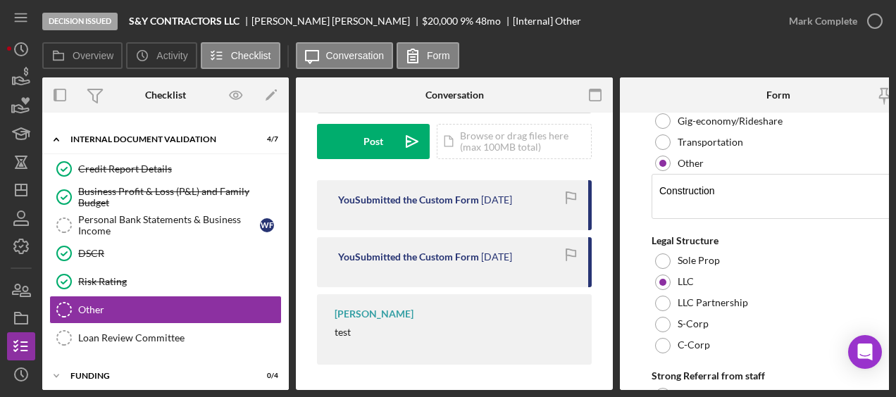
scroll to position [695, 0]
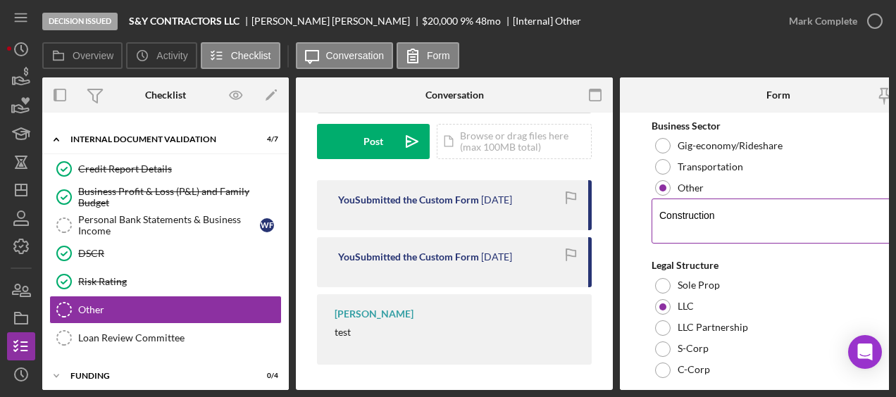
type input "truck for remodeling/construction business"
click at [740, 216] on textarea "Construction" at bounding box center [779, 221] width 254 height 45
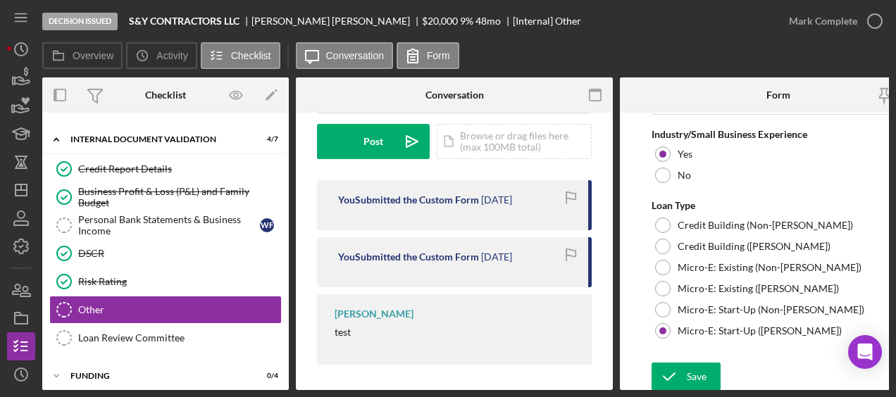
scroll to position [1100, 0]
type textarea "Construction/remodeling"
click at [696, 369] on div "Save" at bounding box center [697, 375] width 20 height 28
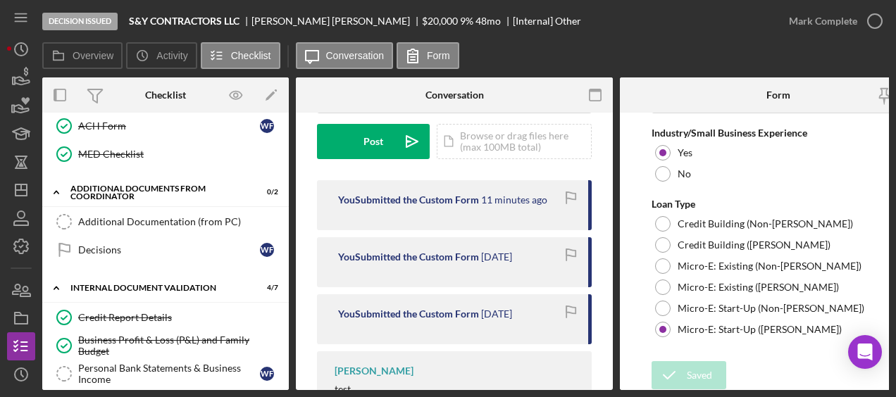
scroll to position [430, 0]
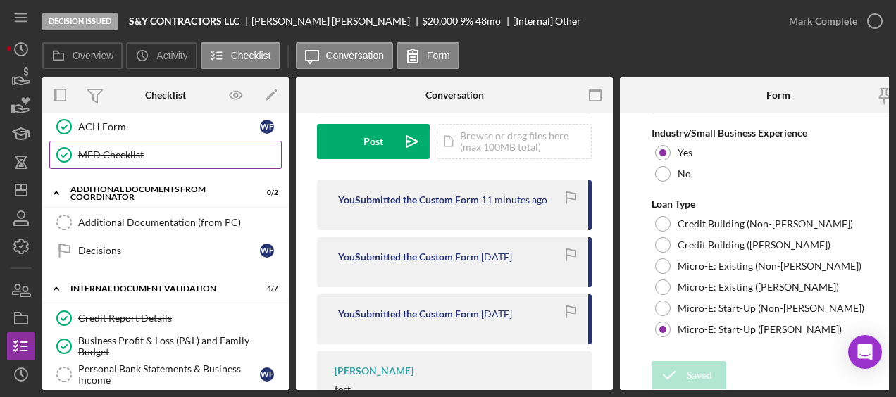
click at [120, 156] on link "MED Checklist MED Checklist" at bounding box center [165, 155] width 232 height 28
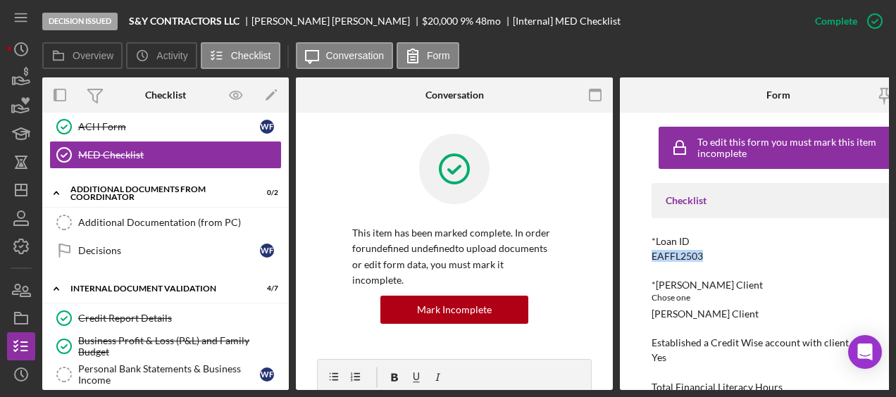
drag, startPoint x: 703, startPoint y: 261, endPoint x: 647, endPoint y: 261, distance: 56.4
click at [647, 261] on div "To edit this form you must mark this item incomplete Checklist *Loan ID EAFFL25…" at bounding box center [778, 252] width 317 height 278
drag, startPoint x: 709, startPoint y: 260, endPoint x: 645, endPoint y: 254, distance: 64.3
click at [645, 254] on div "To edit this form you must mark this item incomplete Checklist *Loan ID EAFFL25…" at bounding box center [778, 252] width 317 height 278
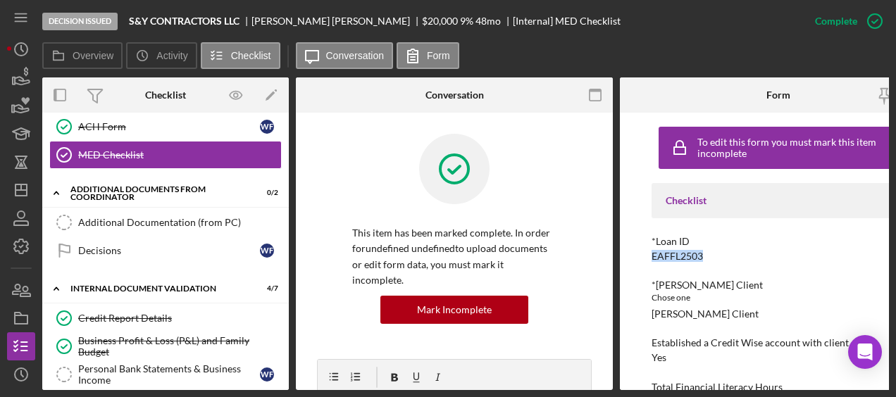
copy div "EAFFL2503"
